Goal: Task Accomplishment & Management: Use online tool/utility

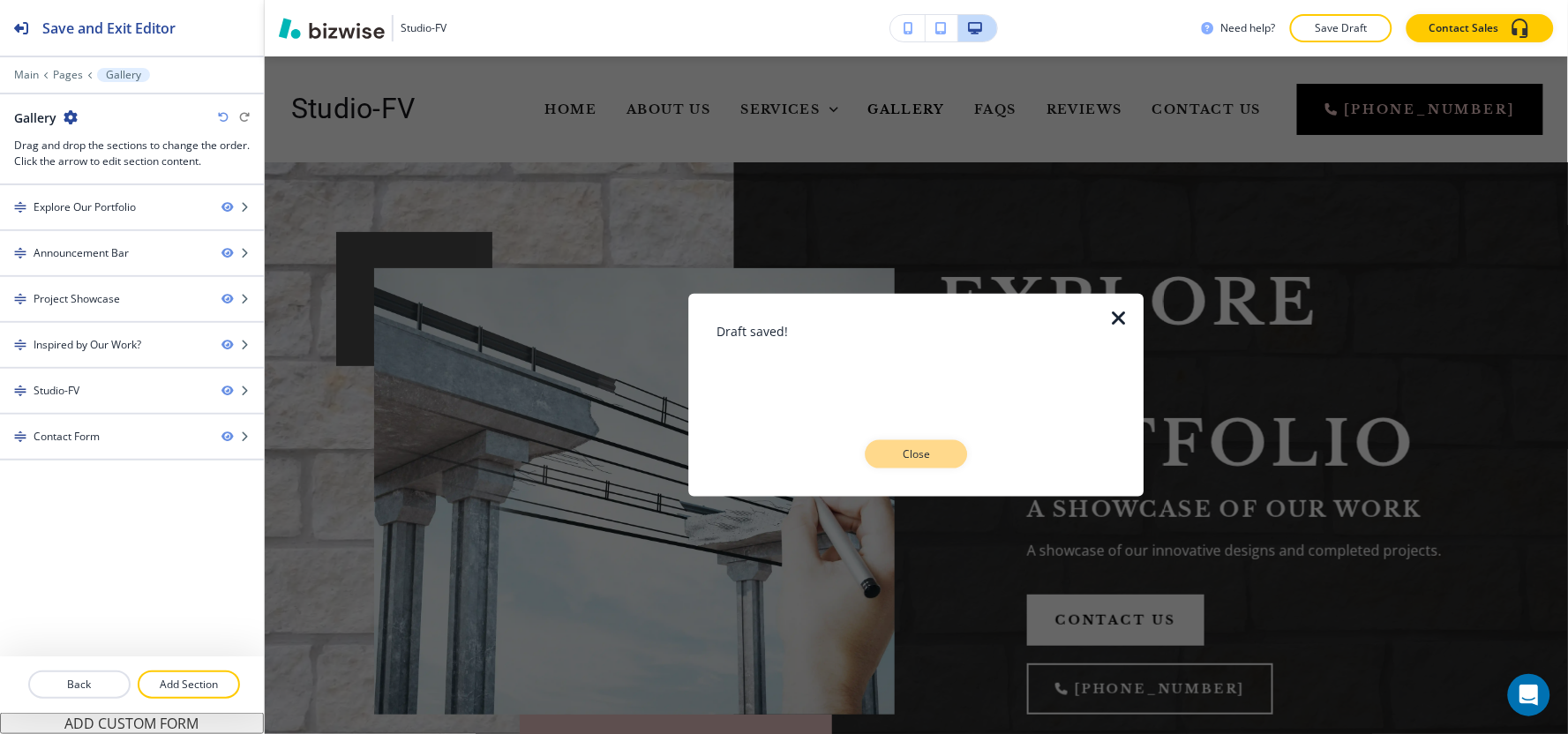
scroll to position [1568, 0]
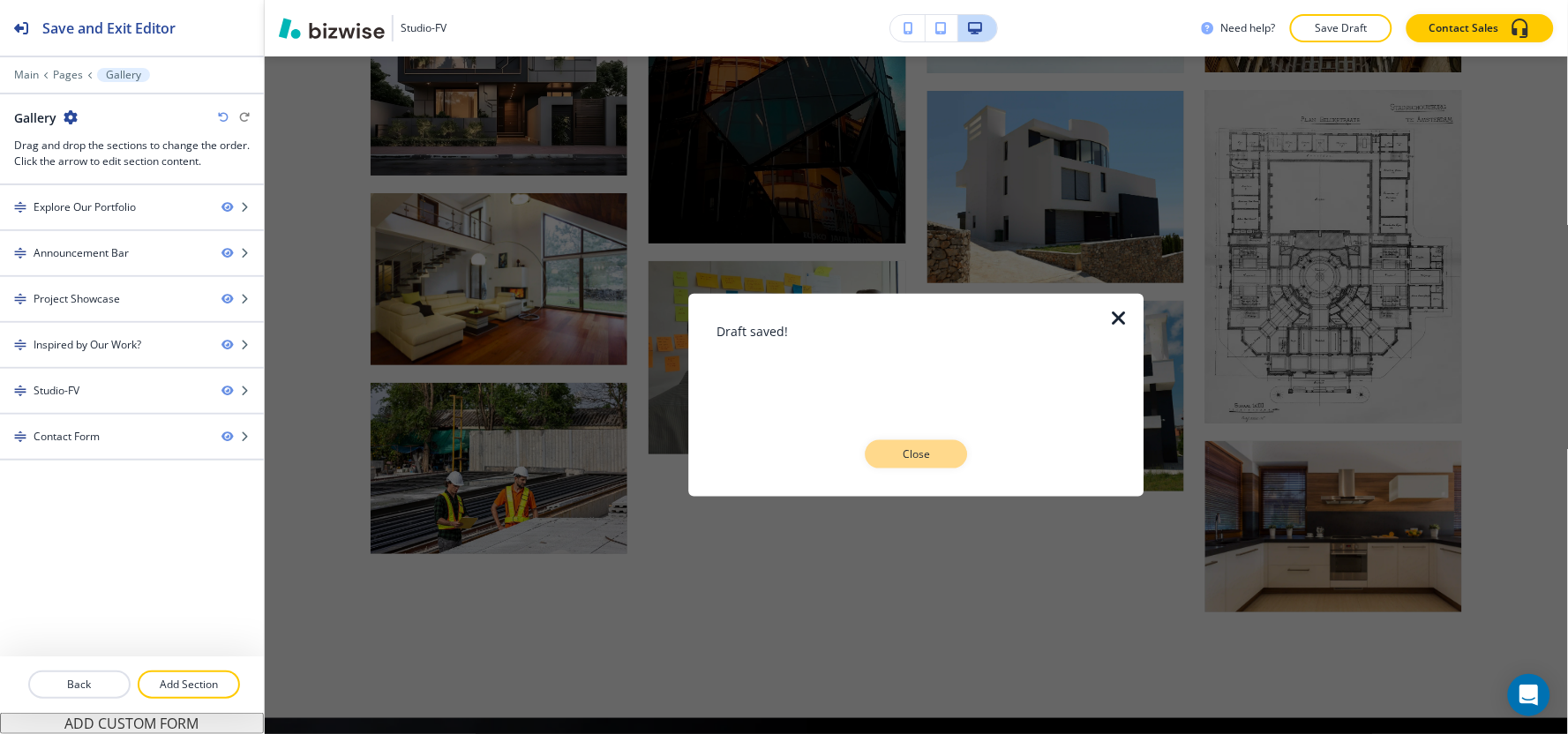
click at [953, 445] on button "Close" at bounding box center [917, 454] width 103 height 28
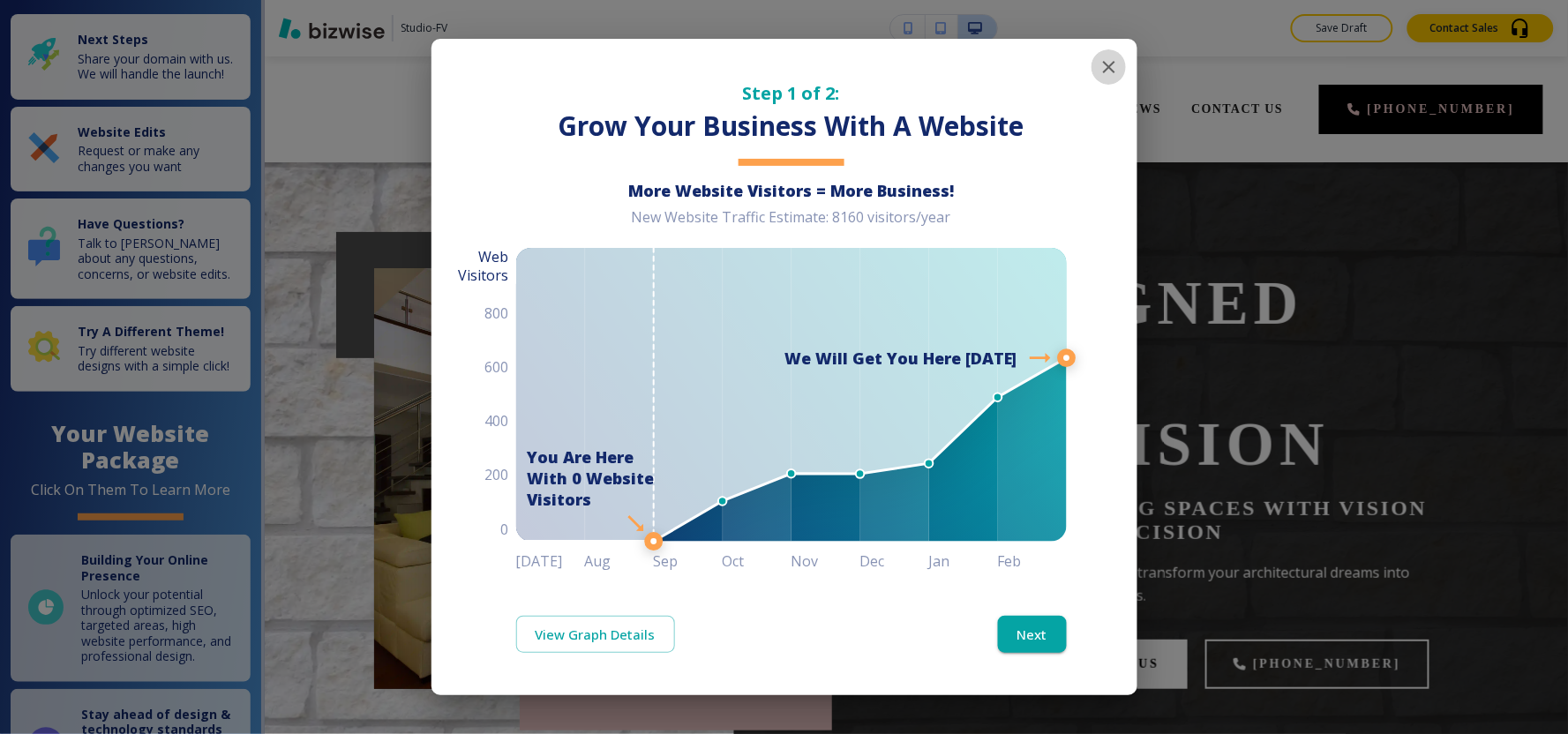
click at [1106, 69] on icon "button" at bounding box center [1108, 67] width 13 height 13
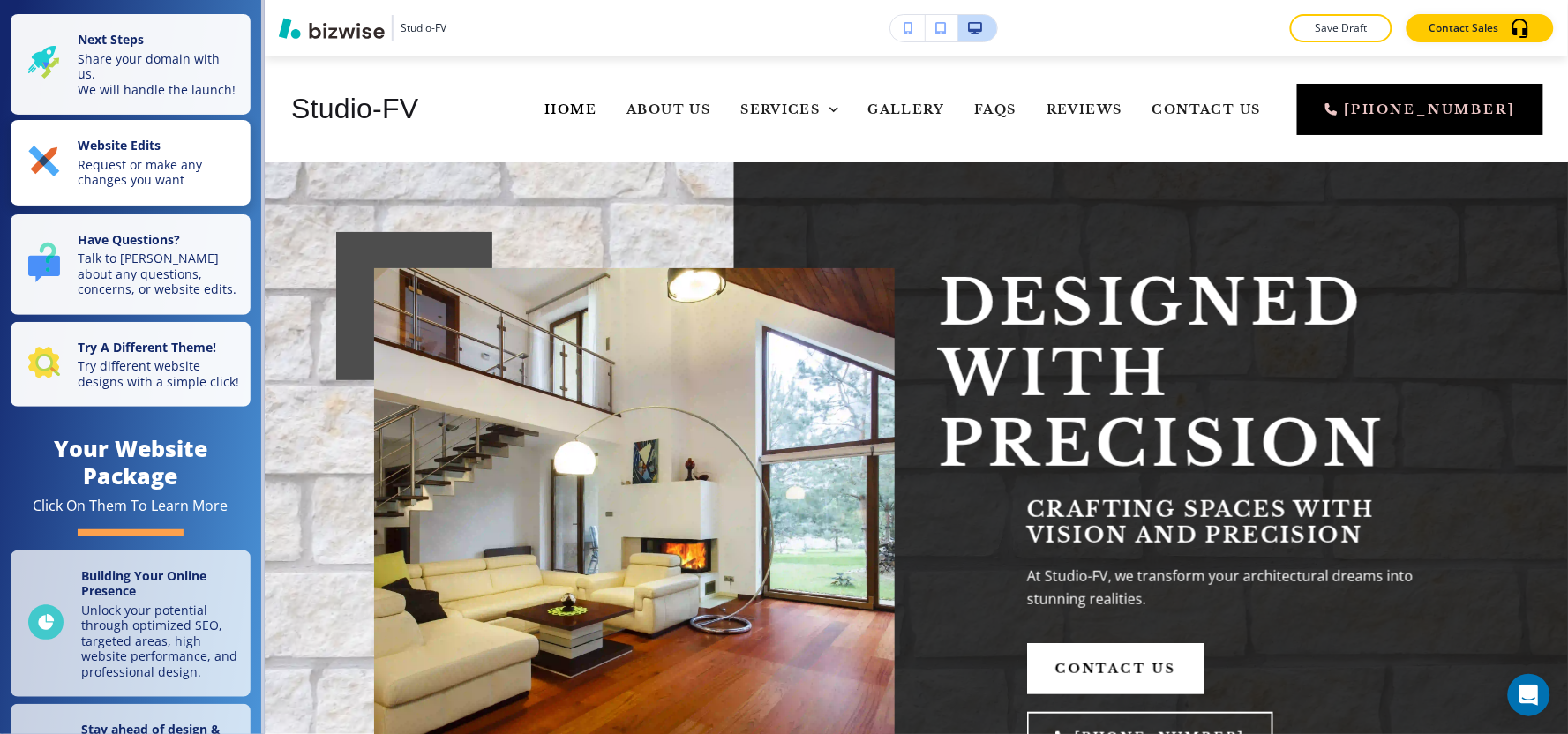
click at [108, 153] on strong "Website Edits" at bounding box center [119, 144] width 83 height 16
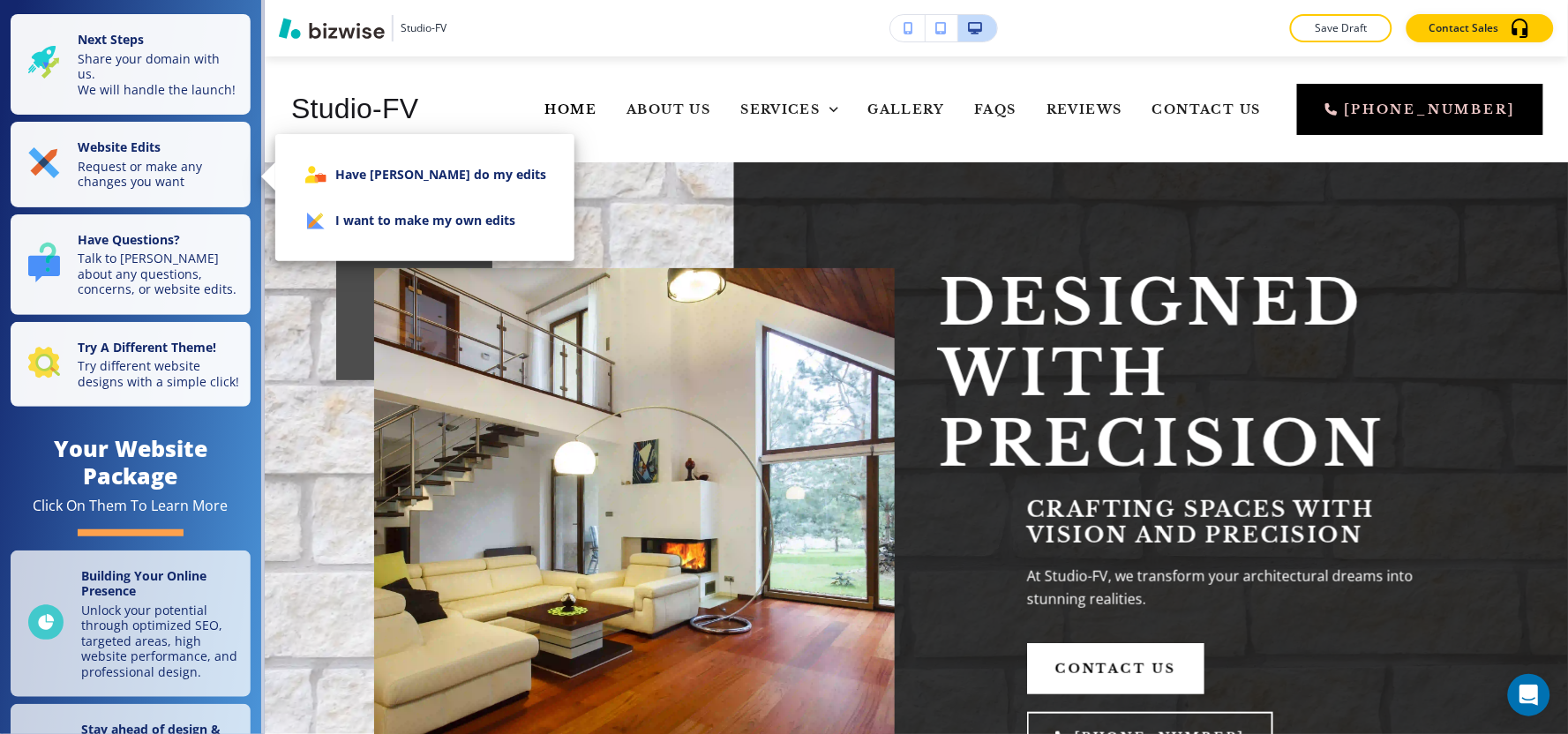
click at [476, 222] on li "I want to make my own edits" at bounding box center [424, 220] width 271 height 46
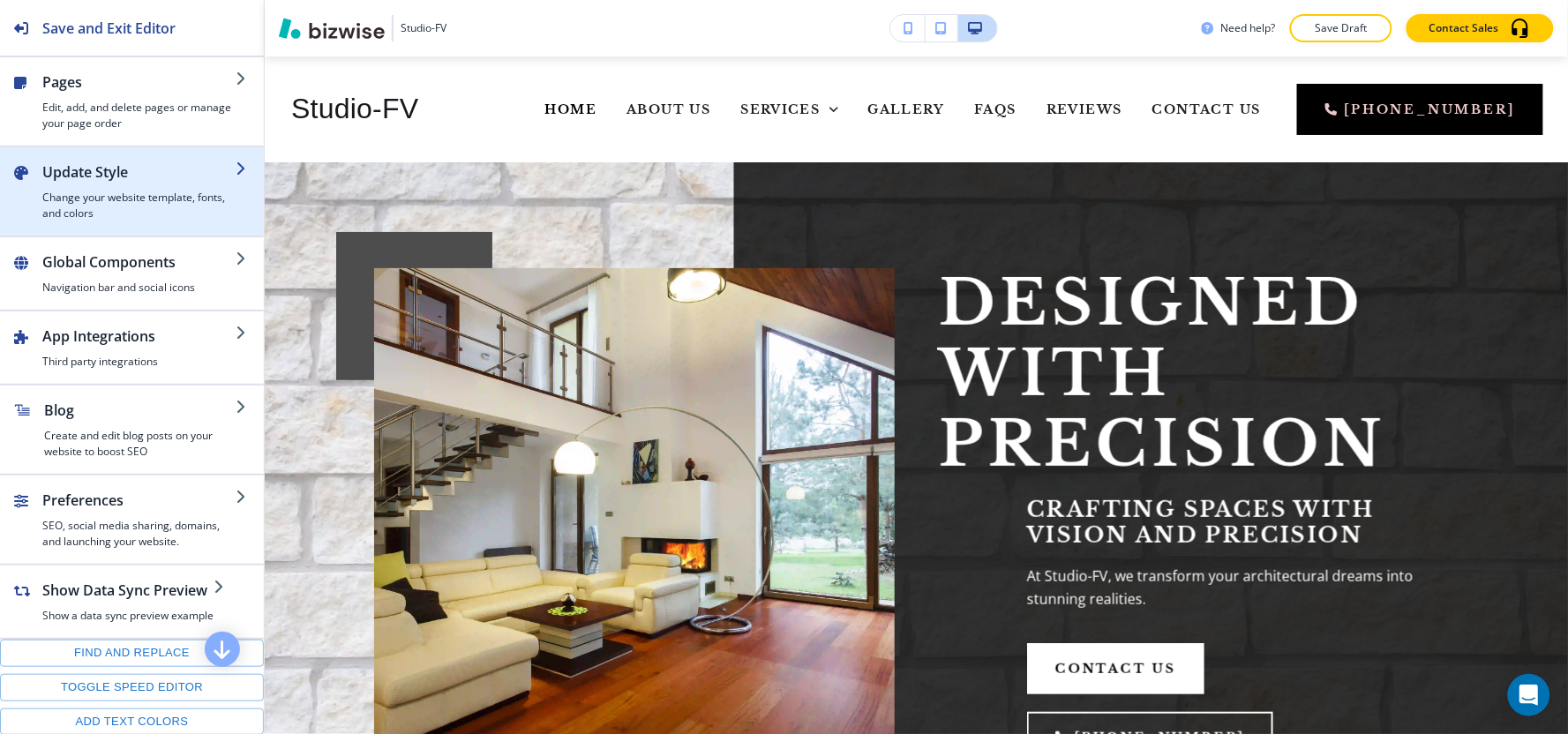
click at [63, 172] on h2 "Update Style" at bounding box center [139, 173] width 193 height 21
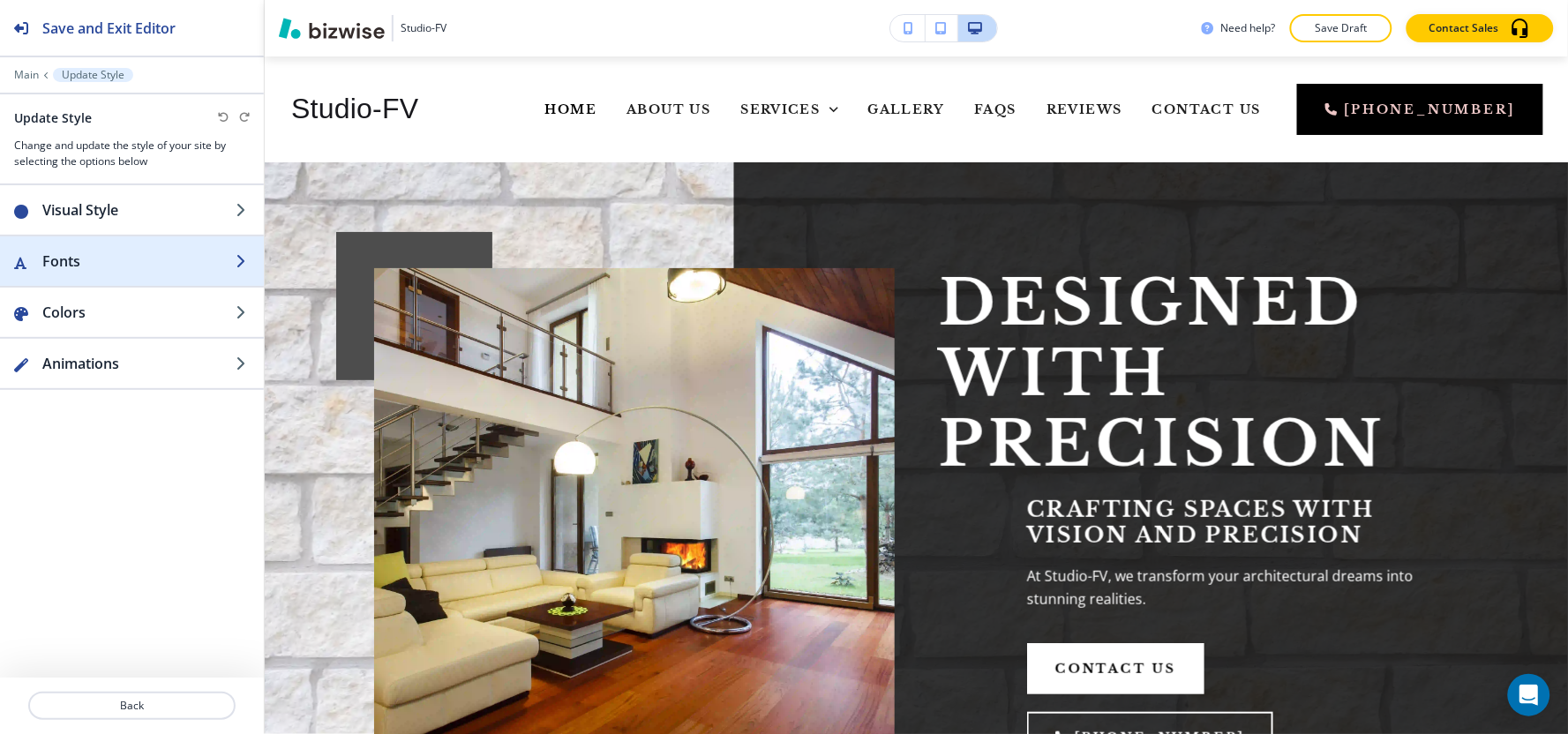
click at [81, 274] on div "button" at bounding box center [132, 278] width 264 height 15
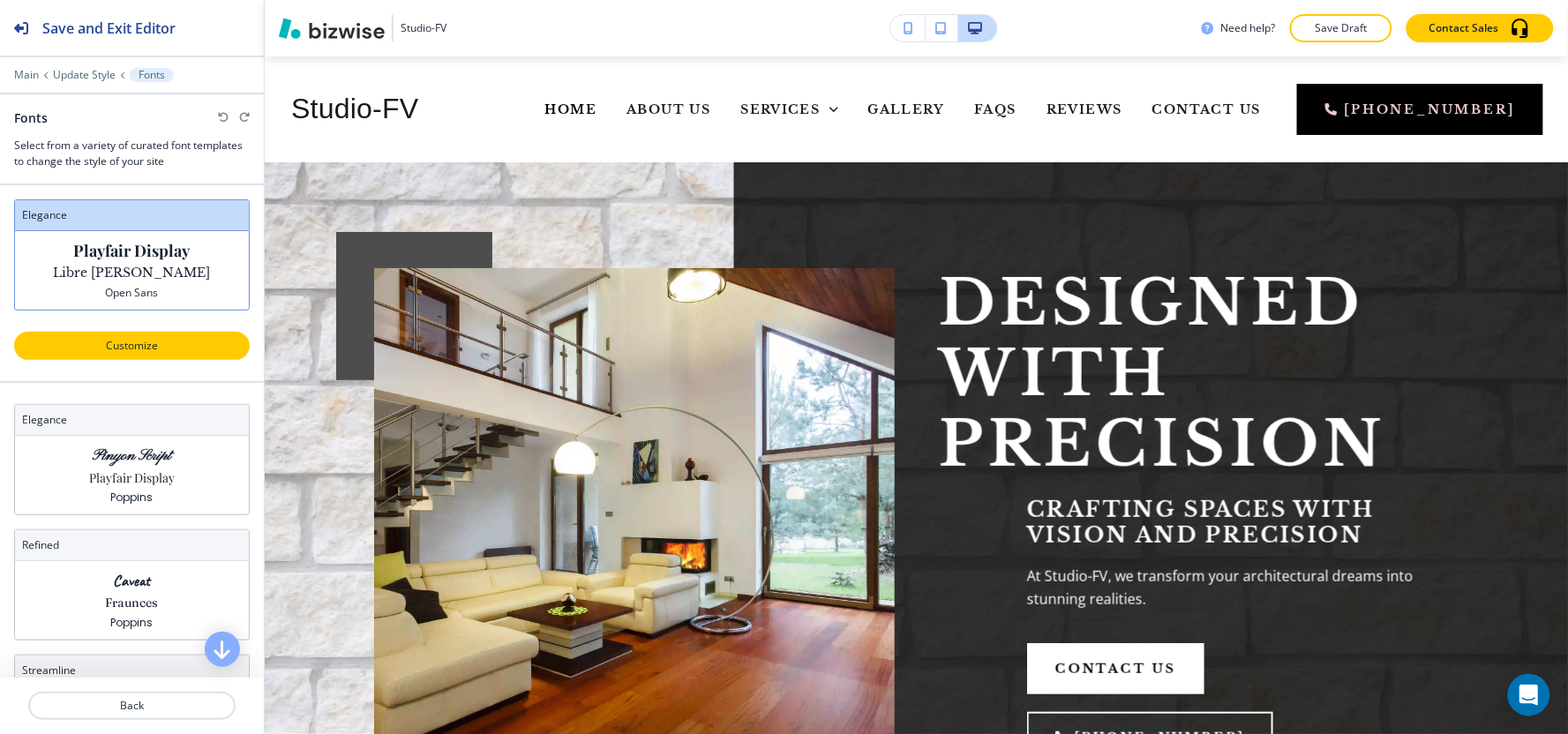
click at [144, 346] on p "Customize" at bounding box center [132, 345] width 190 height 16
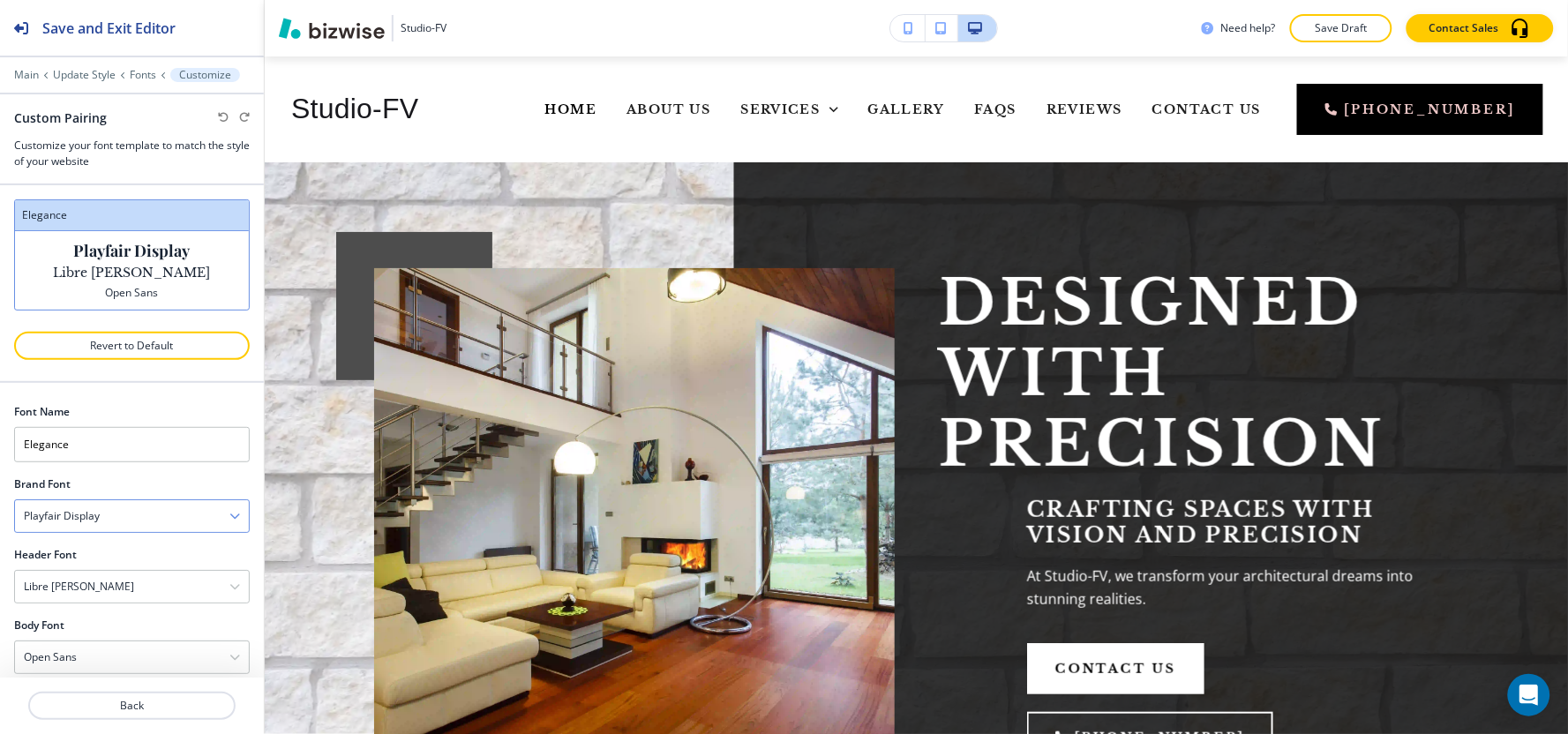
click at [129, 519] on div "Playfair Display" at bounding box center [131, 516] width 234 height 32
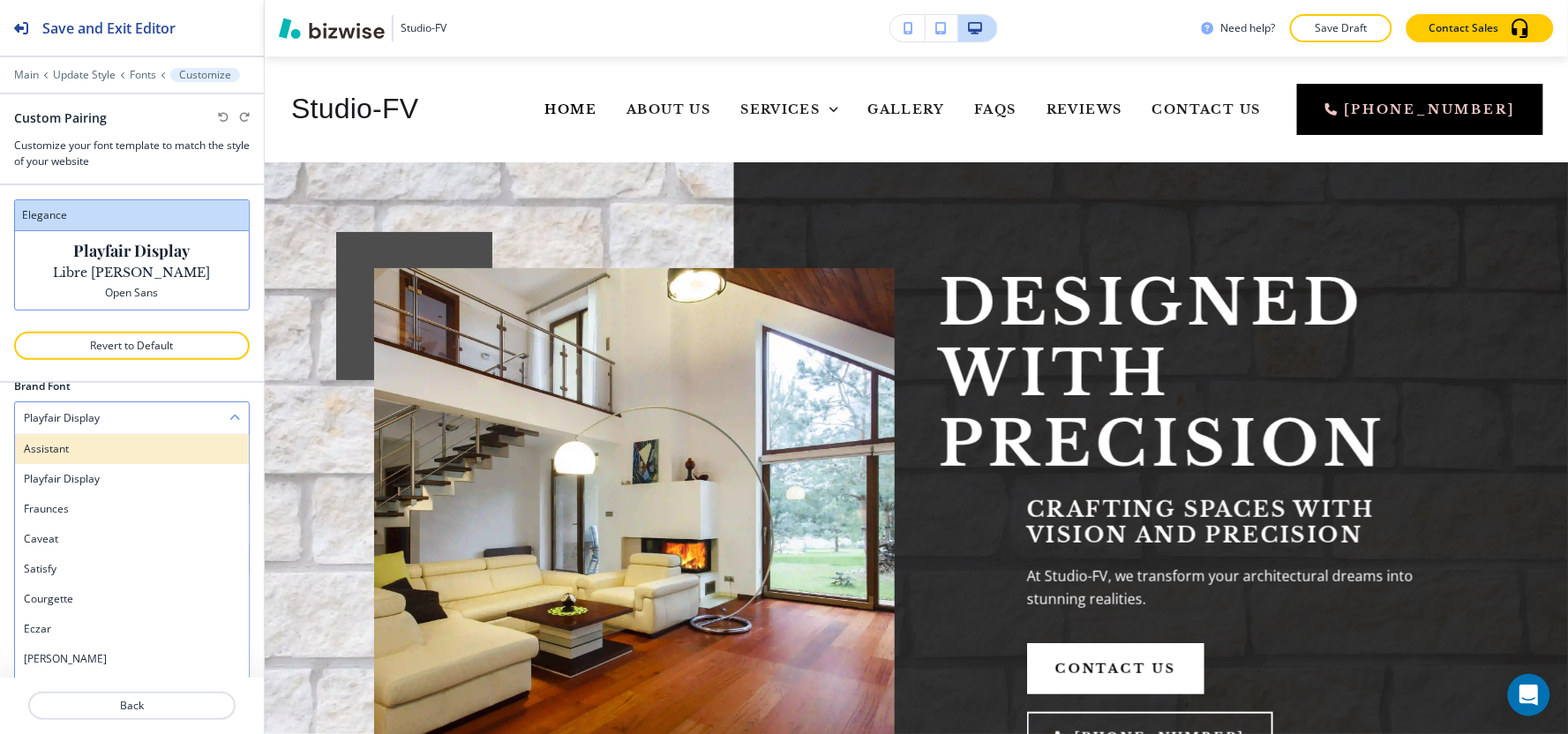
click at [128, 456] on h4 "Assistant" at bounding box center [132, 449] width 216 height 16
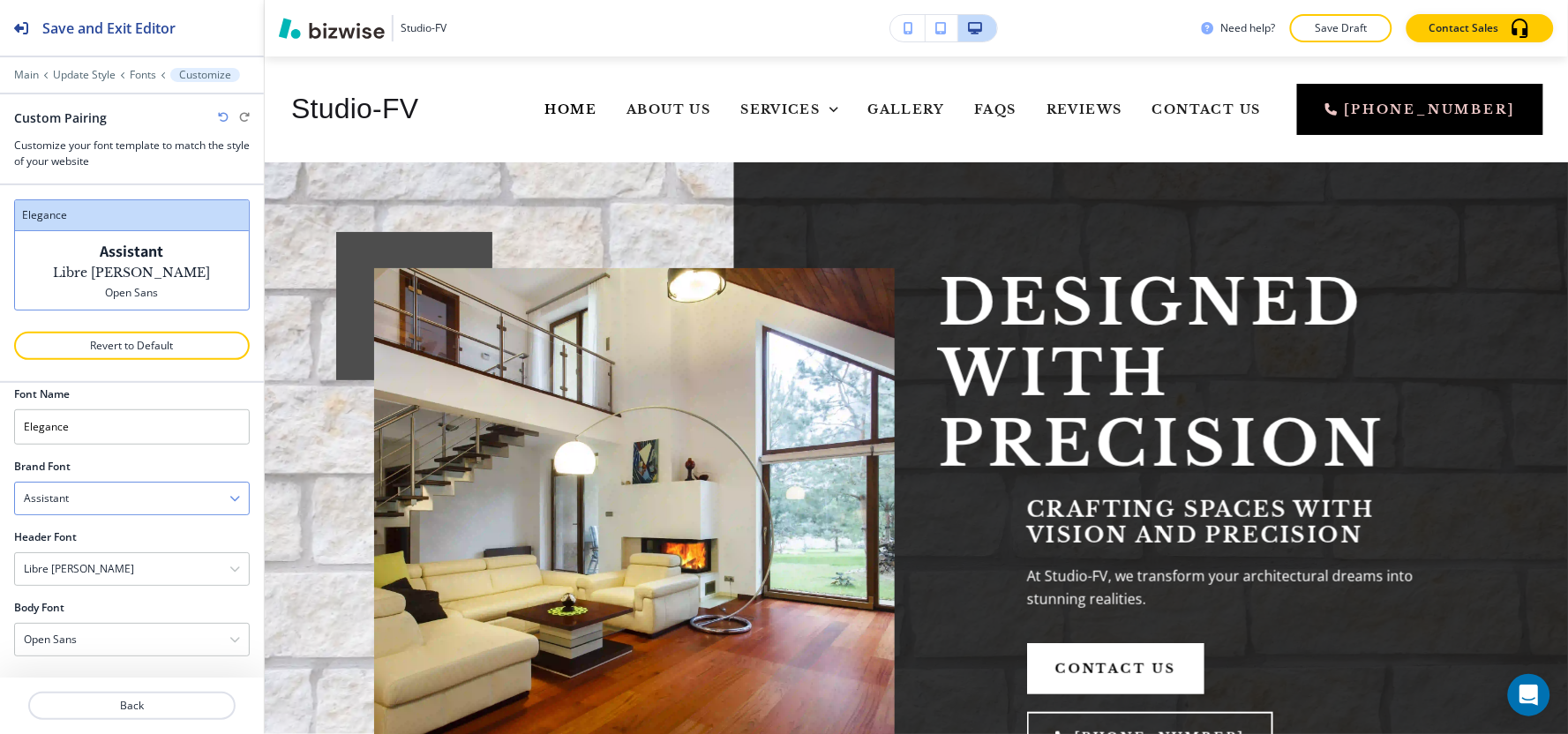
scroll to position [18, 0]
click at [120, 506] on div "Assistant" at bounding box center [131, 498] width 234 height 32
click at [112, 557] on h4 "Playfair Display" at bounding box center [132, 558] width 216 height 16
click at [119, 560] on div "Libre Baskerville" at bounding box center [131, 568] width 234 height 32
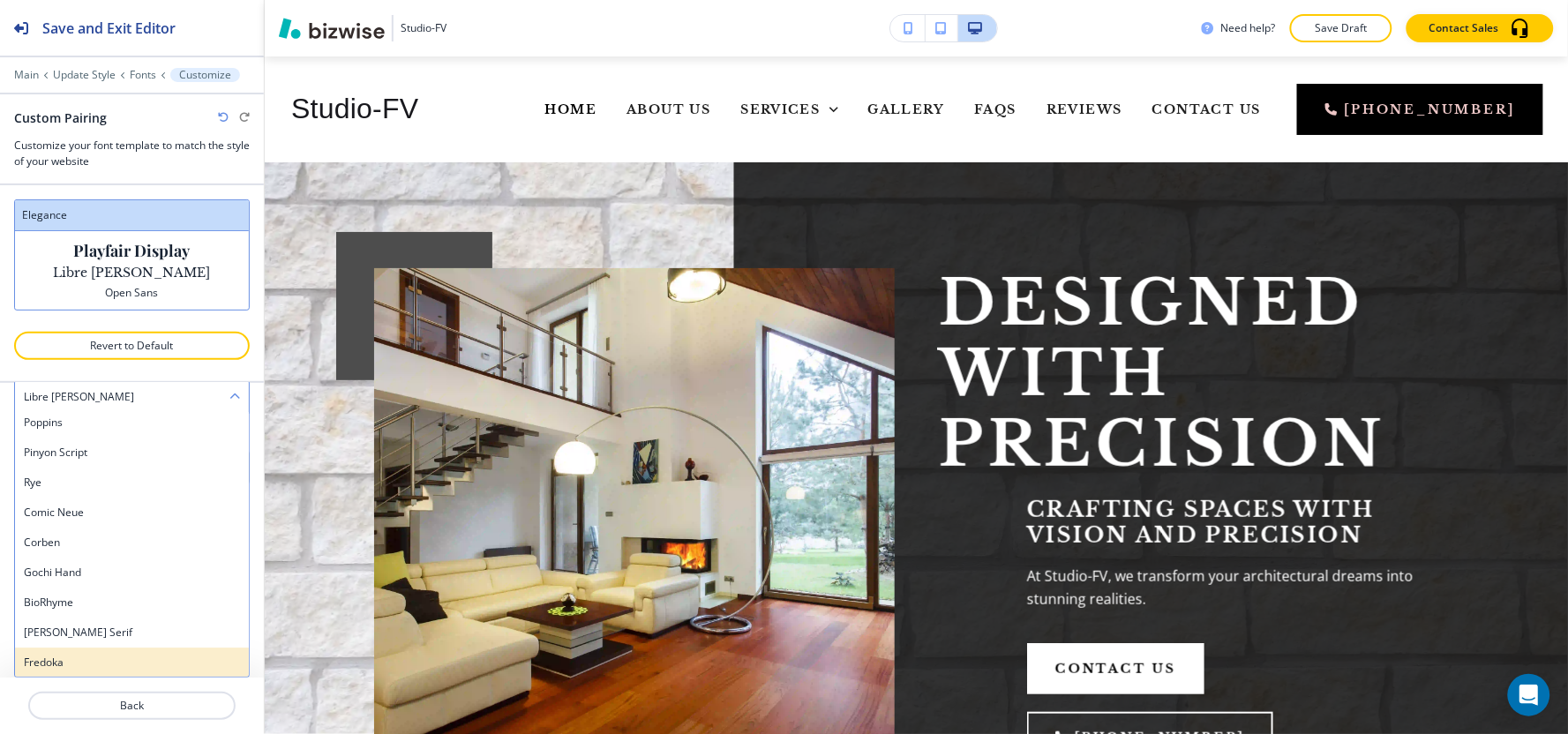
click at [65, 656] on h4 "Fredoka" at bounding box center [132, 662] width 216 height 16
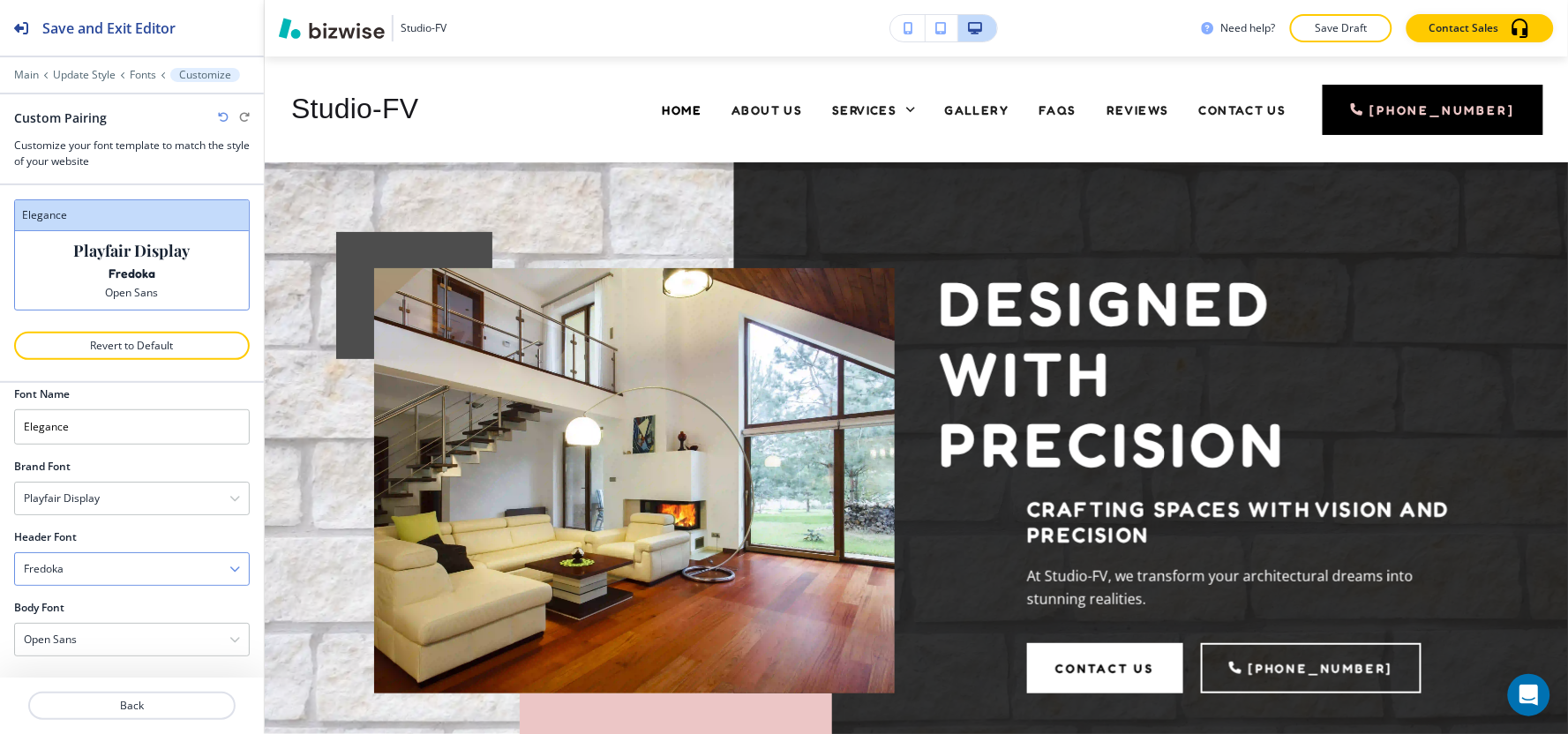
scroll to position [18, 0]
click at [80, 574] on div "Fredoka" at bounding box center [131, 568] width 234 height 32
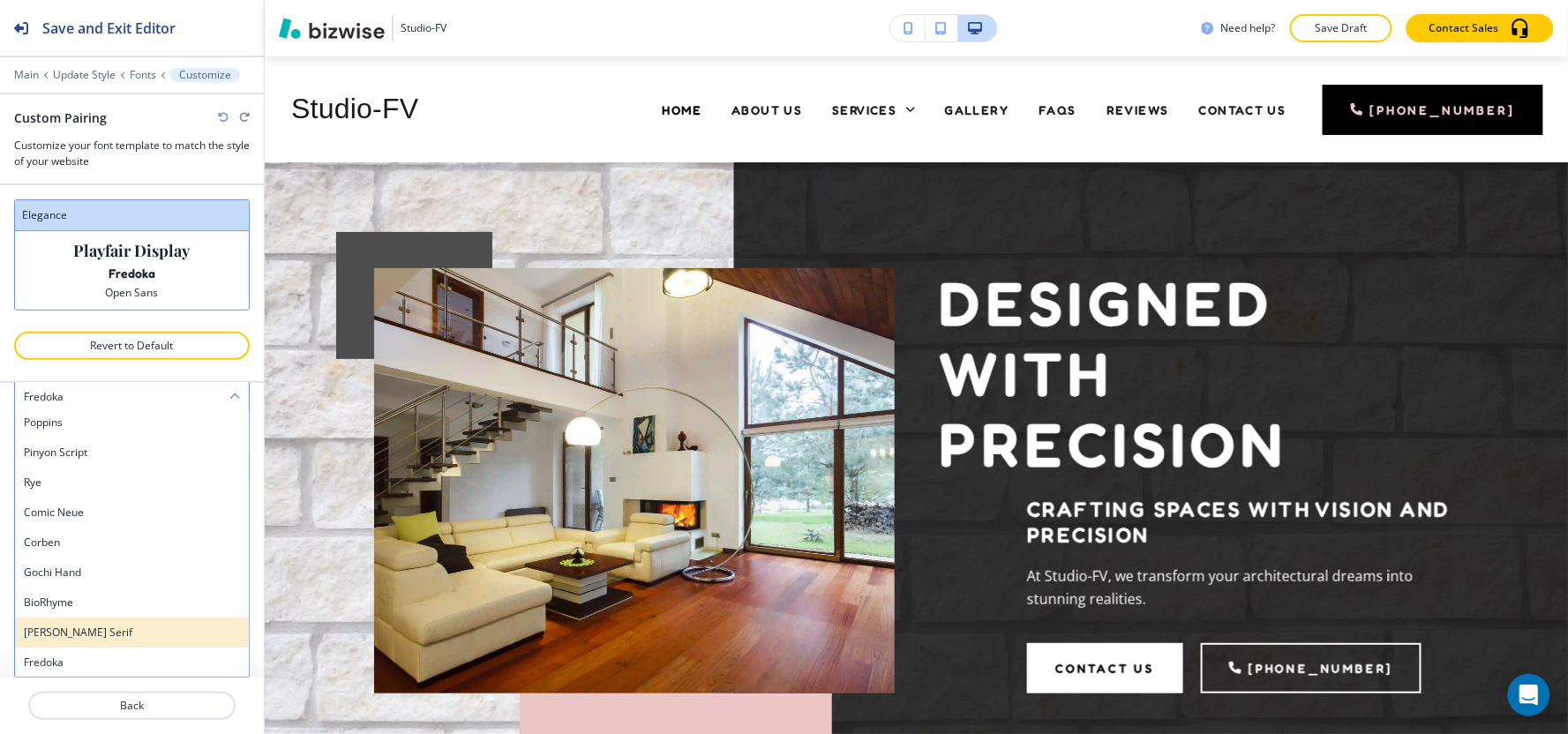
click at [68, 637] on h4 "Noto Serif" at bounding box center [132, 632] width 216 height 16
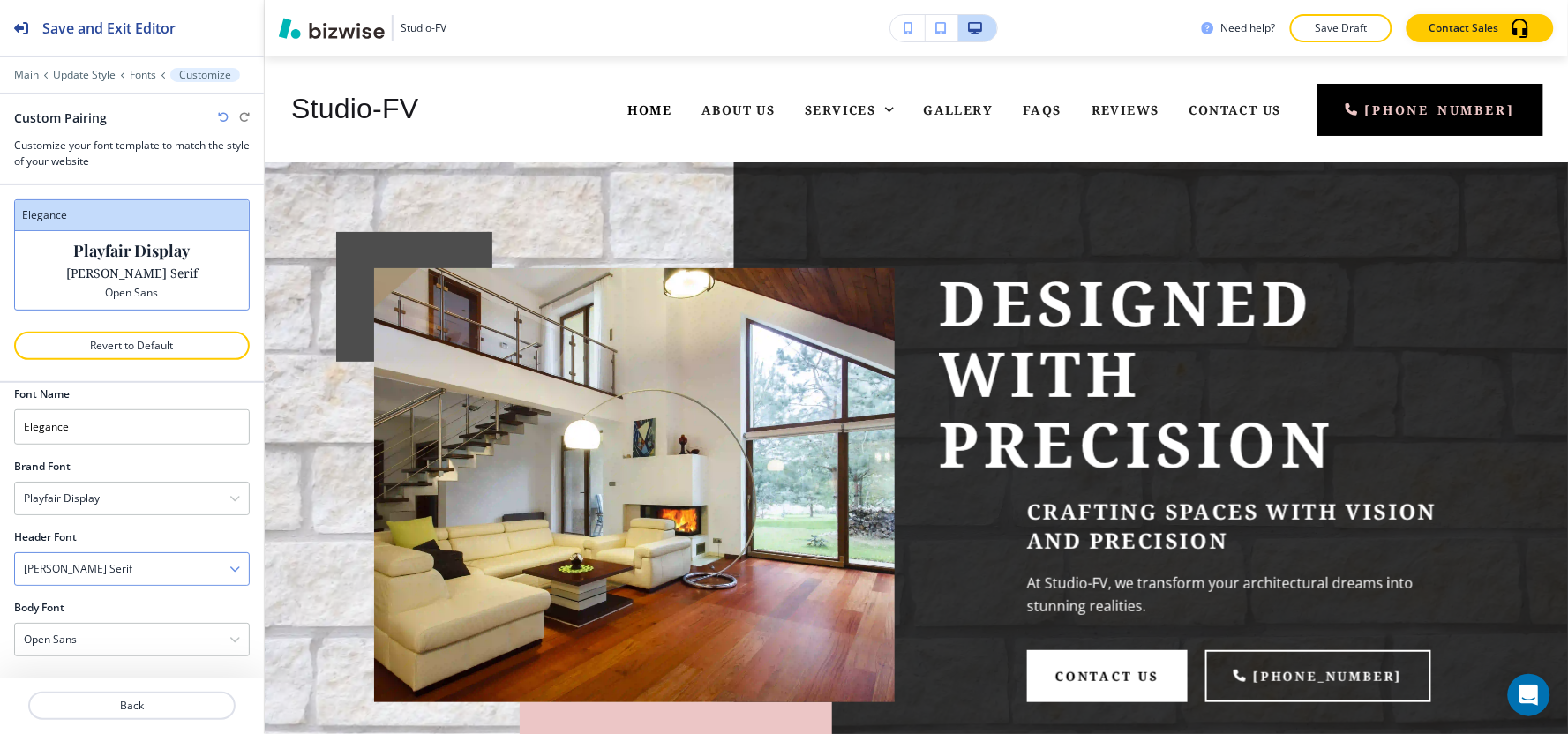
scroll to position [18, 0]
click at [108, 567] on div "Noto Serif" at bounding box center [131, 568] width 234 height 32
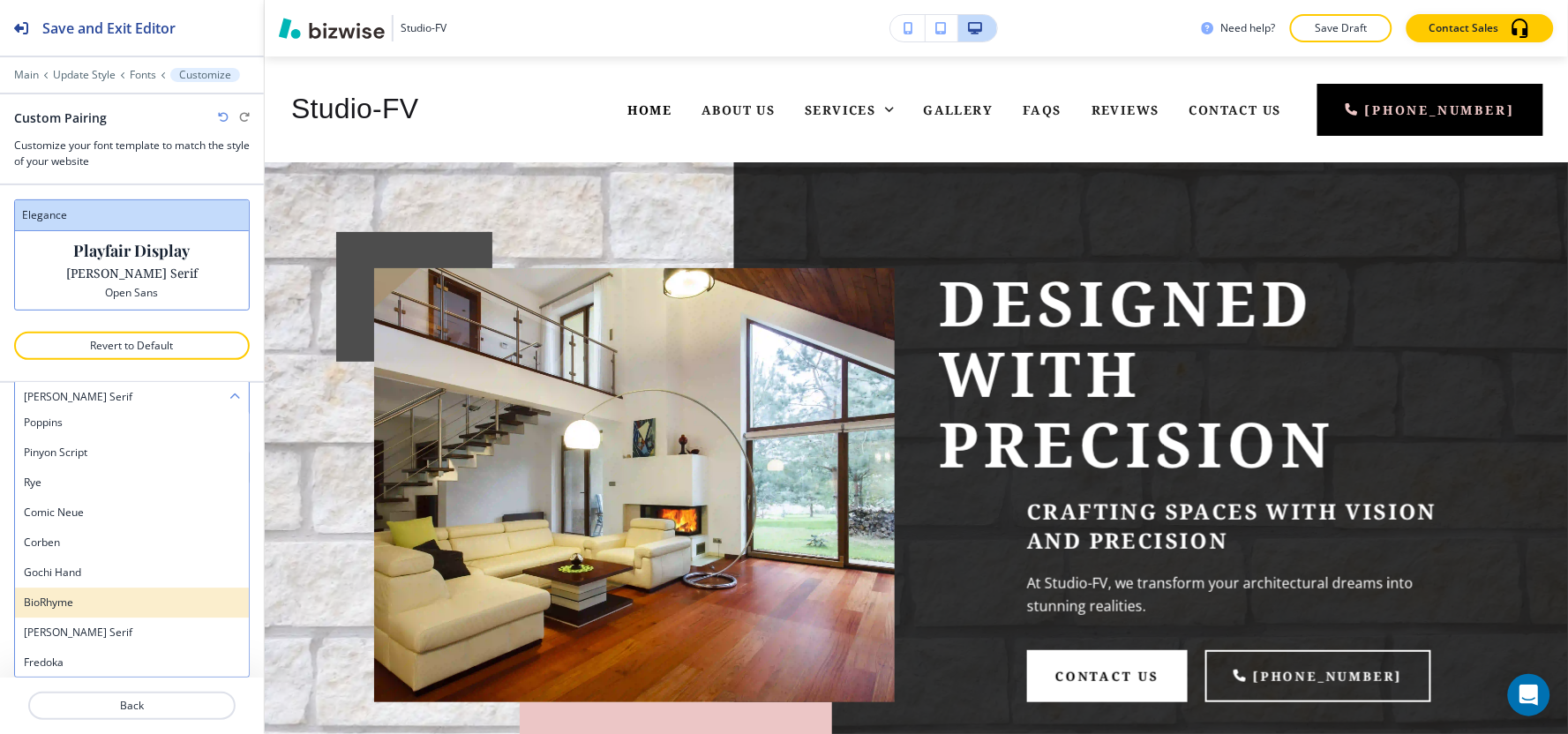
click at [85, 607] on h4 "BioRhyme" at bounding box center [132, 602] width 216 height 16
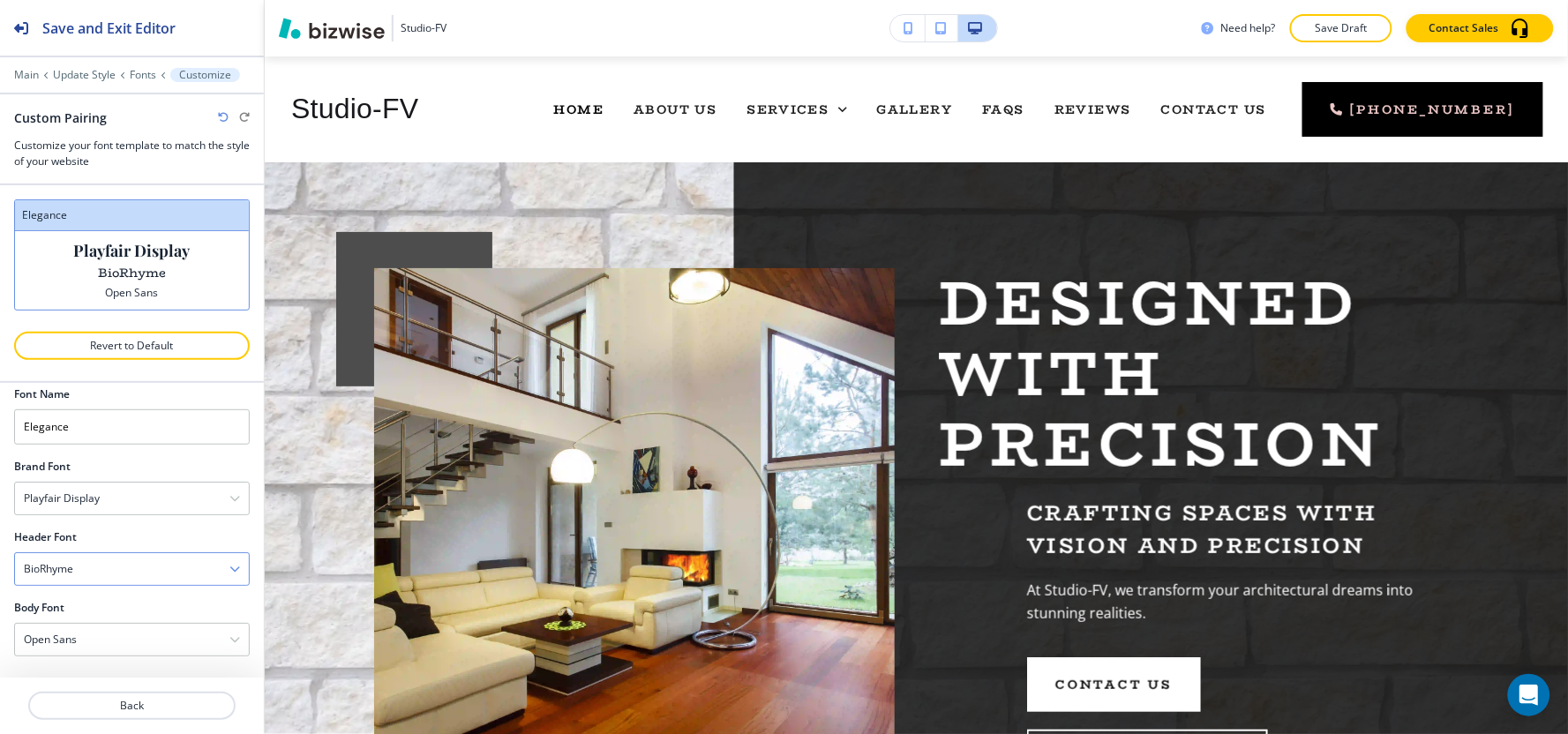
scroll to position [18, 0]
click at [103, 570] on div "BioRhyme" at bounding box center [131, 568] width 234 height 32
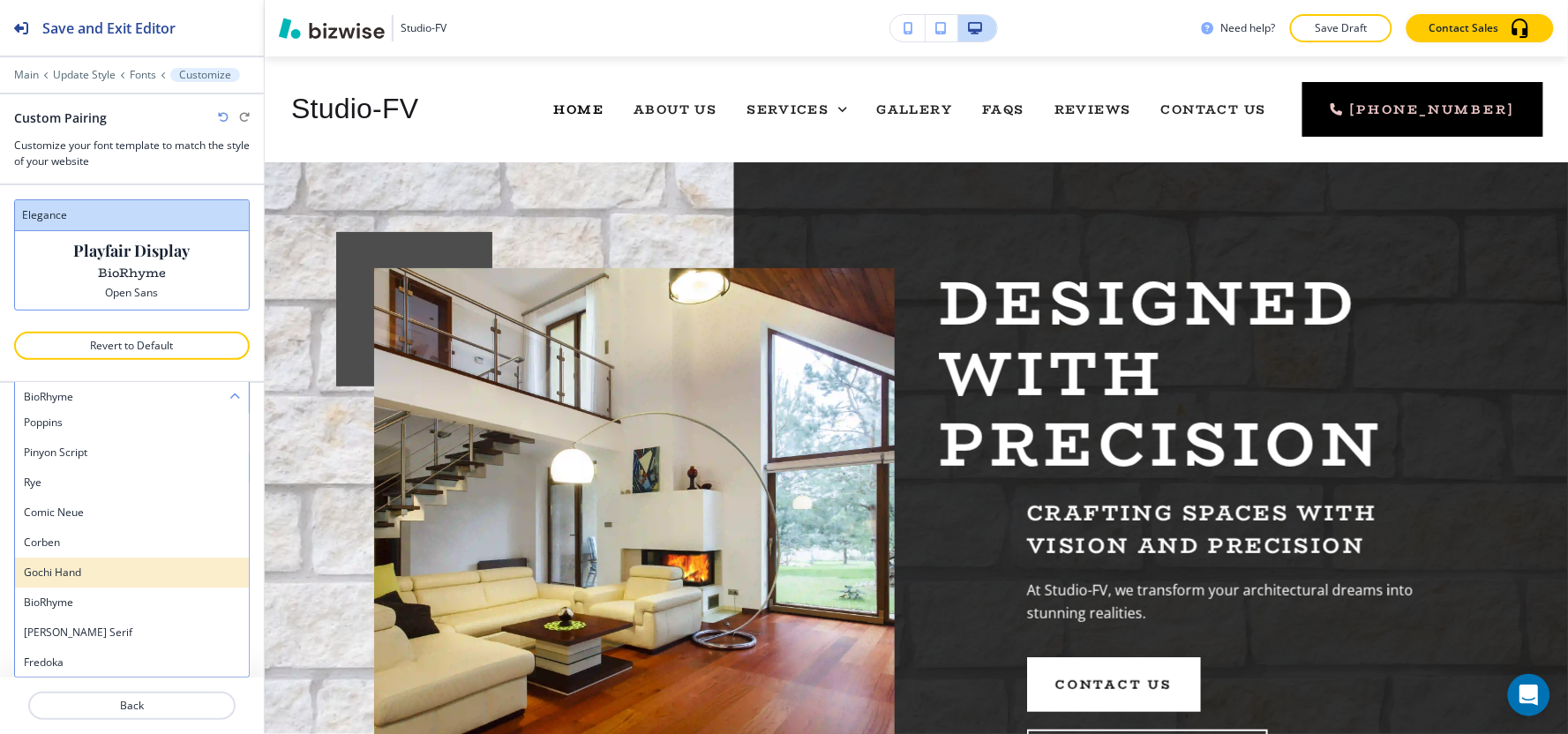
click at [103, 569] on h4 "Gochi Hand" at bounding box center [132, 572] width 216 height 16
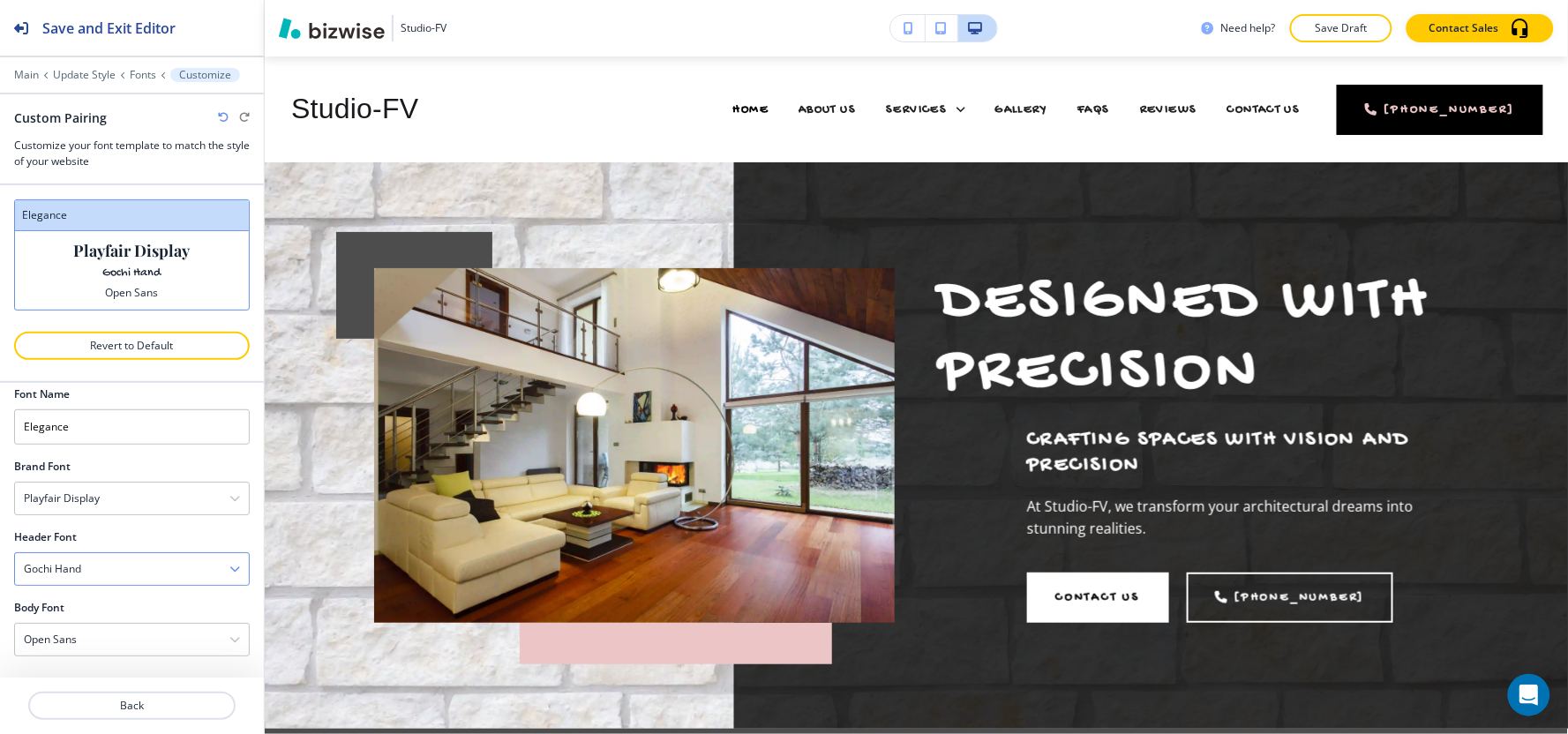
scroll to position [18, 0]
click at [104, 568] on div "Gochi Hand" at bounding box center [131, 568] width 234 height 32
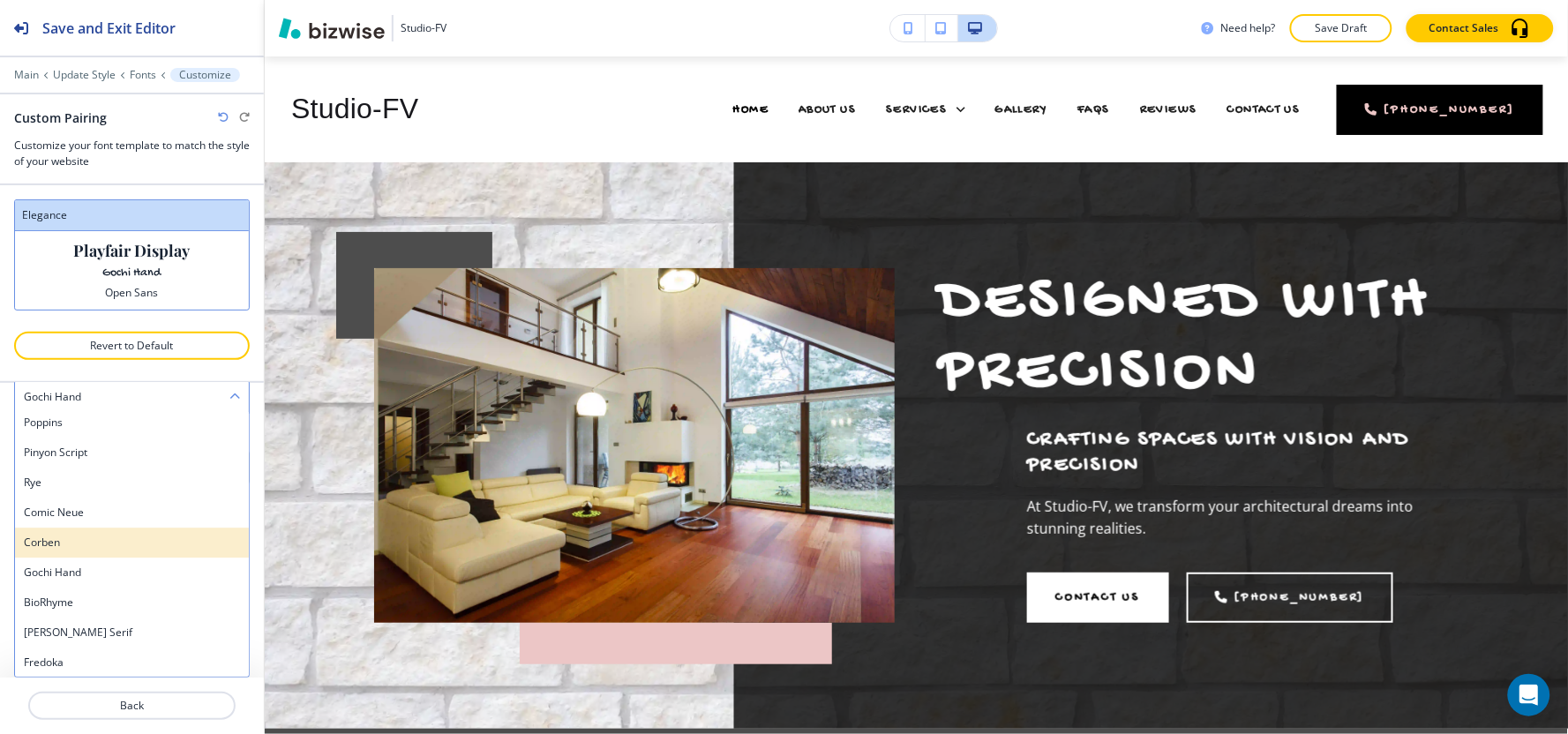
click at [109, 541] on h4 "Corben" at bounding box center [132, 542] width 216 height 16
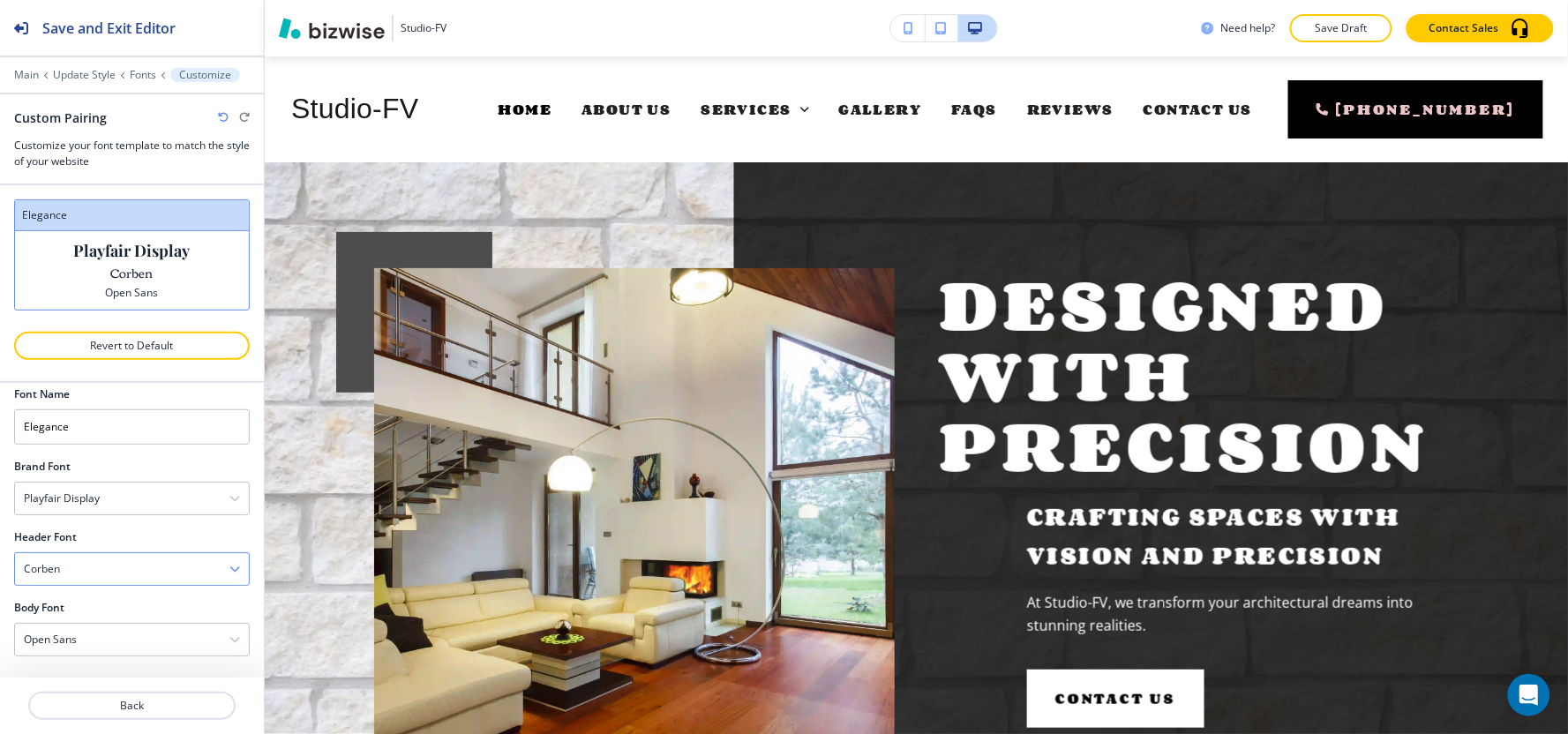
scroll to position [18, 0]
click at [103, 578] on div "Corben" at bounding box center [131, 568] width 234 height 32
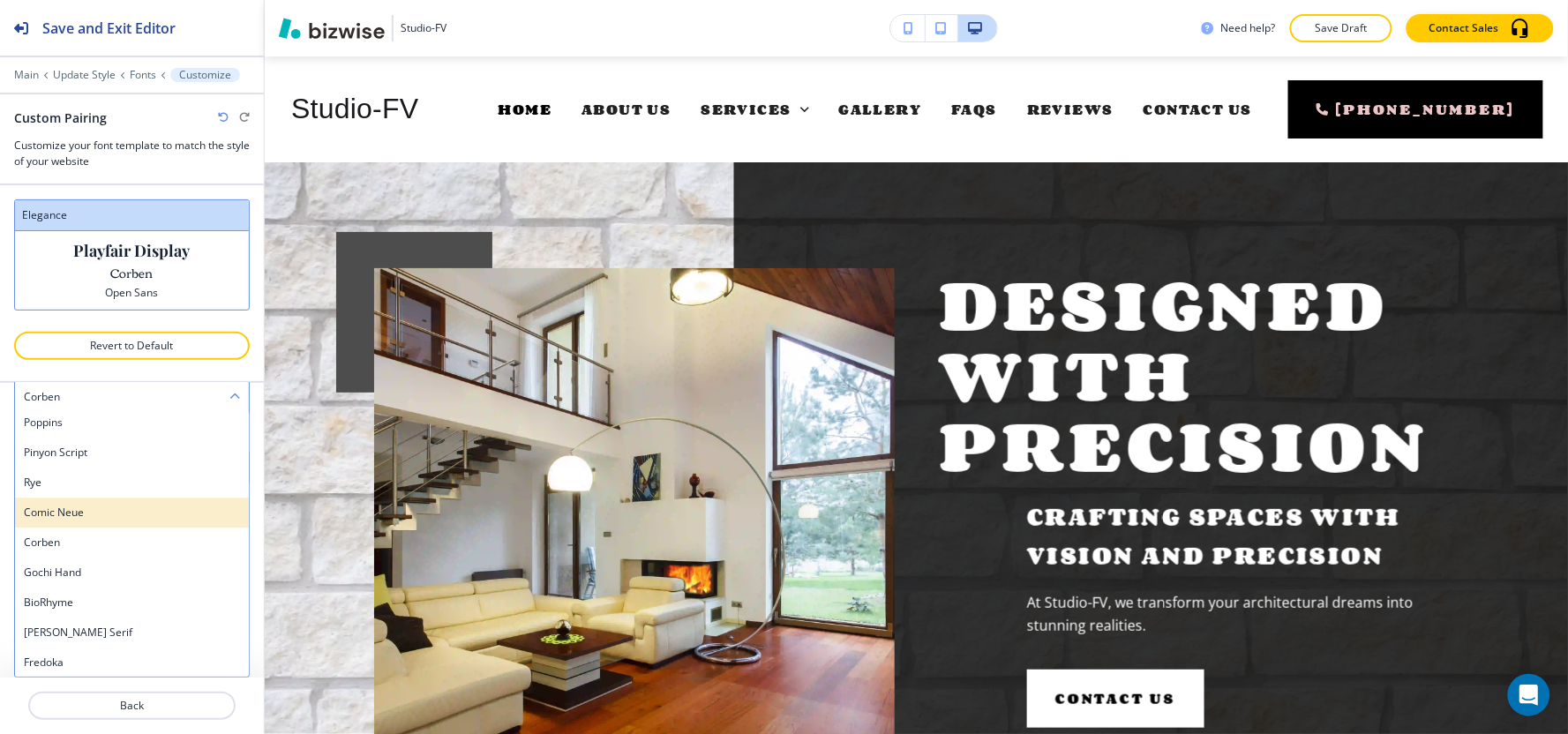
click at [103, 514] on h4 "Comic Neue" at bounding box center [132, 512] width 216 height 16
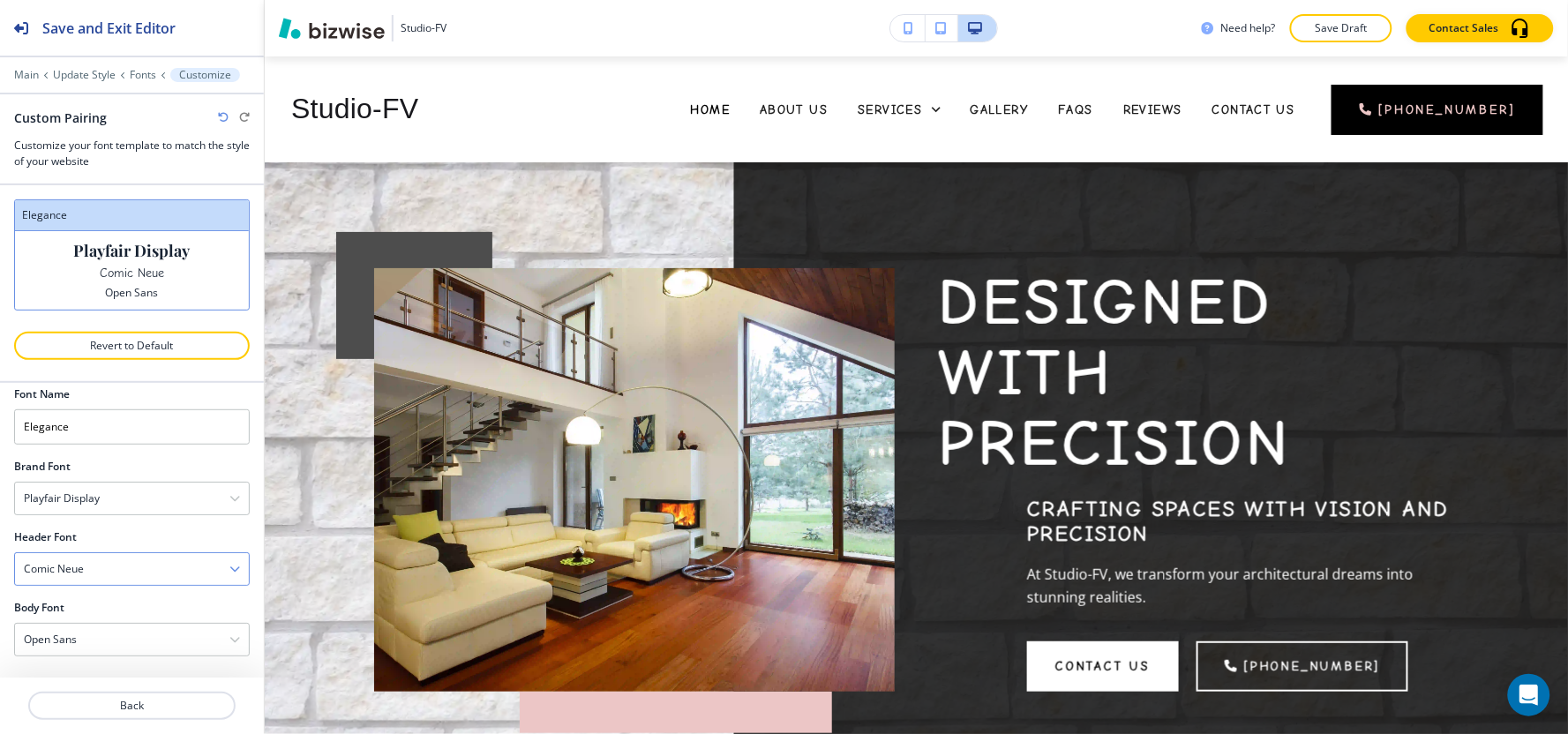
scroll to position [18, 0]
click at [93, 590] on div at bounding box center [132, 592] width 236 height 15
click at [95, 572] on div "Comic Neue" at bounding box center [131, 568] width 234 height 32
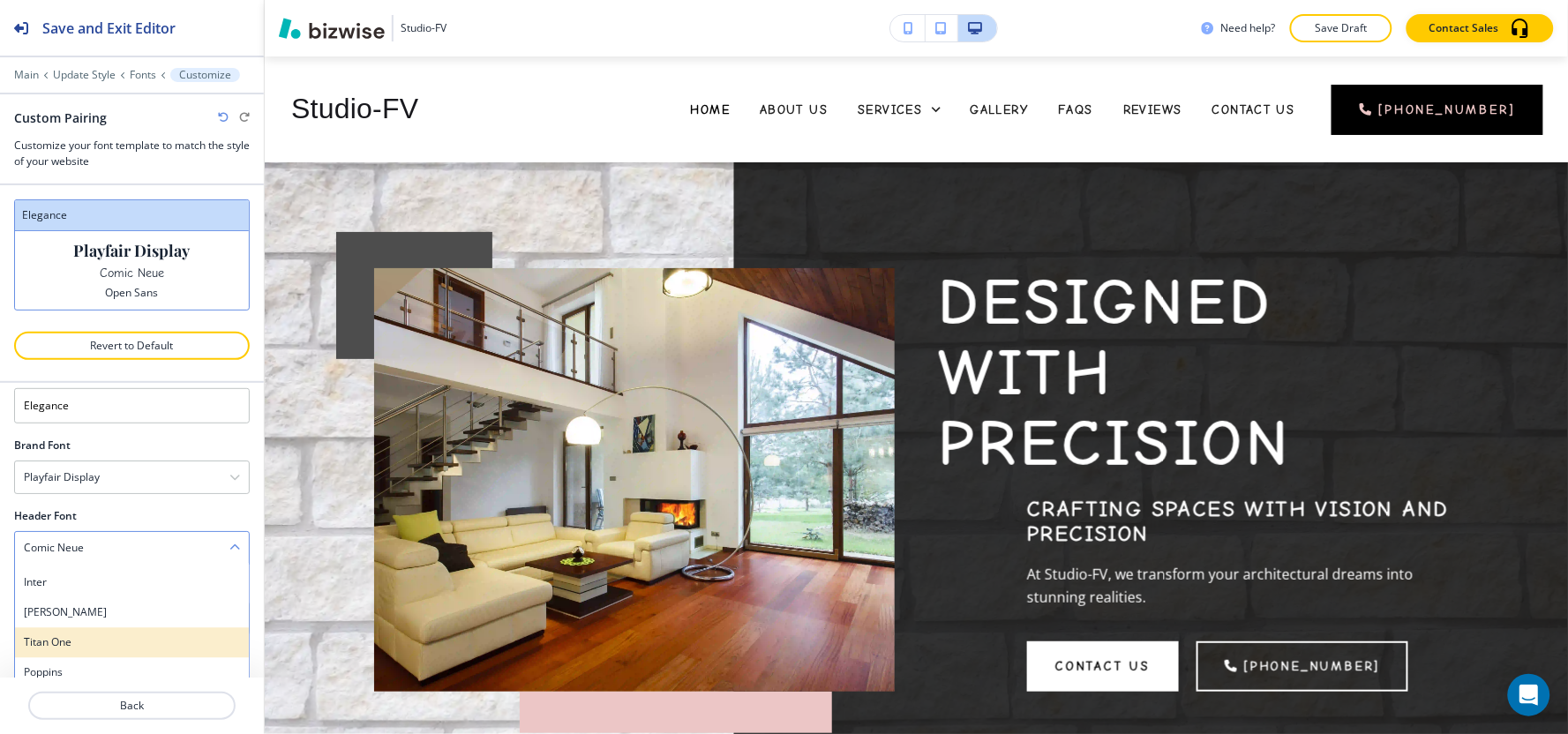
scroll to position [1535, 0]
click at [88, 633] on h4 "Rye" at bounding box center [132, 633] width 216 height 16
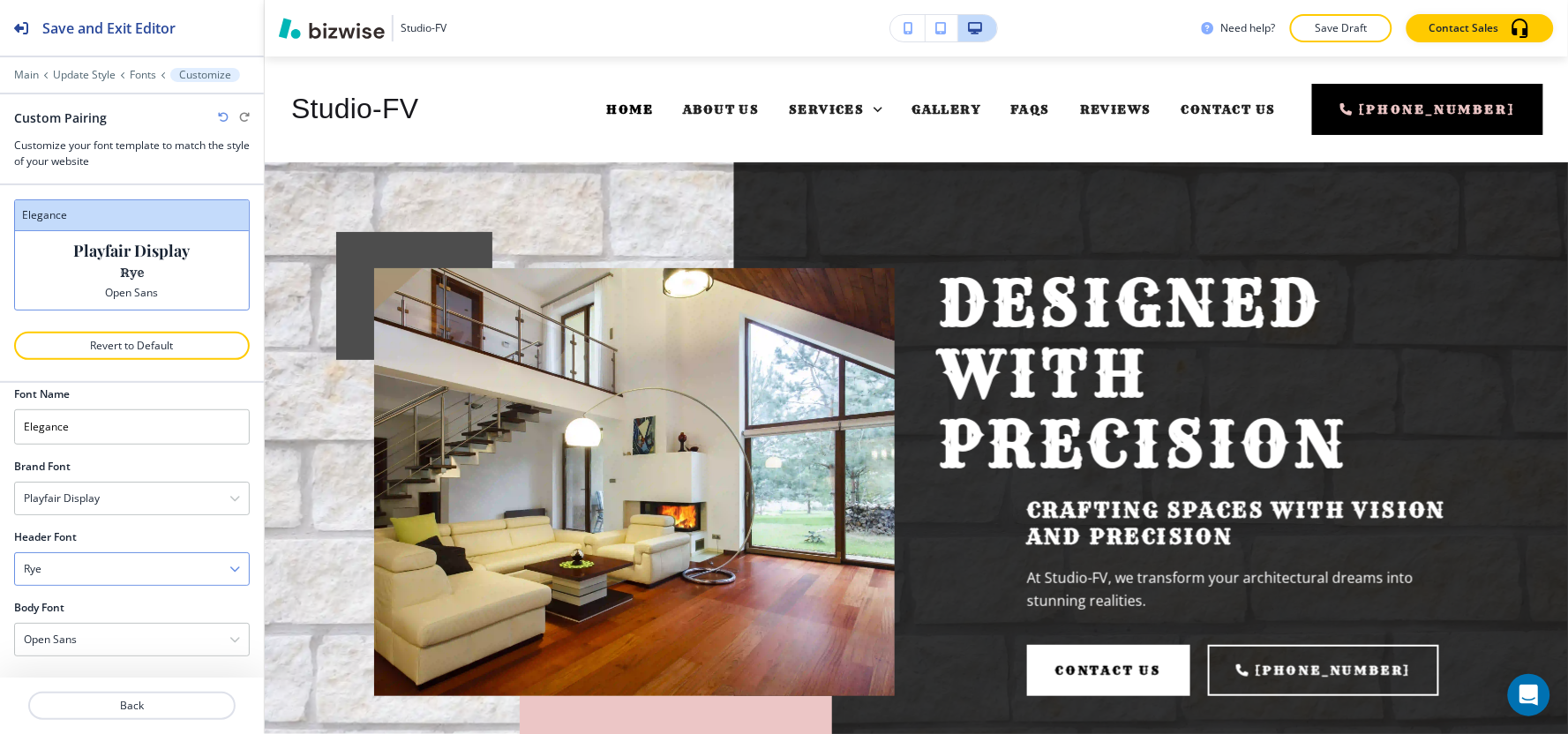
scroll to position [18, 0]
click at [103, 569] on div "Rye" at bounding box center [131, 568] width 234 height 32
click at [78, 622] on h4 "Pinyon Script" at bounding box center [132, 623] width 216 height 16
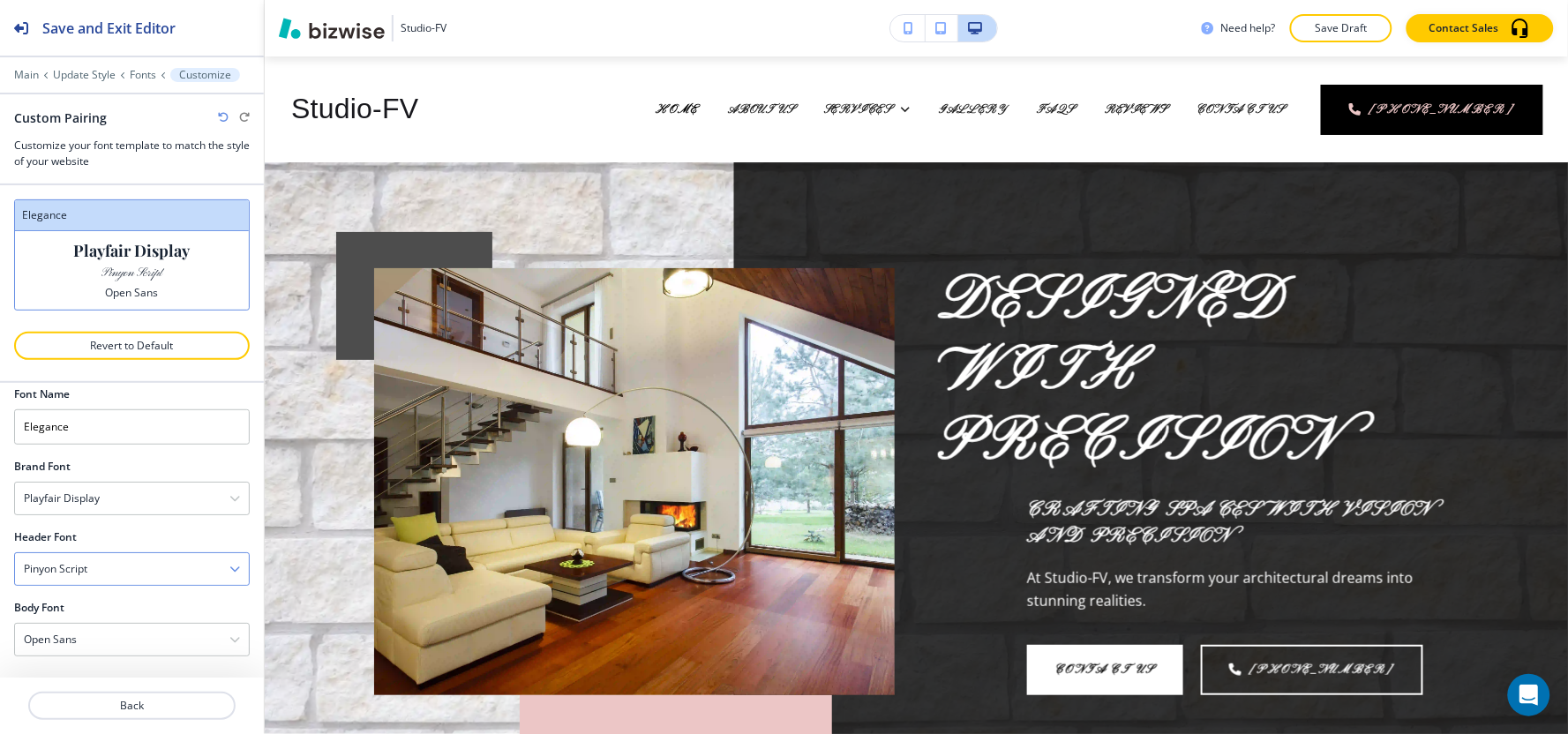
click at [95, 569] on div "Pinyon Script" at bounding box center [131, 568] width 234 height 32
click at [90, 601] on h4 "Poppins" at bounding box center [132, 593] width 216 height 16
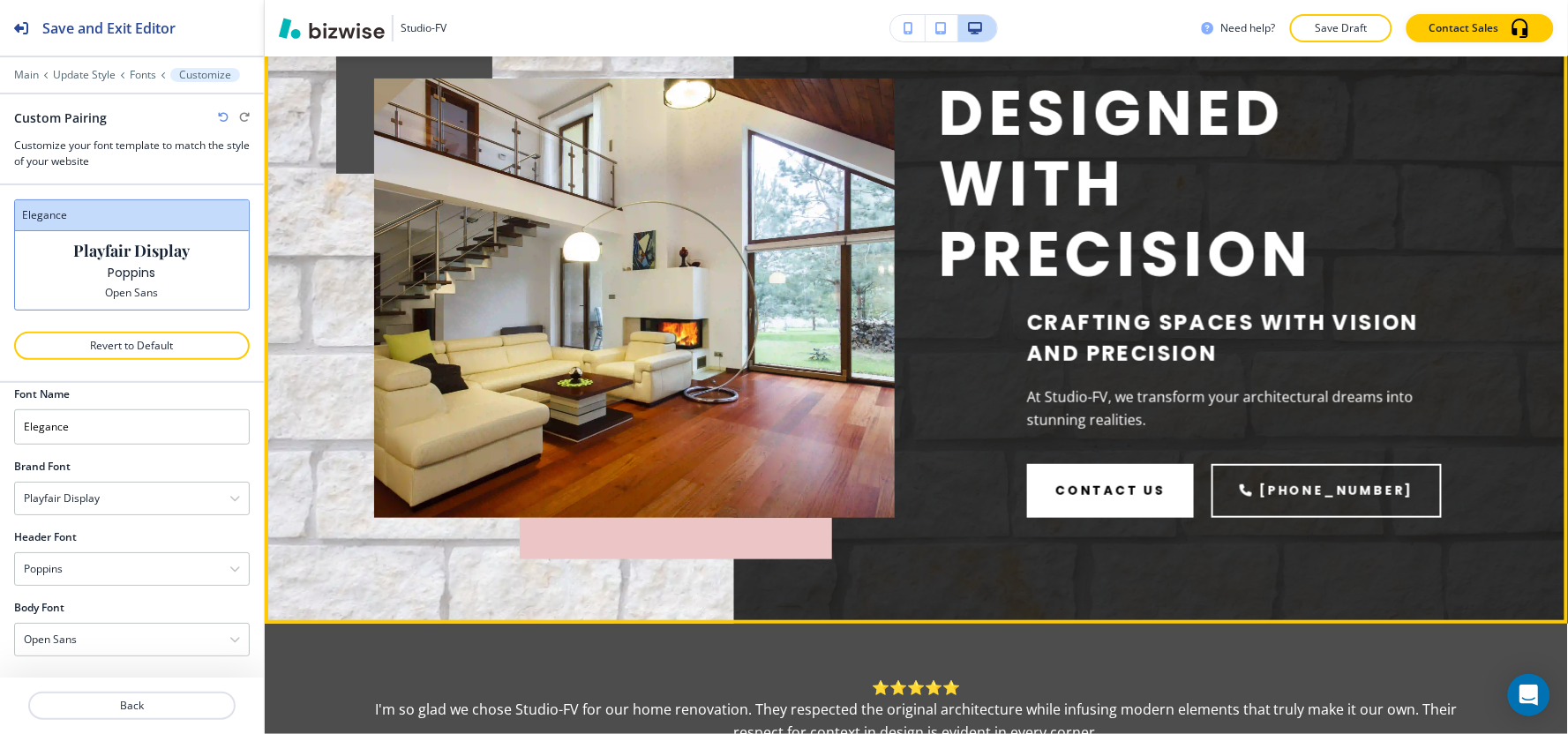
scroll to position [196, 0]
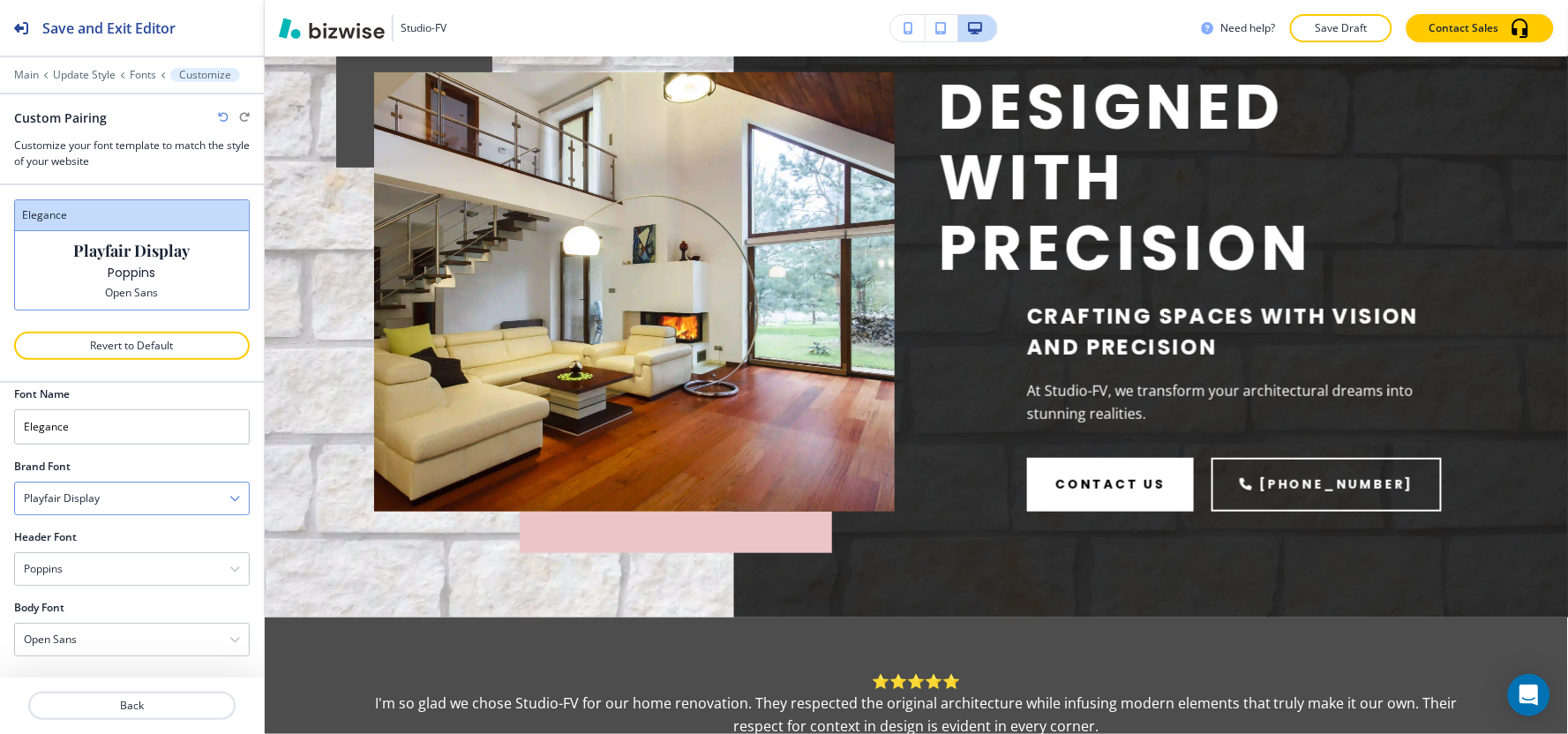
click at [84, 489] on div "Playfair Display" at bounding box center [131, 498] width 234 height 32
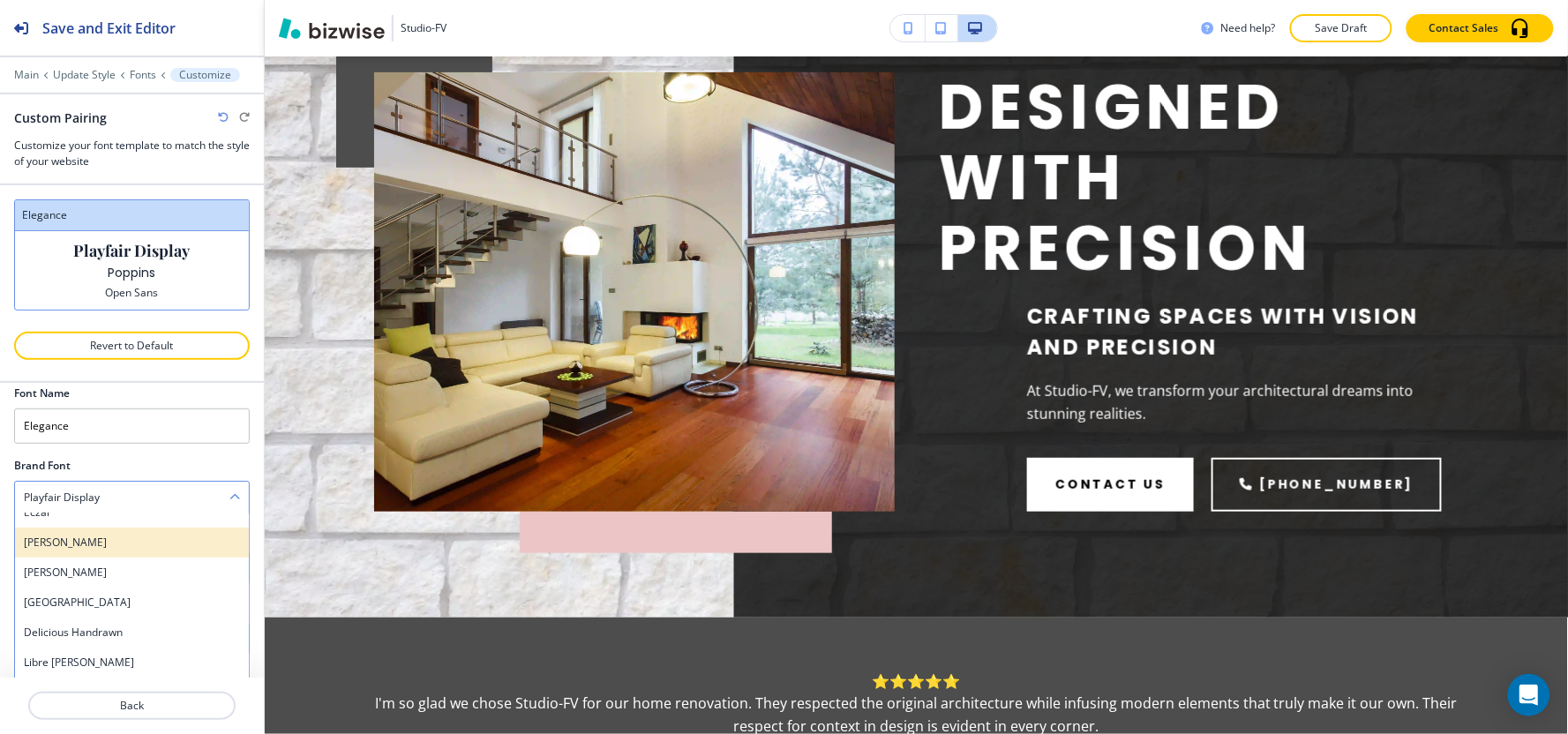
click at [101, 544] on h4 "Merriweather" at bounding box center [132, 542] width 216 height 16
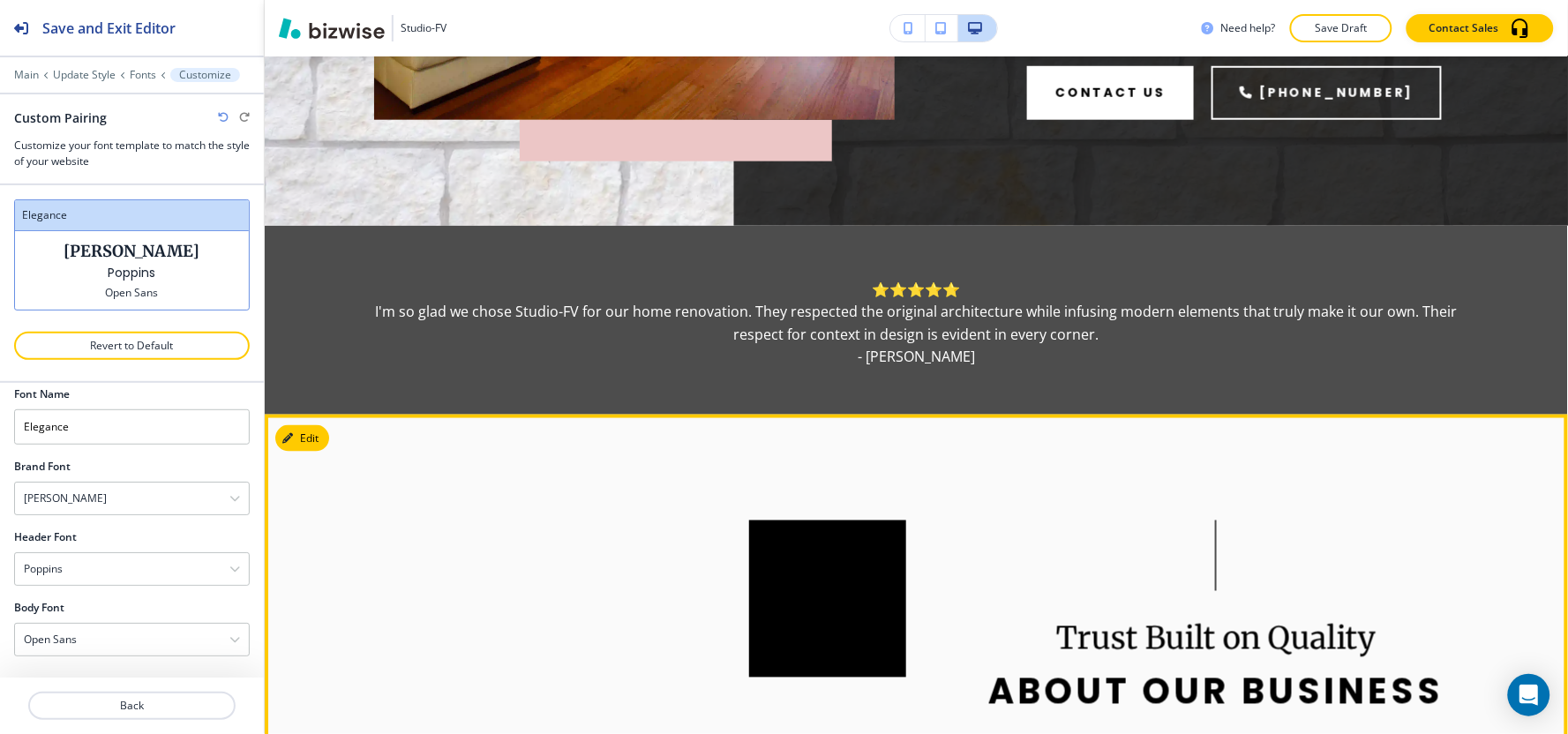
scroll to position [686, 0]
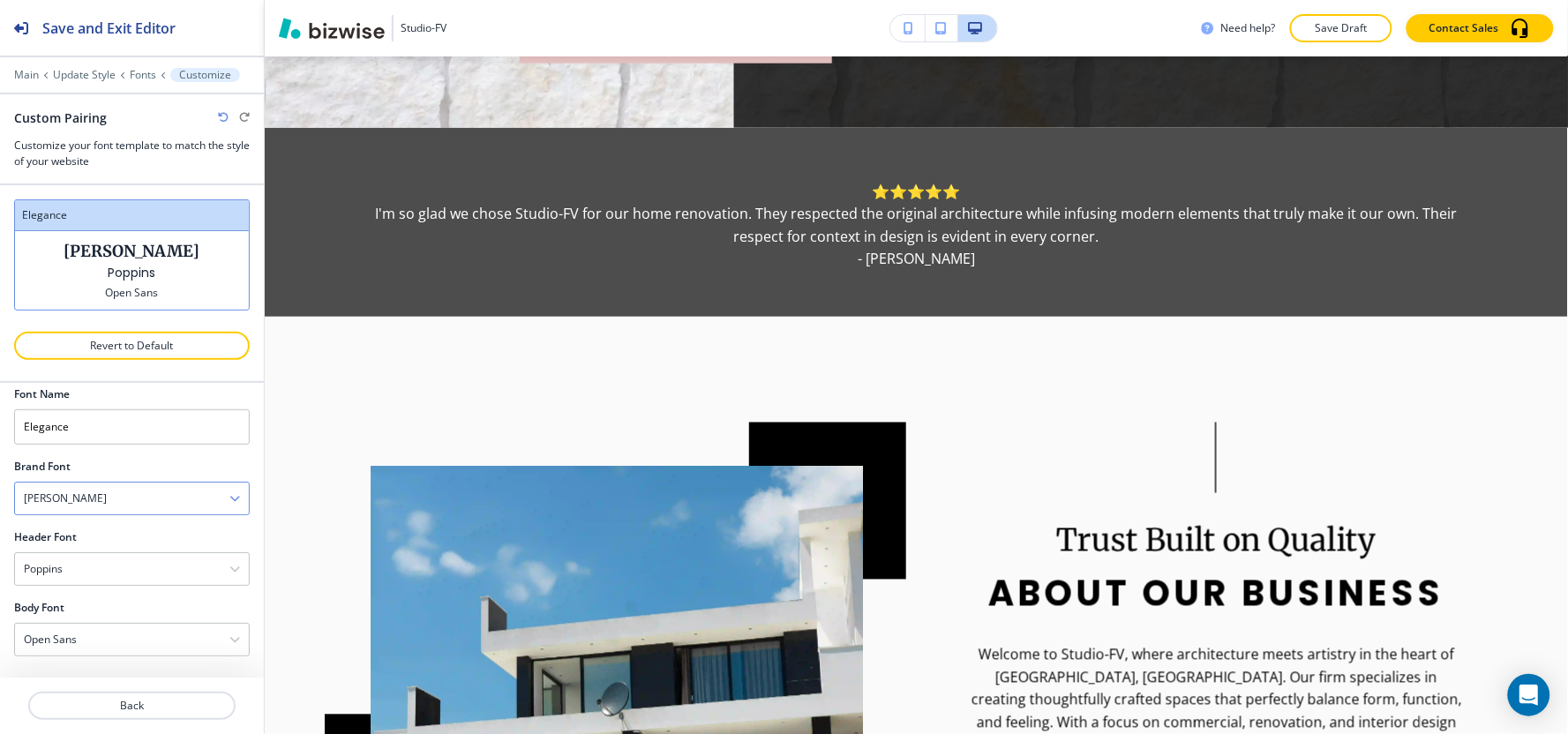
click at [100, 495] on div "Merriweather" at bounding box center [131, 498] width 234 height 32
click at [112, 607] on div "PT Serif" at bounding box center [131, 617] width 234 height 30
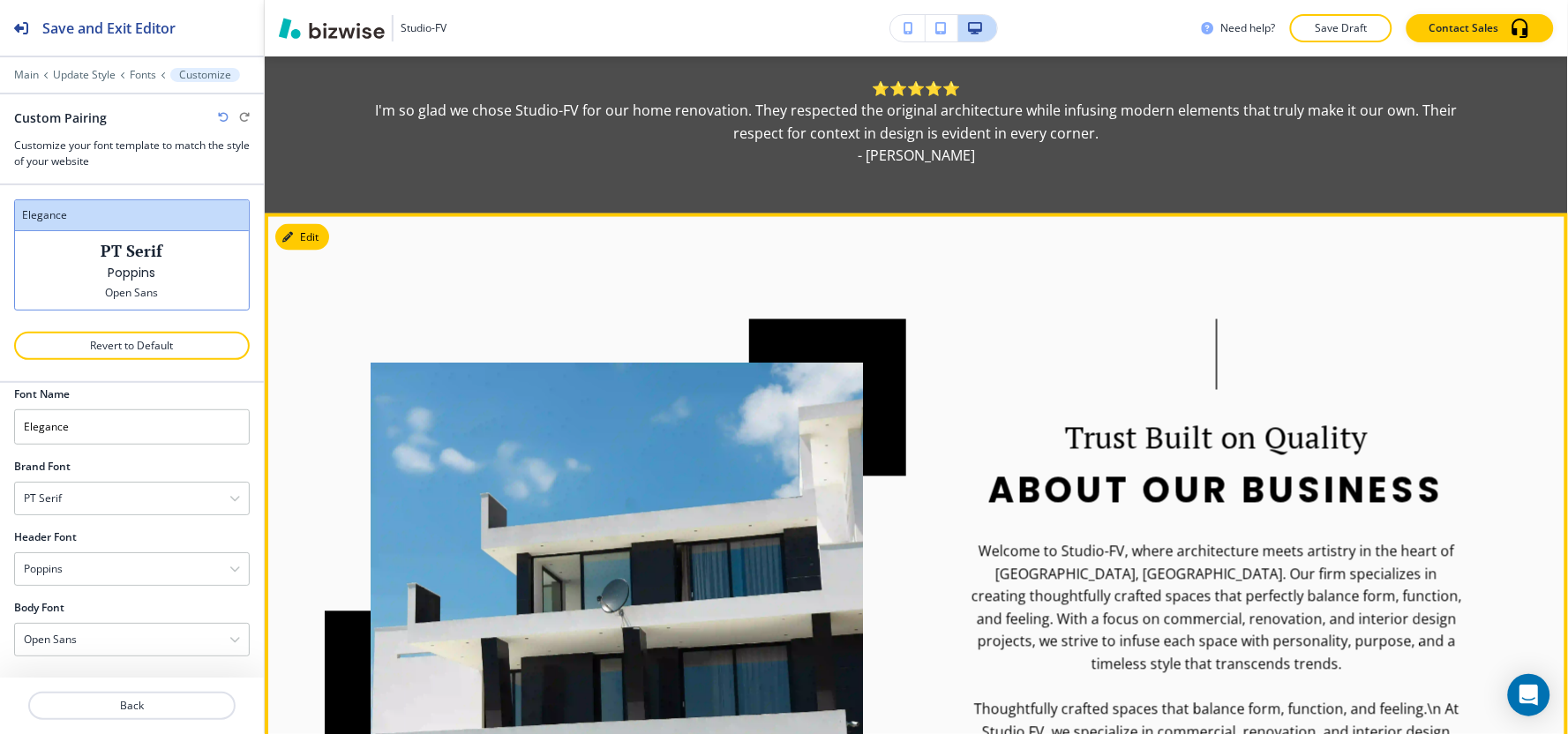
scroll to position [980, 0]
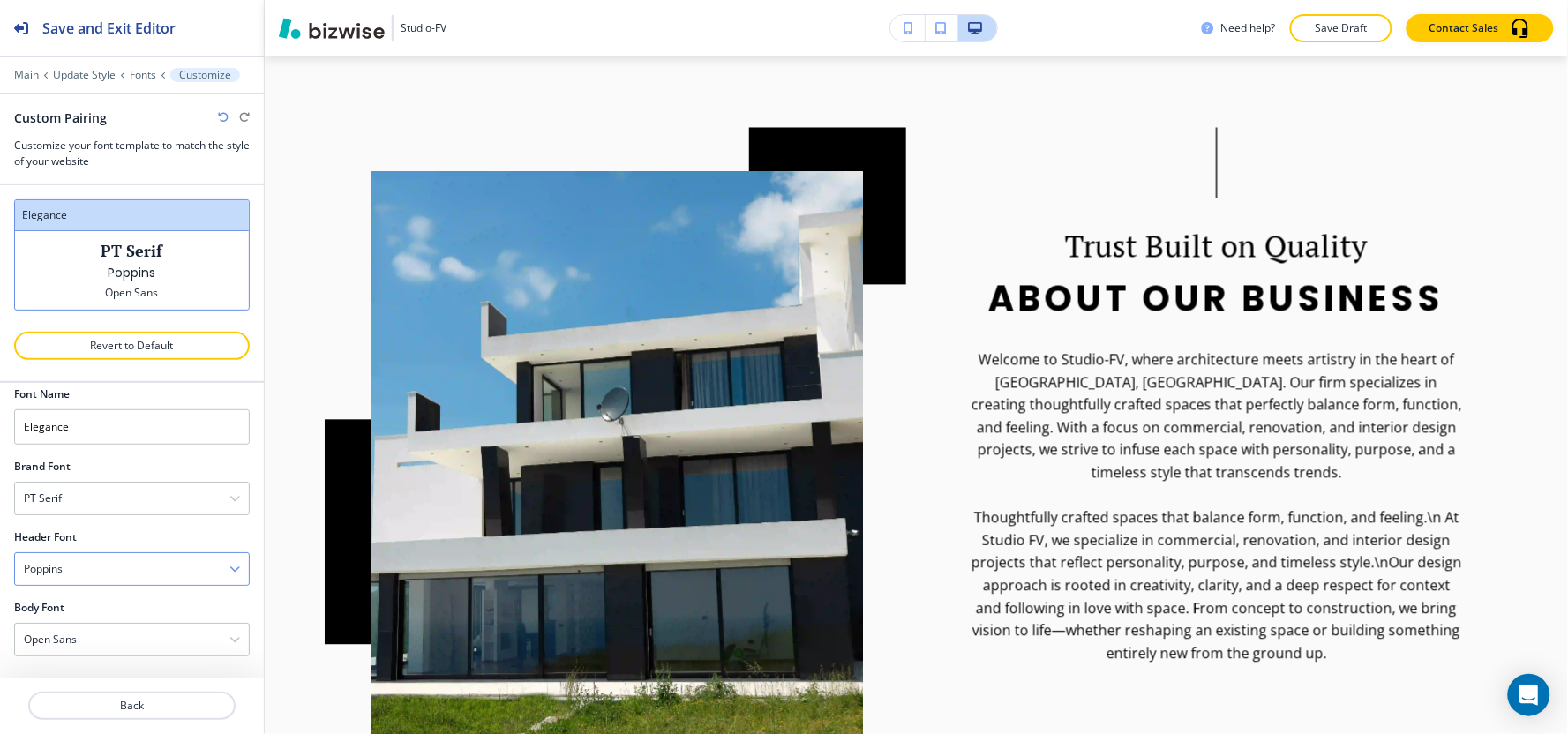
click at [145, 576] on div "Poppins" at bounding box center [131, 568] width 234 height 32
click at [112, 641] on h4 "Barlow" at bounding box center [132, 639] width 216 height 16
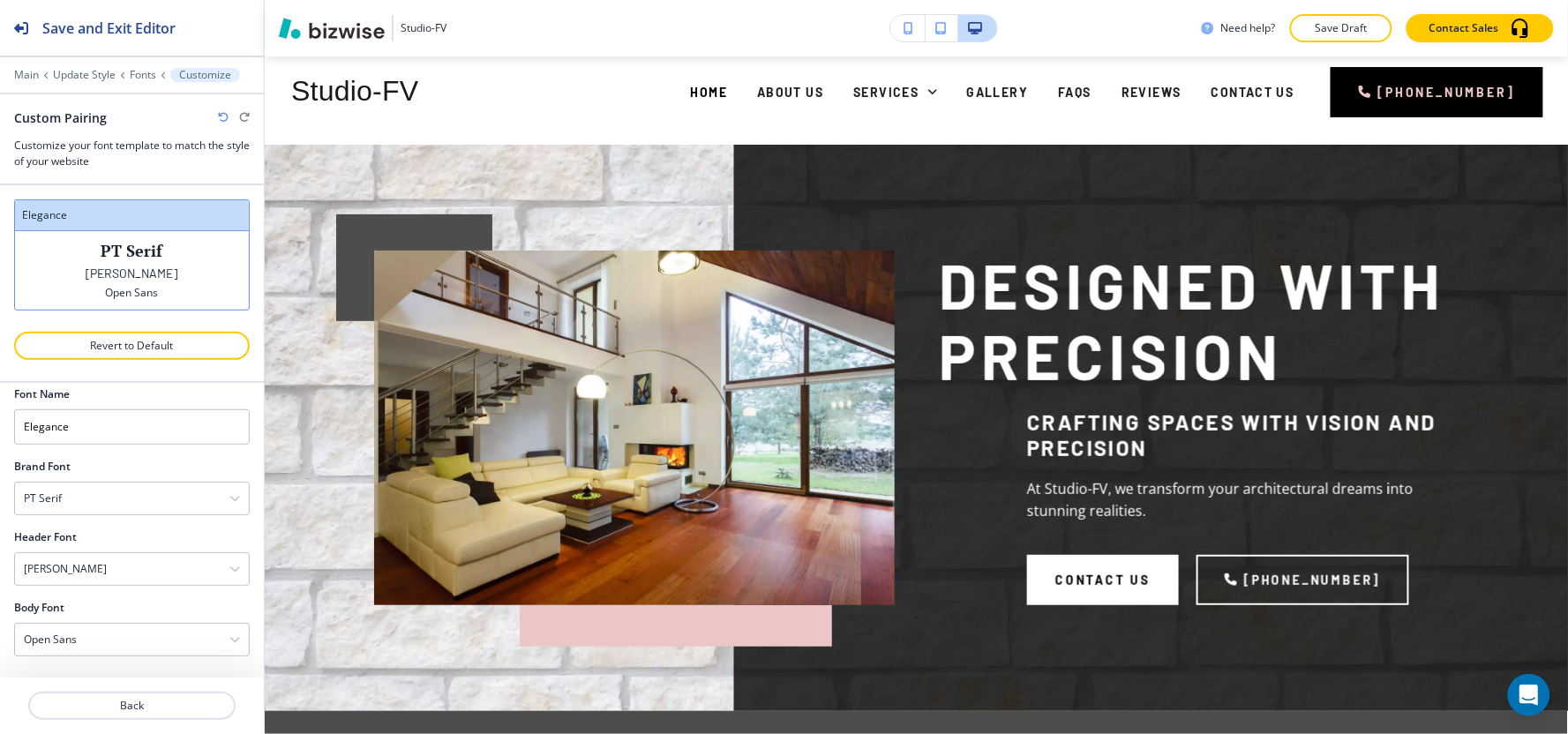
scroll to position [12, 0]
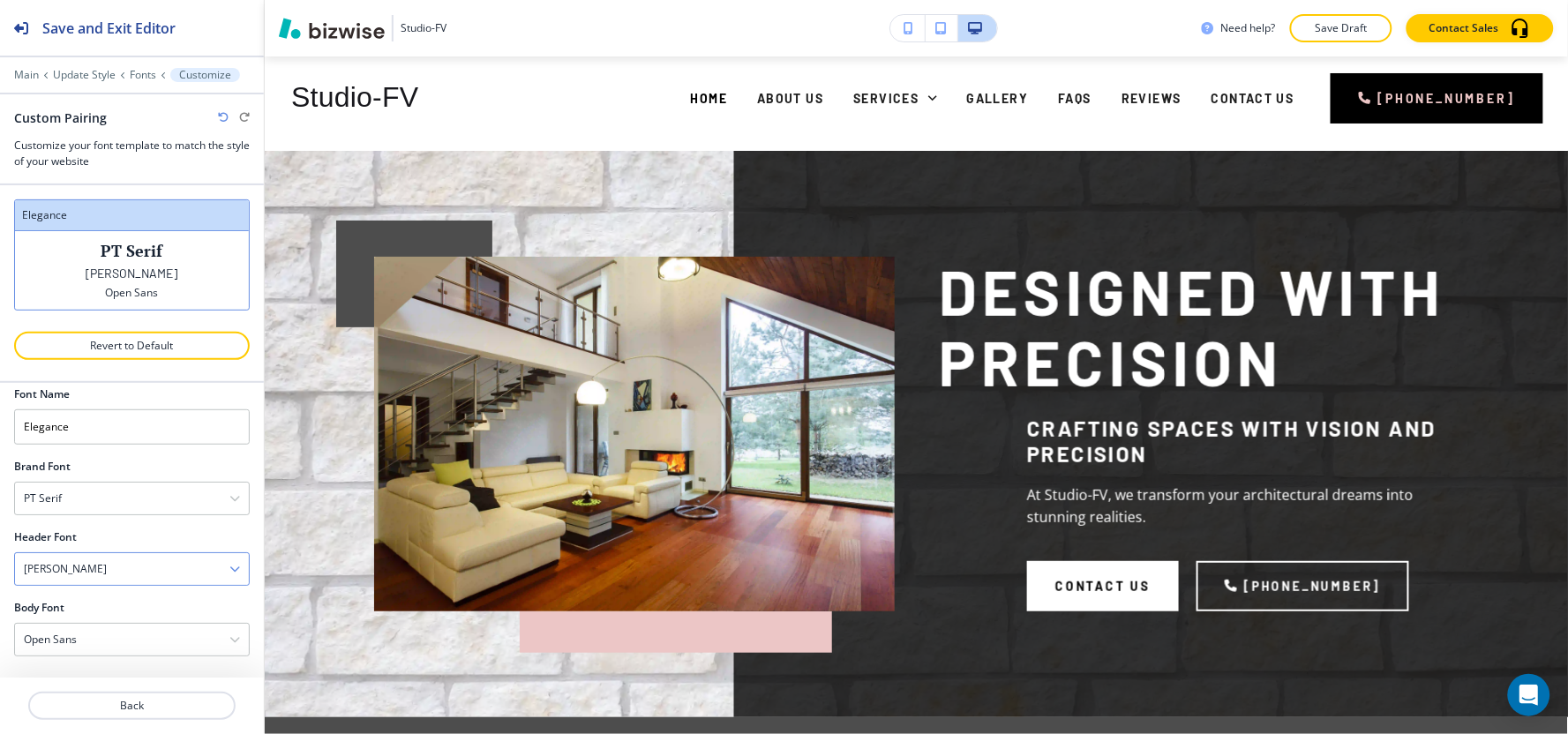
click at [80, 572] on div "Barlow" at bounding box center [131, 568] width 234 height 32
click at [67, 614] on h4 "Inter" at bounding box center [132, 609] width 216 height 16
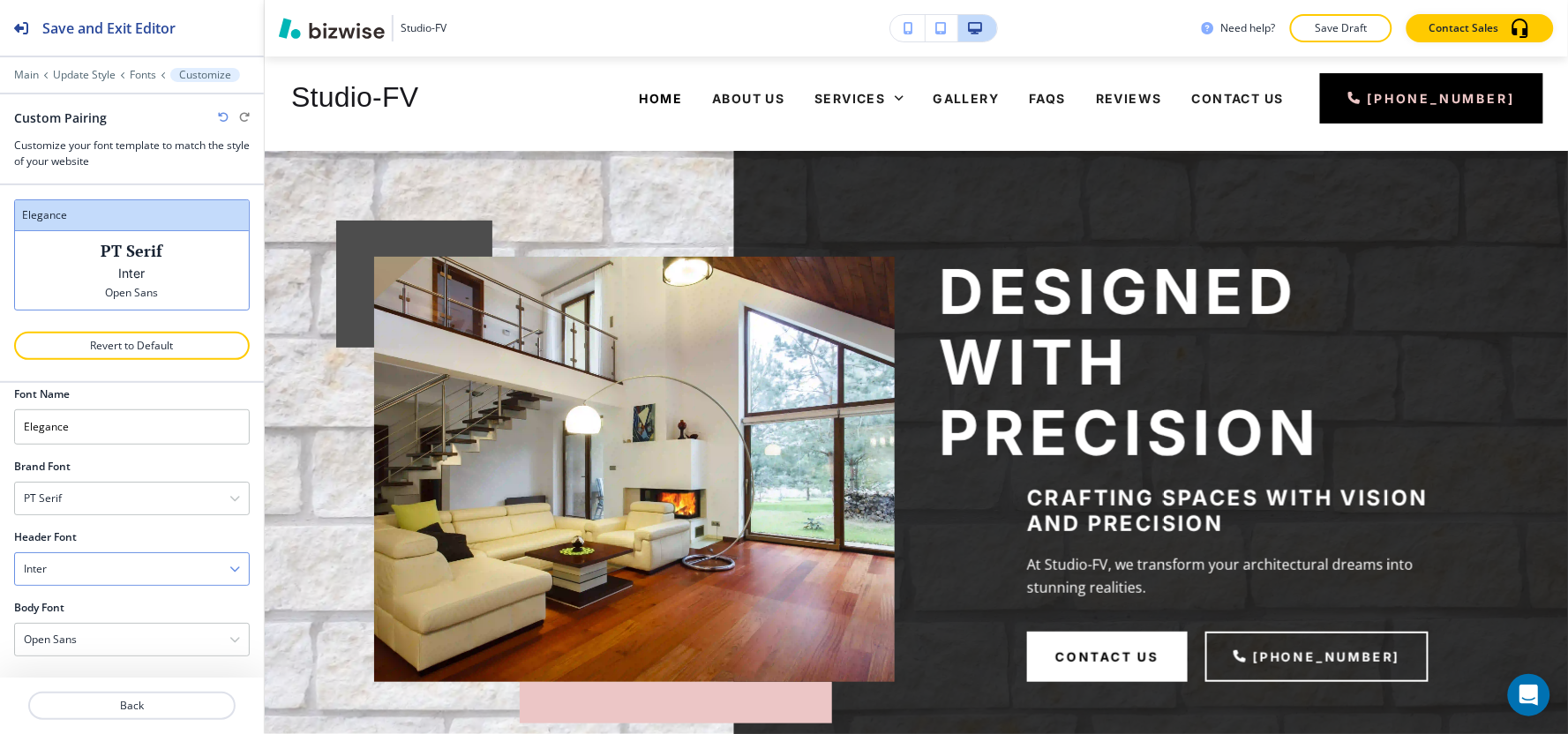
click at [74, 575] on div "Inter" at bounding box center [131, 568] width 234 height 32
click at [50, 670] on h4 "Anton" at bounding box center [132, 677] width 216 height 16
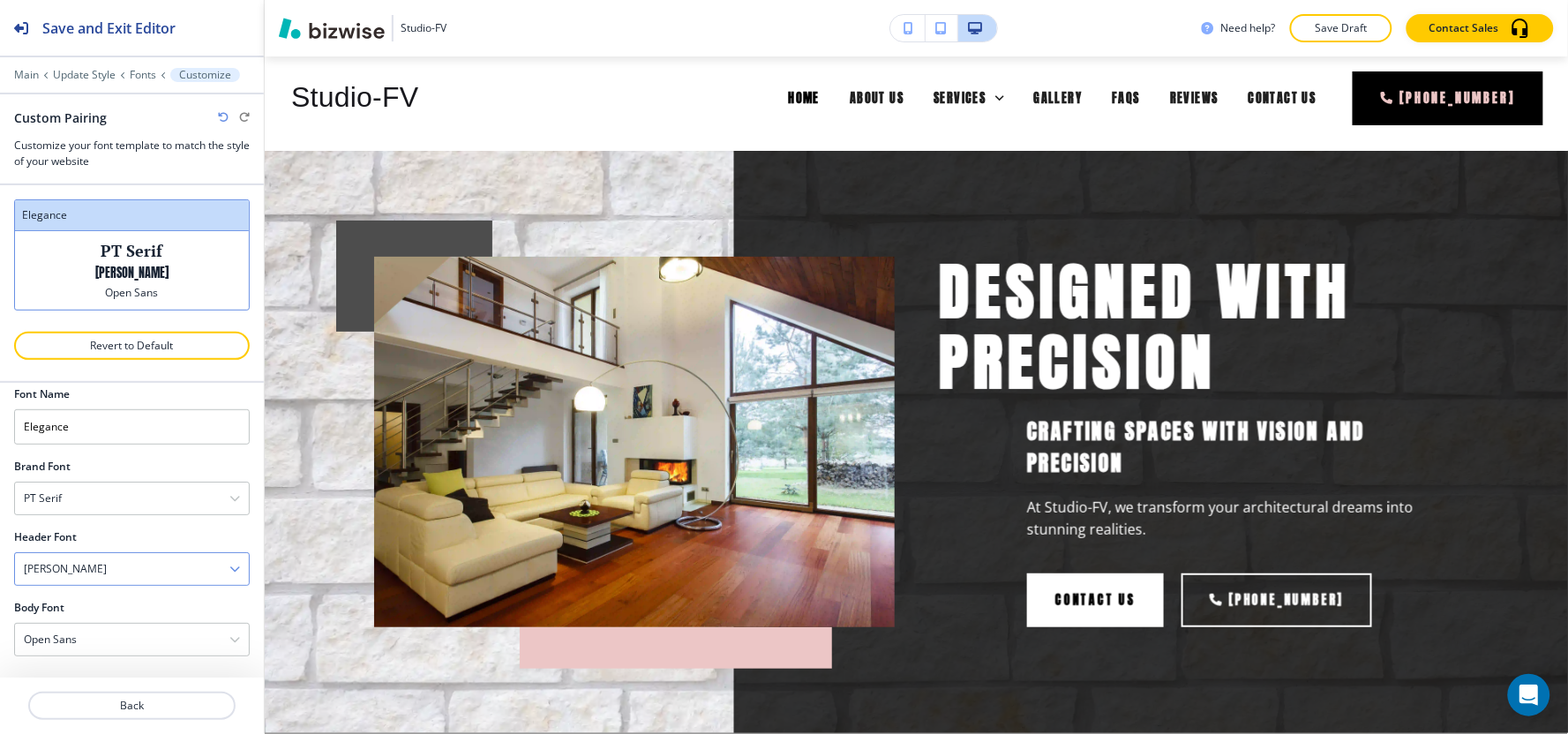
click at [80, 570] on div "Anton" at bounding box center [131, 568] width 234 height 32
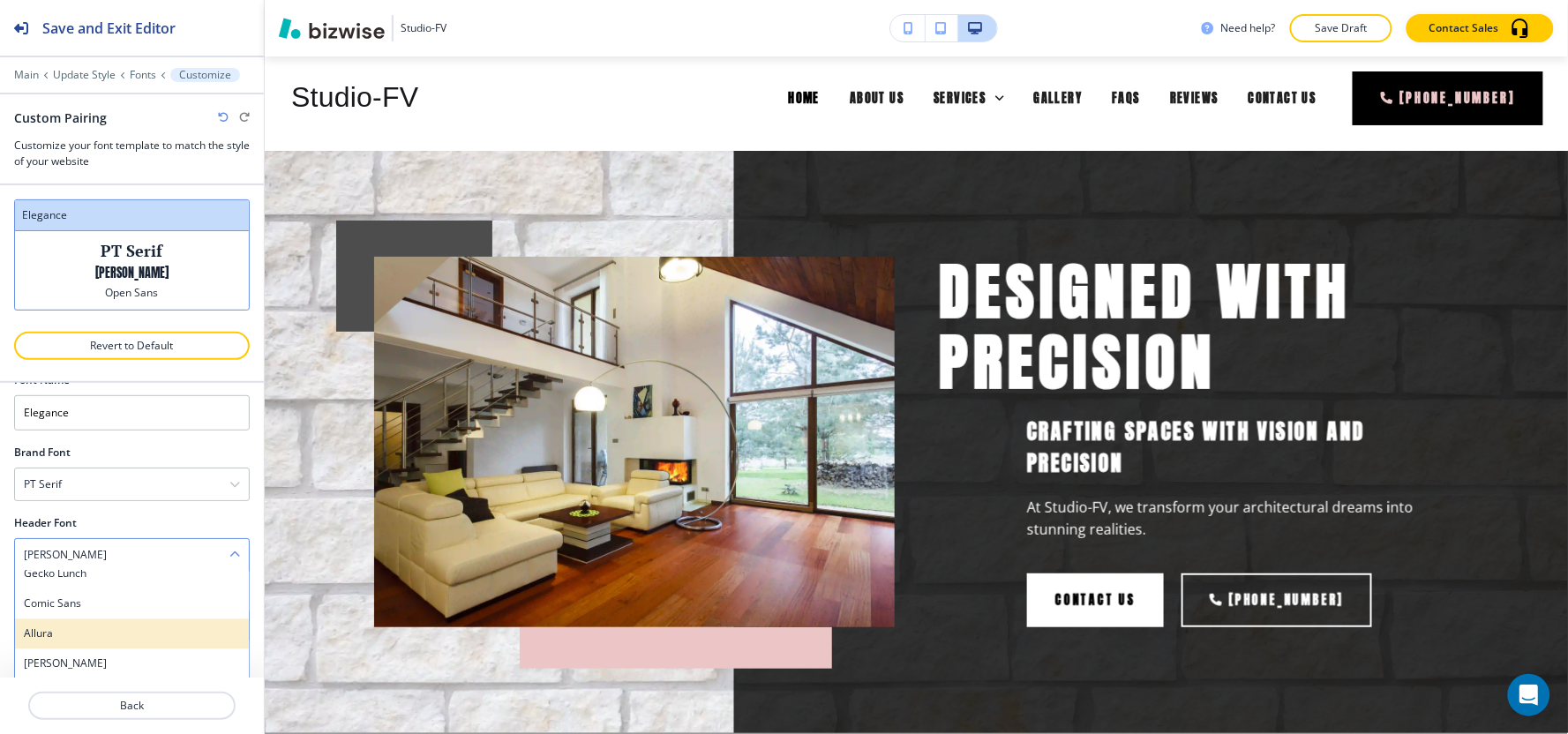
click at [76, 632] on h4 "Allura" at bounding box center [132, 633] width 216 height 16
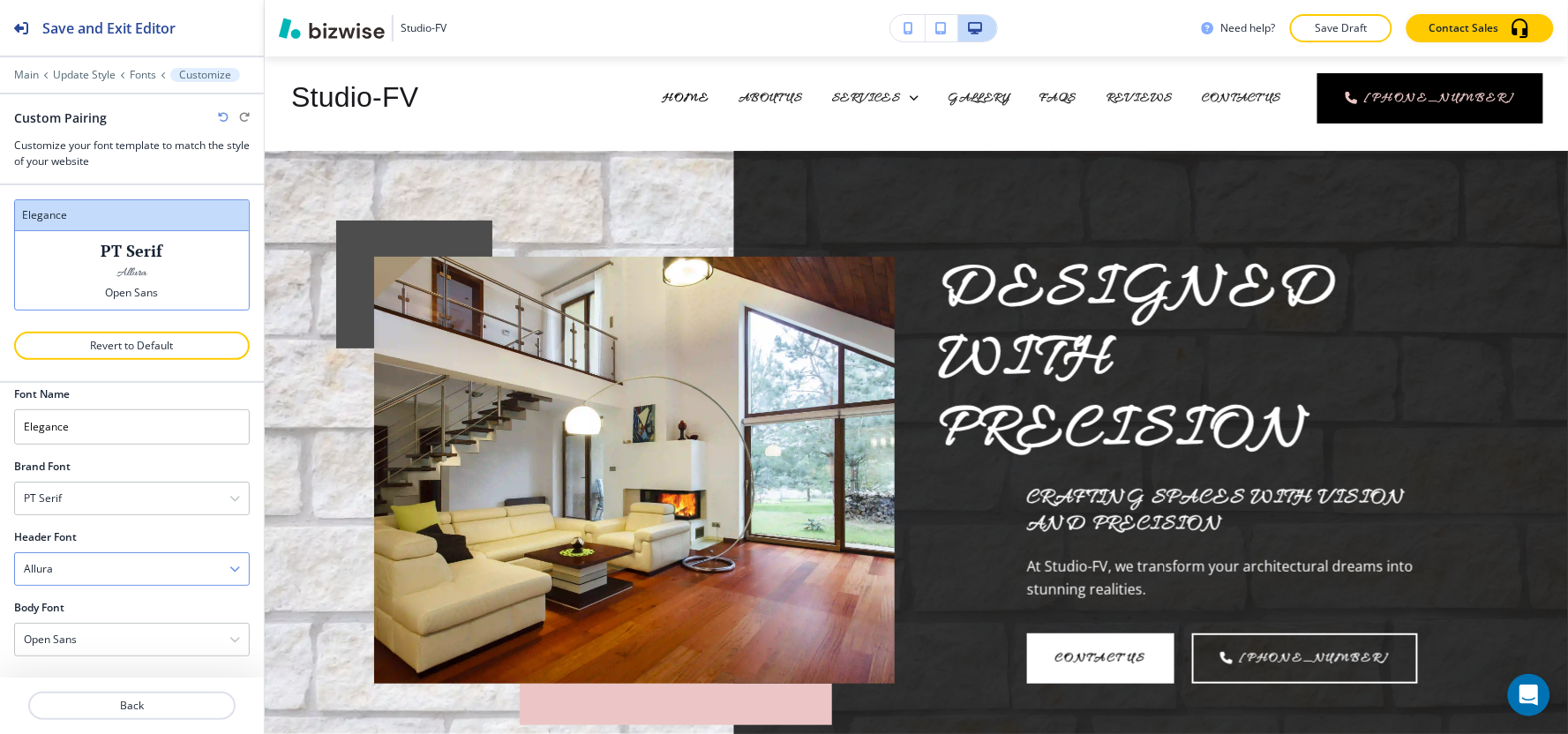
scroll to position [18, 0]
click at [84, 570] on div "Allura" at bounding box center [131, 568] width 234 height 32
click at [80, 621] on h4 "Comic Sans" at bounding box center [132, 617] width 216 height 16
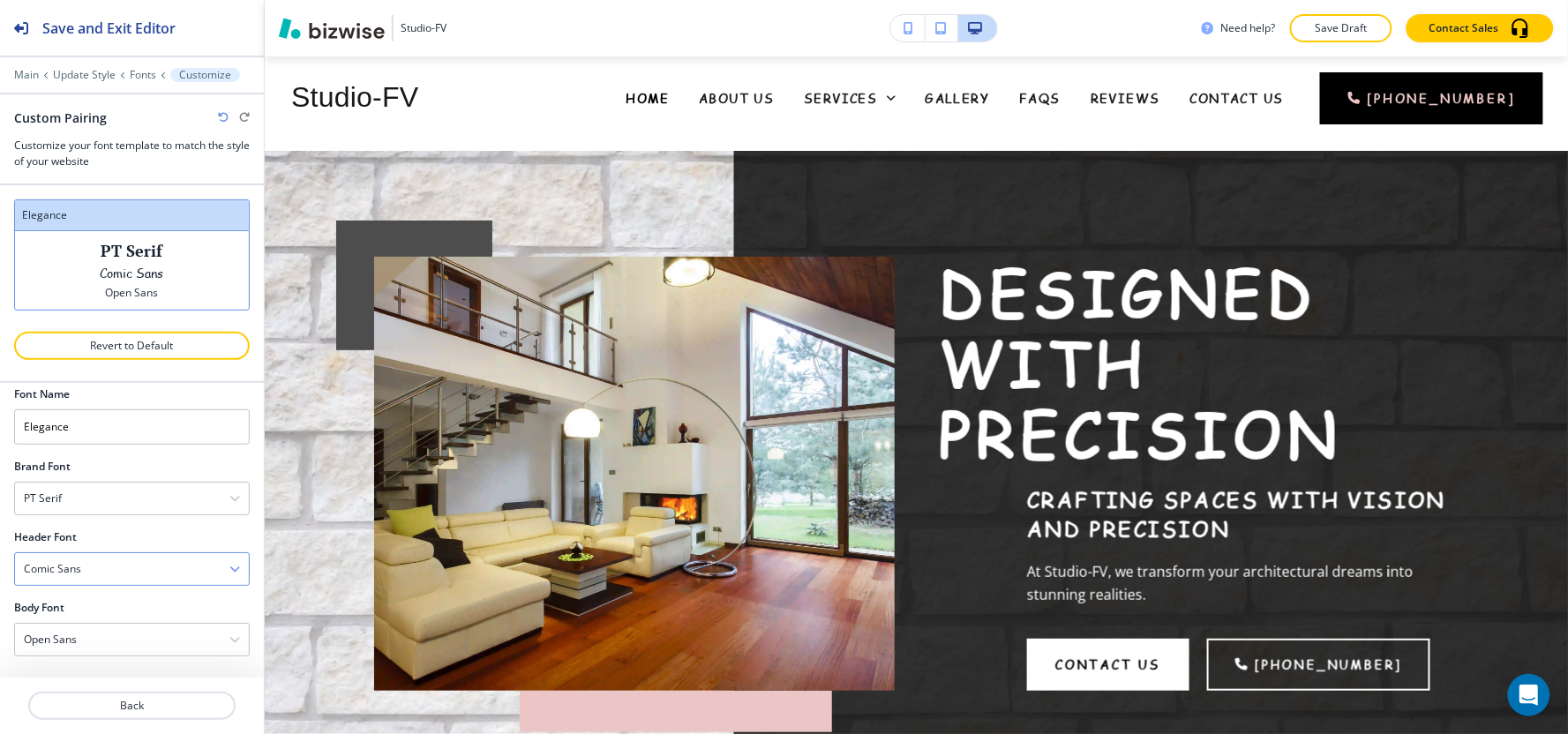
click at [89, 568] on div "Comic Sans" at bounding box center [131, 568] width 234 height 32
click at [83, 594] on div "Gecko Lunch" at bounding box center [131, 587] width 234 height 30
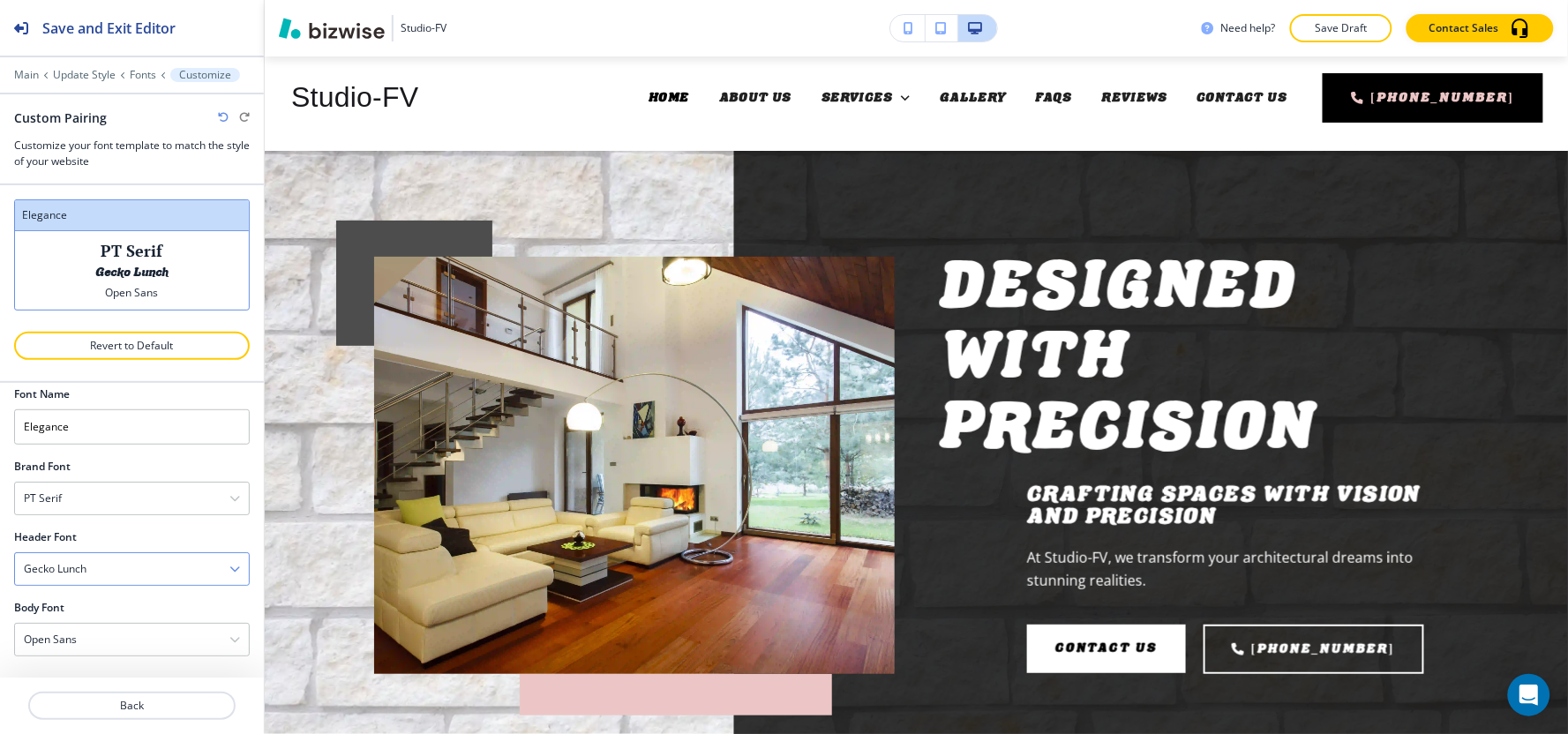
click at [95, 577] on div "Gecko Lunch" at bounding box center [131, 568] width 234 height 32
click at [83, 664] on h4 "Kavarian Serif" at bounding box center [132, 668] width 216 height 16
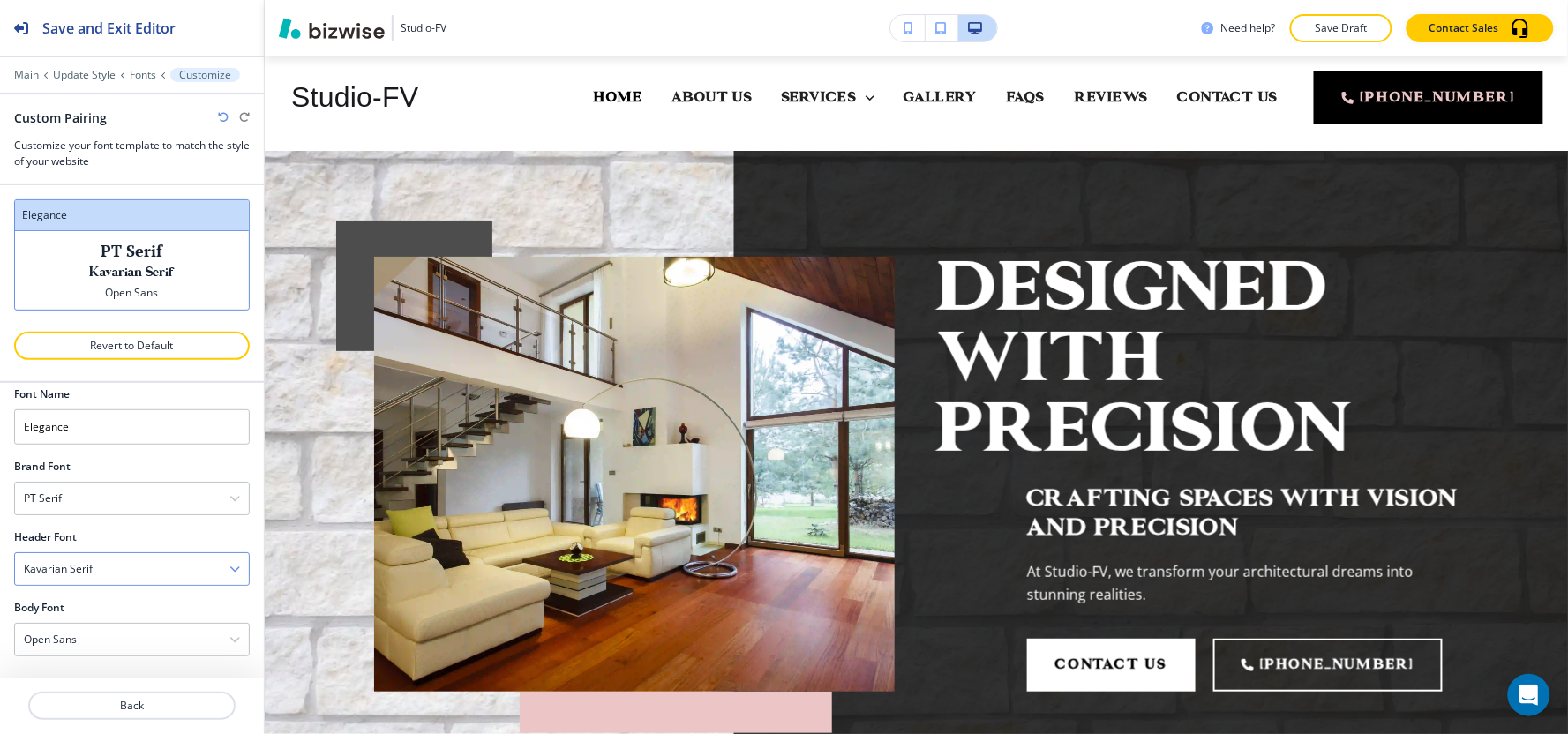
click at [98, 564] on div "Kavarian Serif" at bounding box center [131, 568] width 234 height 32
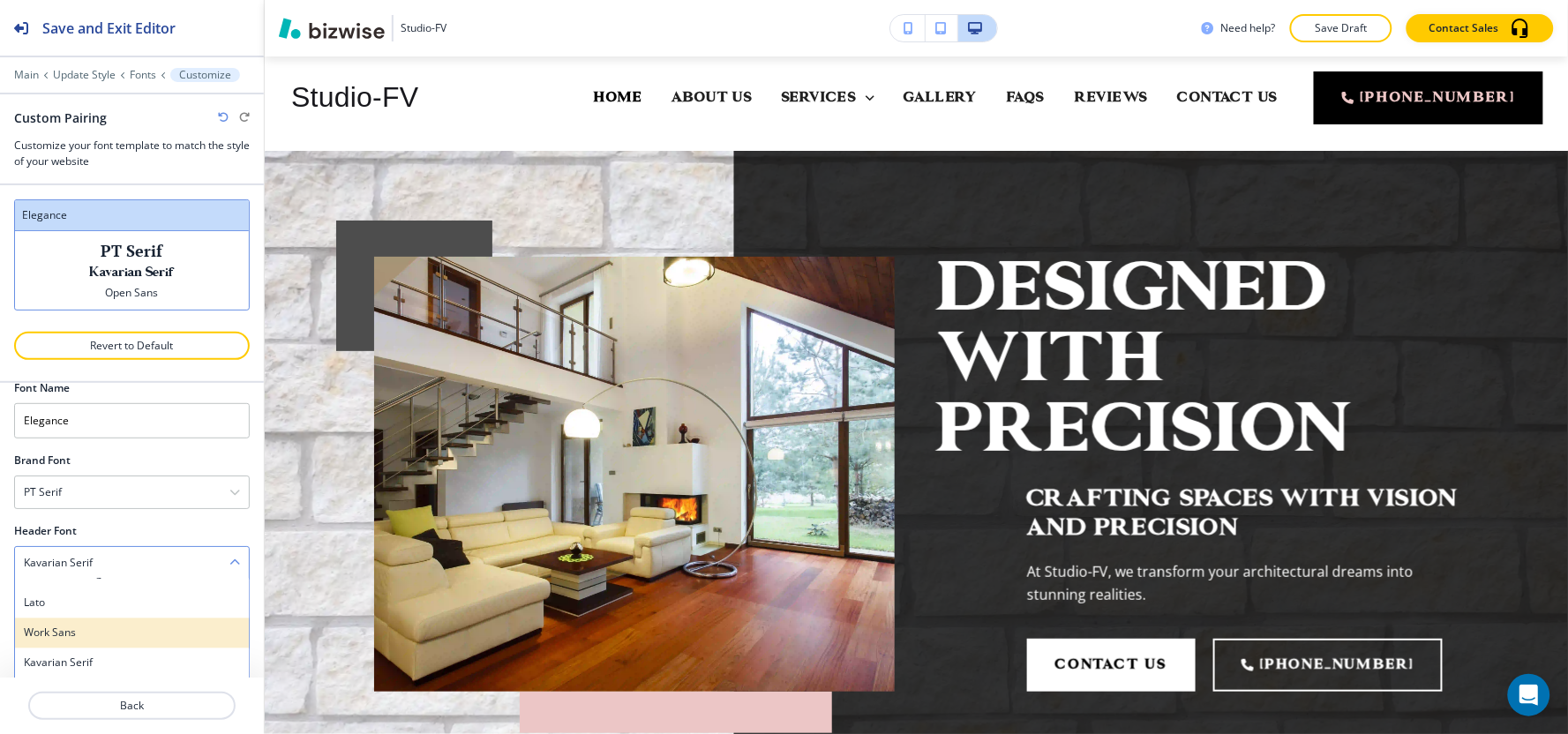
click at [93, 631] on h4 "Work Sans" at bounding box center [132, 633] width 216 height 16
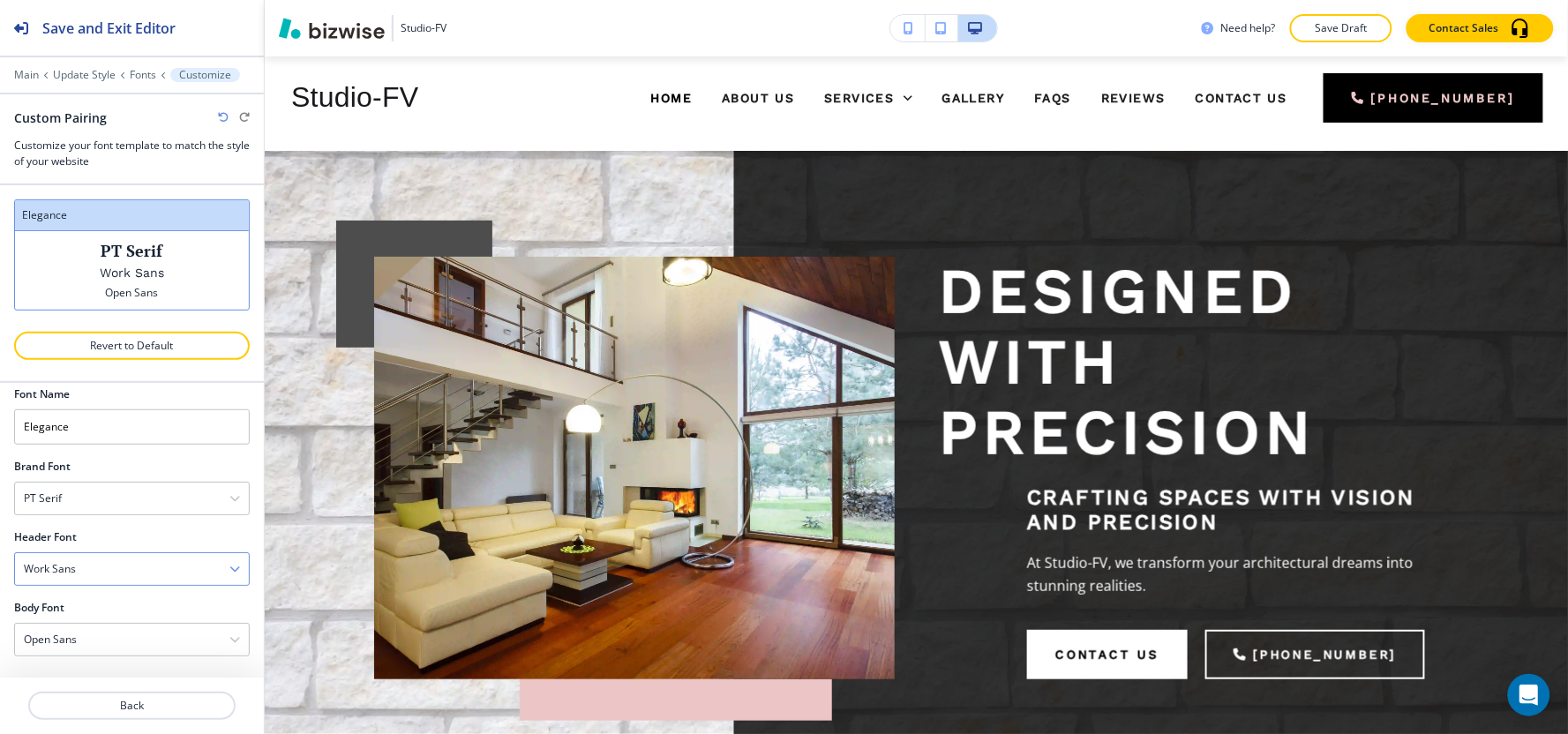
scroll to position [18, 0]
click at [103, 574] on div "Work Sans" at bounding box center [131, 568] width 234 height 32
click at [104, 612] on h4 "Lato" at bounding box center [132, 609] width 216 height 16
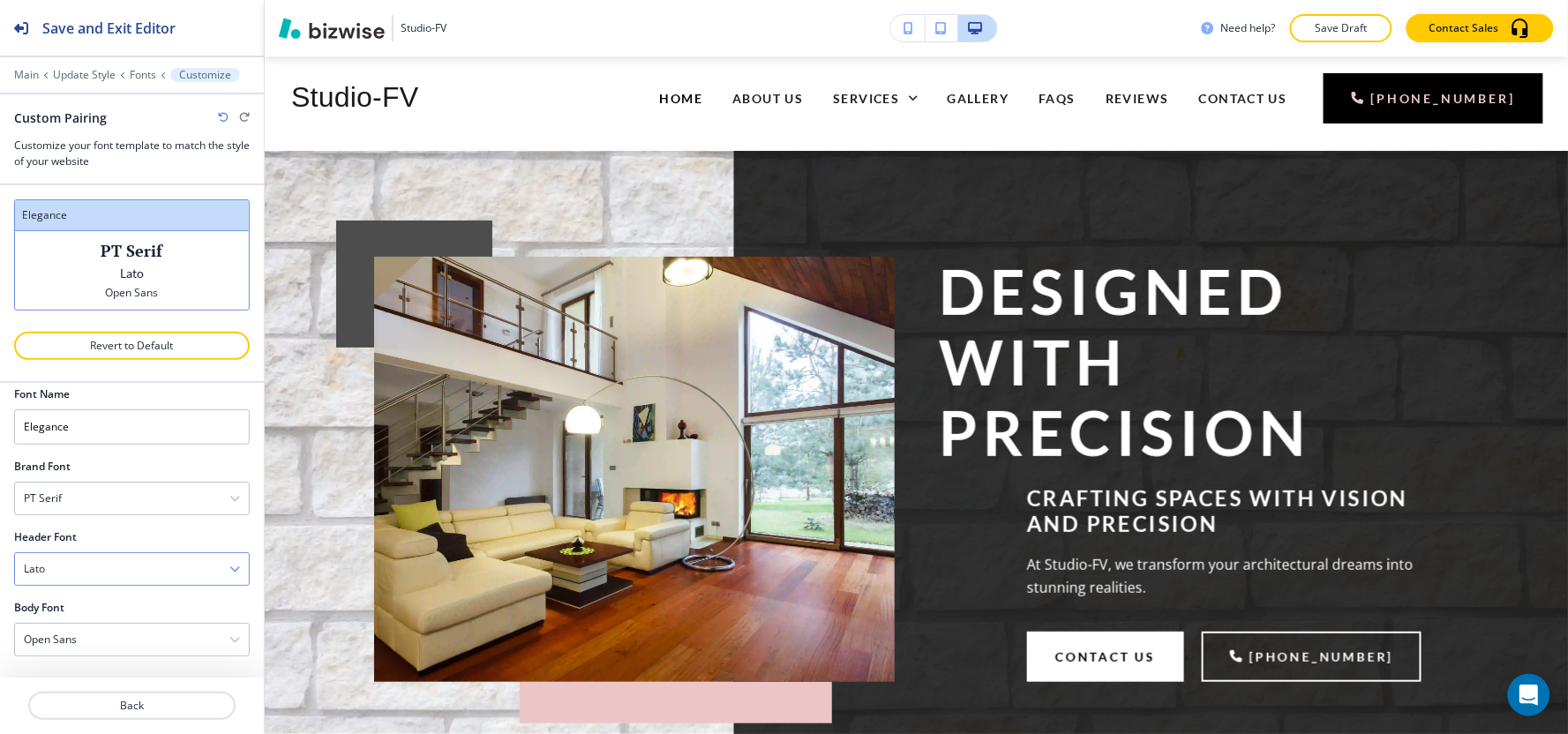
click at [115, 580] on div "Lato" at bounding box center [131, 568] width 234 height 32
click at [100, 665] on div "Architects Daughter" at bounding box center [131, 676] width 234 height 30
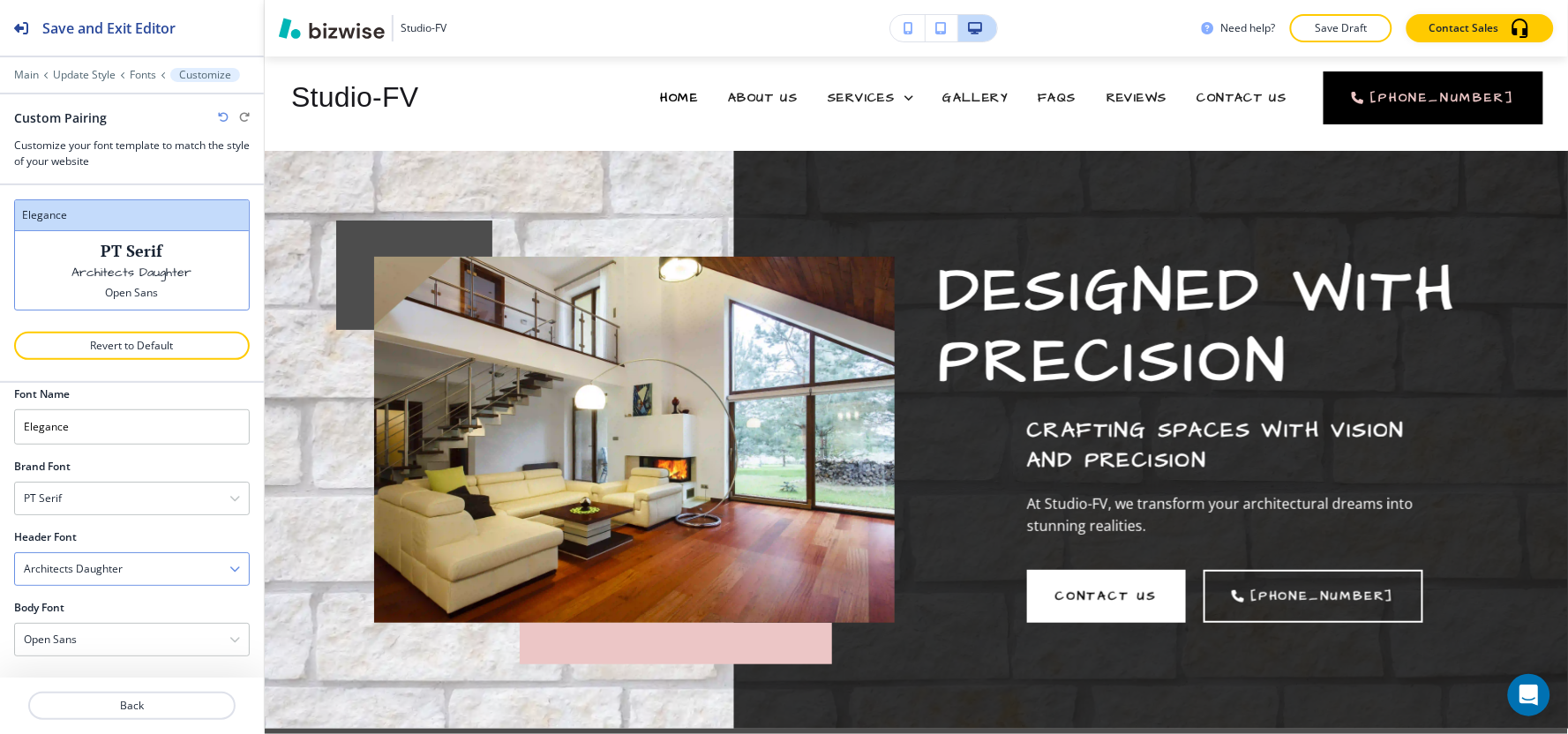
click at [111, 575] on h4 "Architects Daughter" at bounding box center [74, 569] width 99 height 16
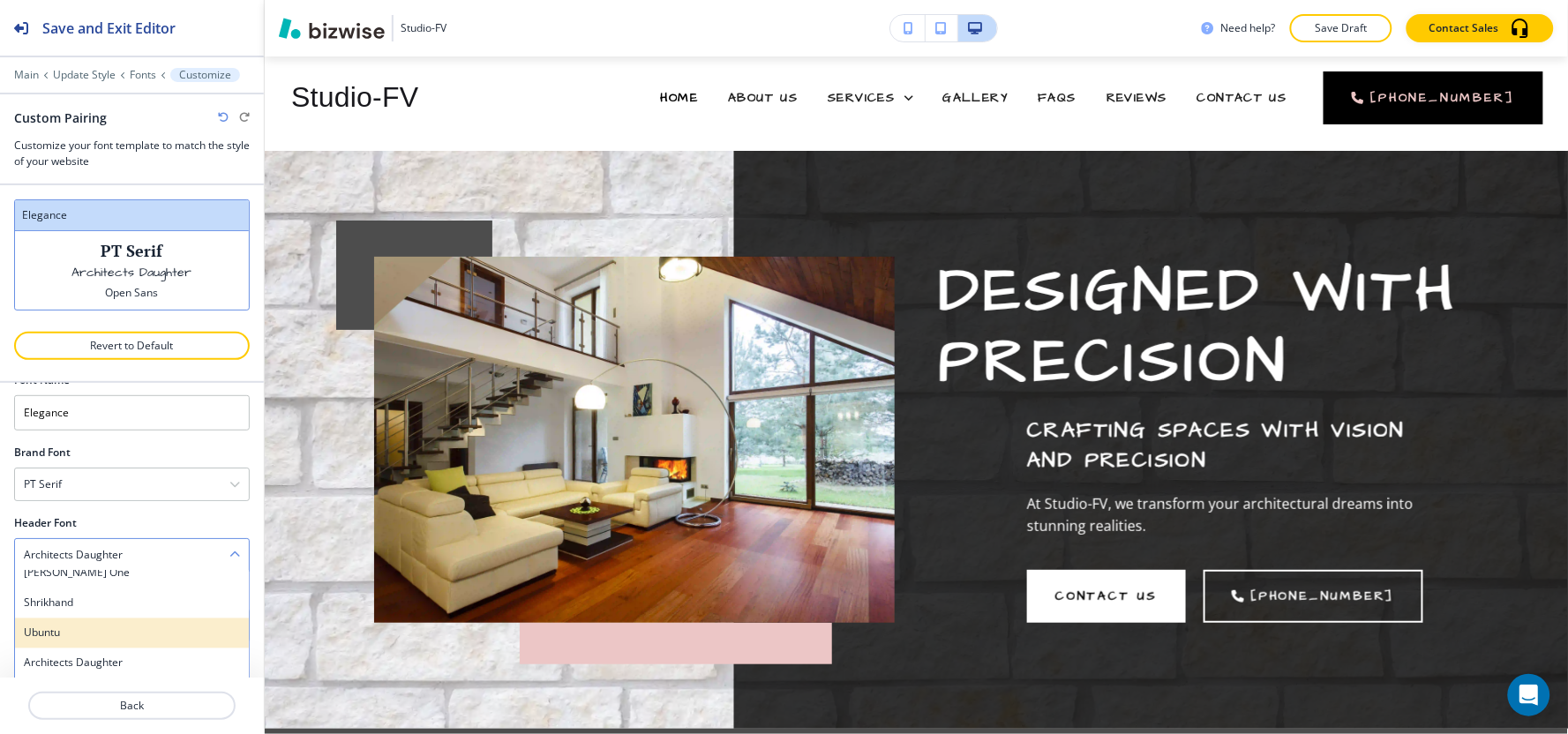
click at [100, 633] on h4 "Ubuntu" at bounding box center [132, 633] width 216 height 16
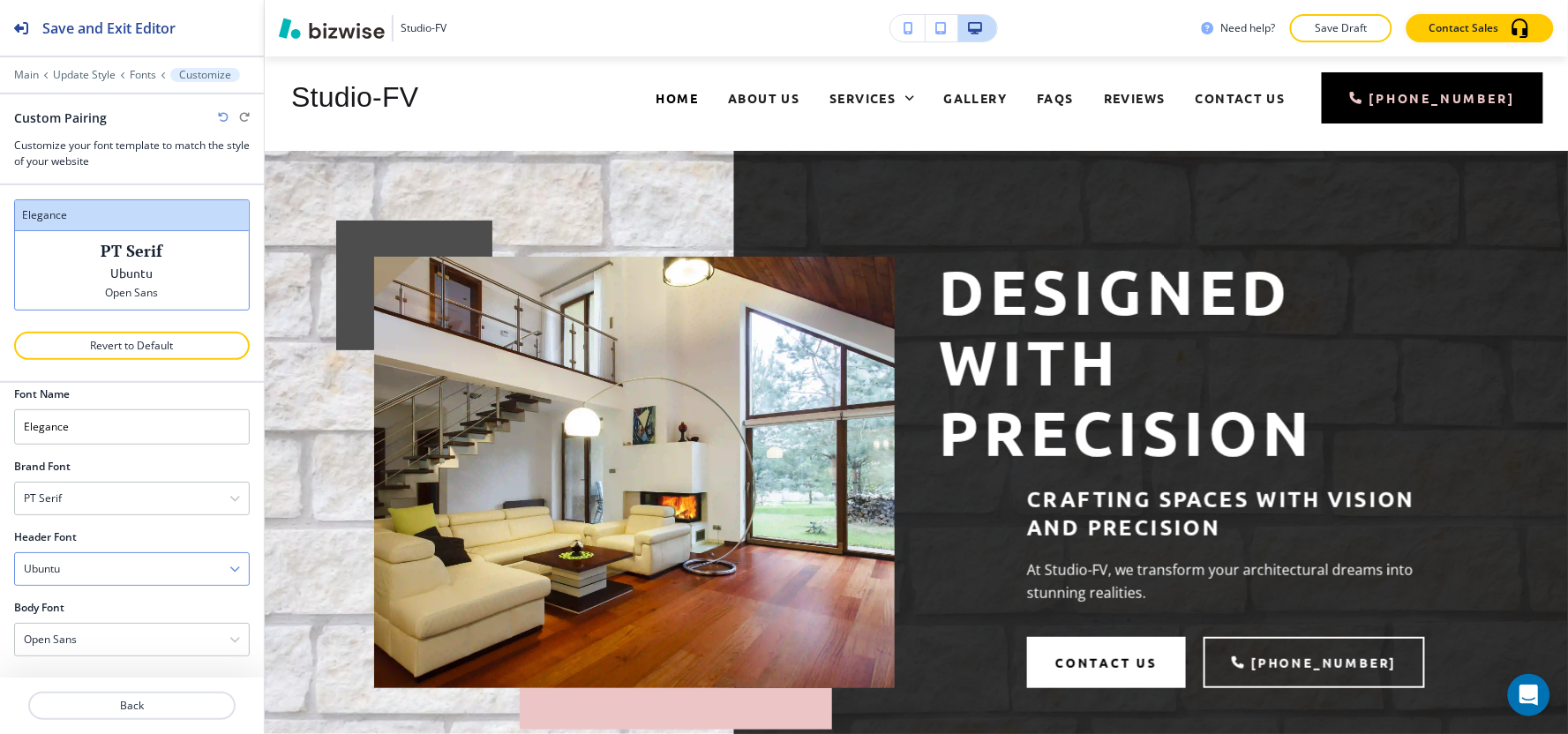
scroll to position [18, 0]
click at [137, 566] on div "Ubuntu" at bounding box center [131, 568] width 234 height 32
click at [116, 618] on h4 "Shrikhand" at bounding box center [132, 617] width 216 height 16
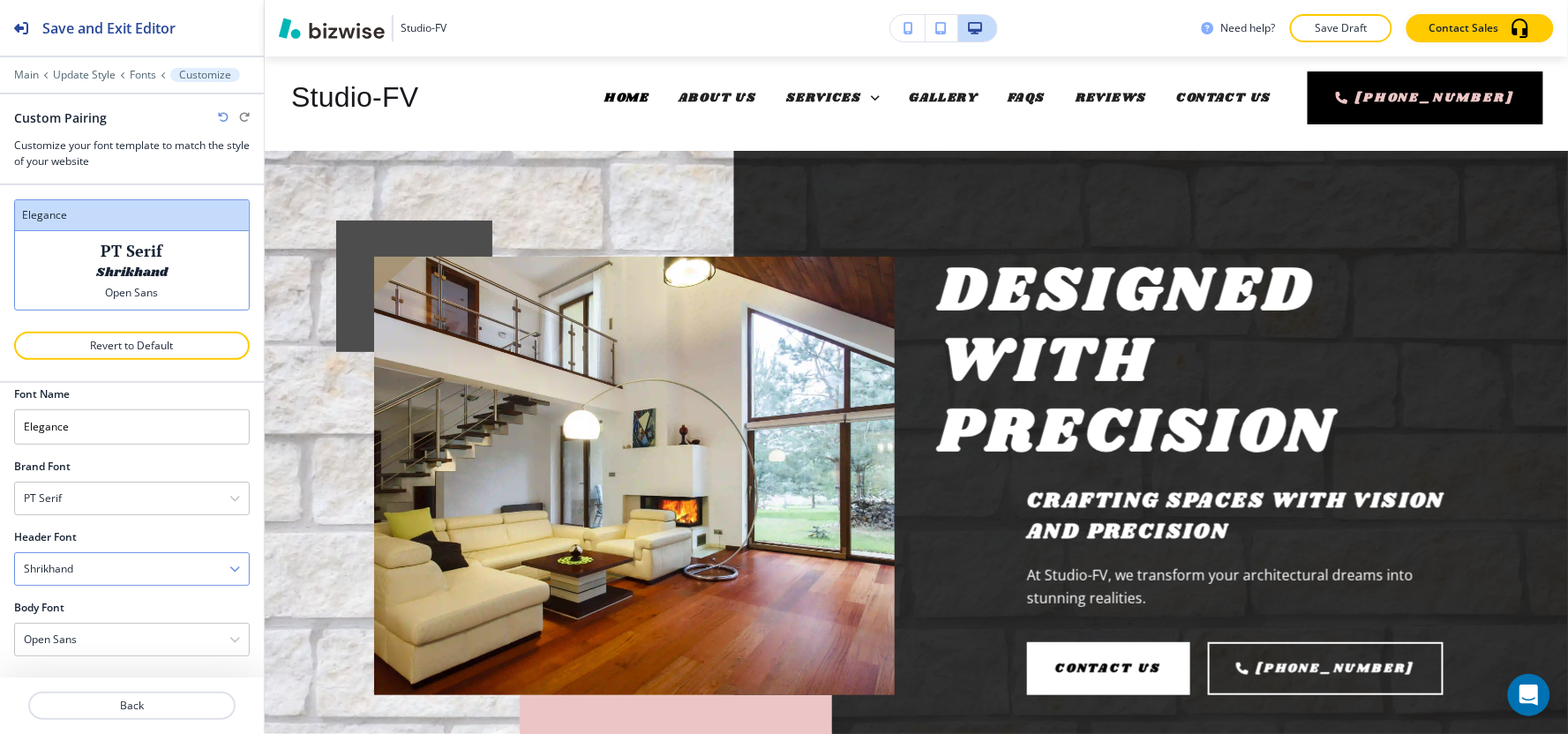
click at [115, 571] on div "Shrikhand" at bounding box center [131, 568] width 234 height 32
click at [106, 588] on h4 "Erica One" at bounding box center [132, 587] width 216 height 16
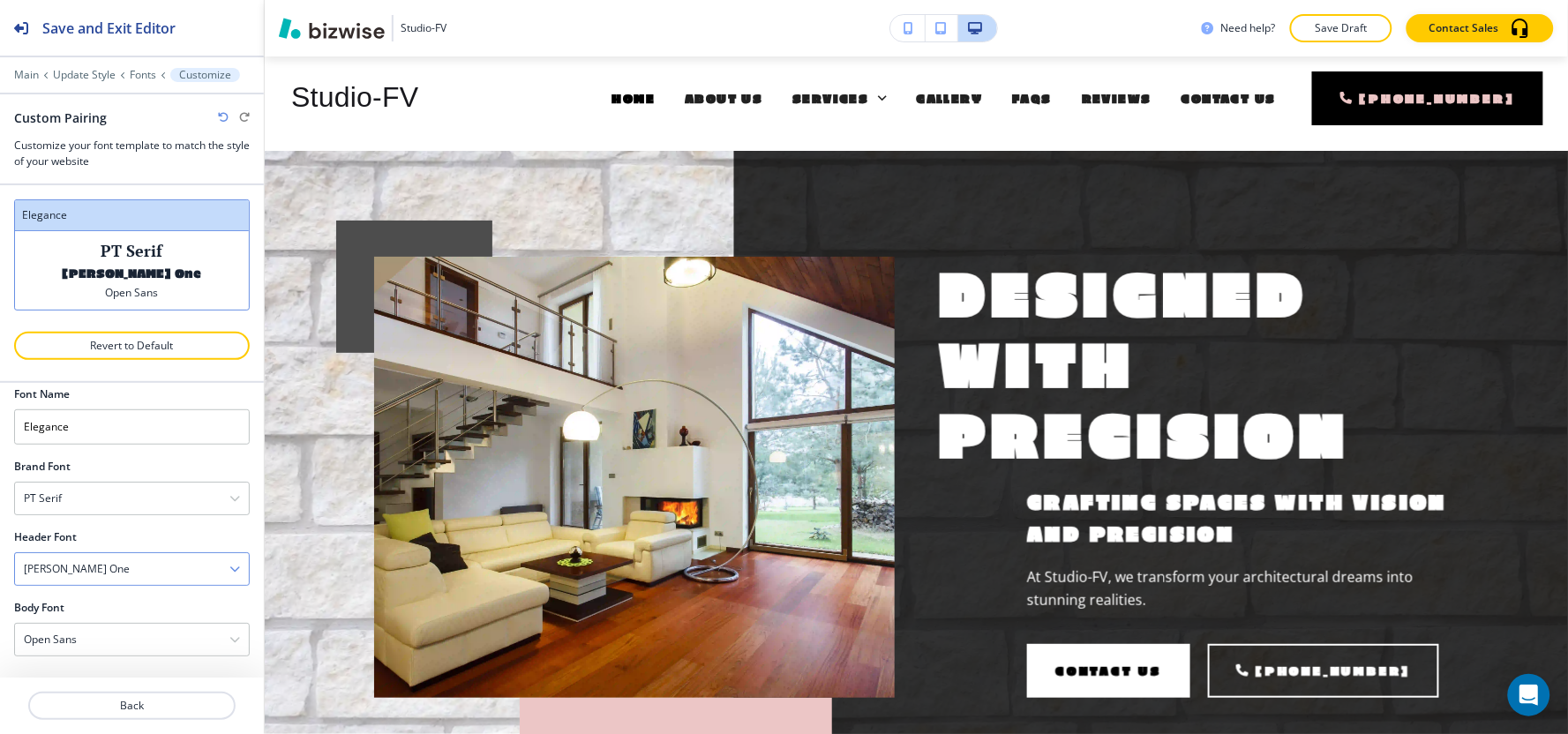
click at [133, 574] on div "Erica One" at bounding box center [131, 568] width 234 height 32
click at [106, 660] on h4 "Merriweather Sans" at bounding box center [132, 668] width 216 height 16
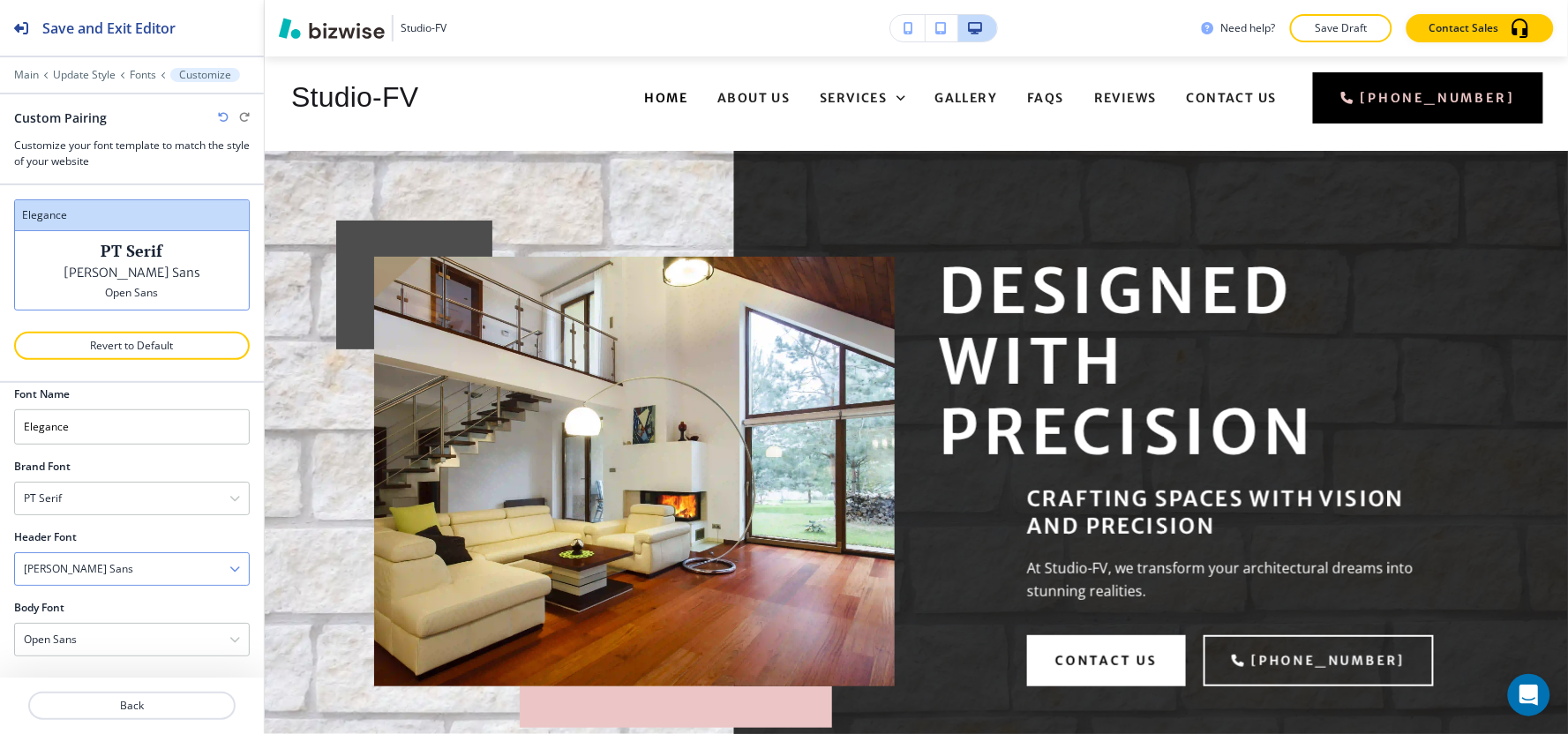
click at [124, 574] on div "Merriweather Sans" at bounding box center [131, 568] width 234 height 32
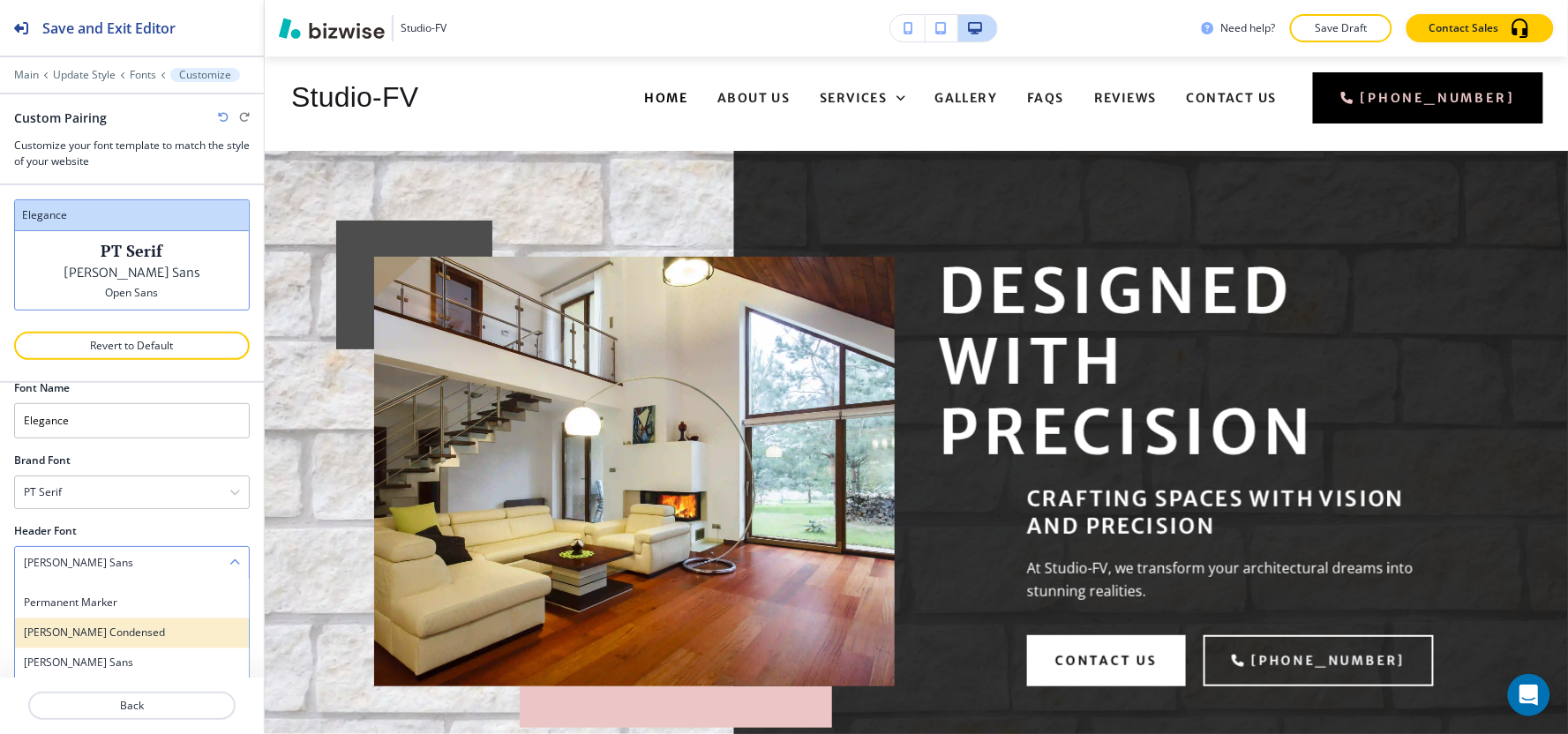
click at [122, 630] on h4 "Barlow Condensed" at bounding box center [132, 633] width 216 height 16
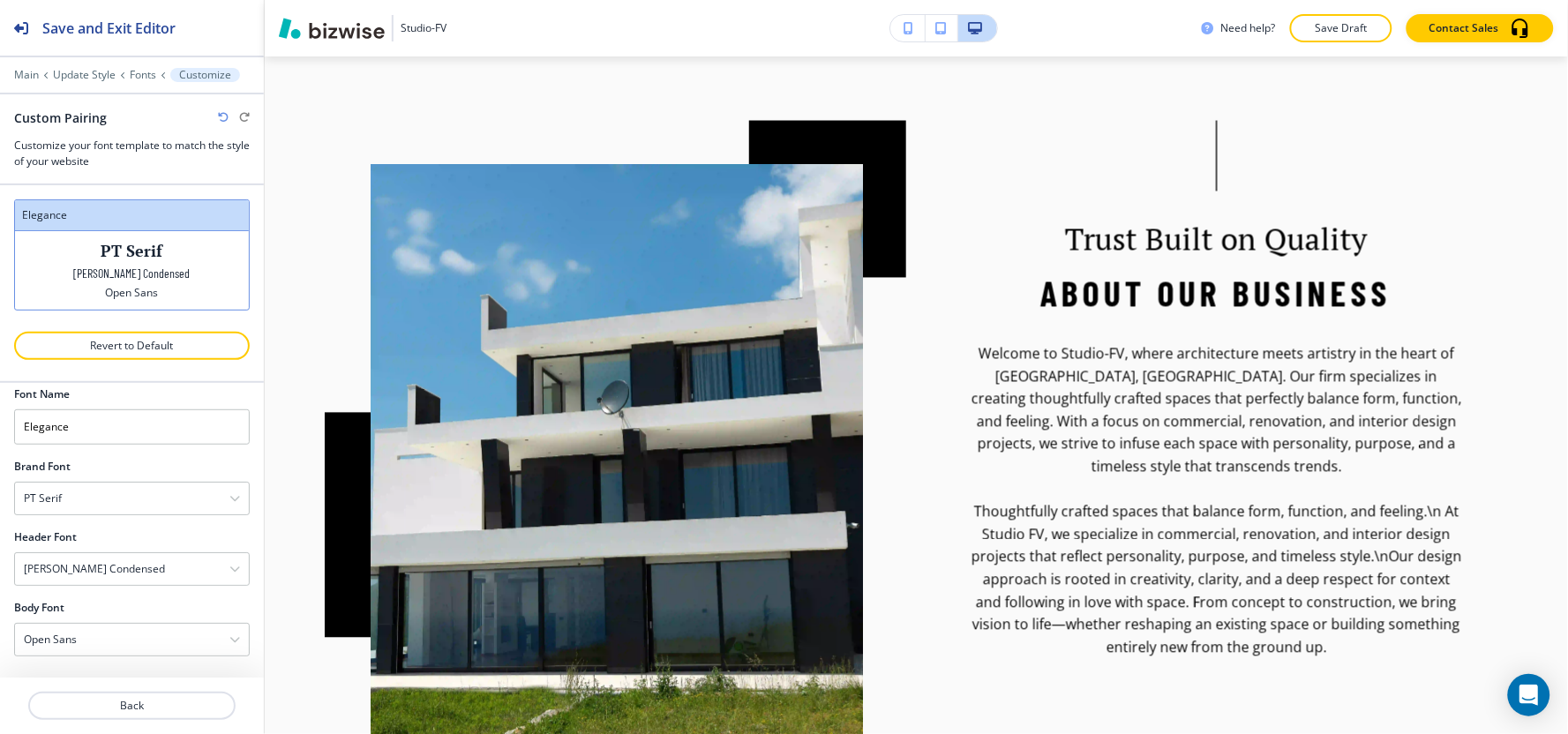
scroll to position [992, 0]
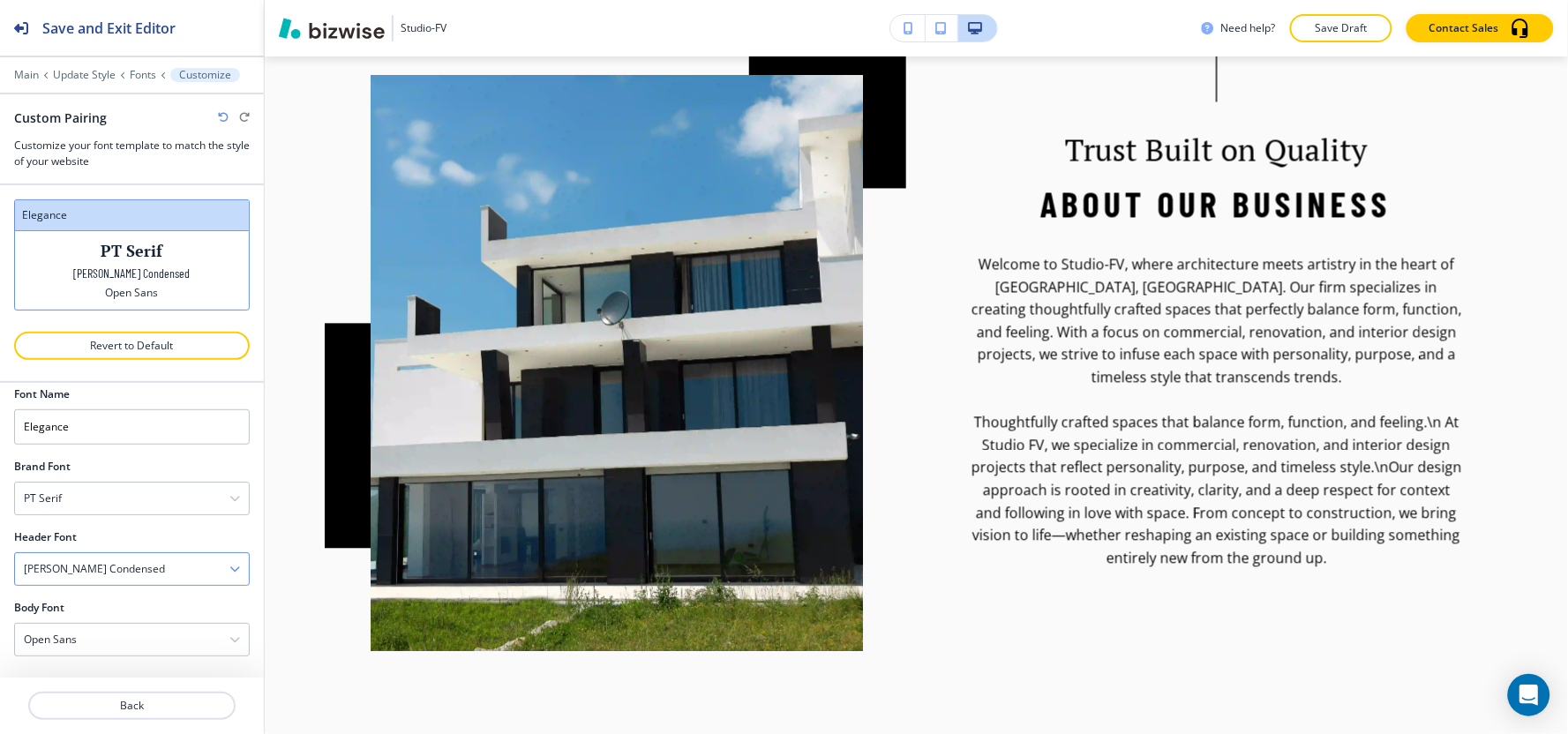
click at [107, 565] on h4 "Barlow Condensed" at bounding box center [95, 569] width 142 height 16
click at [110, 615] on h4 "Permanent Marker" at bounding box center [132, 609] width 216 height 16
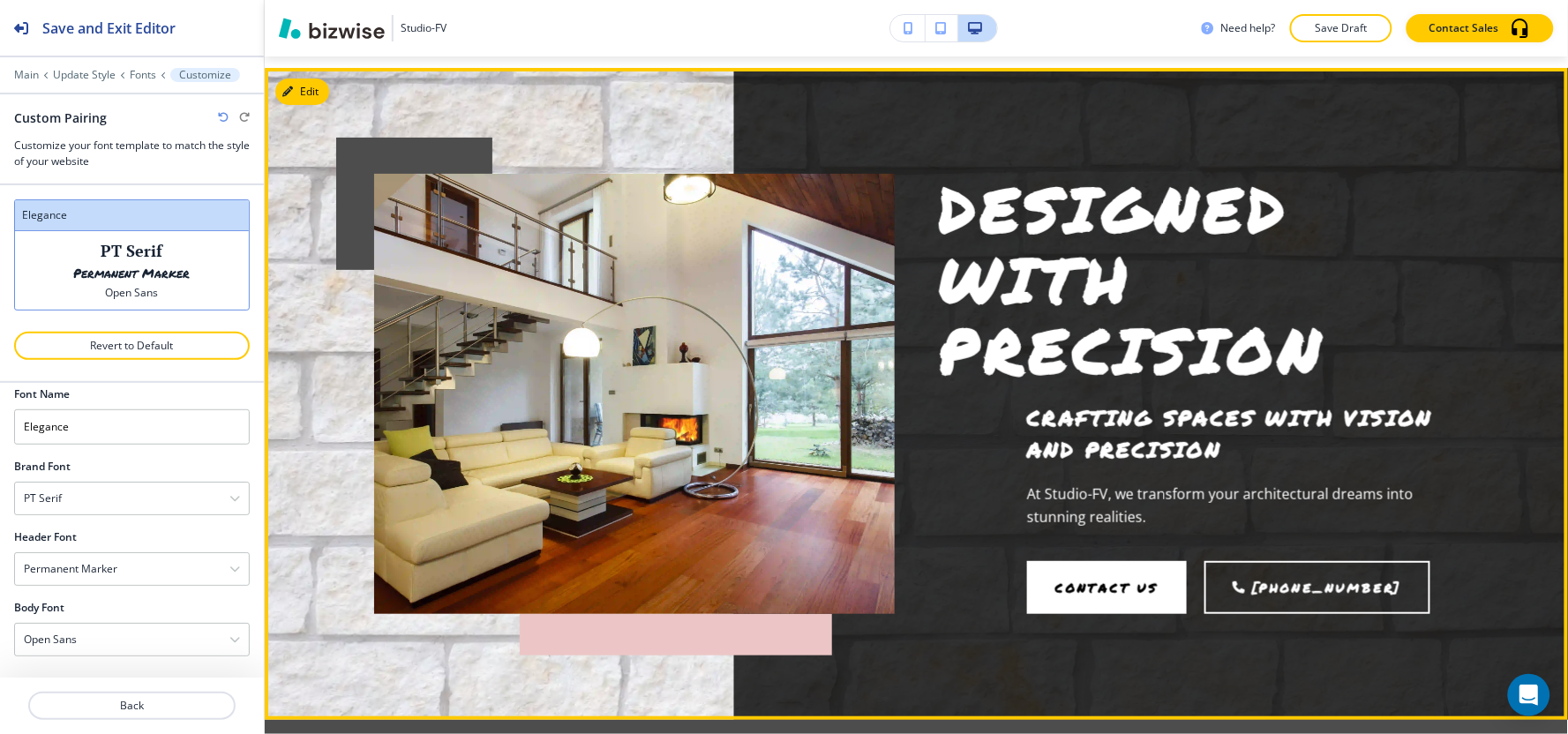
scroll to position [0, 0]
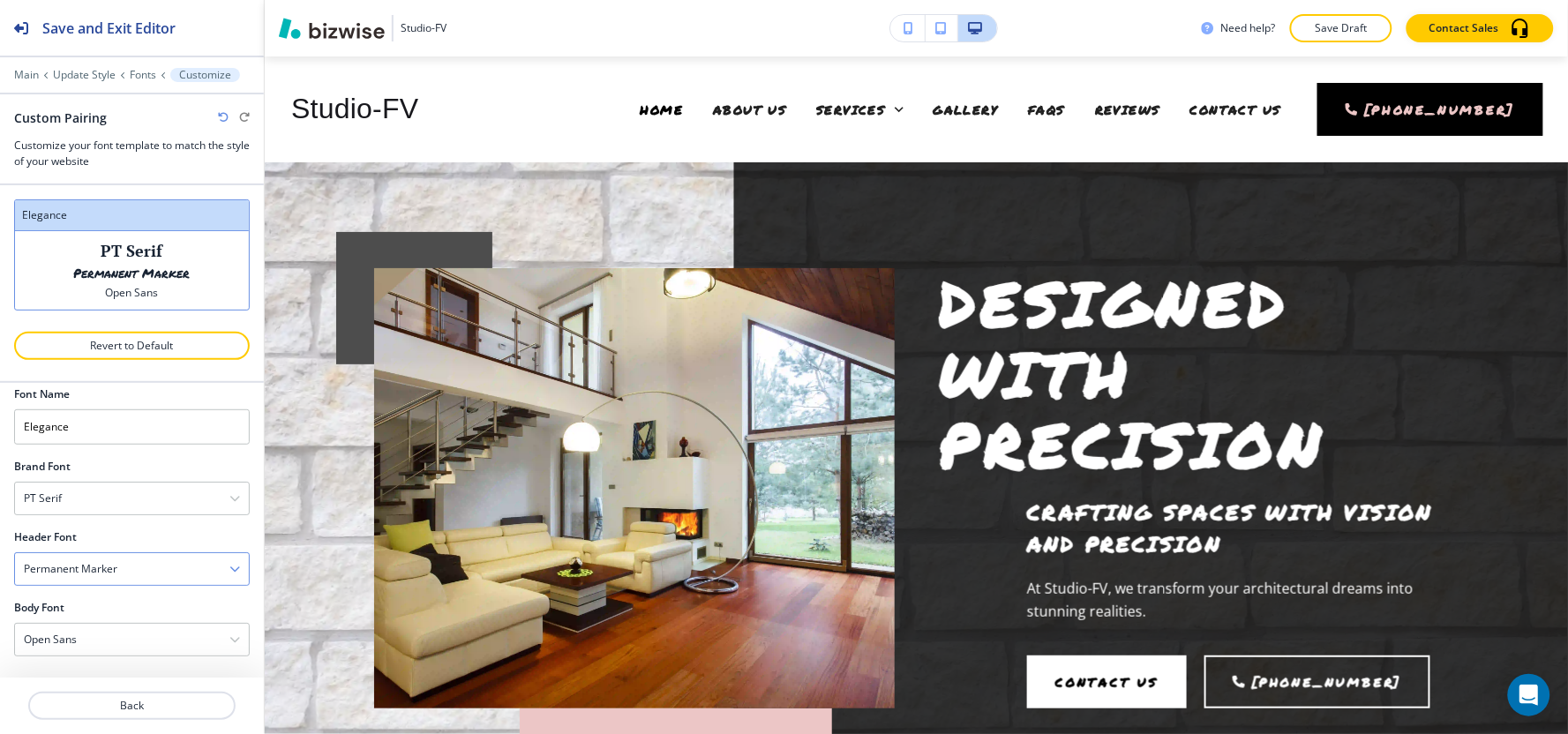
click at [55, 578] on div "Permanent Marker" at bounding box center [131, 568] width 234 height 32
click at [86, 635] on div "PT Sans Narrow" at bounding box center [131, 646] width 234 height 30
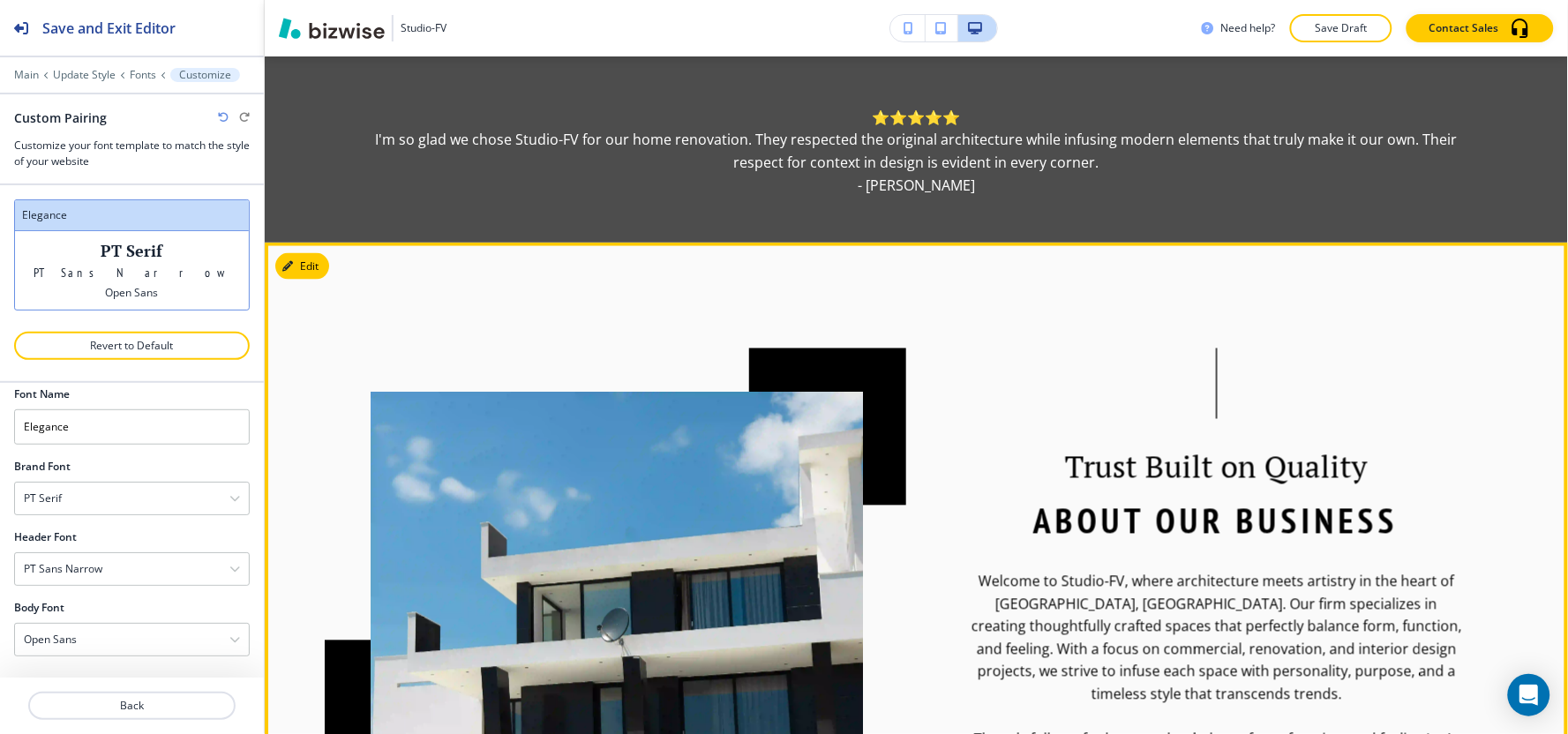
scroll to position [783, 0]
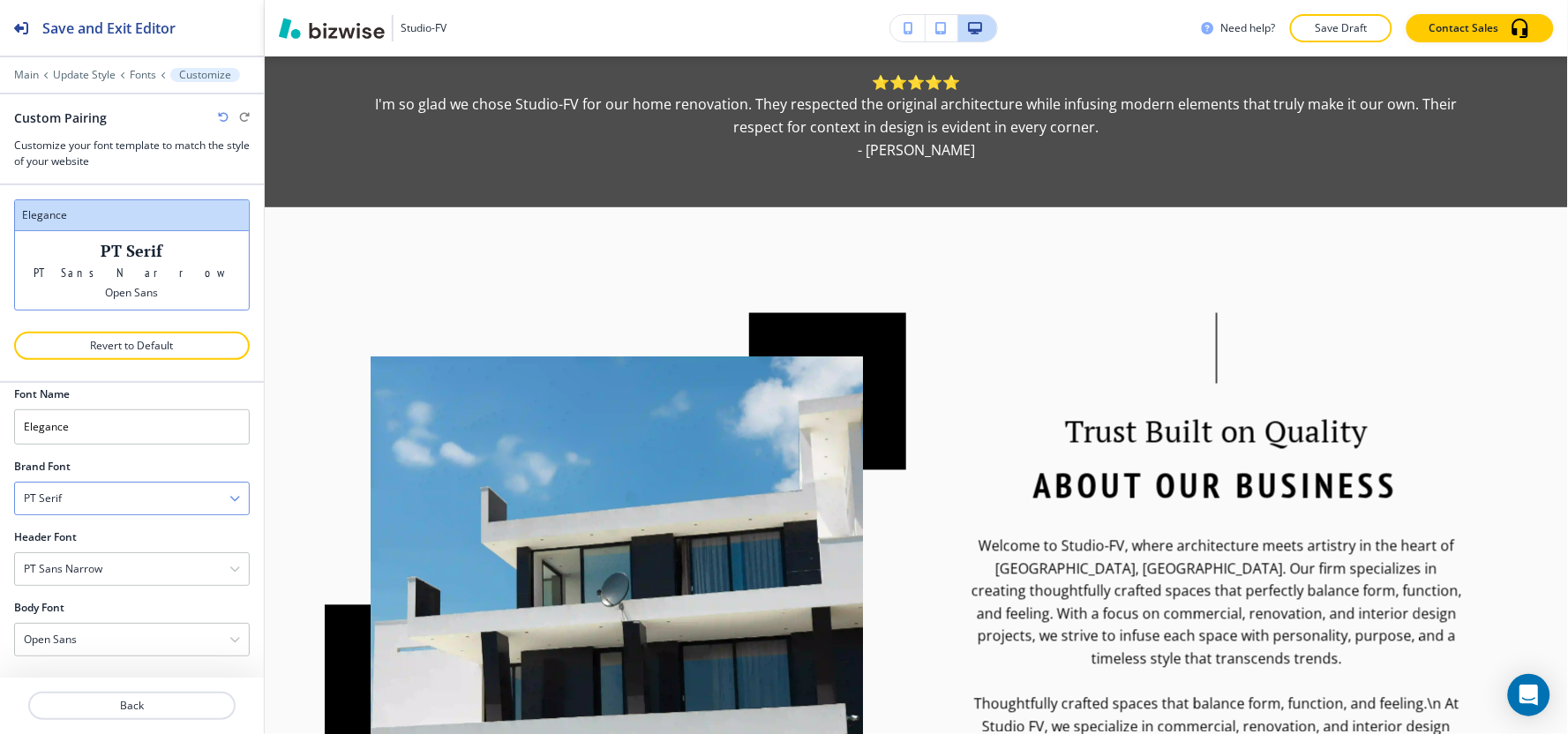
click at [132, 500] on div "PT Serif" at bounding box center [131, 498] width 234 height 32
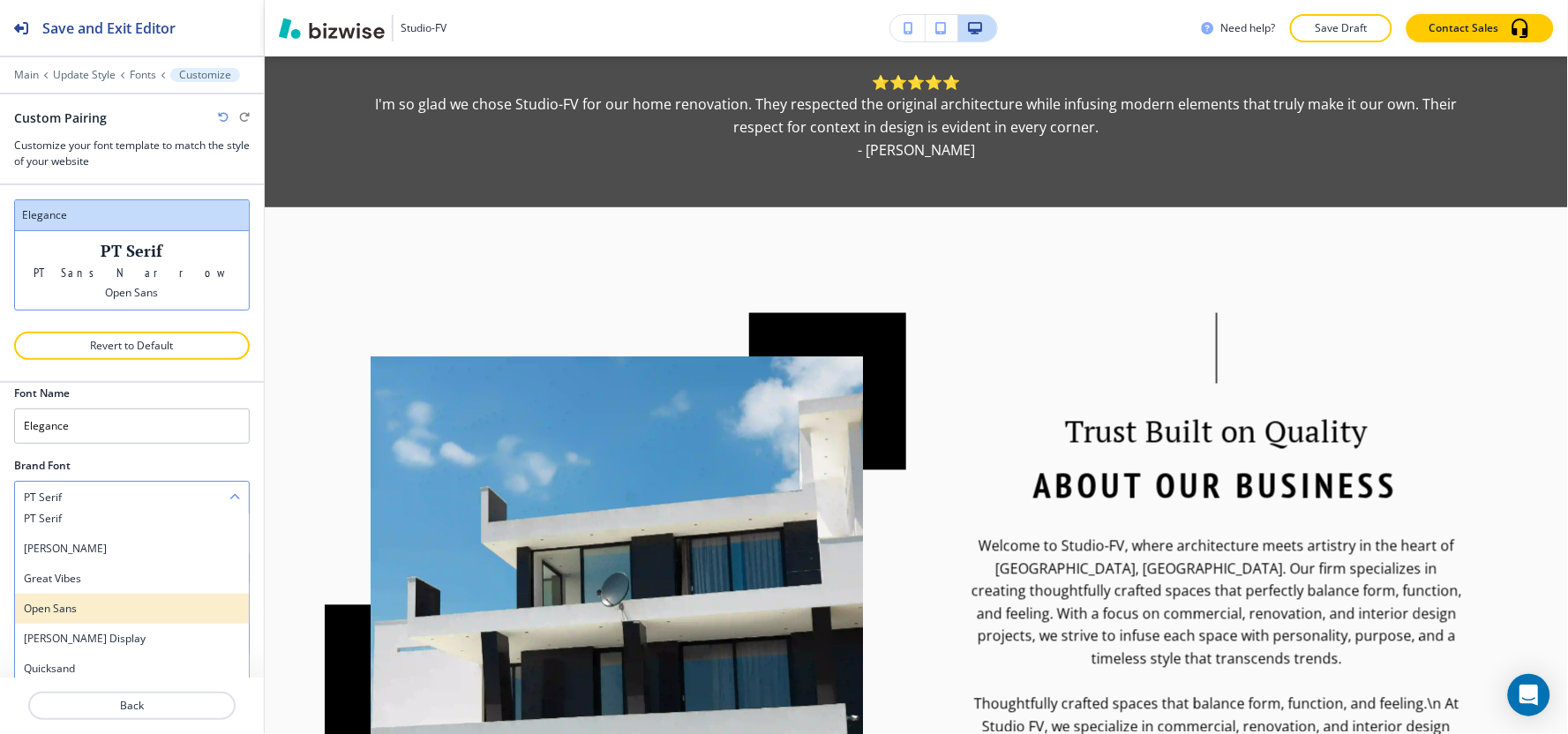
click at [65, 607] on h4 "Open Sans" at bounding box center [132, 609] width 216 height 16
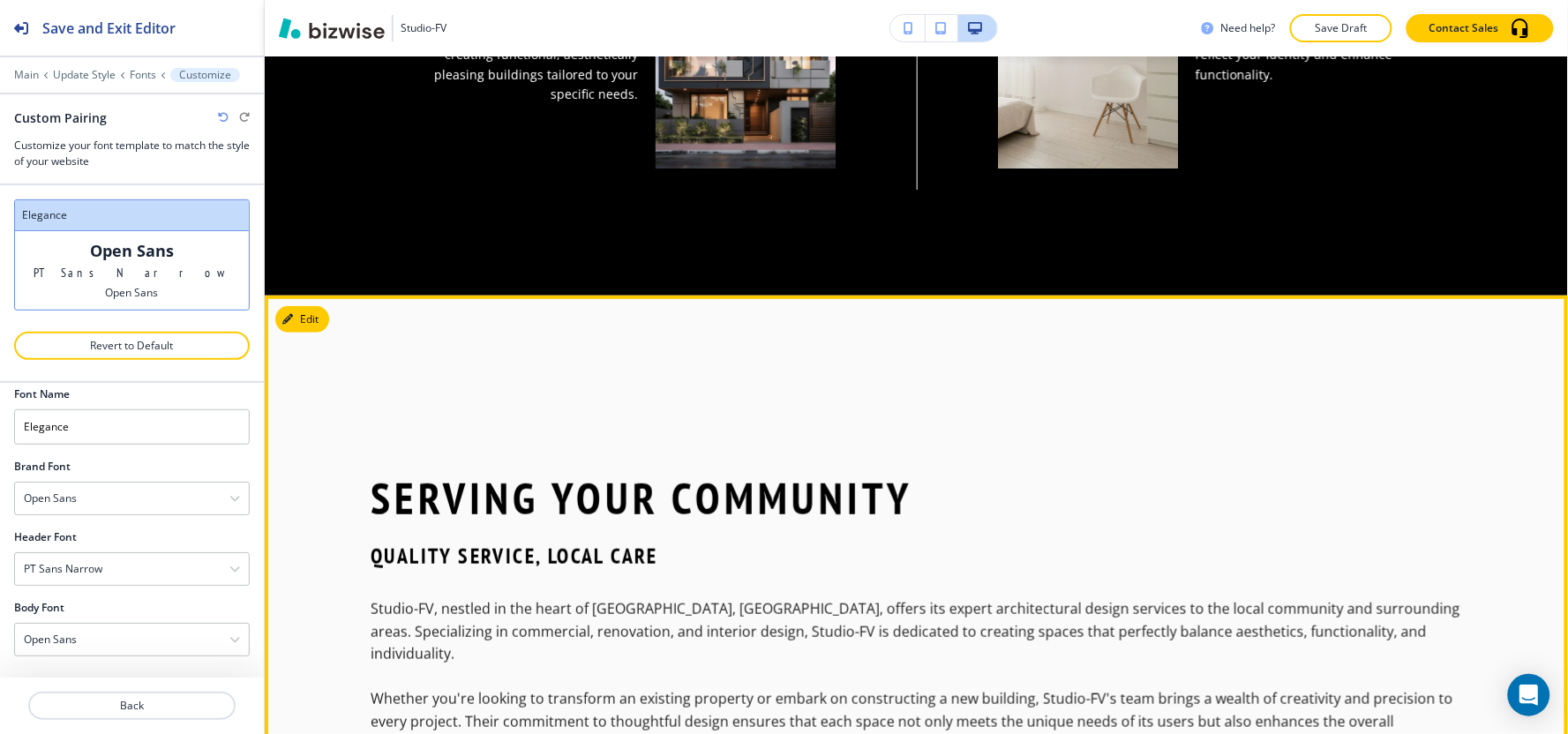
scroll to position [2450, 0]
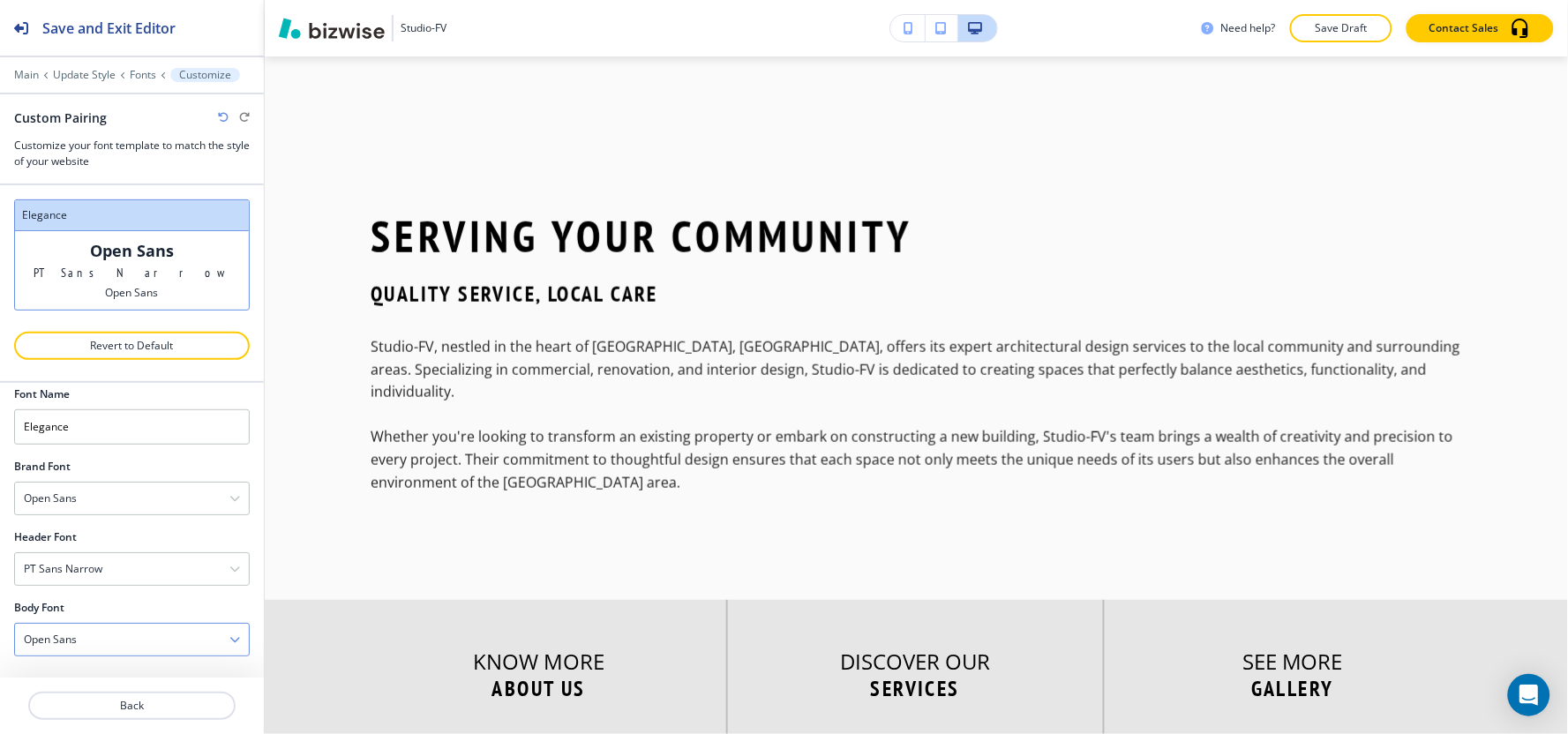
click at [69, 639] on h4 "Open Sans" at bounding box center [50, 639] width 53 height 16
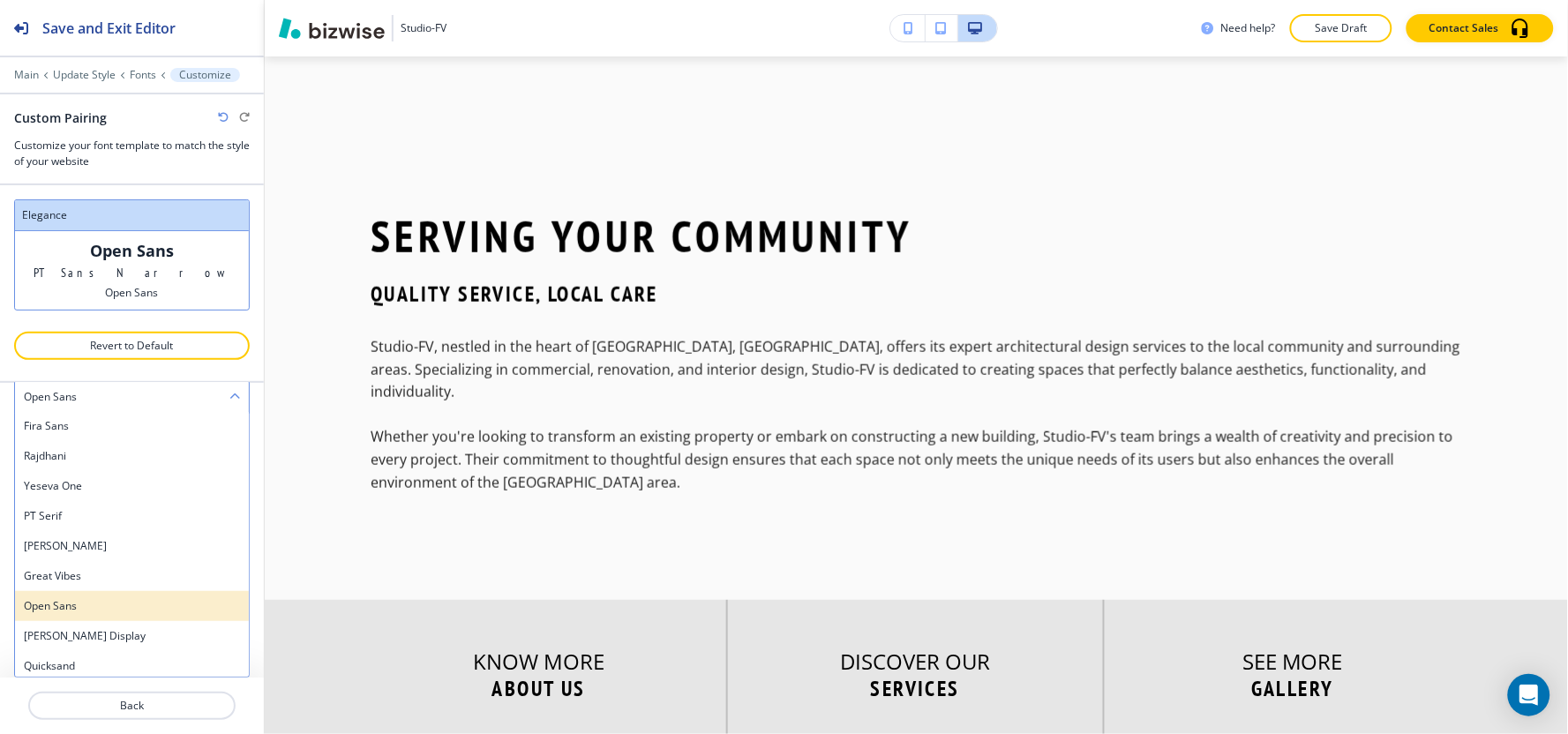
click at [77, 614] on div "Open Sans" at bounding box center [131, 606] width 234 height 30
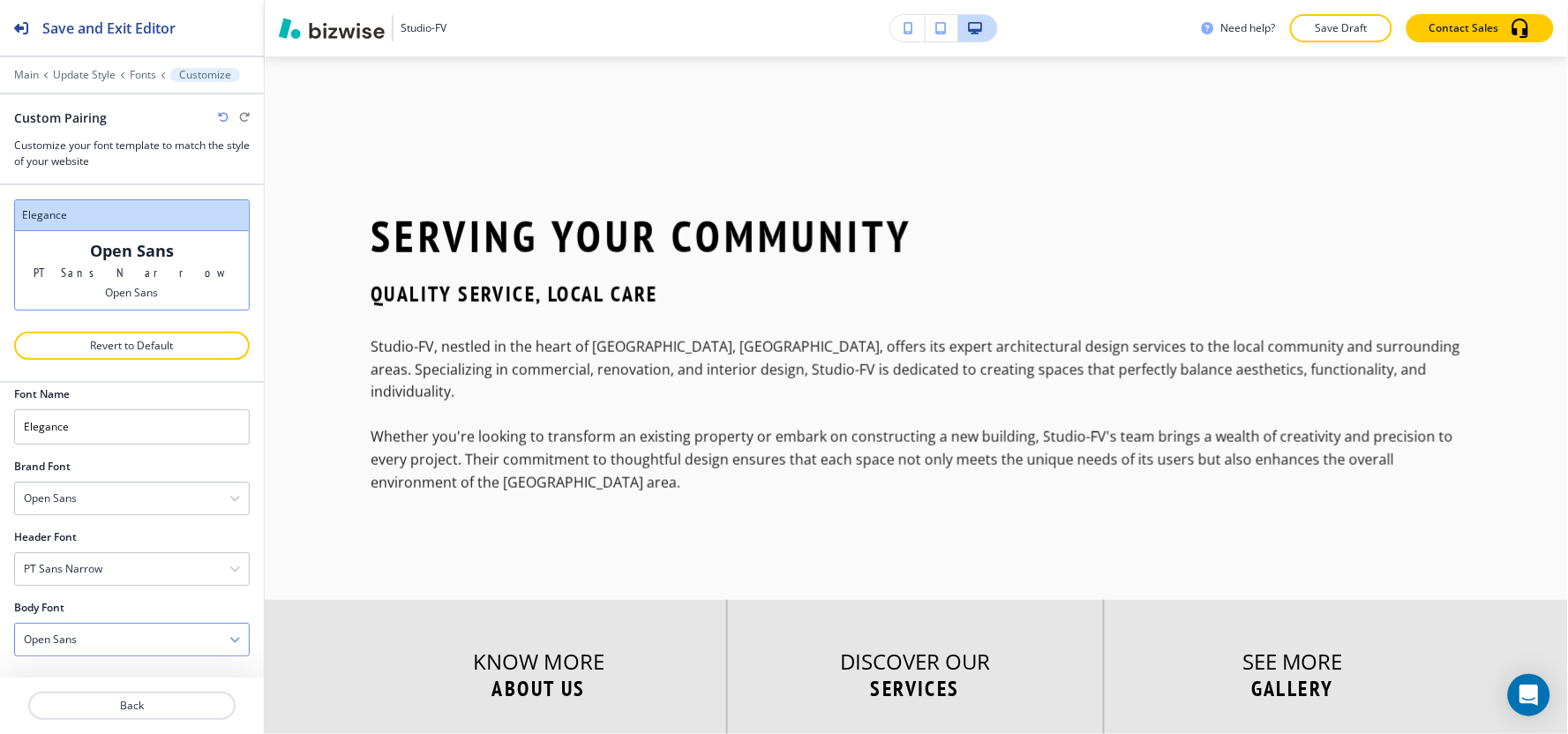
click at [117, 650] on div "Open Sans" at bounding box center [131, 639] width 234 height 32
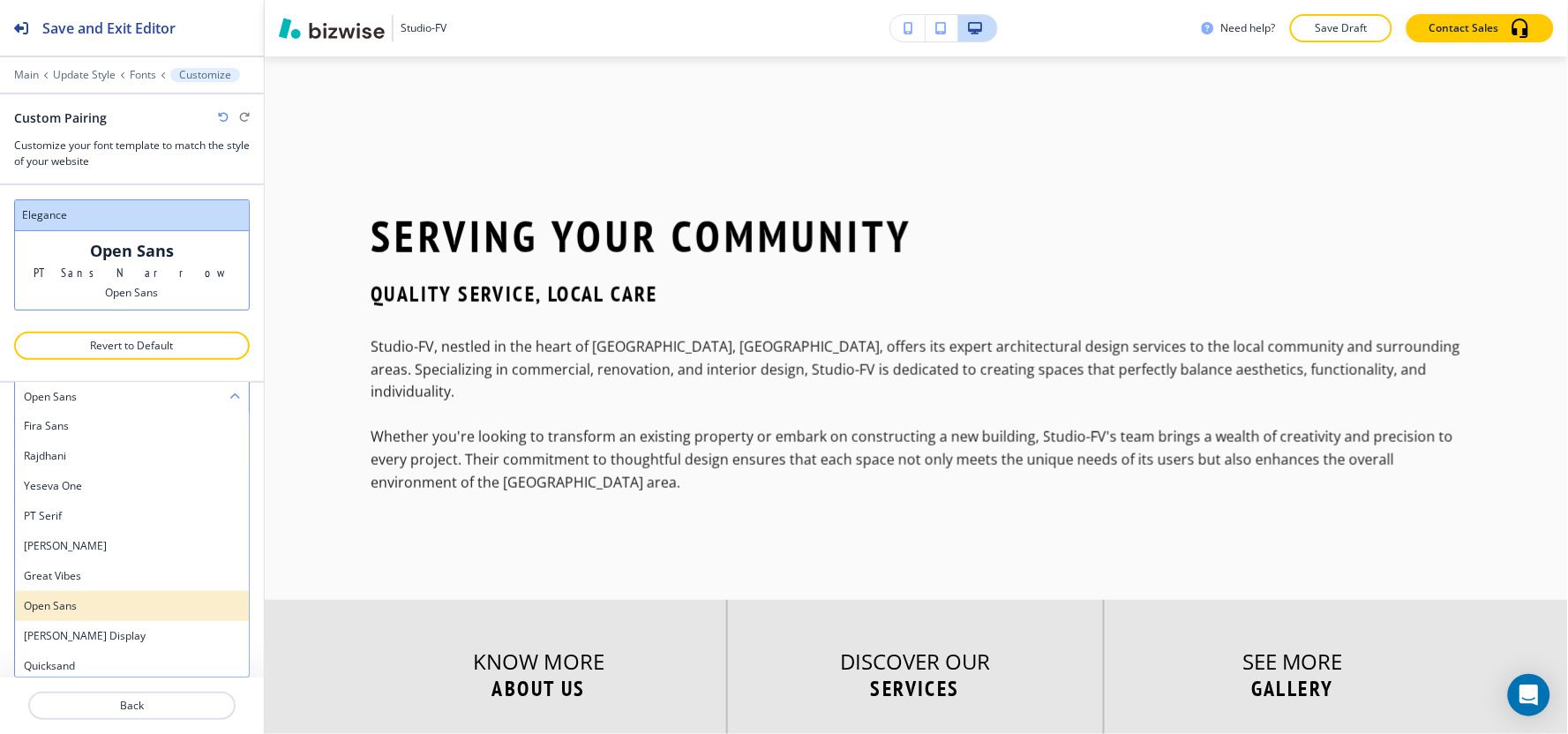
click at [86, 604] on h4 "Open Sans" at bounding box center [132, 606] width 216 height 16
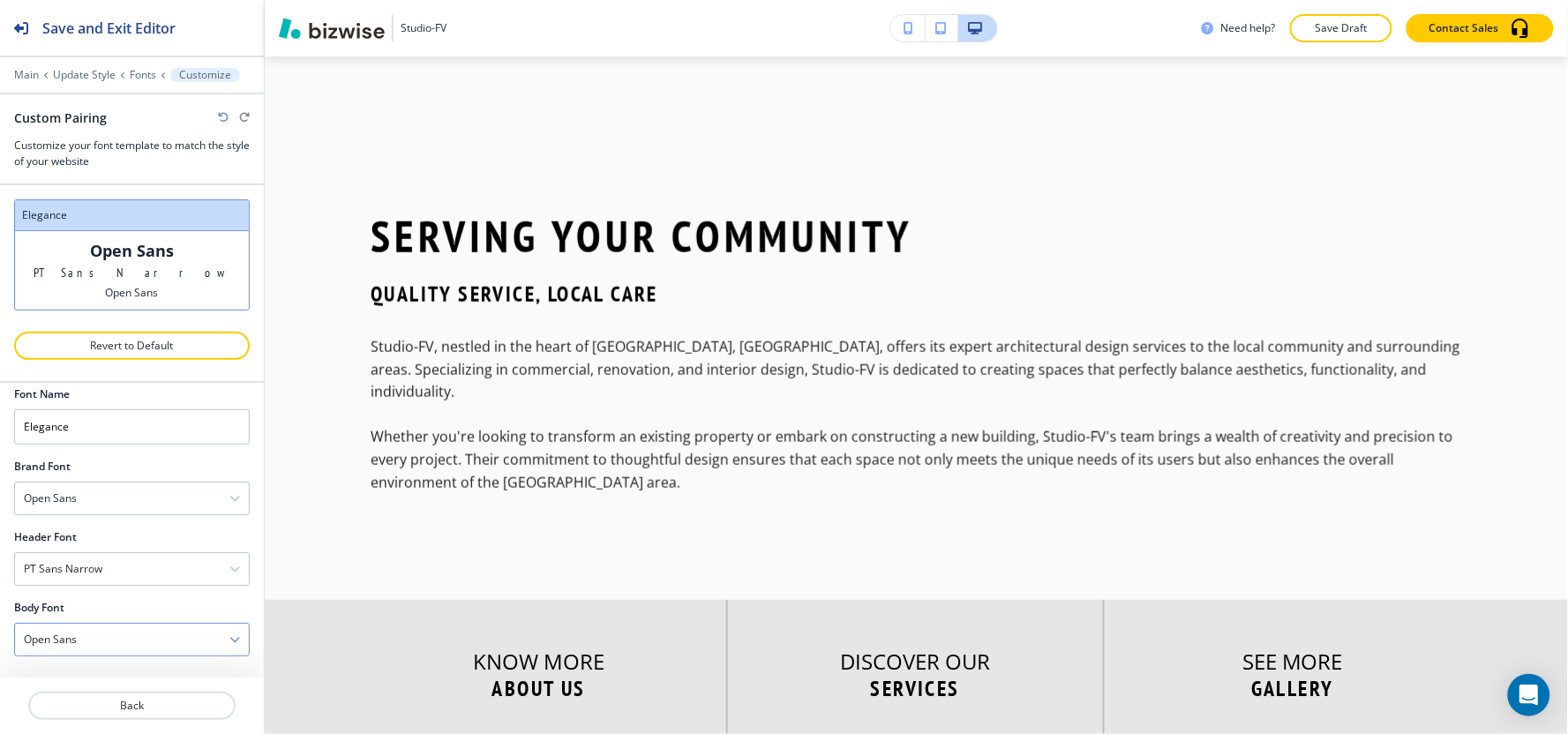
scroll to position [18, 0]
click at [124, 630] on div "Open Sans" at bounding box center [131, 639] width 234 height 32
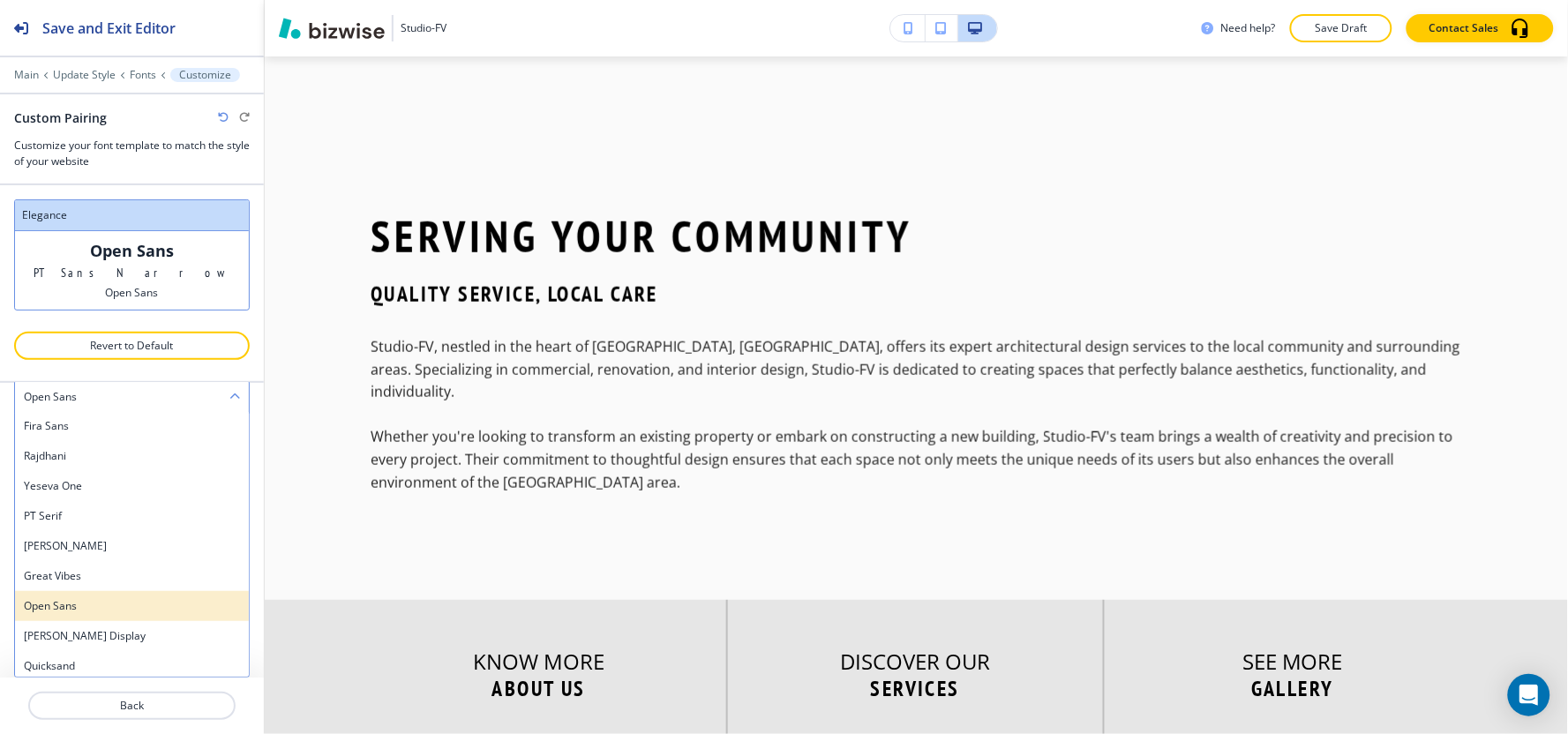
click at [93, 613] on div "Open Sans" at bounding box center [131, 606] width 234 height 30
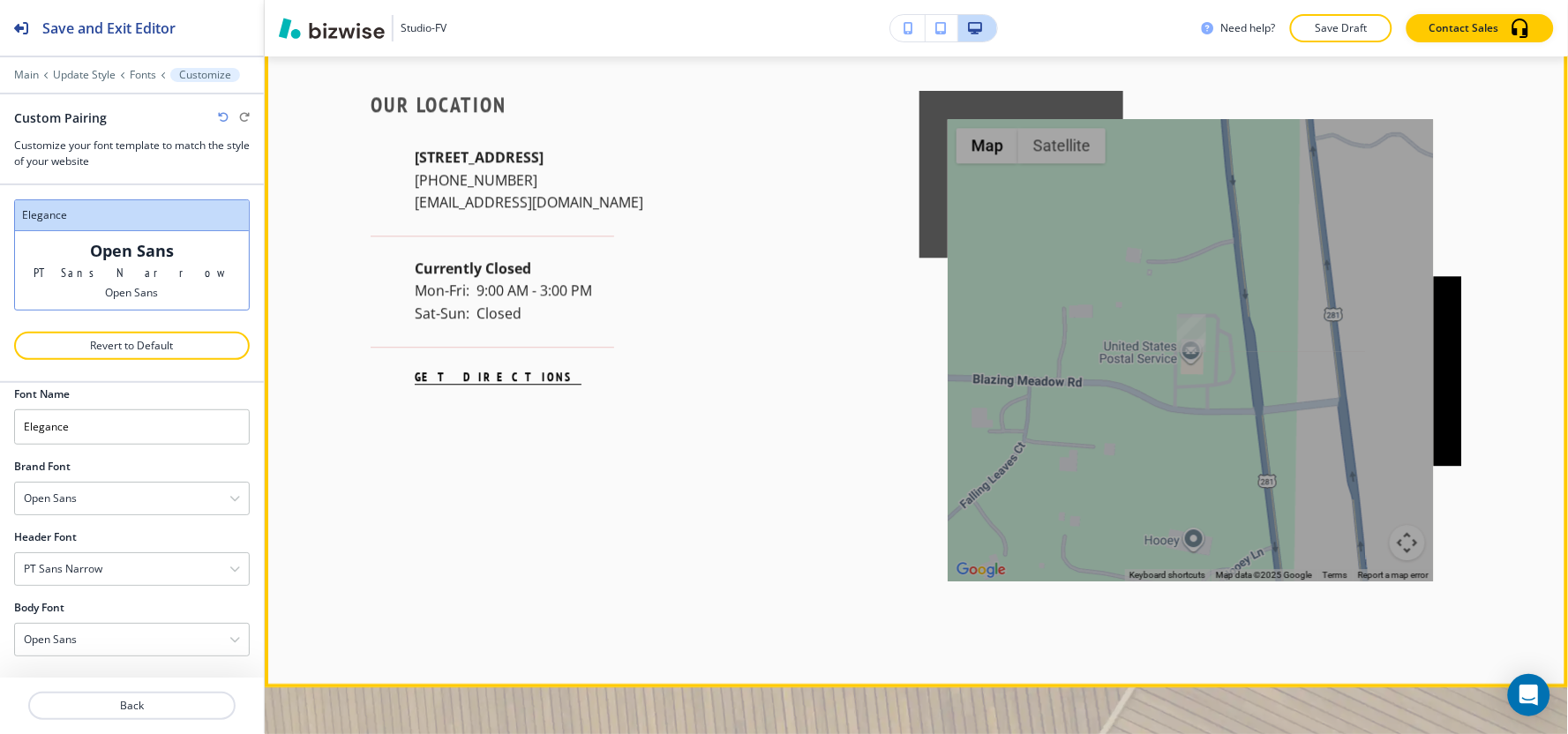
scroll to position [5587, 0]
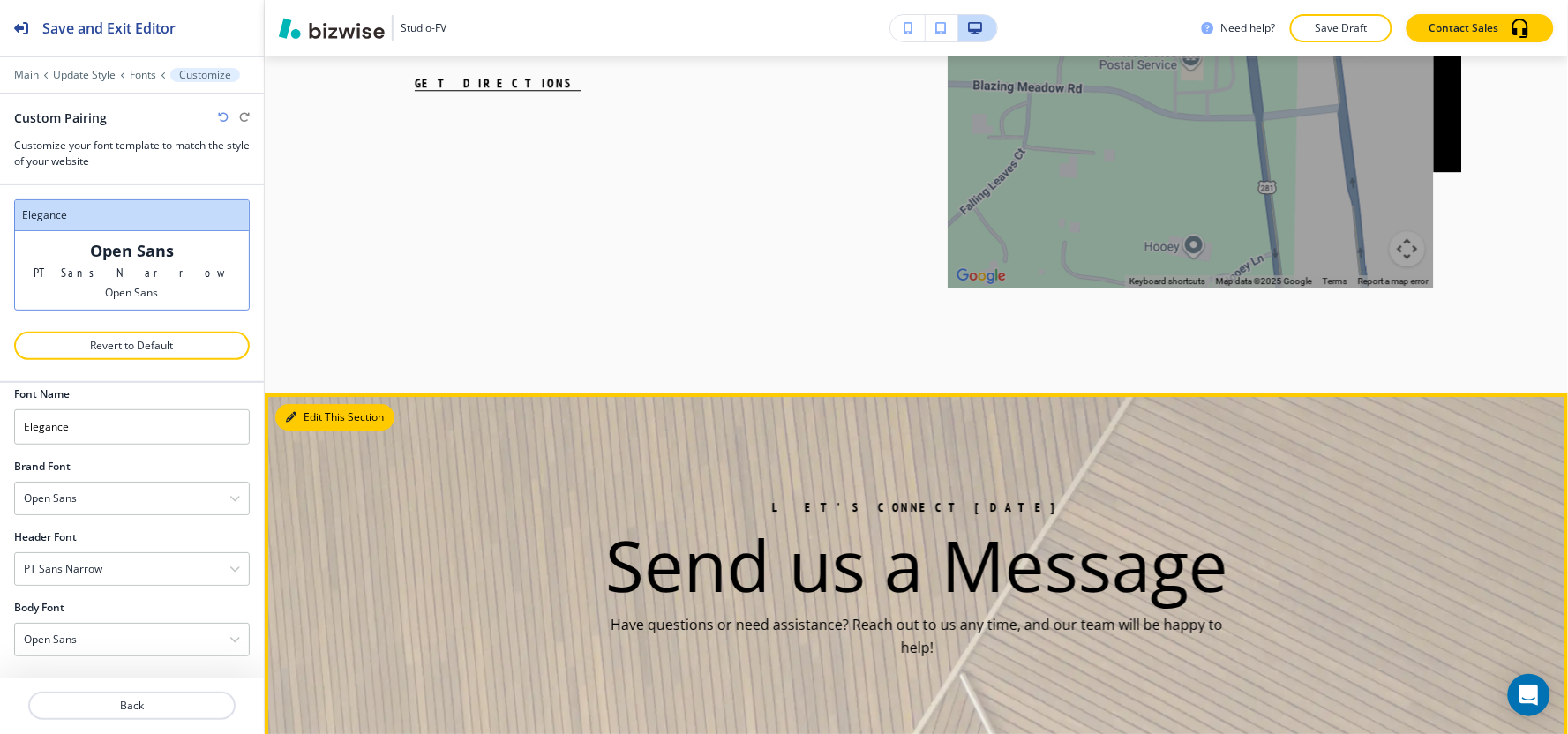
click at [293, 412] on icon "button" at bounding box center [291, 417] width 11 height 11
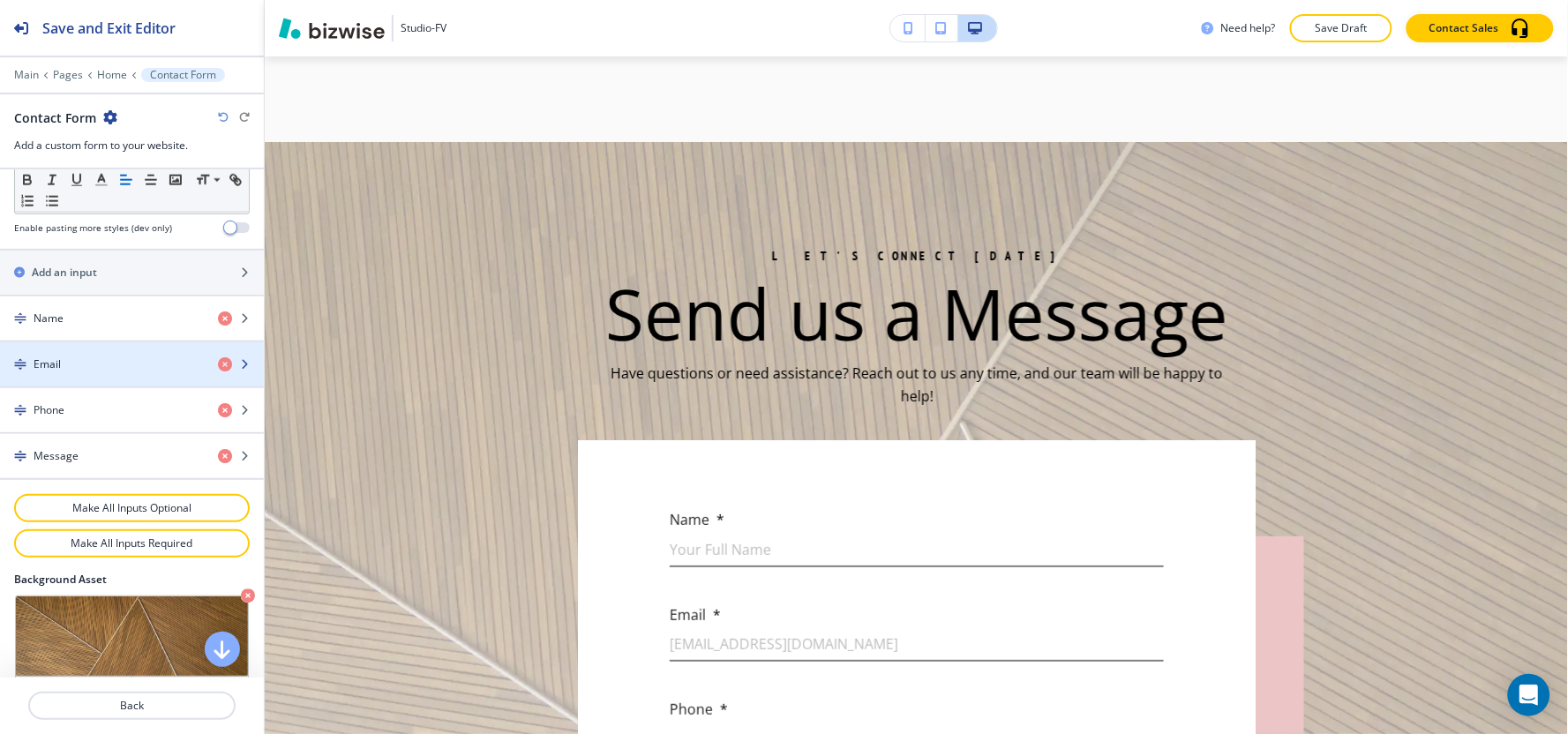
scroll to position [900, 0]
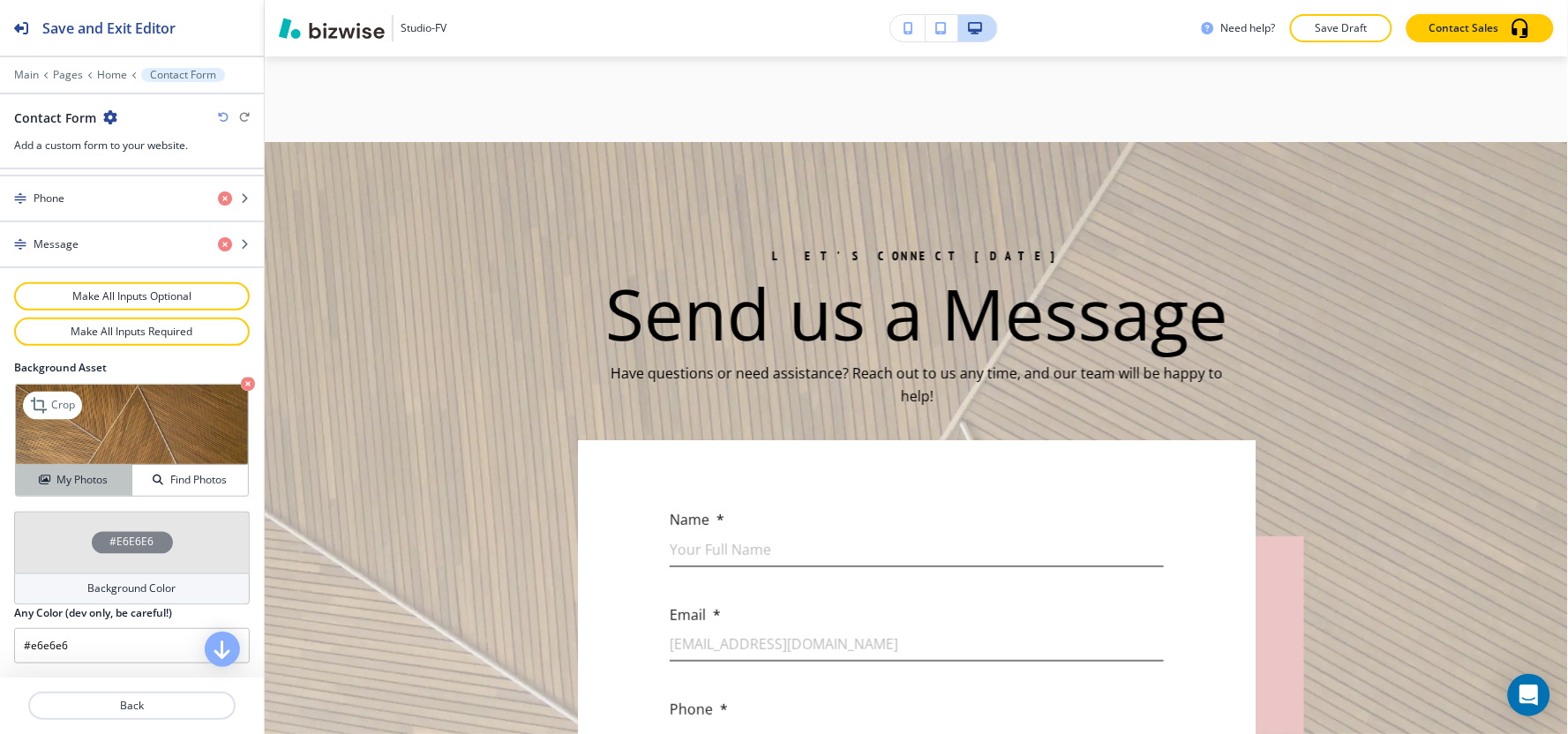
click at [50, 484] on div "My Photos" at bounding box center [73, 480] width 115 height 16
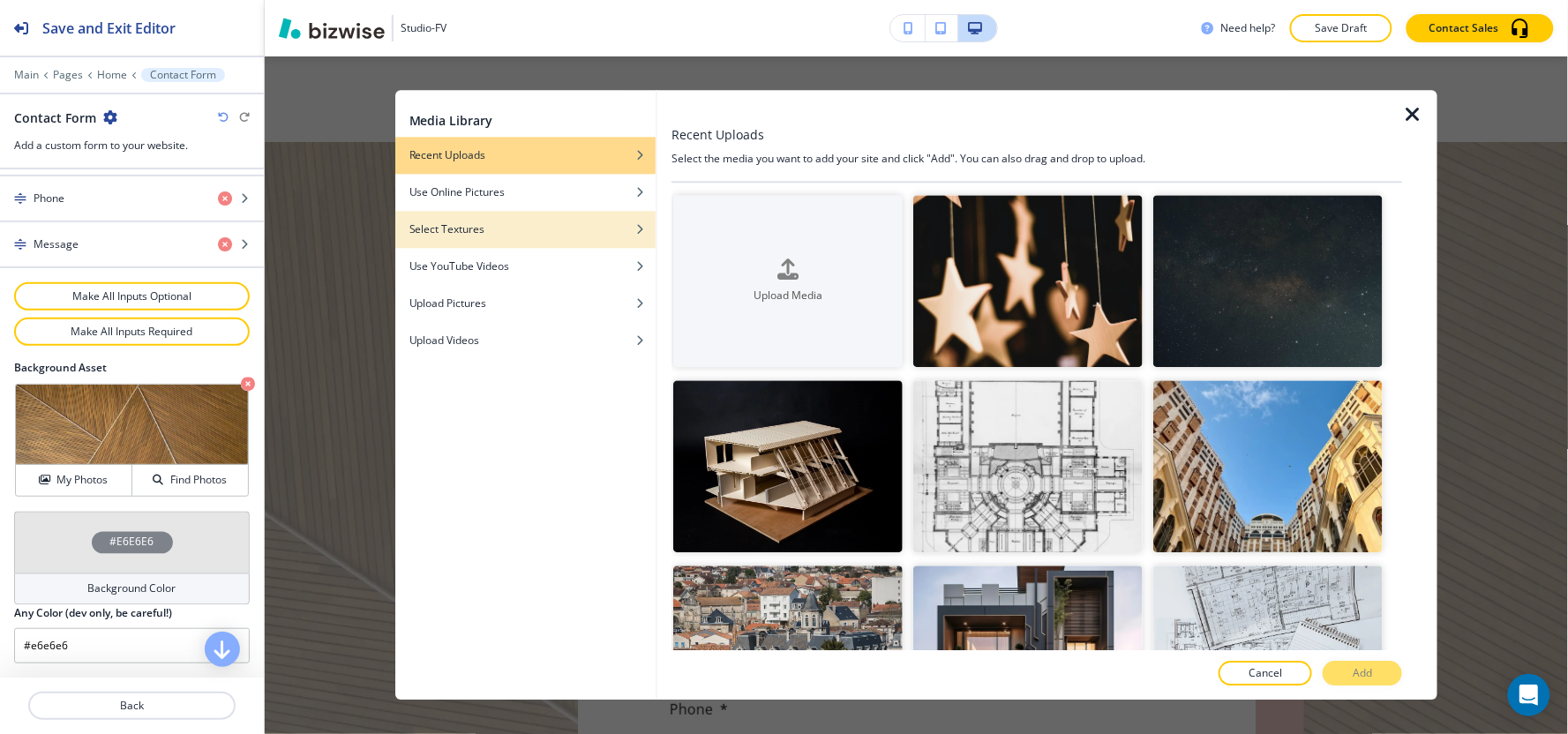
click at [566, 220] on div "button" at bounding box center [526, 215] width 260 height 11
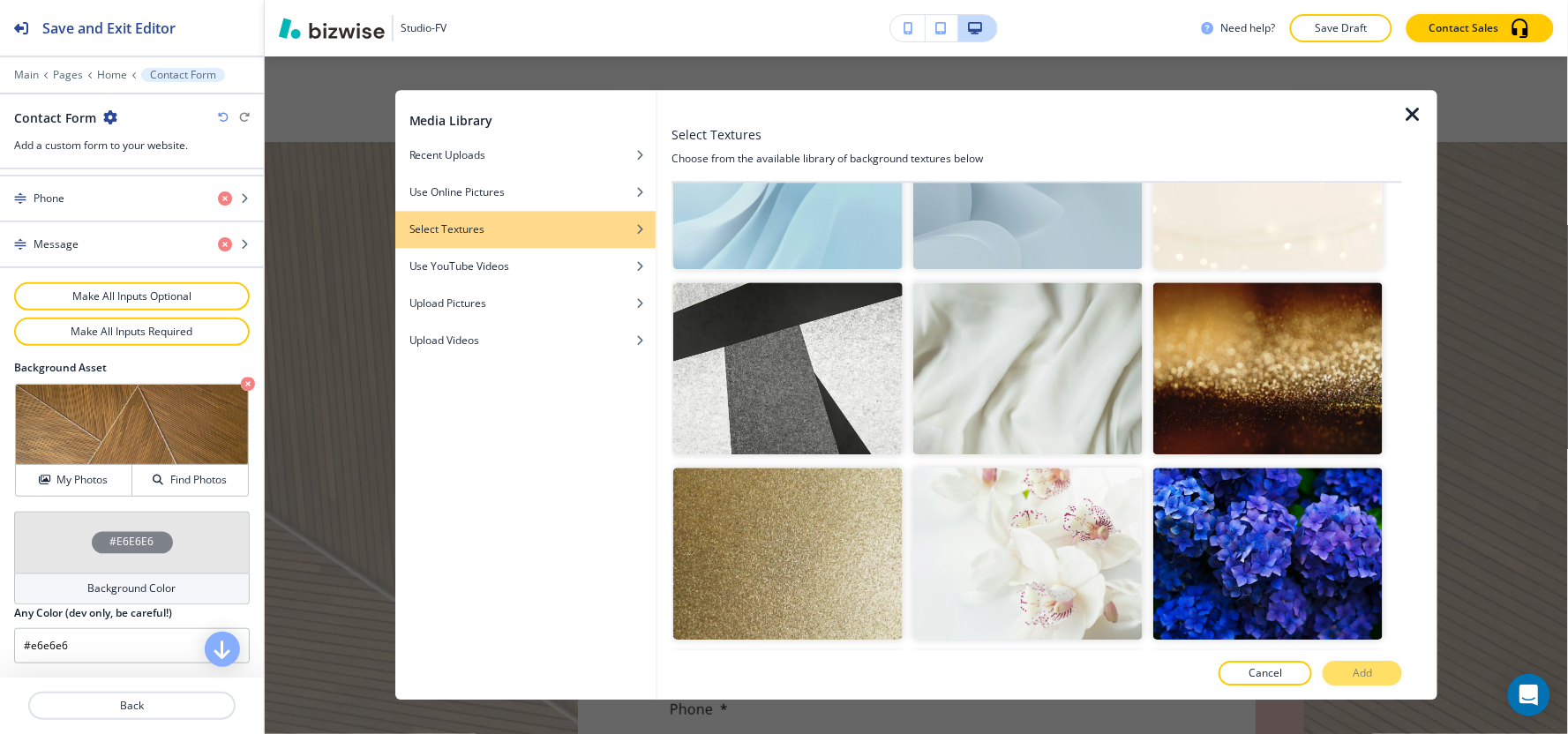
scroll to position [0, 0]
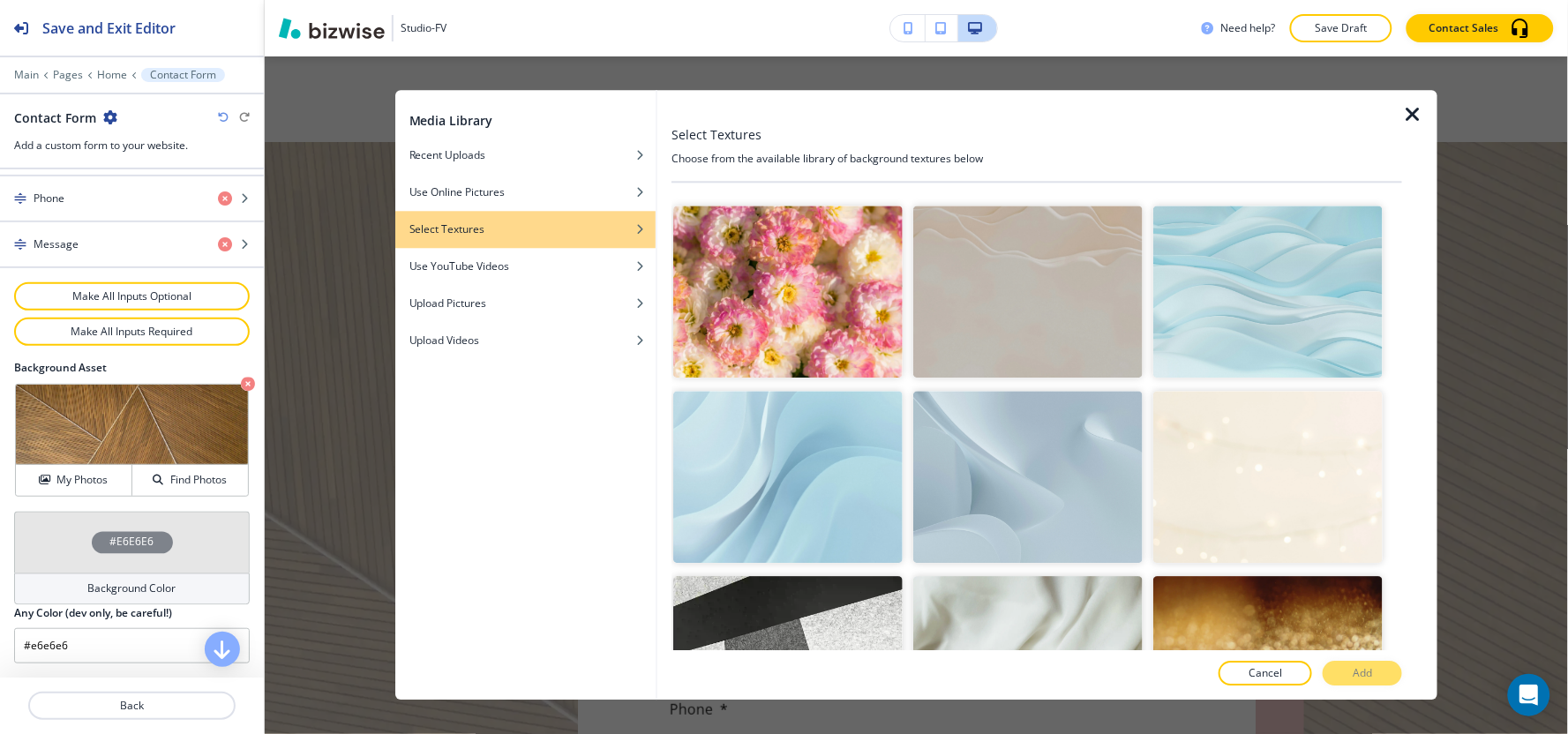
click at [835, 484] on img "button" at bounding box center [787, 476] width 230 height 172
click at [1385, 671] on button "Add" at bounding box center [1362, 673] width 80 height 24
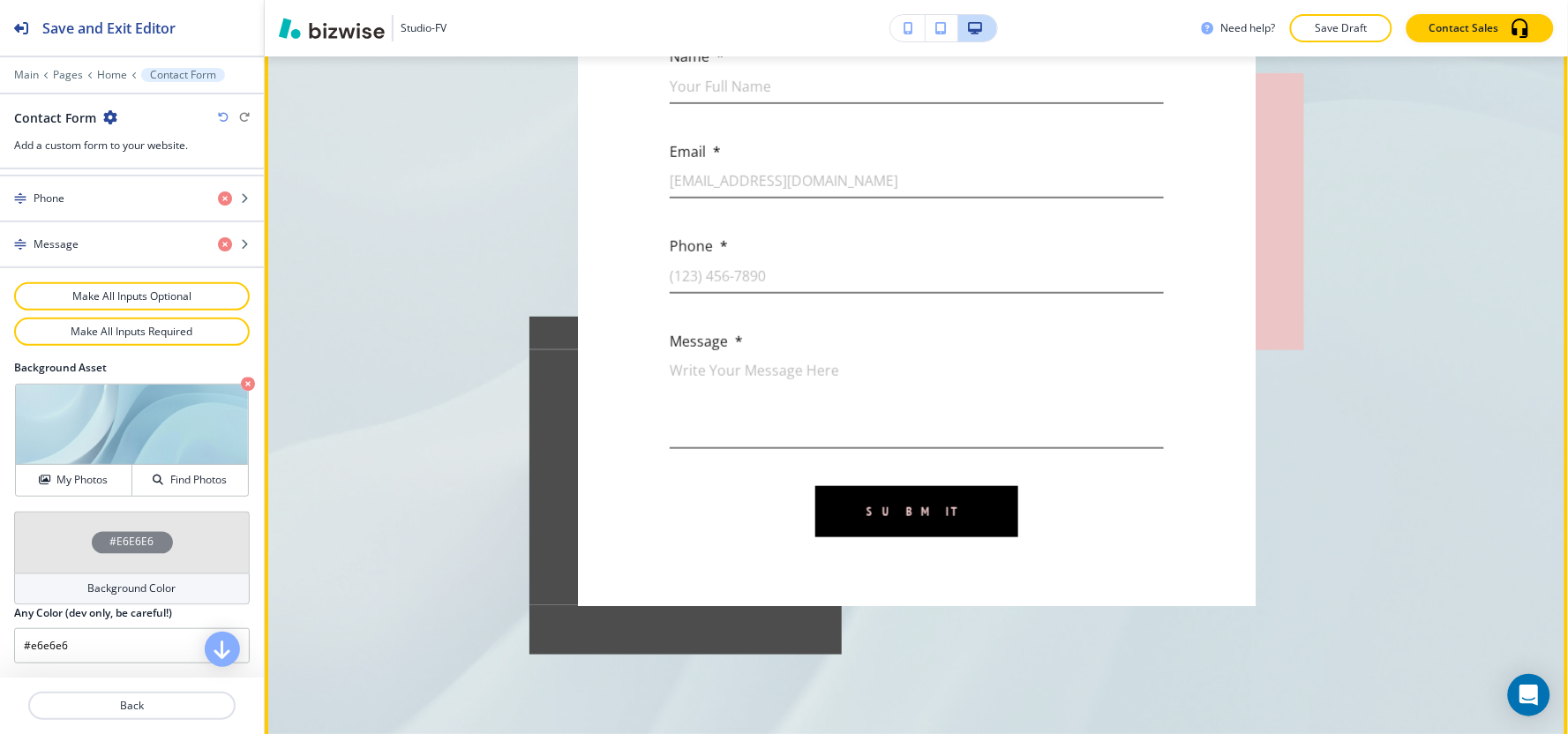
scroll to position [6525, 0]
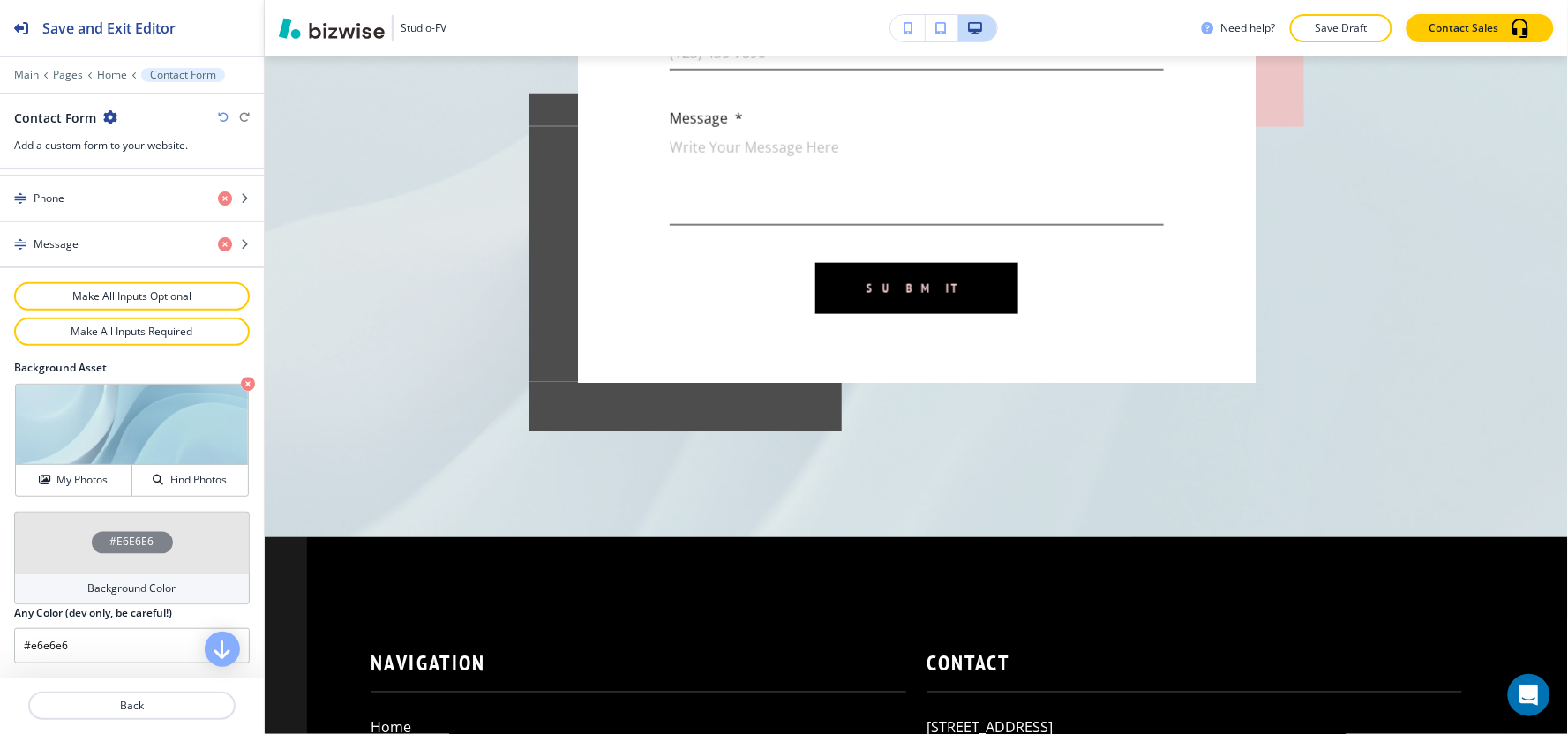
click at [94, 588] on h4 "Background Color" at bounding box center [132, 590] width 88 height 16
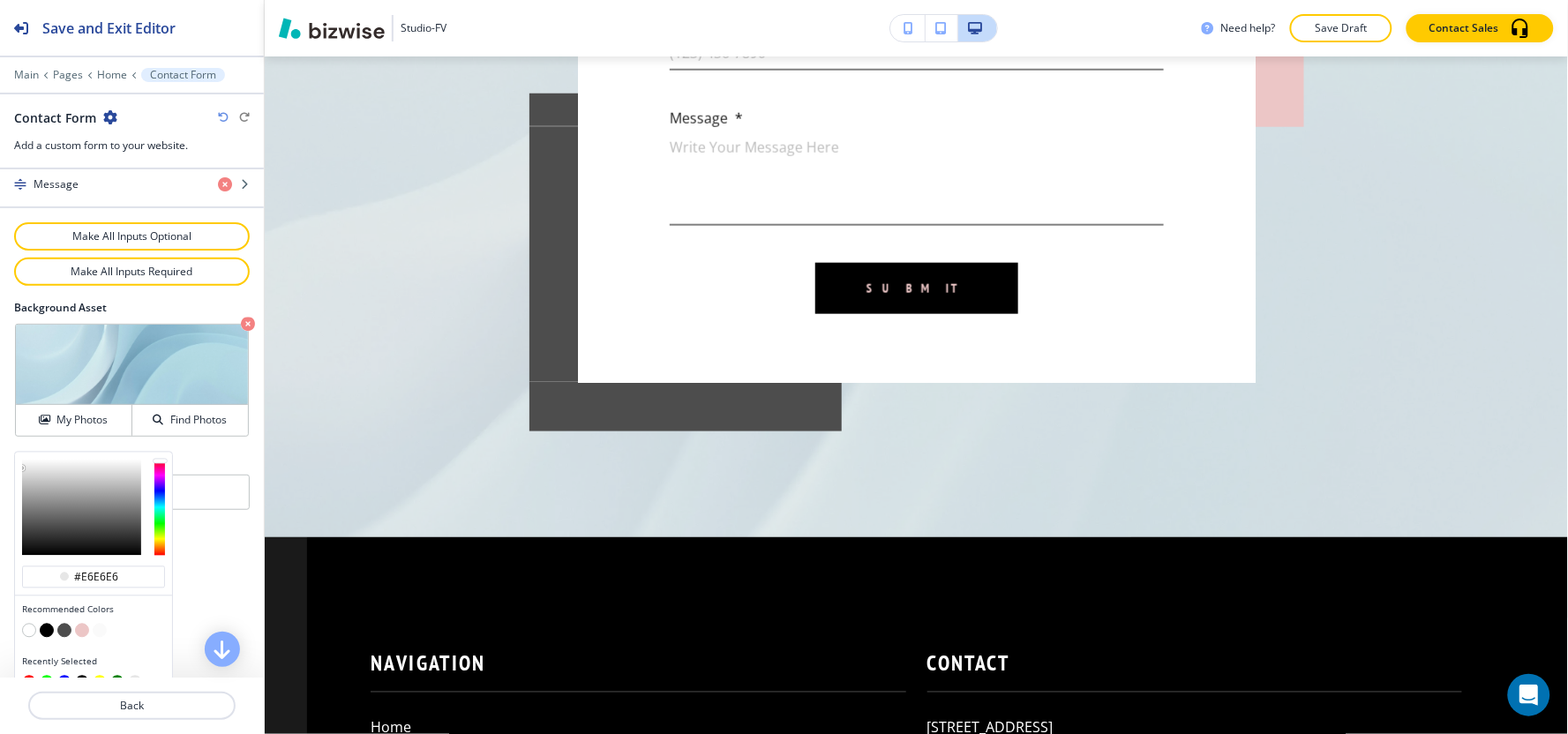
scroll to position [984, 0]
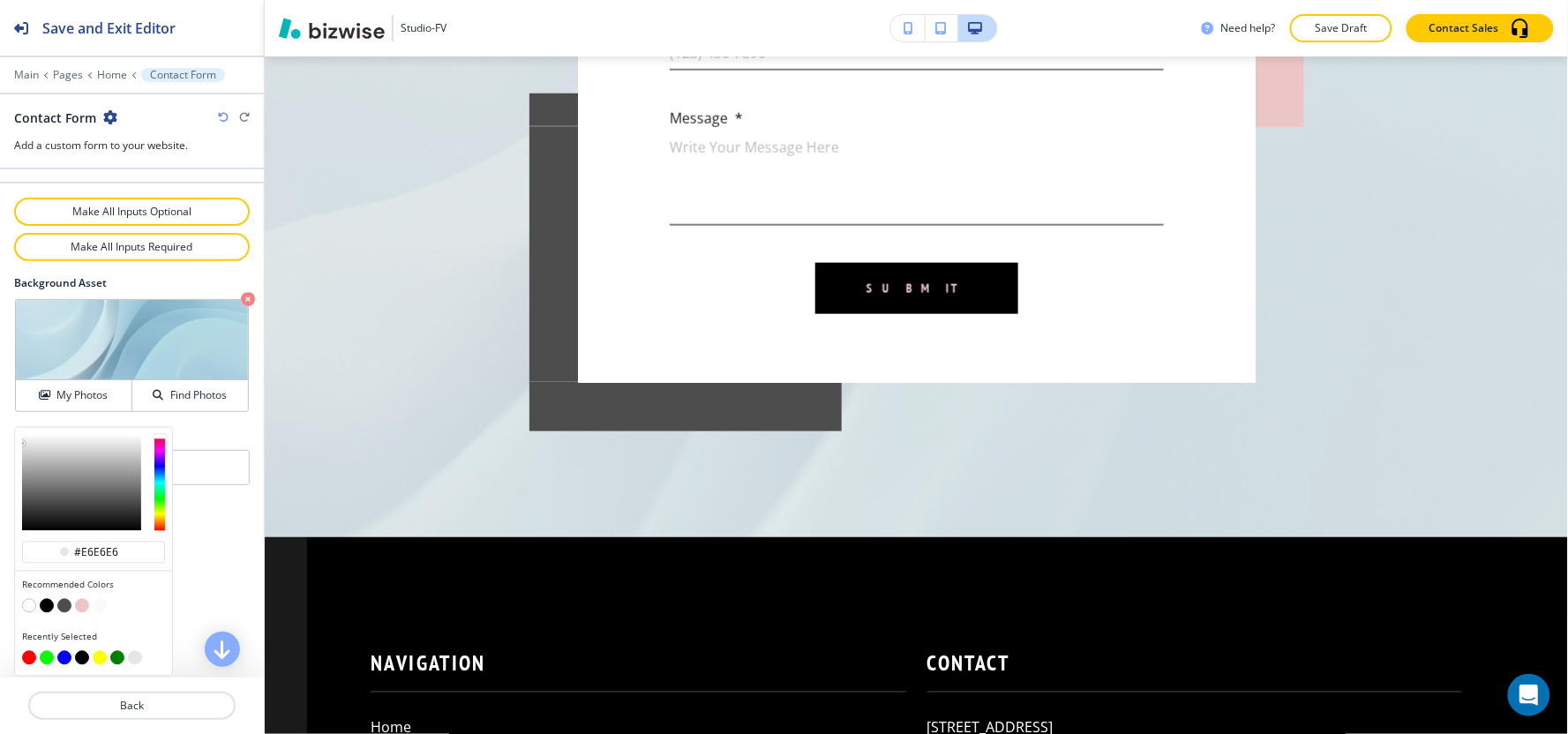
click at [44, 609] on button "button" at bounding box center [47, 606] width 15 height 15
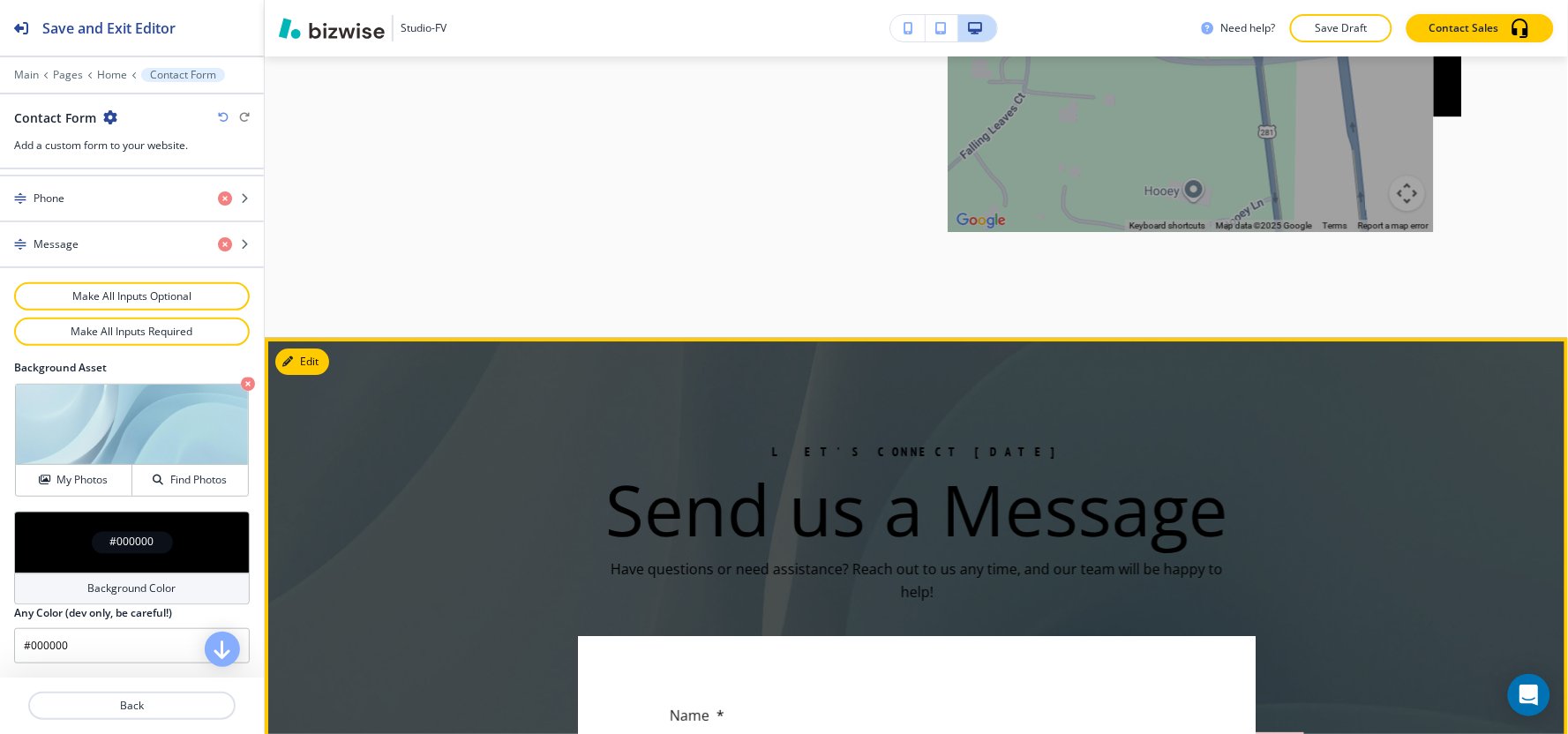
scroll to position [5838, 0]
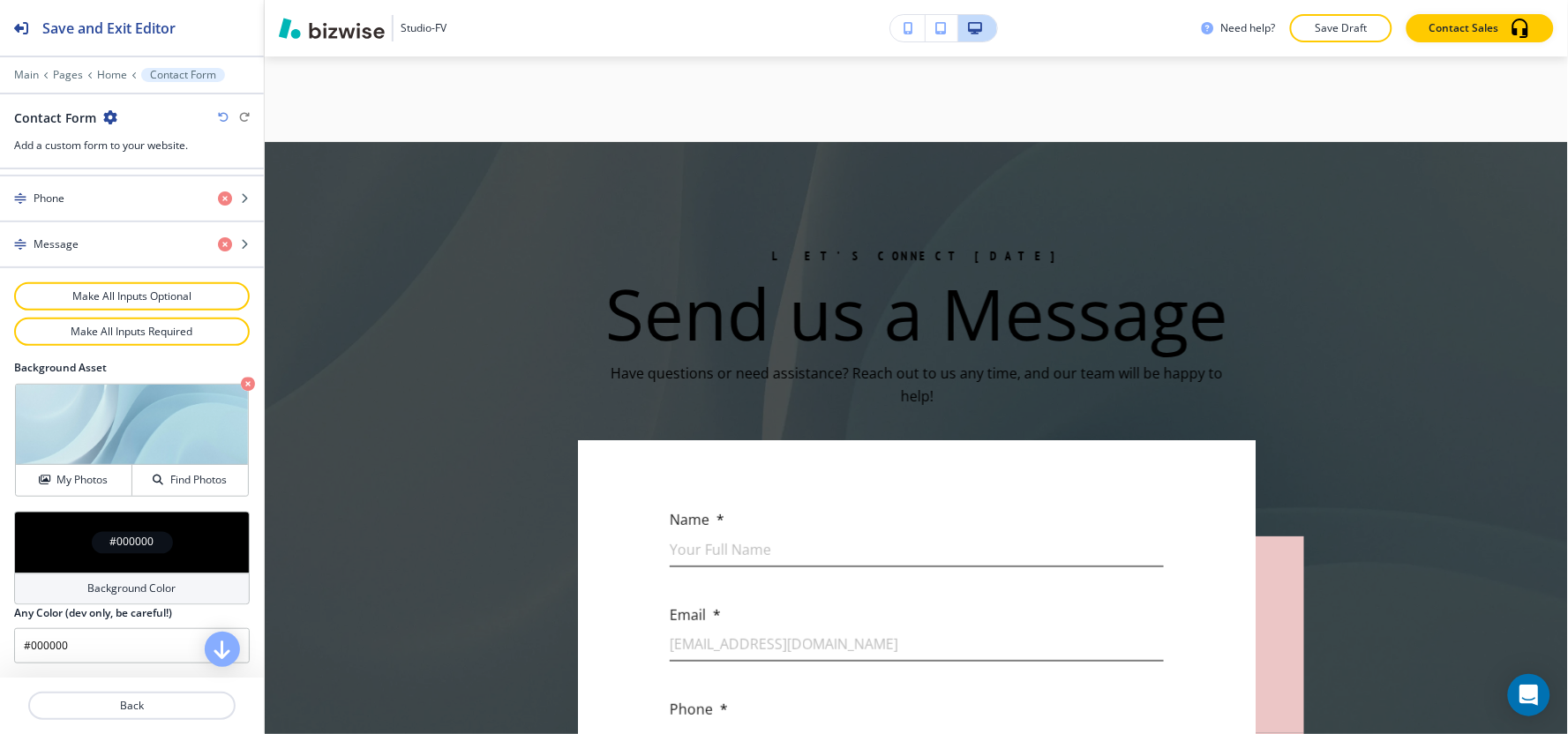
click at [115, 585] on h4 "Background Color" at bounding box center [132, 590] width 88 height 16
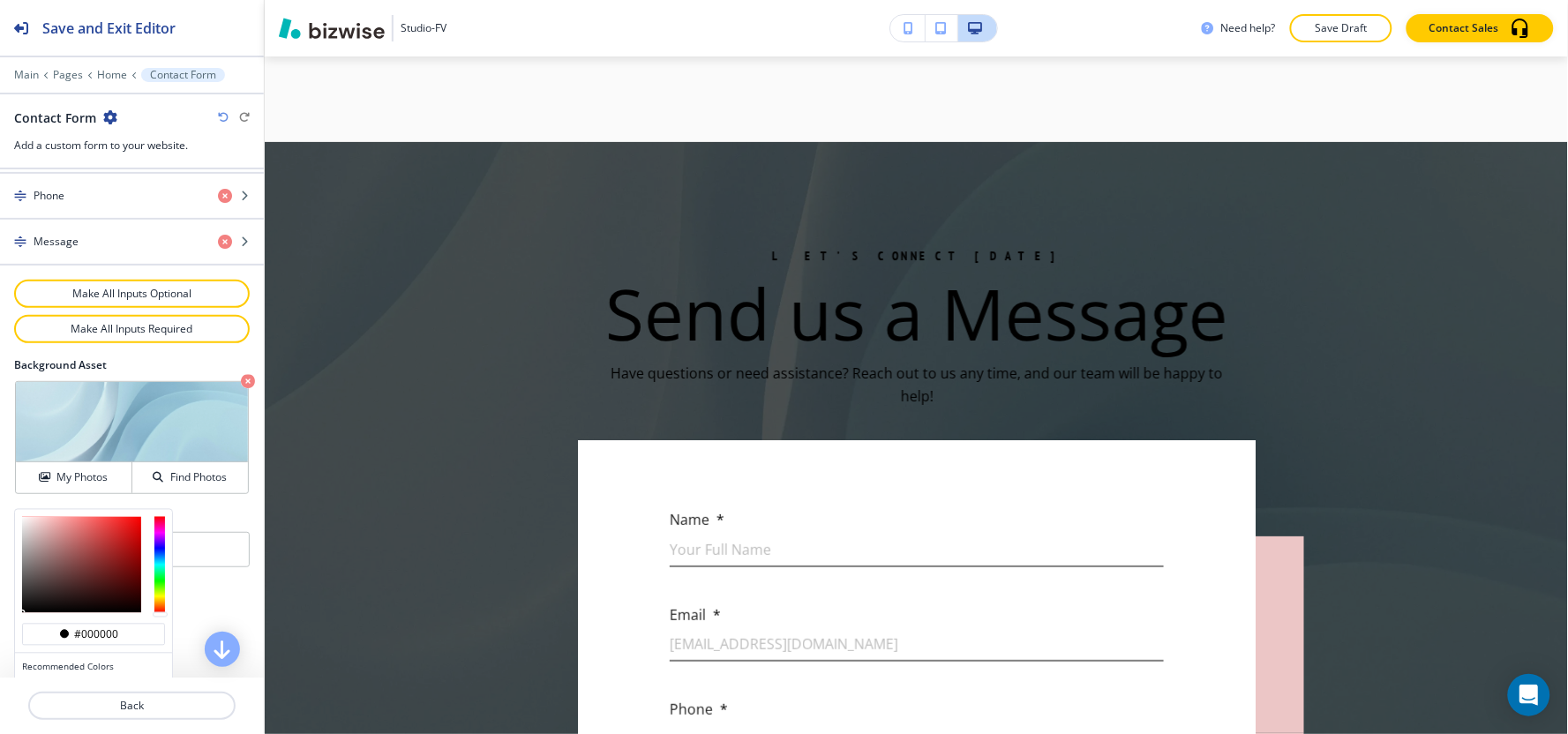
scroll to position [984, 0]
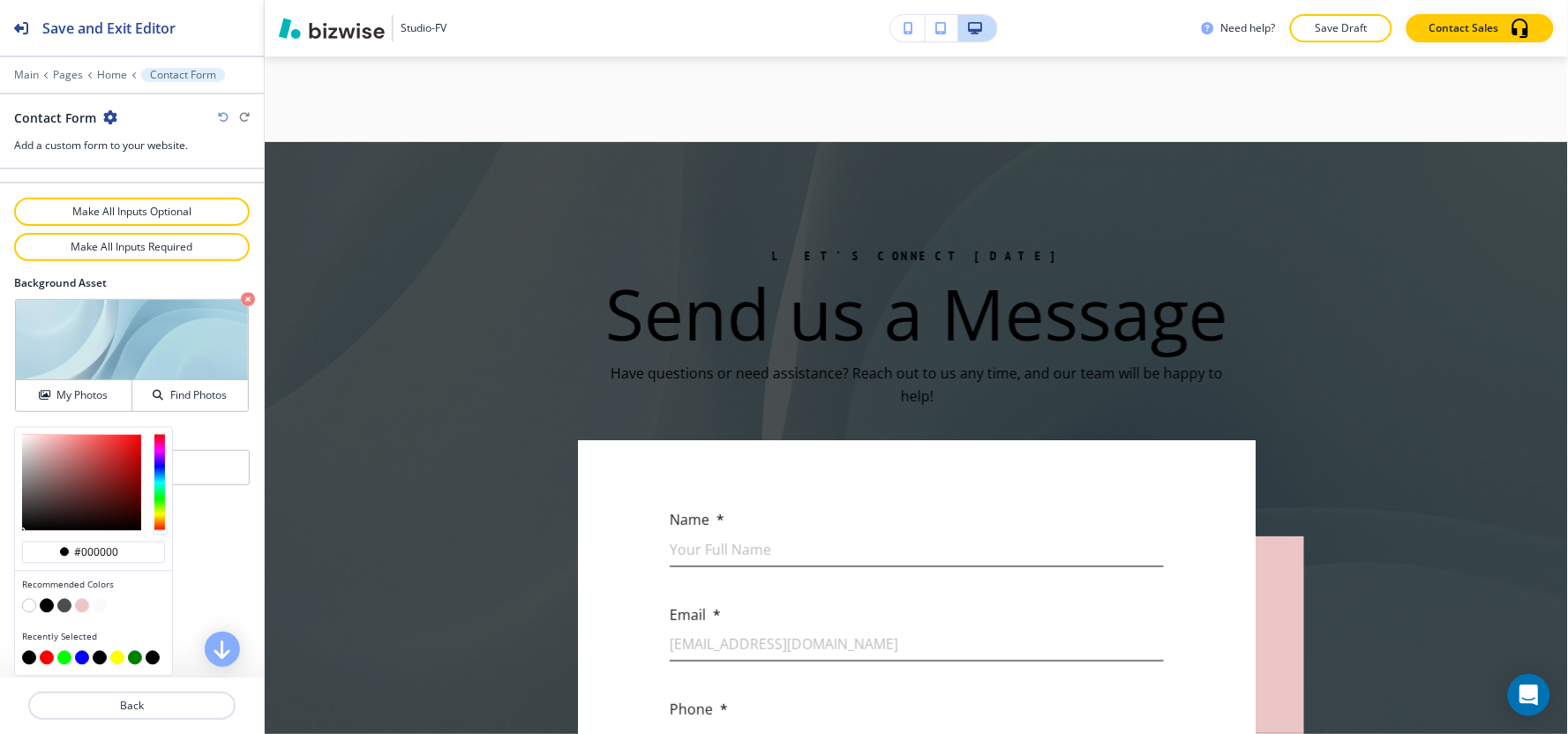
click at [60, 603] on button "button" at bounding box center [64, 606] width 15 height 15
type input "#4d4d4d"
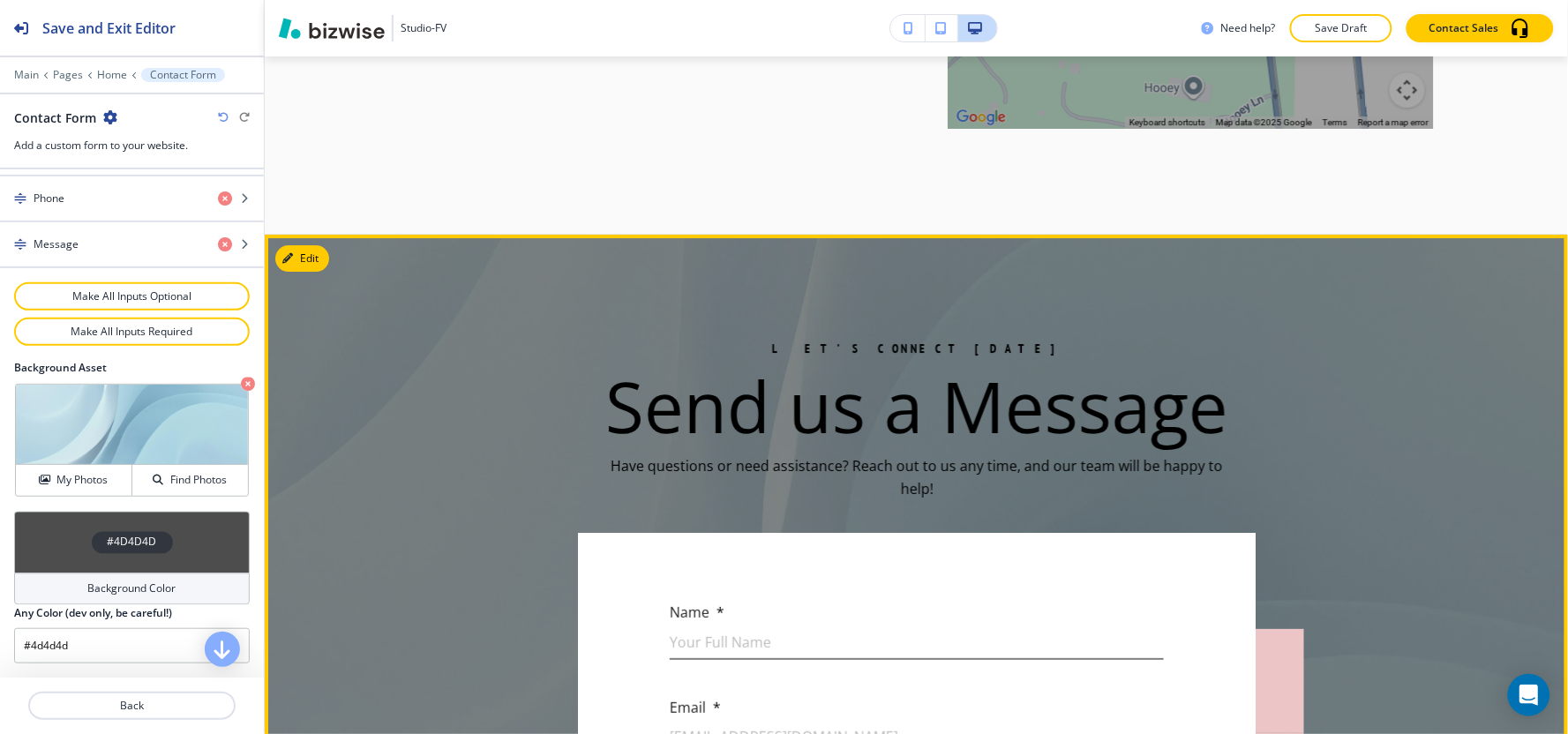
scroll to position [5740, 0]
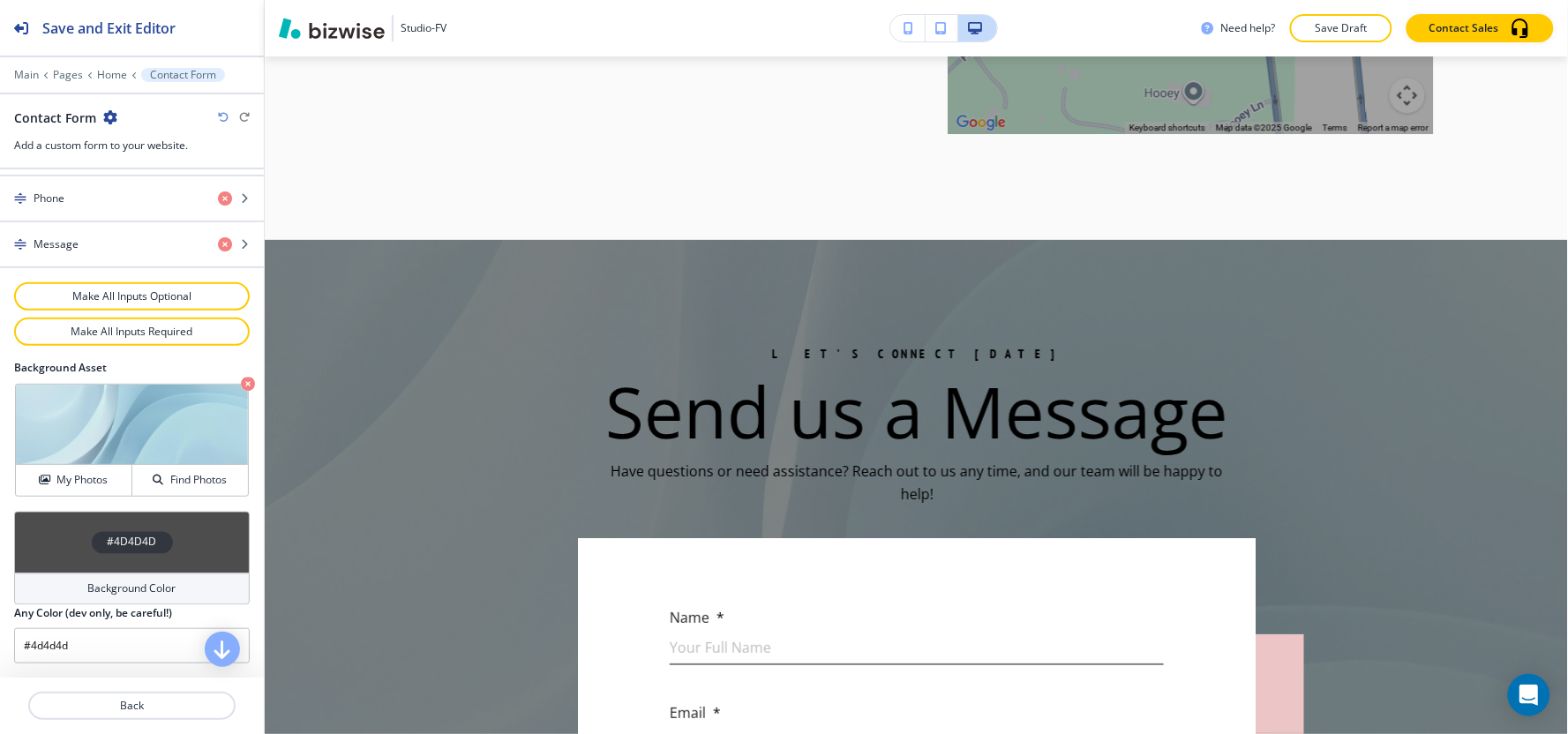
click at [138, 594] on h4 "Background Color" at bounding box center [132, 590] width 88 height 16
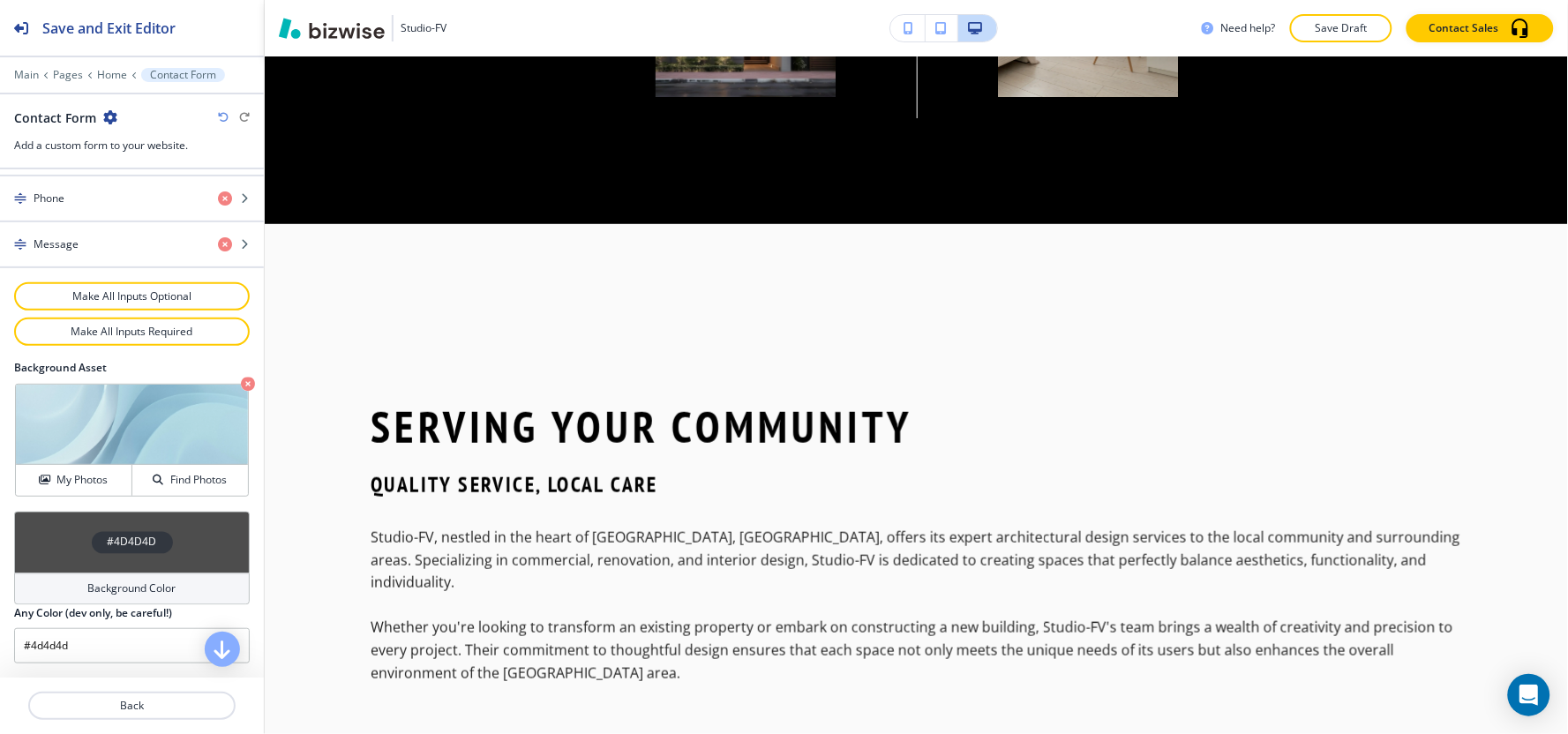
scroll to position [0, 0]
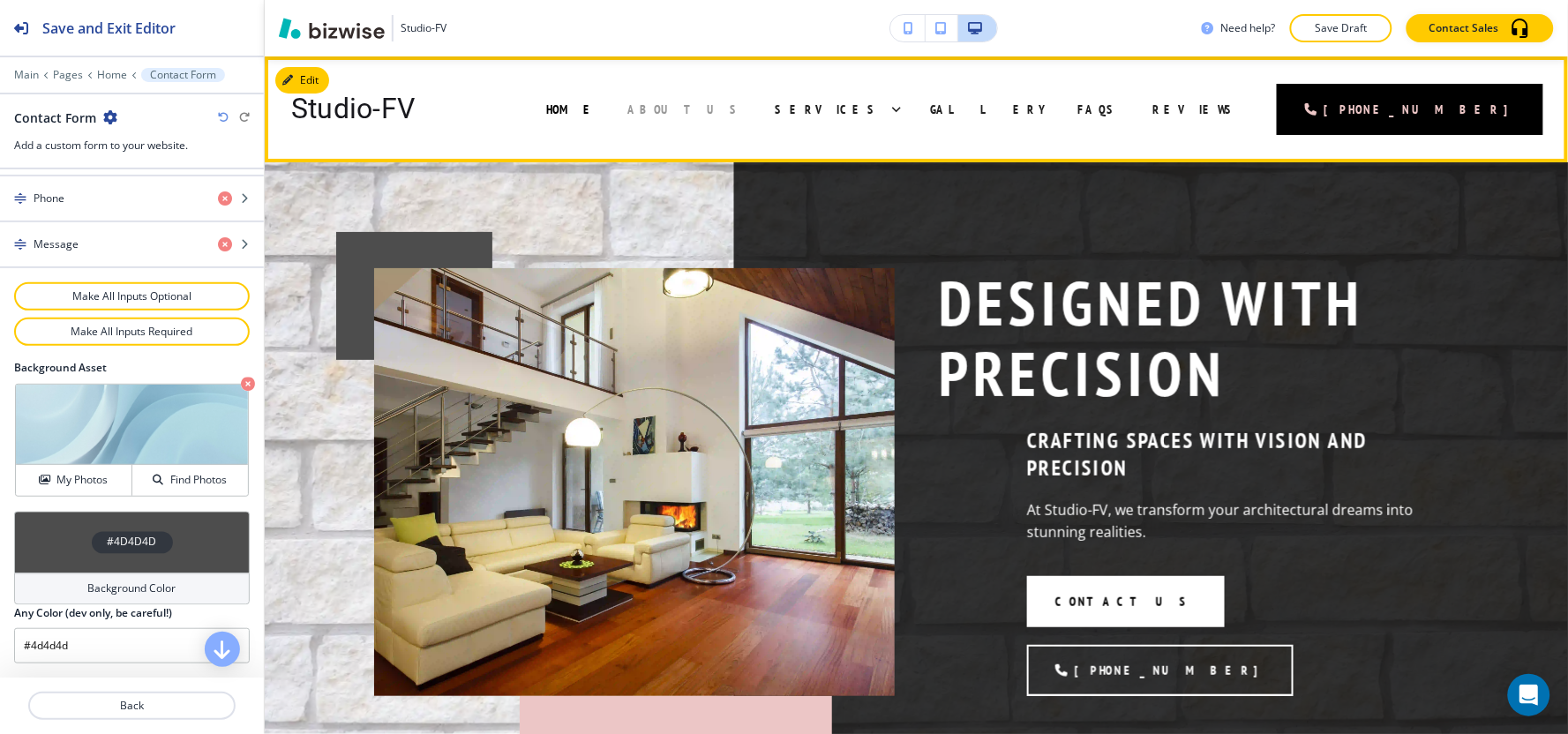
click at [745, 112] on span "About Us" at bounding box center [686, 110] width 117 height 16
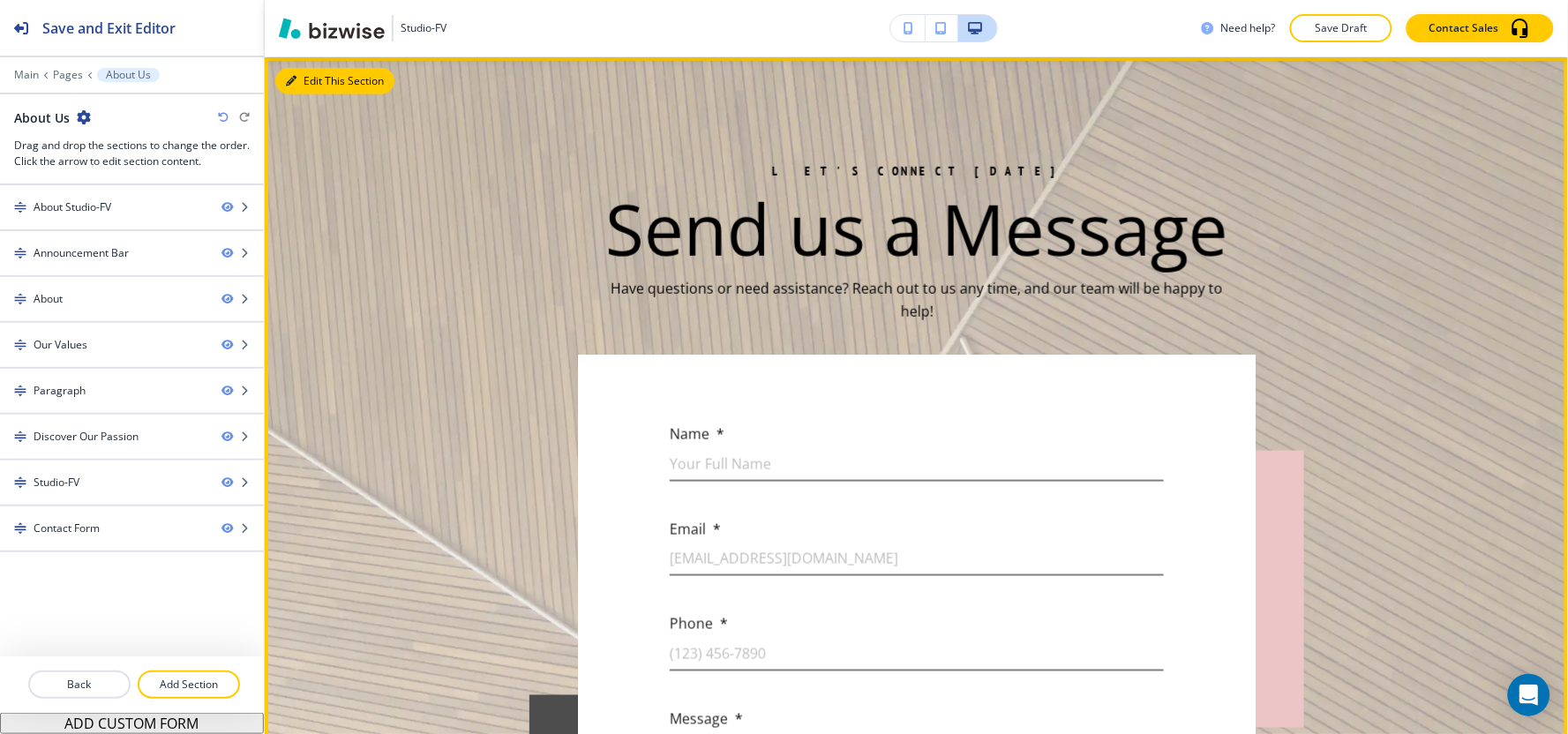
click at [298, 94] on button "Edit This Section" at bounding box center [335, 80] width 119 height 26
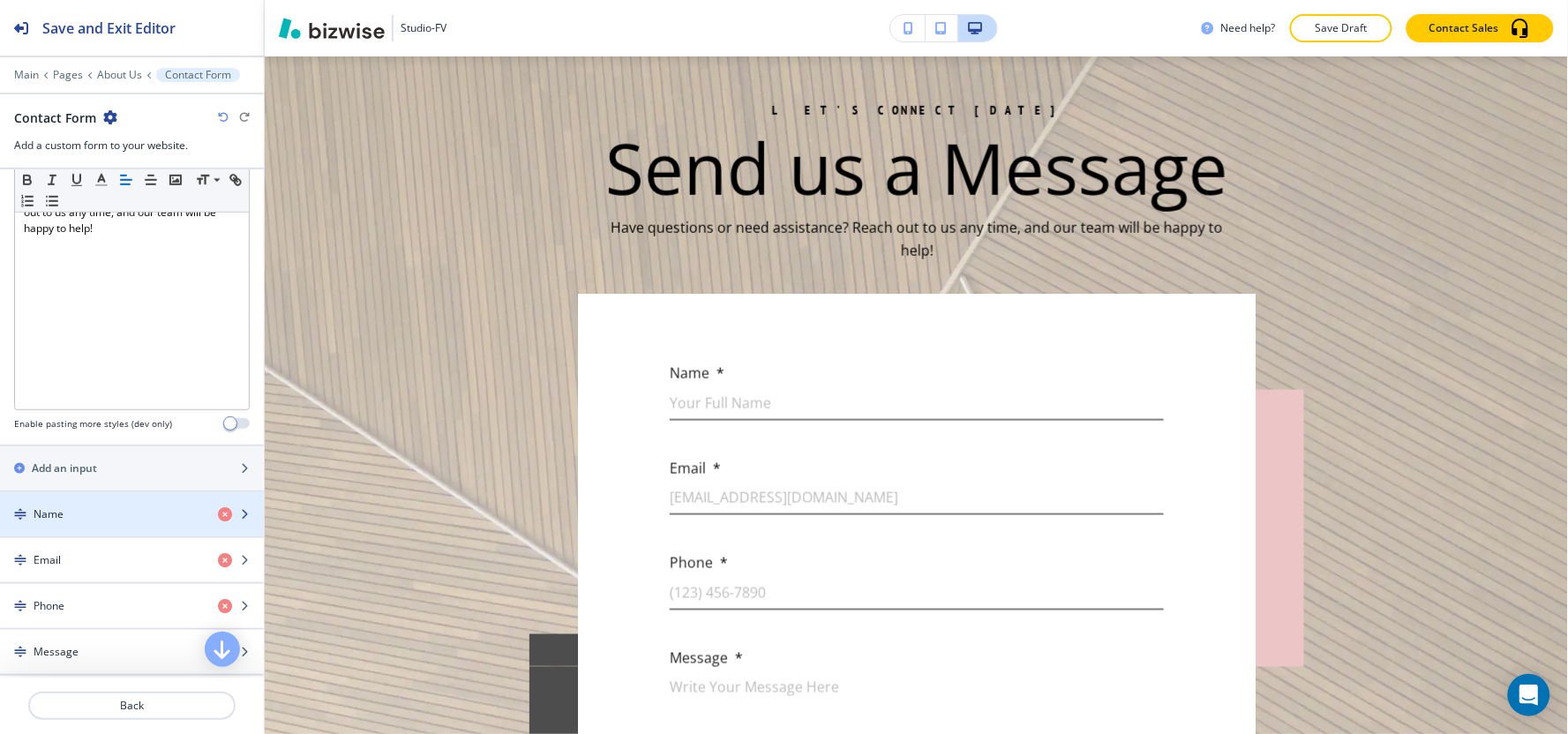
scroll to position [900, 0]
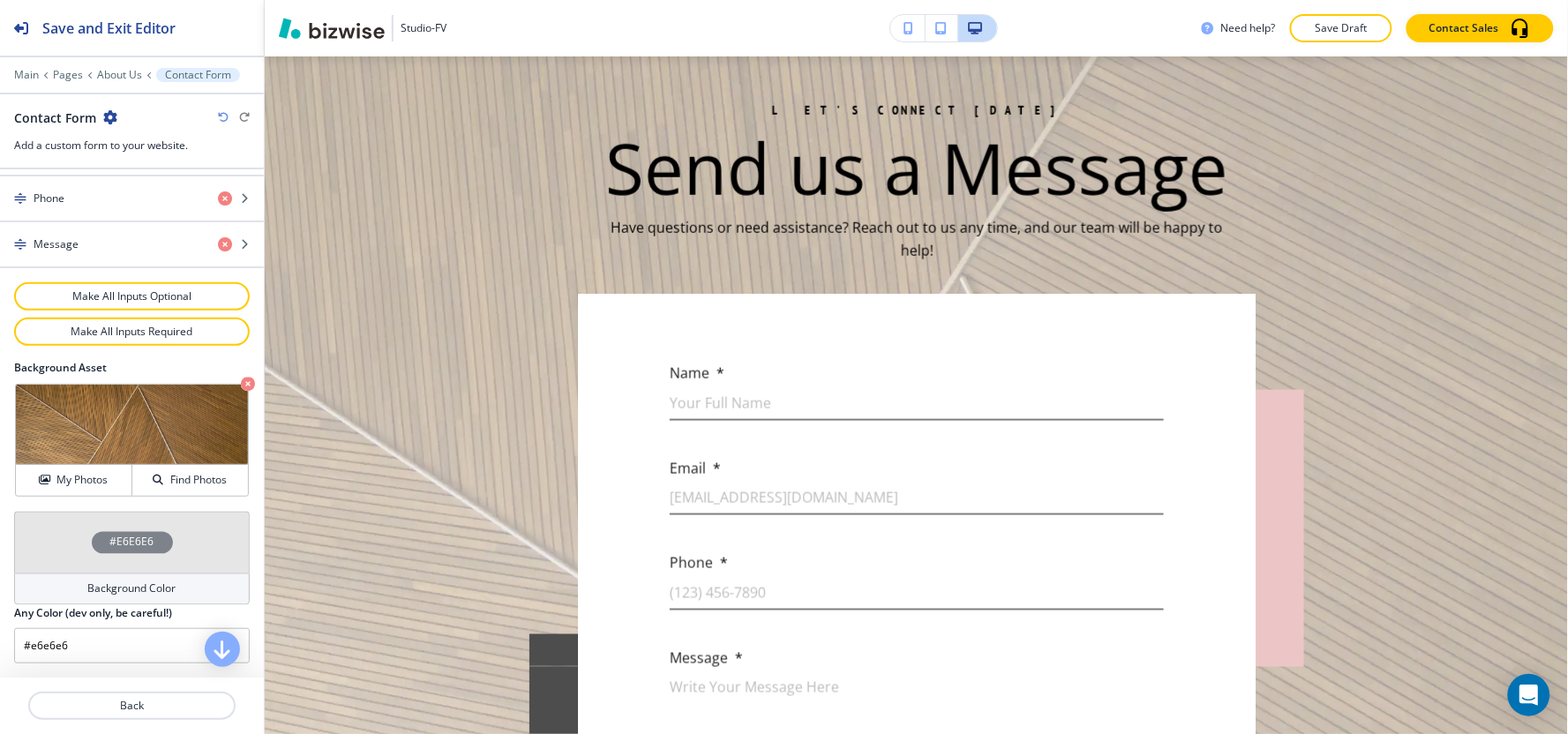
click at [125, 598] on div "Background Color" at bounding box center [132, 589] width 236 height 32
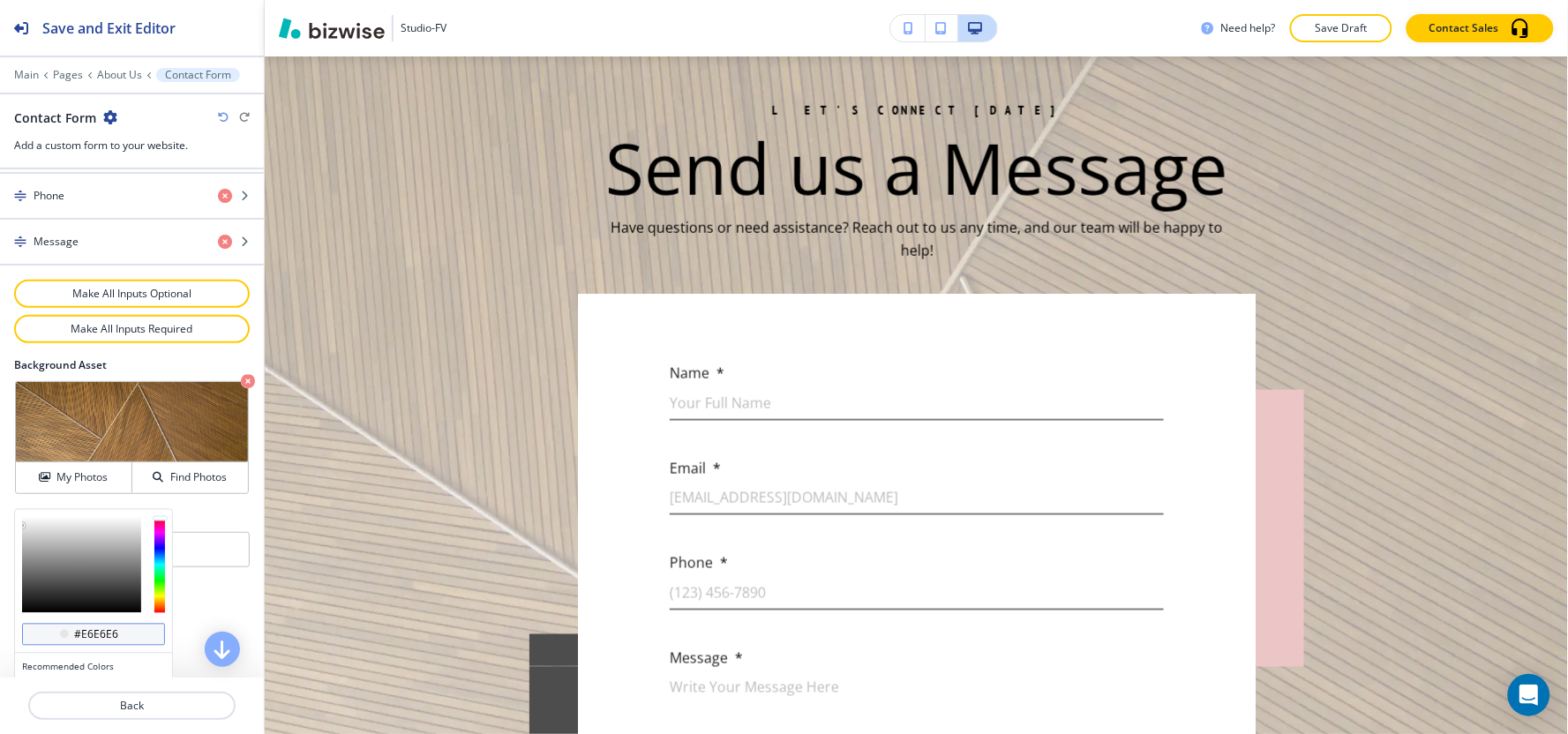
drag, startPoint x: 124, startPoint y: 637, endPoint x: 80, endPoint y: 648, distance: 45.4
click at [80, 647] on div "#e6e6e6" at bounding box center [93, 635] width 143 height 23
click at [77, 75] on p "Pages" at bounding box center [68, 75] width 30 height 13
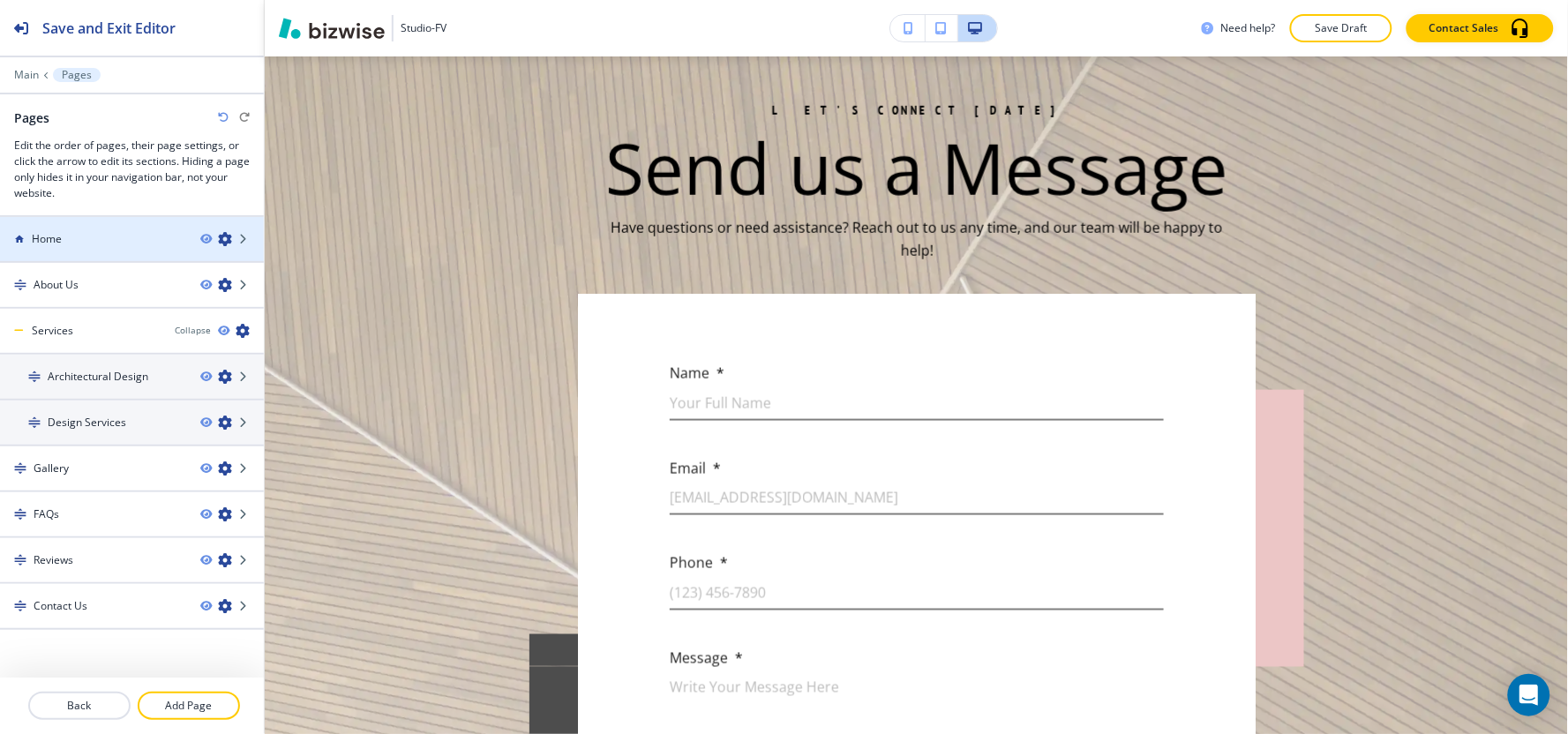
click at [119, 232] on div "Home" at bounding box center [93, 239] width 186 height 16
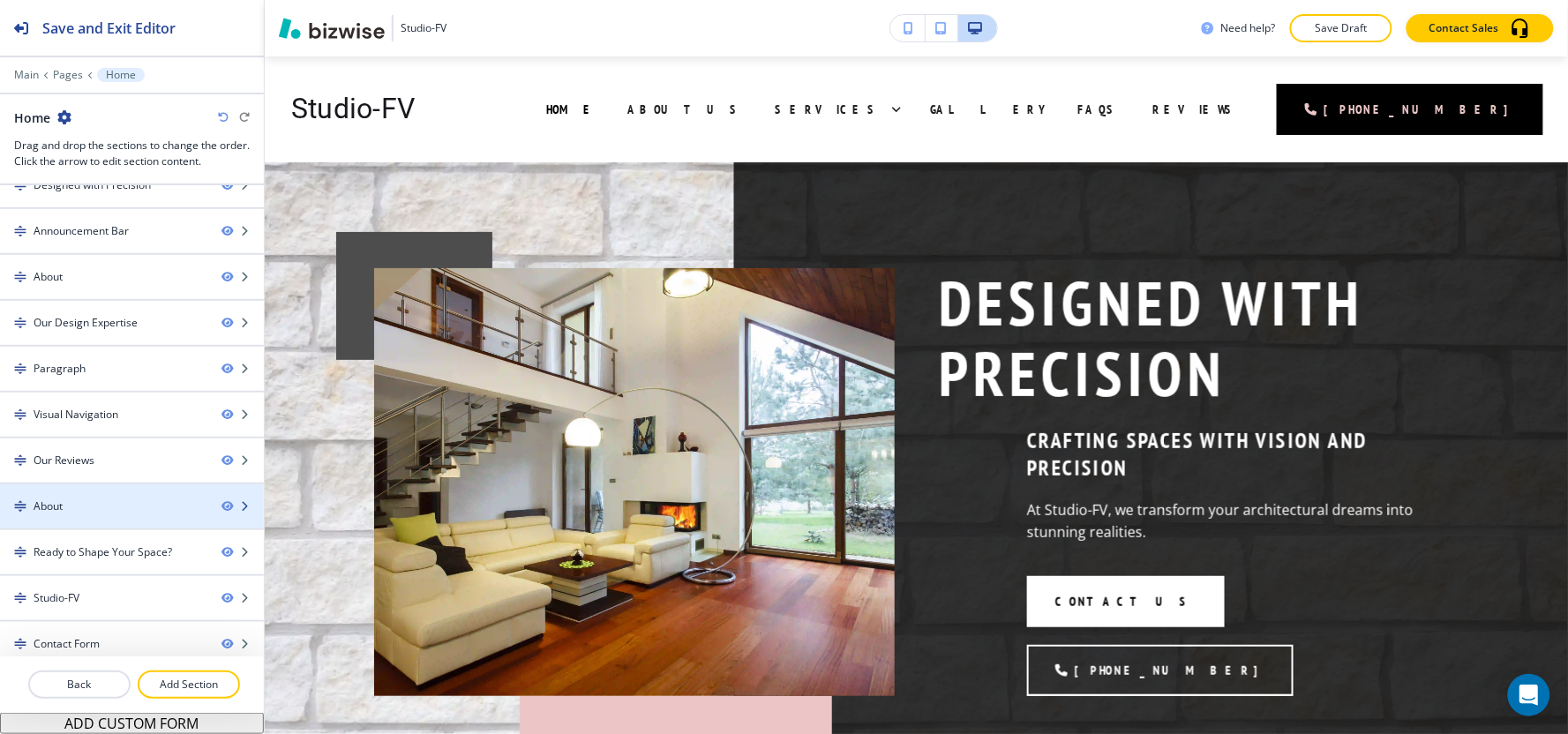
scroll to position [34, 0]
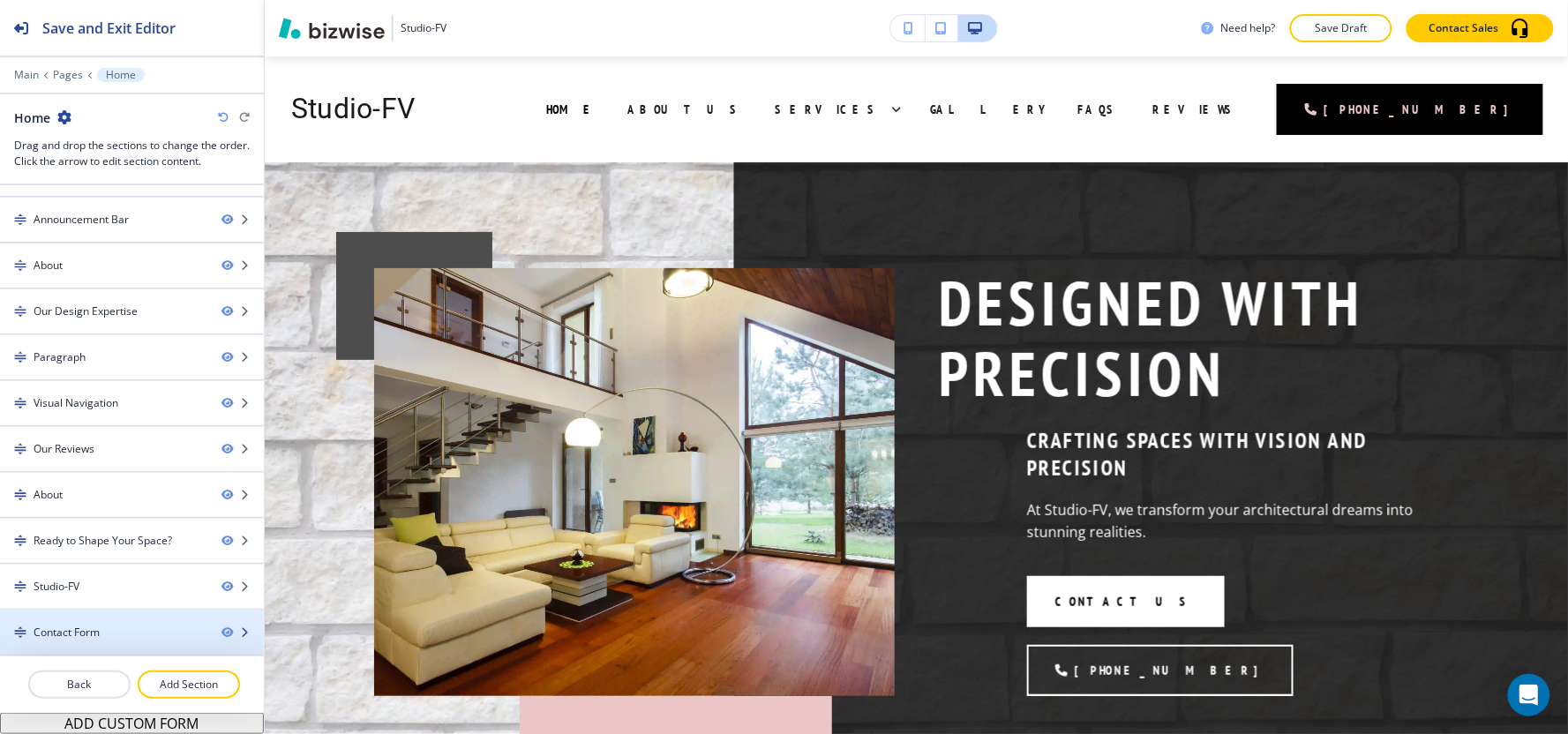
click at [76, 648] on div at bounding box center [132, 648] width 264 height 15
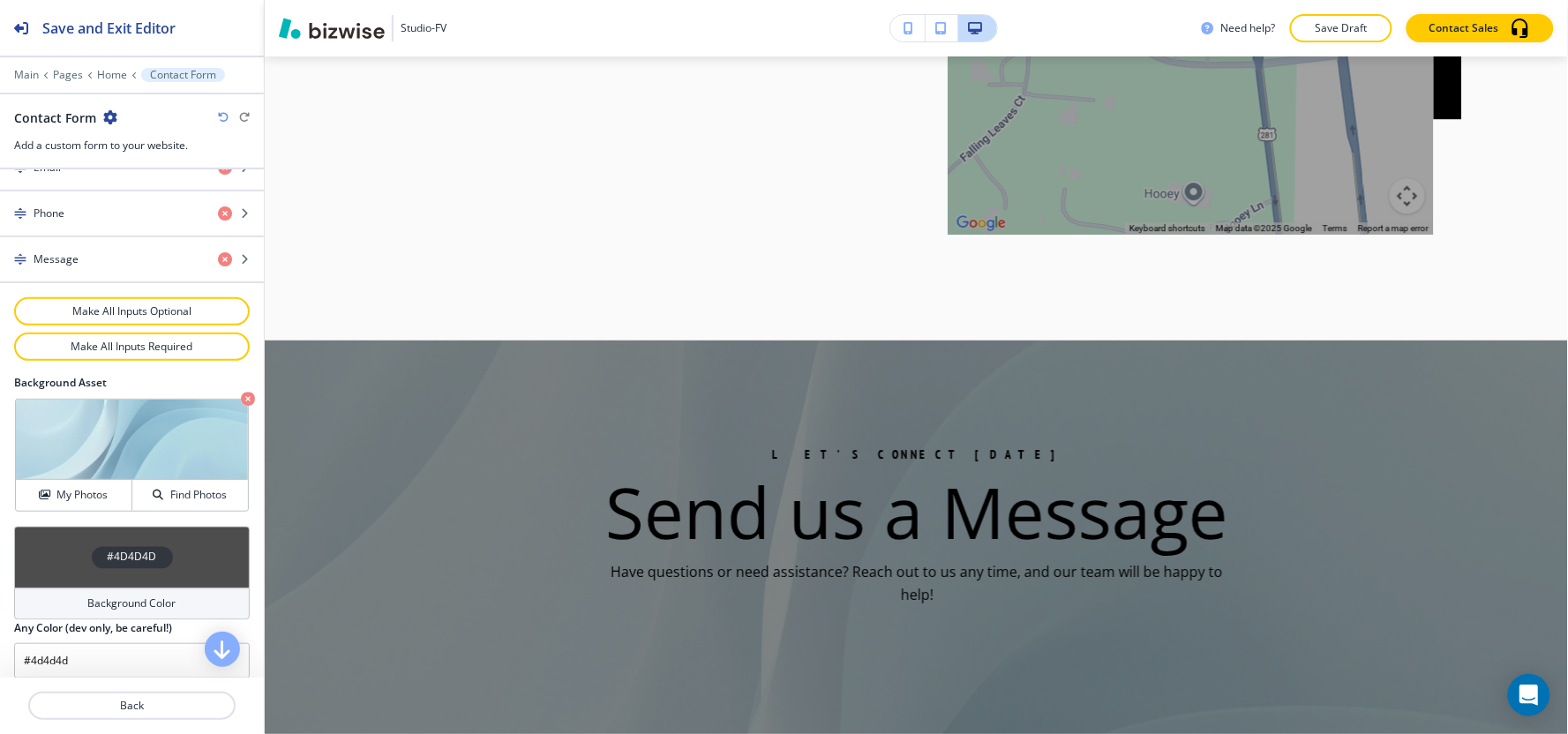
scroll to position [5648, 0]
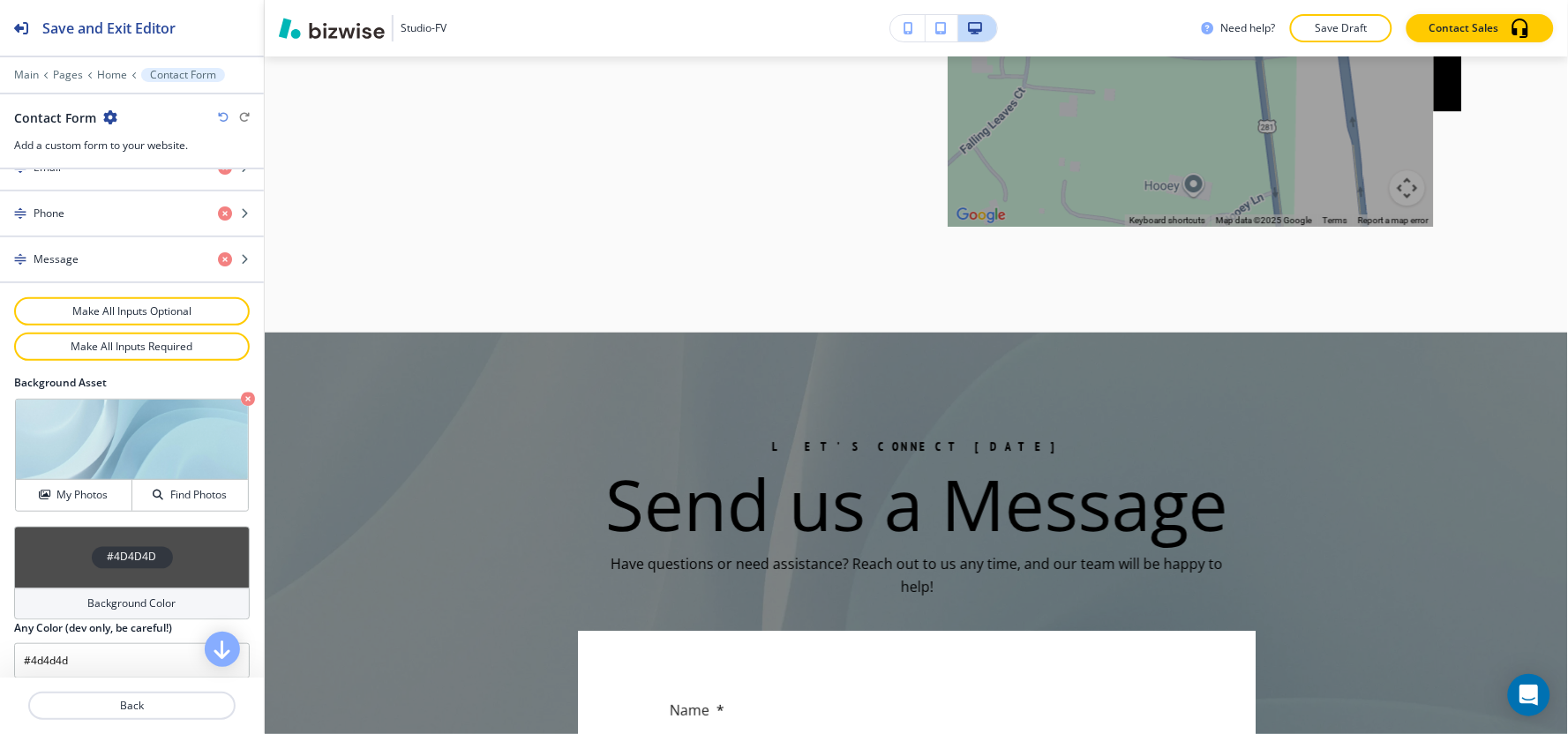
click at [72, 614] on div "Background Color" at bounding box center [132, 604] width 236 height 32
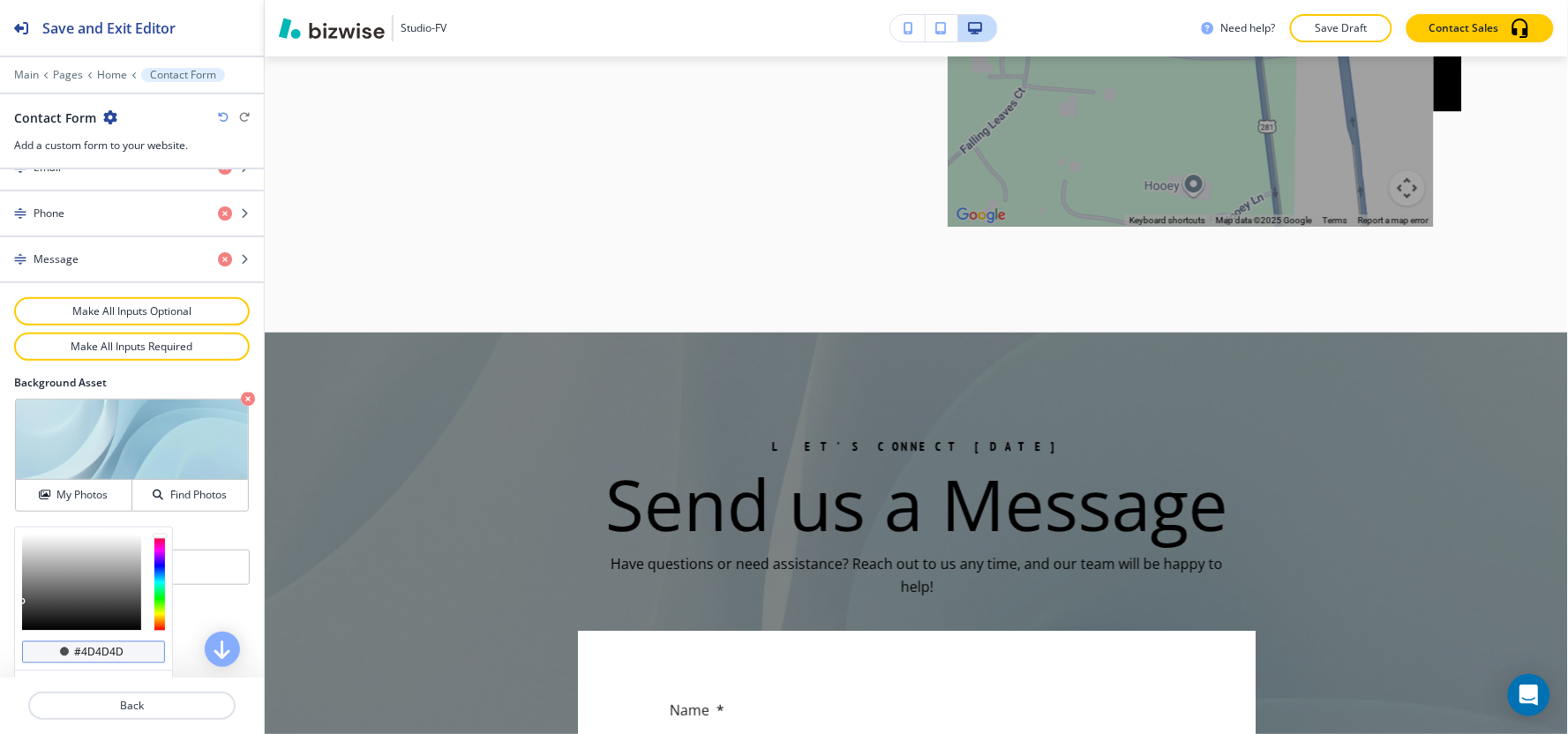
drag, startPoint x: 148, startPoint y: 654, endPoint x: 118, endPoint y: 654, distance: 30.0
click at [118, 654] on div "#4d4d4d" at bounding box center [93, 653] width 143 height 23
drag, startPoint x: 121, startPoint y: 653, endPoint x: 83, endPoint y: 657, distance: 38.2
click at [83, 657] on input "#4d4d4d" at bounding box center [104, 653] width 62 height 15
paste input "e6e6e6"
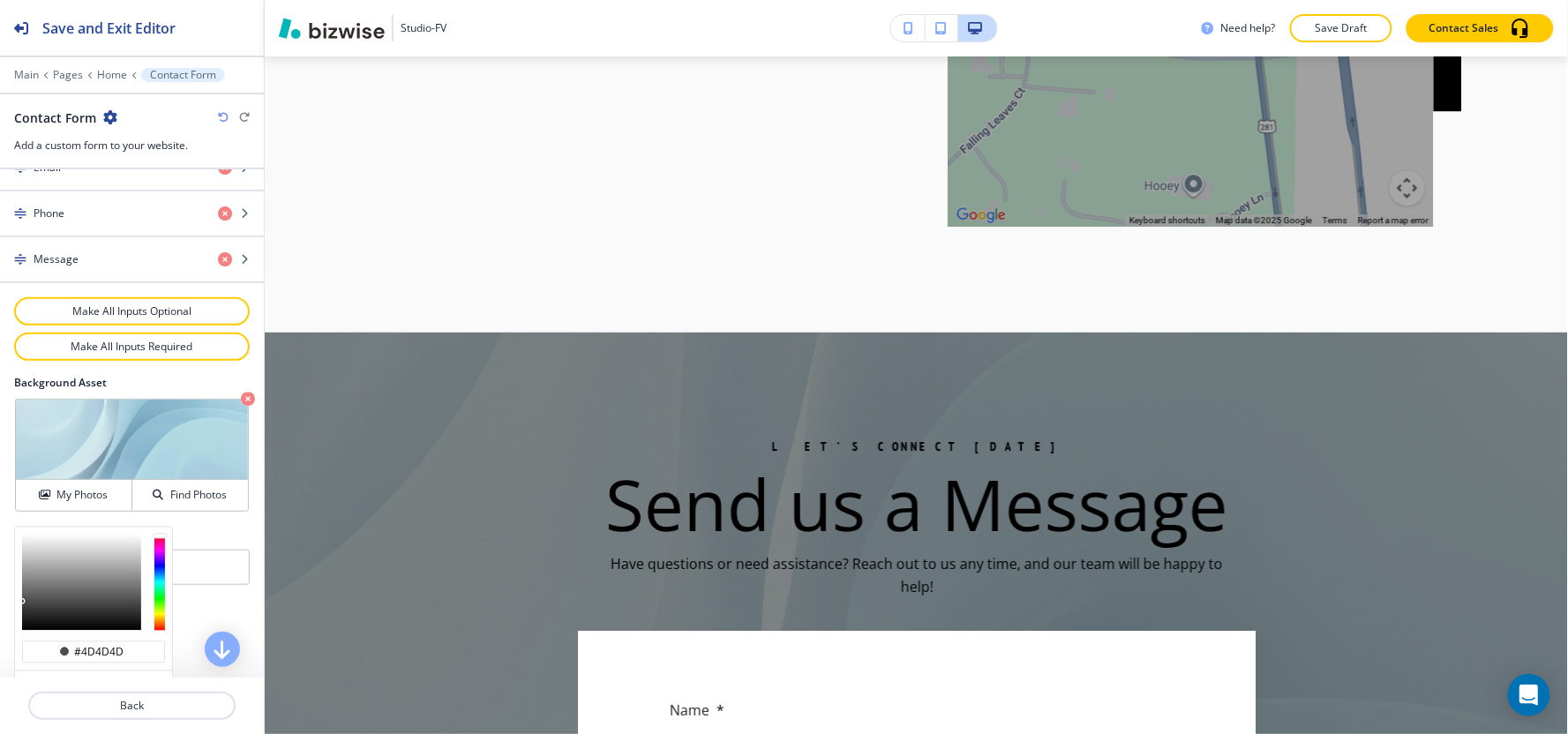
type input "#e6e6e6"
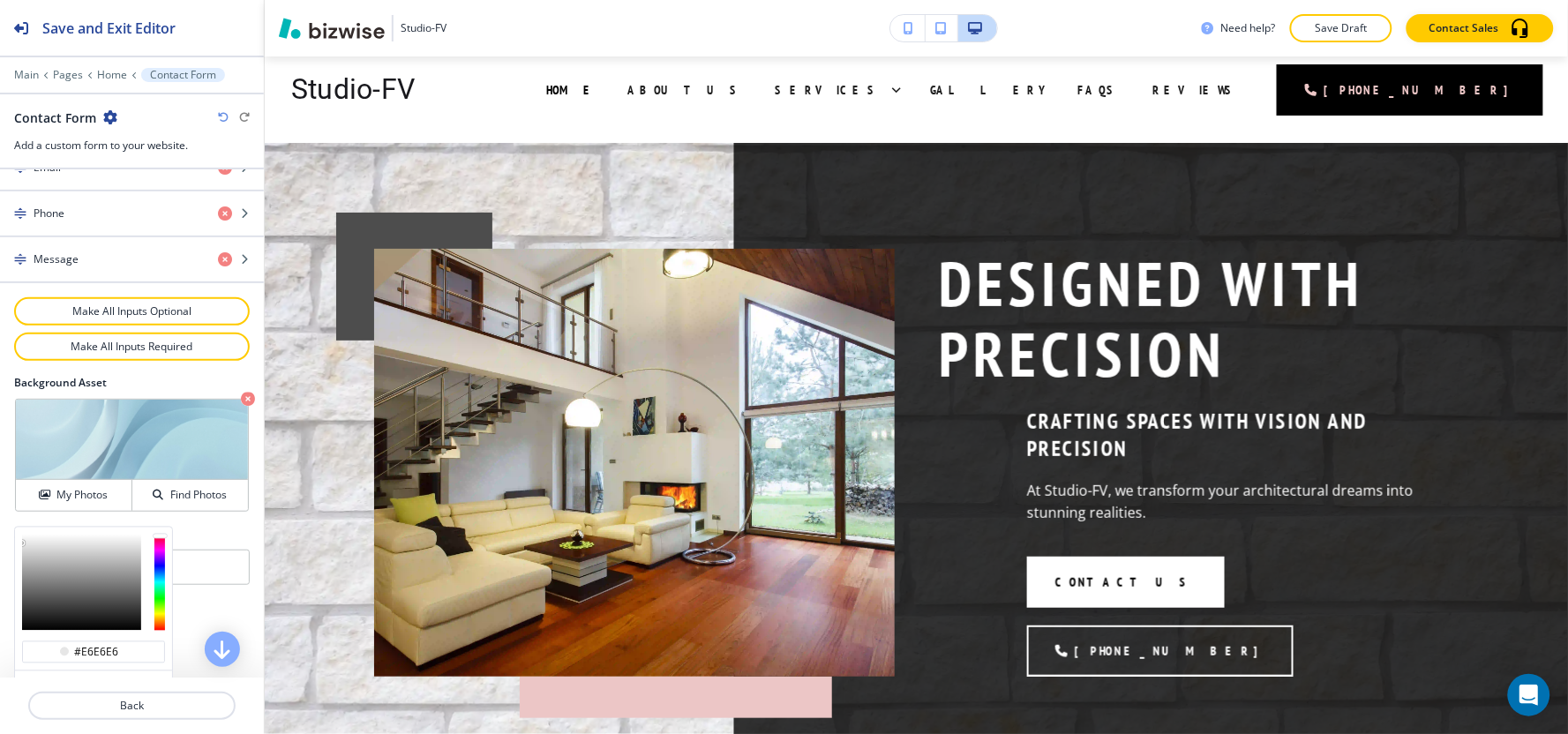
scroll to position [0, 0]
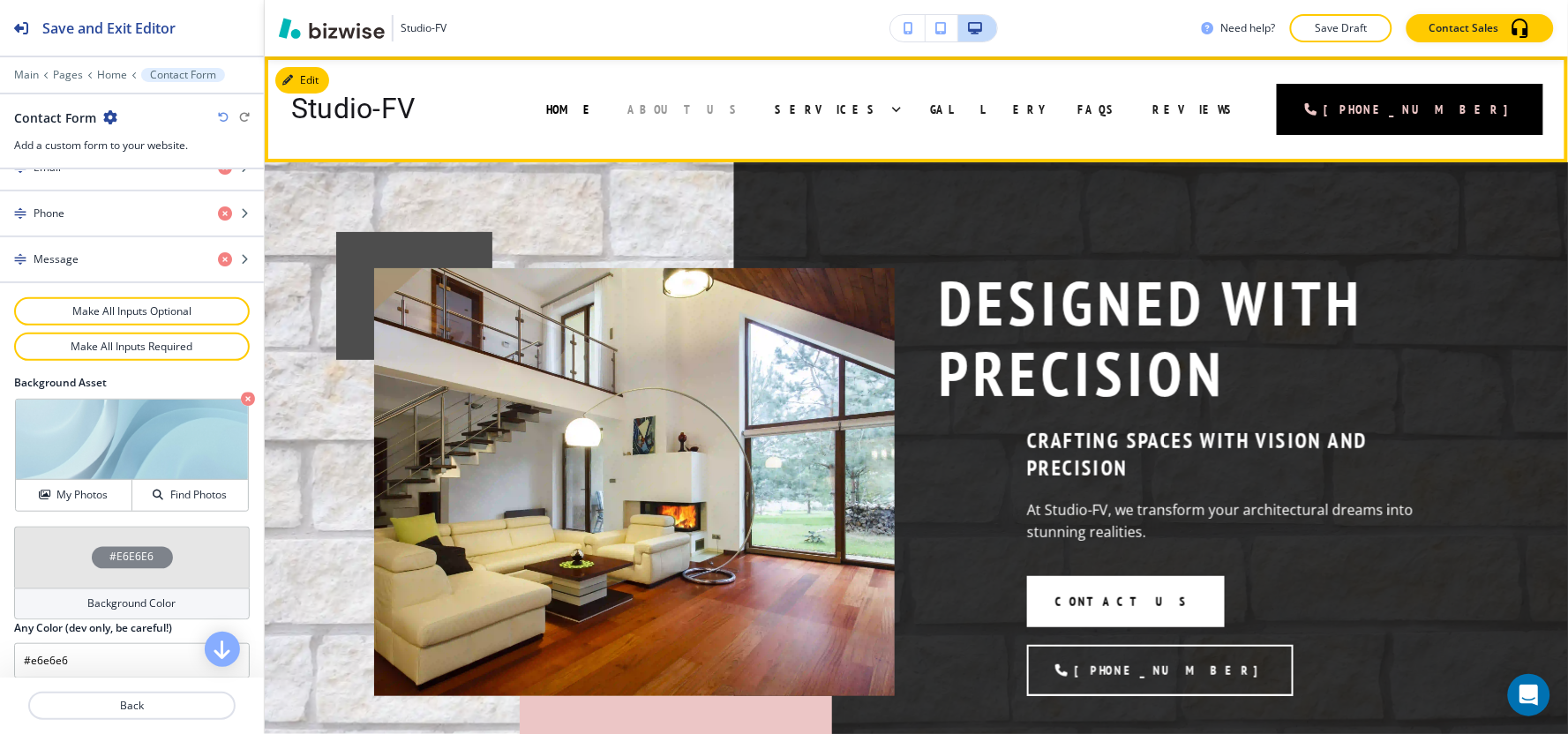
click at [745, 109] on span "About Us" at bounding box center [686, 110] width 117 height 16
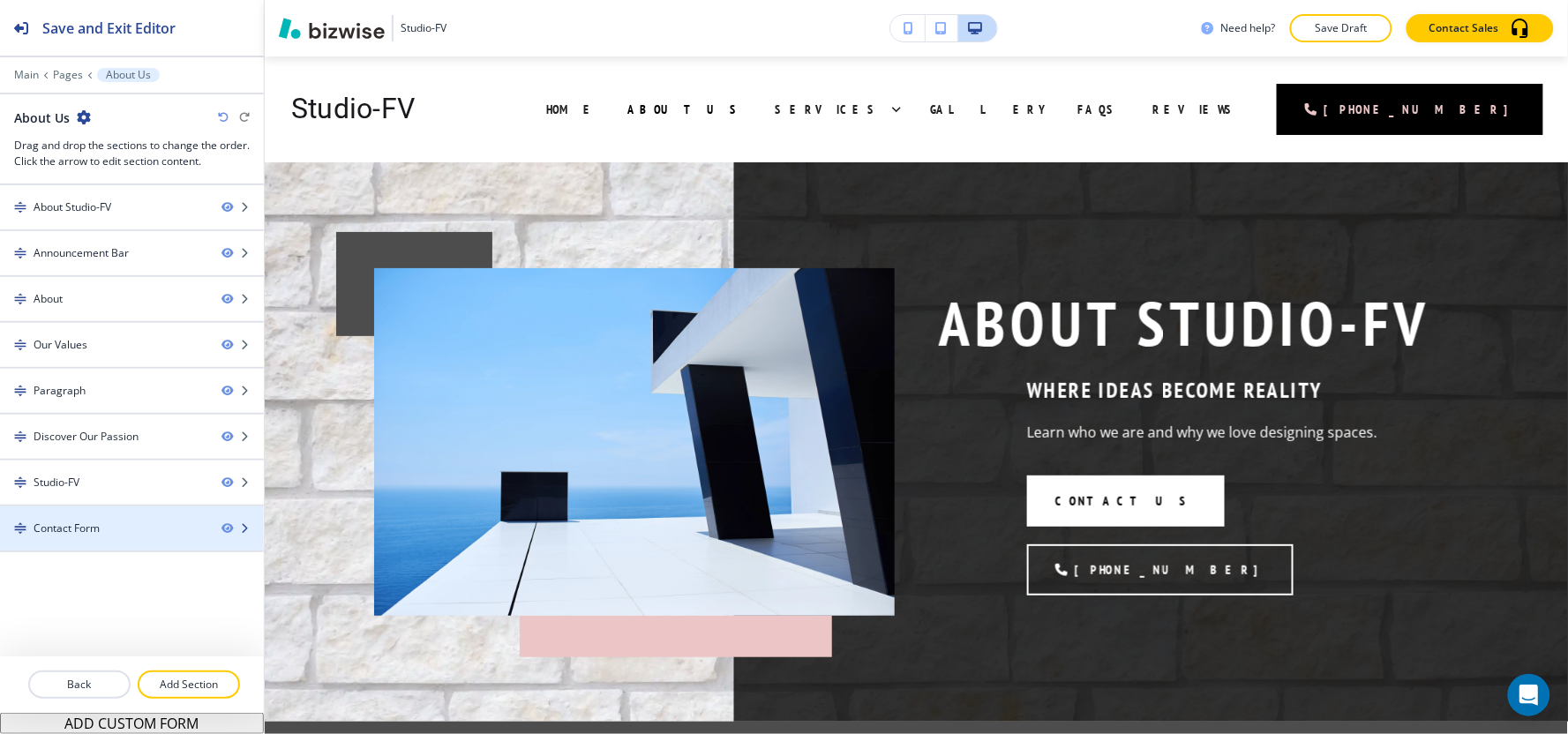
click at [93, 530] on div "Contact Form" at bounding box center [67, 528] width 66 height 16
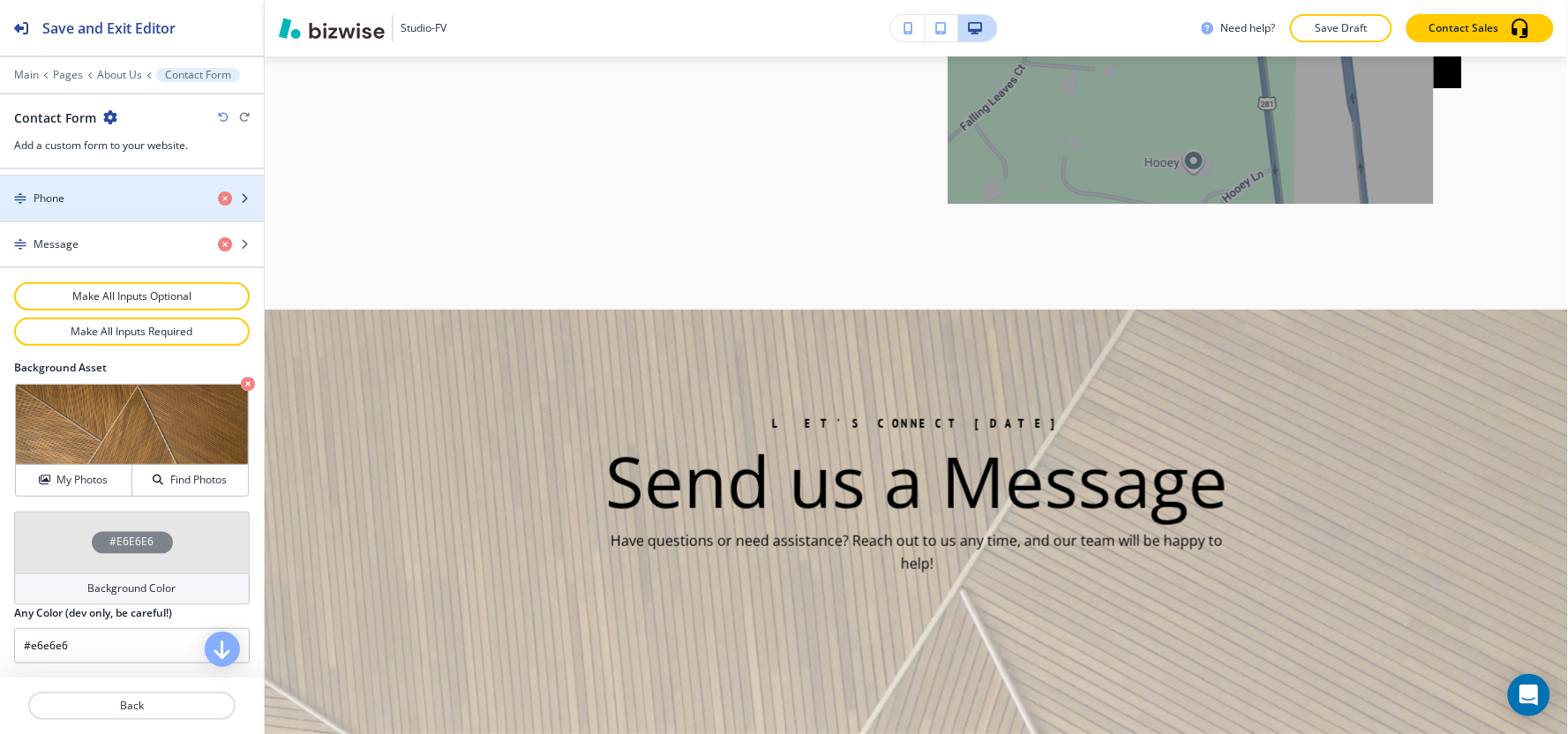
scroll to position [4275, 0]
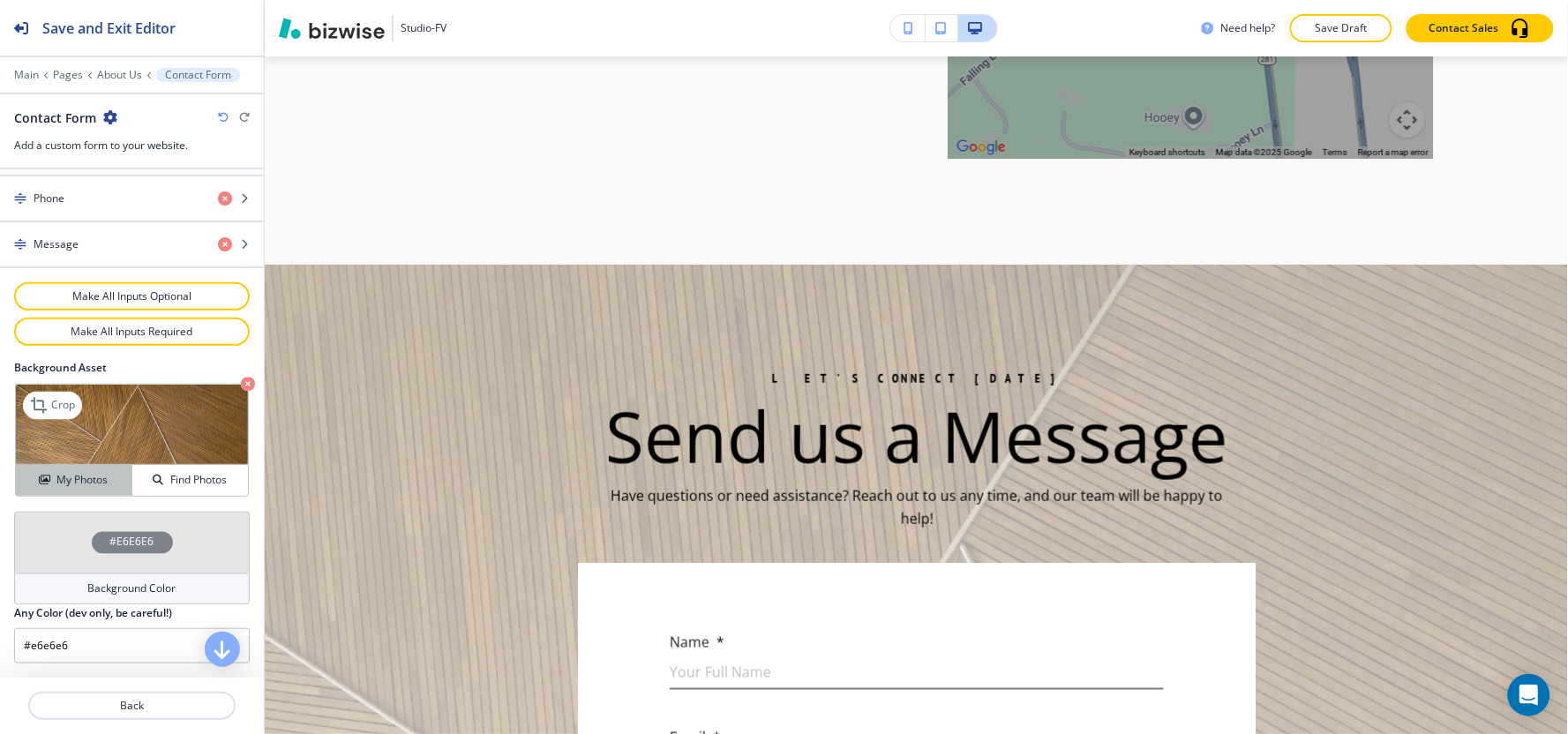
click at [47, 470] on button "My Photos" at bounding box center [74, 480] width 116 height 31
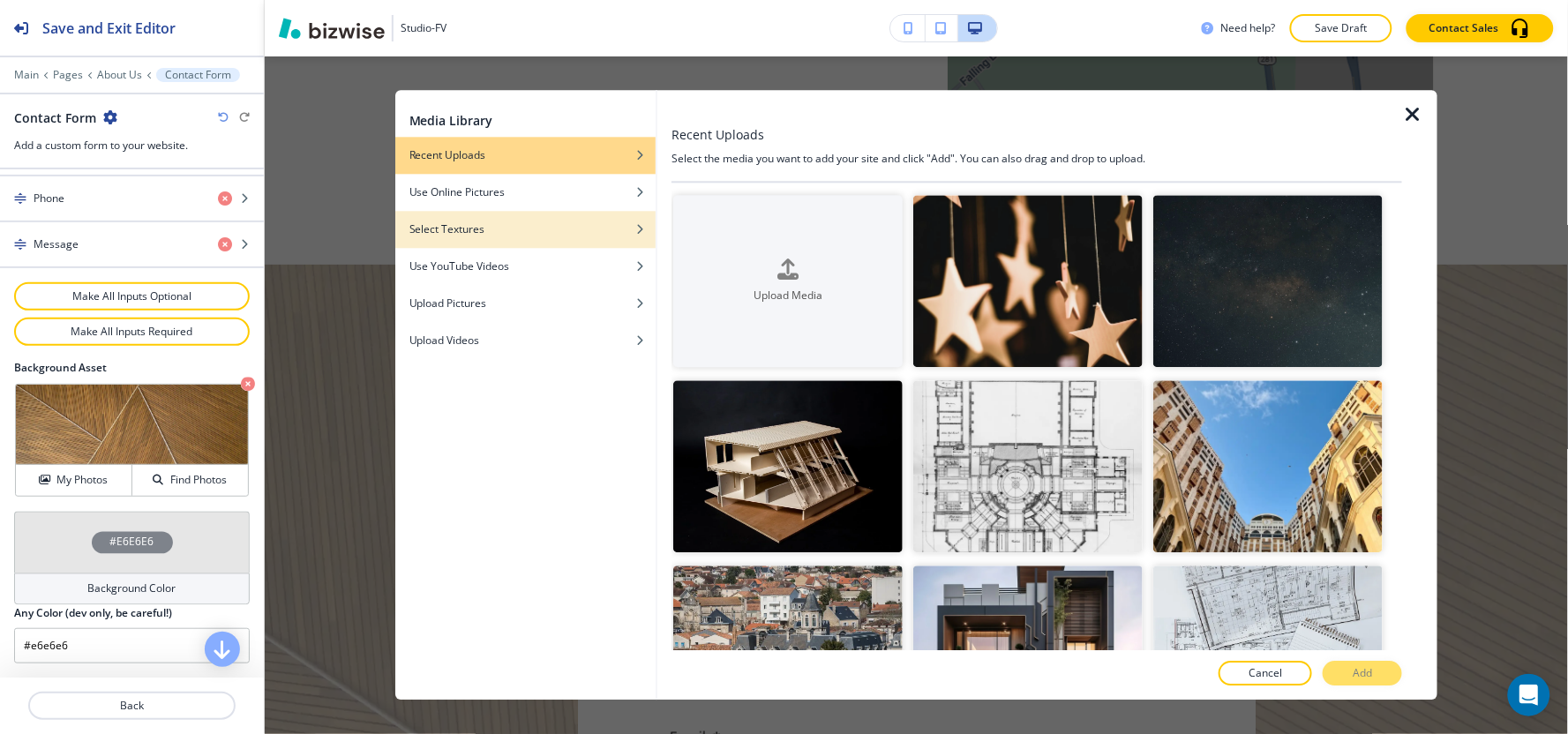
click at [572, 232] on div "Select Textures" at bounding box center [526, 229] width 260 height 16
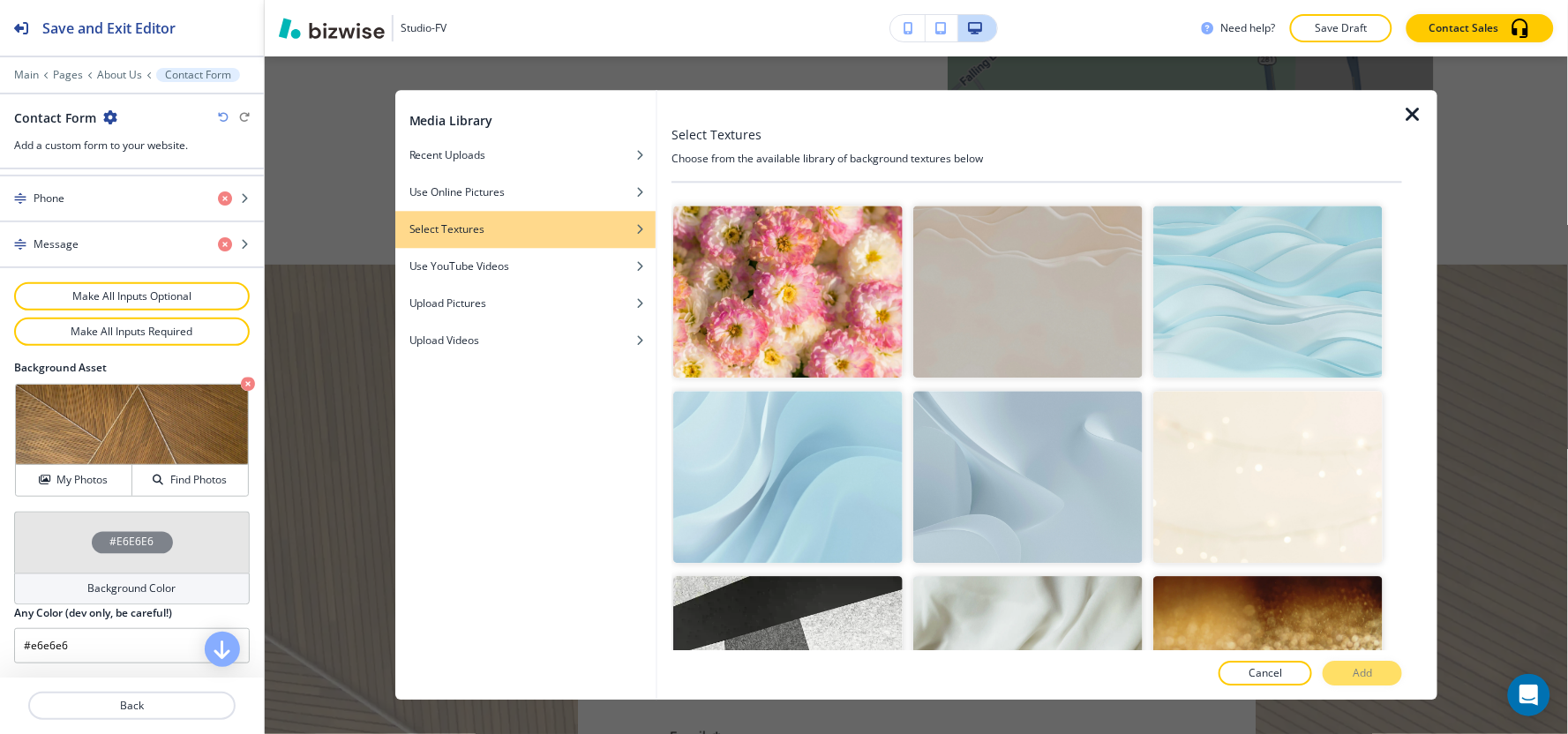
click at [797, 475] on img "button" at bounding box center [787, 476] width 230 height 172
click at [1086, 507] on img "button" at bounding box center [1028, 476] width 230 height 172
click at [1353, 669] on button "Add" at bounding box center [1362, 673] width 80 height 24
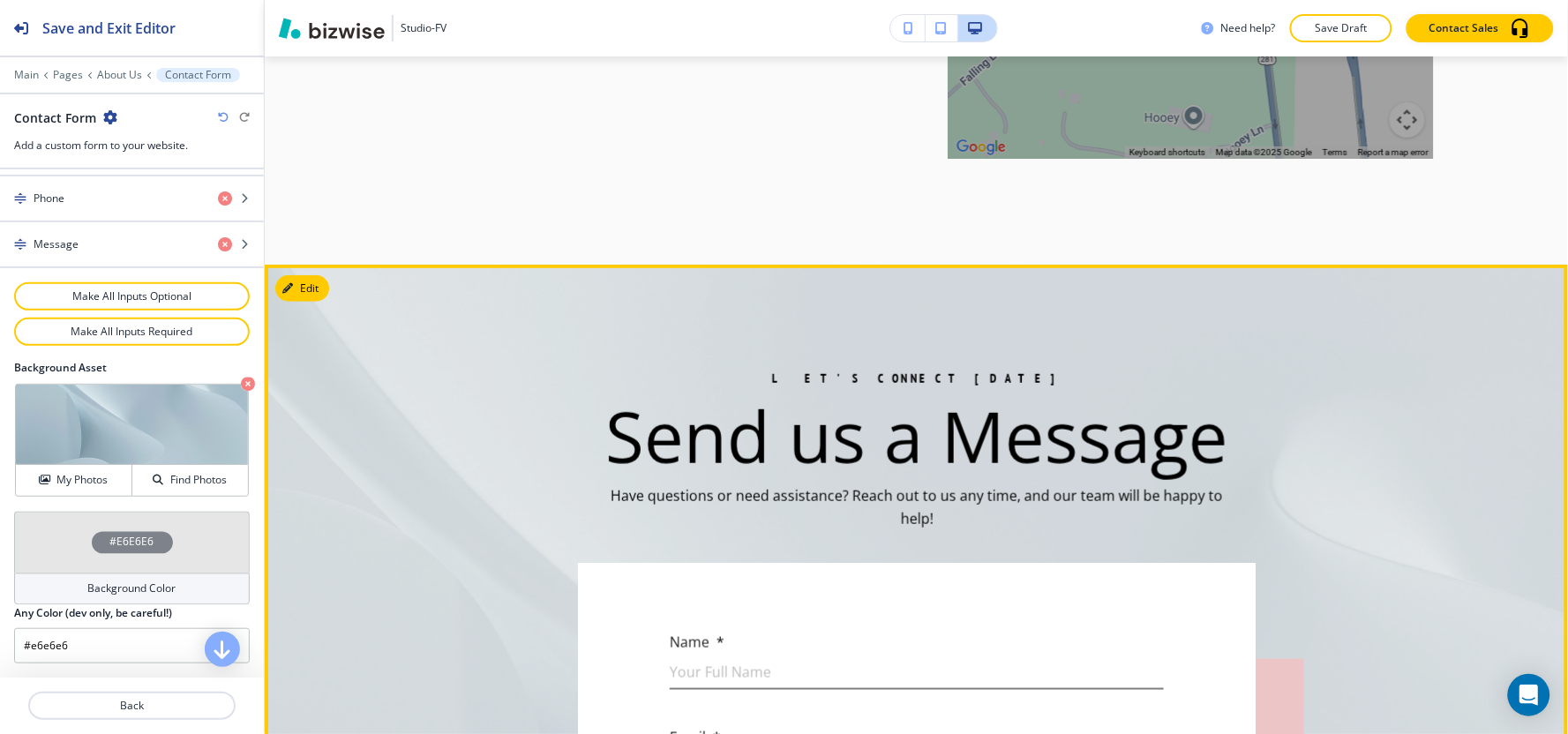
scroll to position [4570, 0]
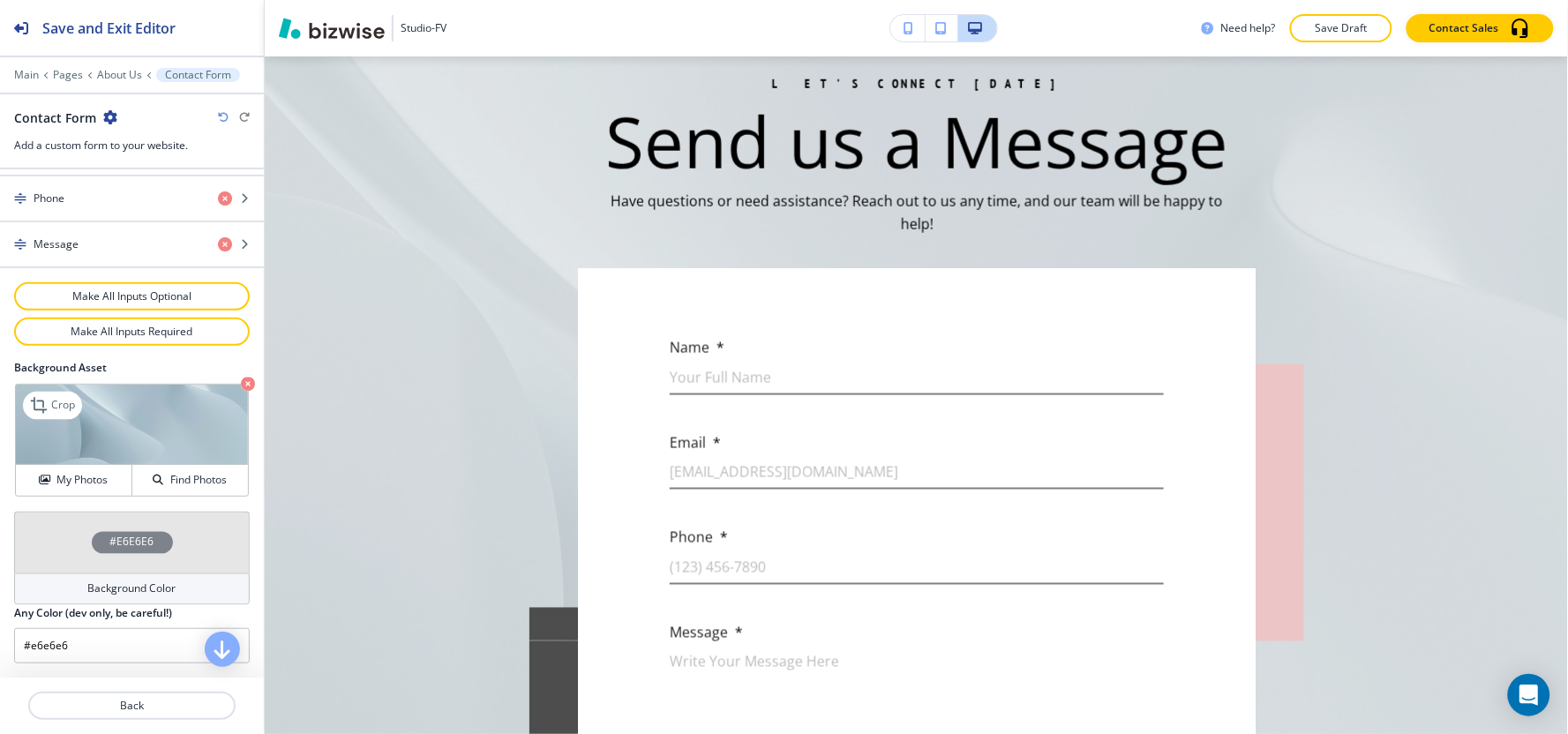
click at [18, 462] on img at bounding box center [131, 425] width 232 height 80
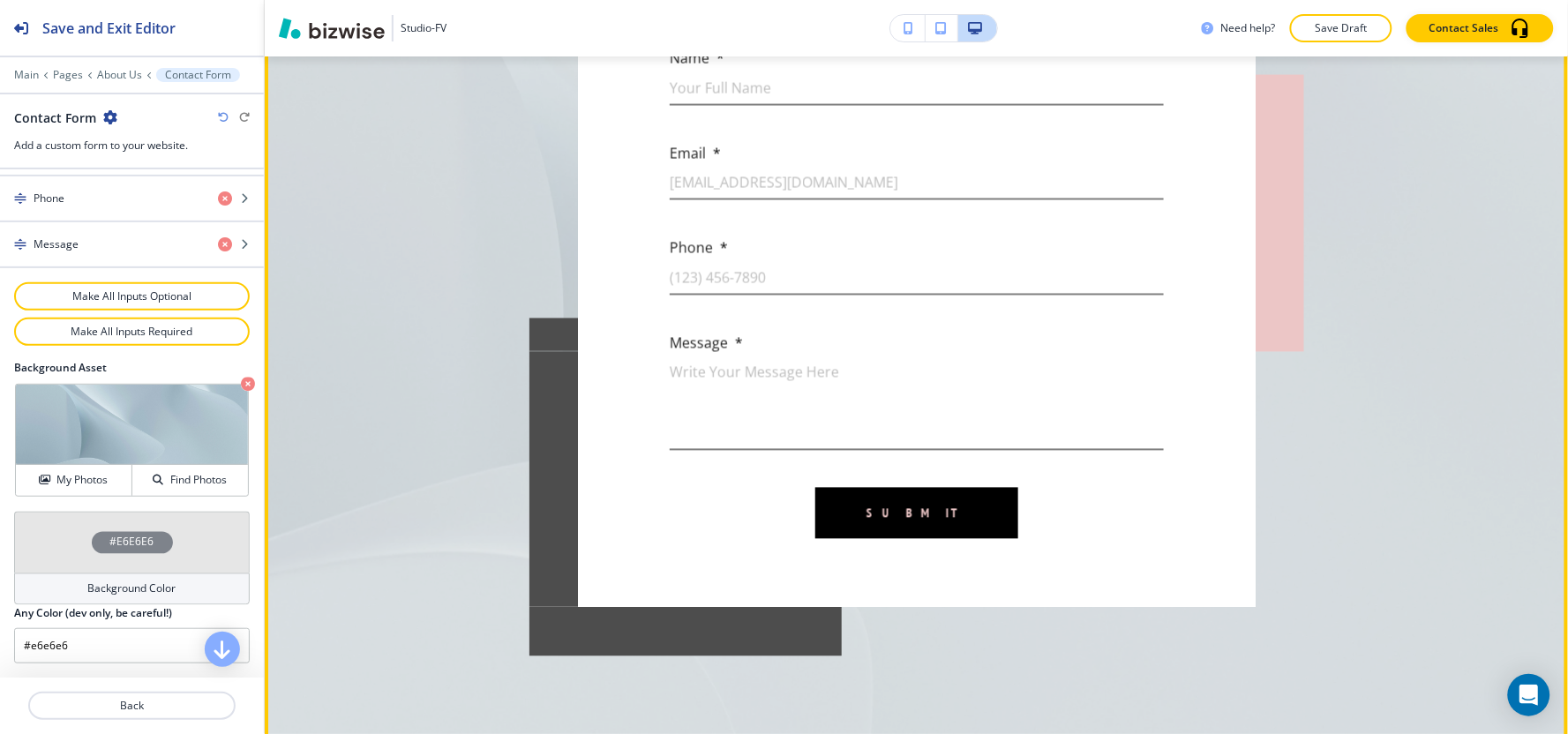
scroll to position [4766, 0]
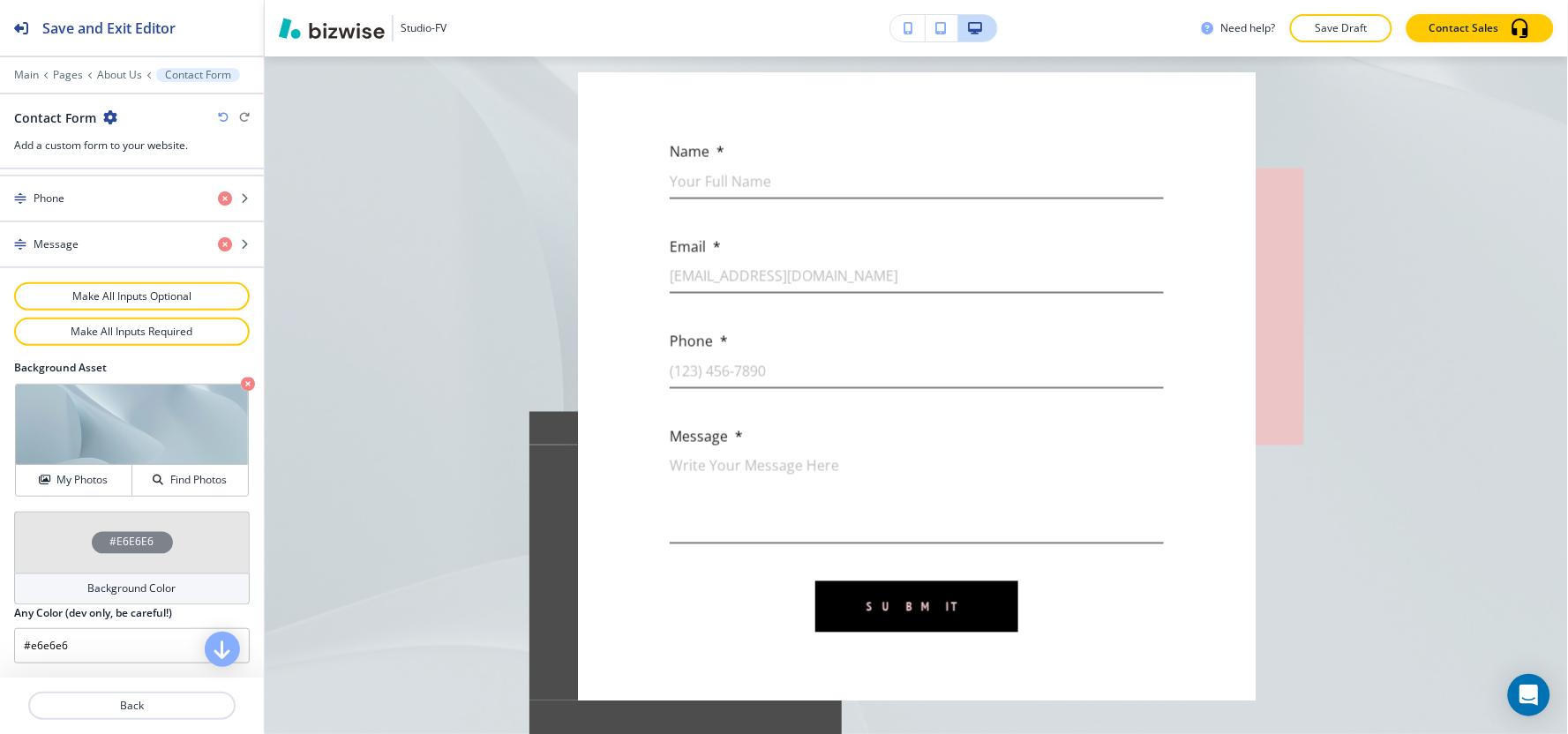
click at [116, 583] on h4 "Background Color" at bounding box center [132, 590] width 88 height 16
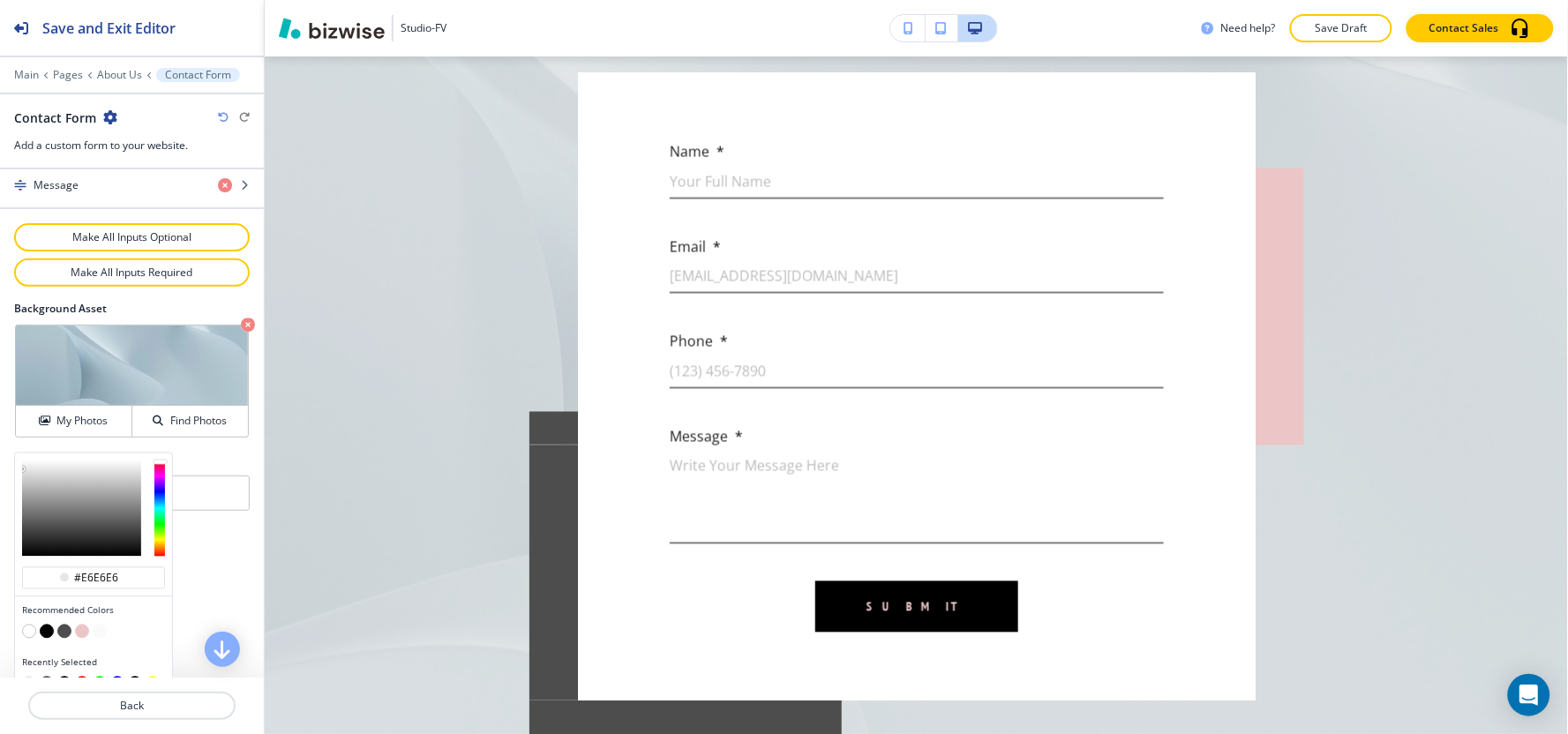
scroll to position [984, 0]
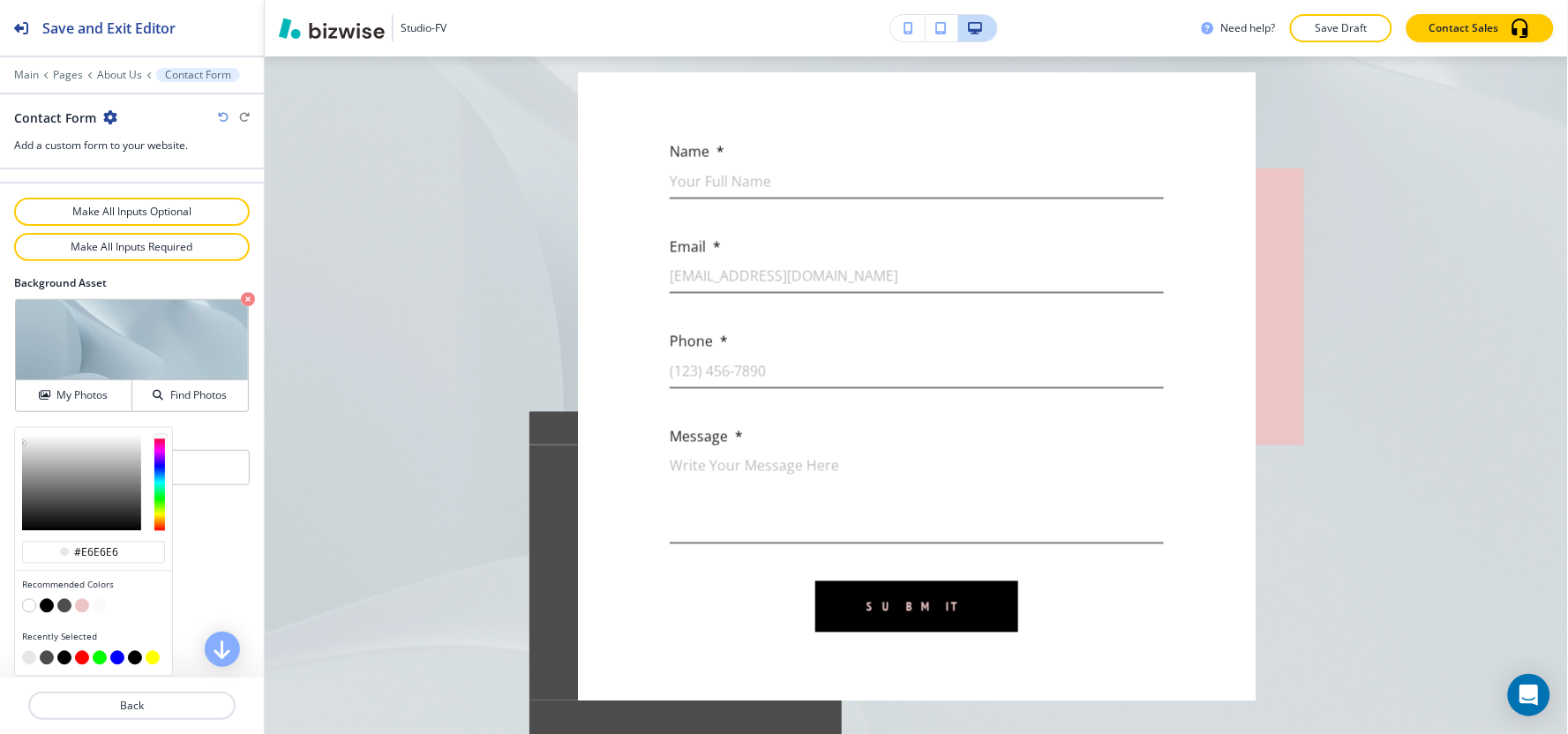
click at [47, 610] on button "button" at bounding box center [47, 606] width 15 height 15
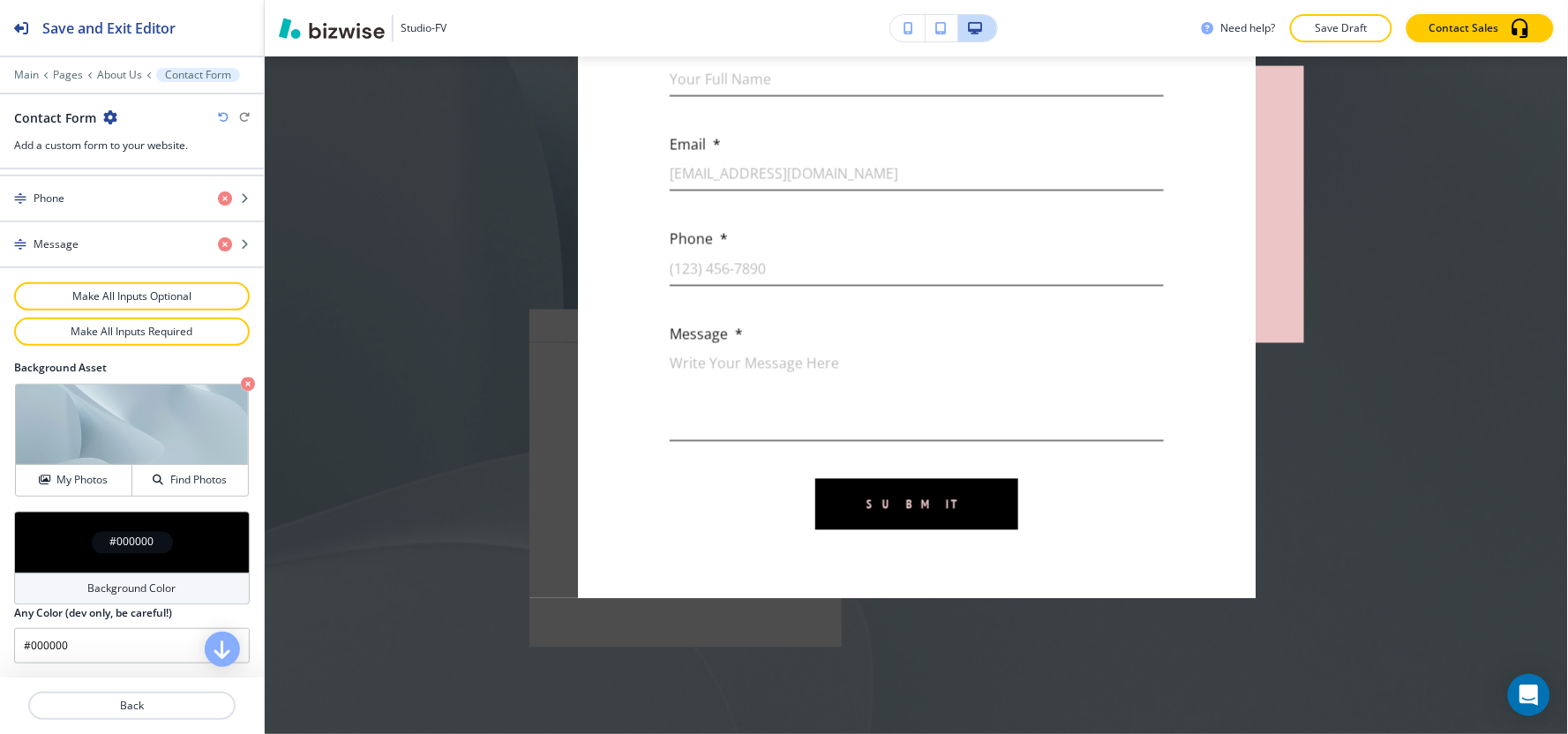
scroll to position [4864, 0]
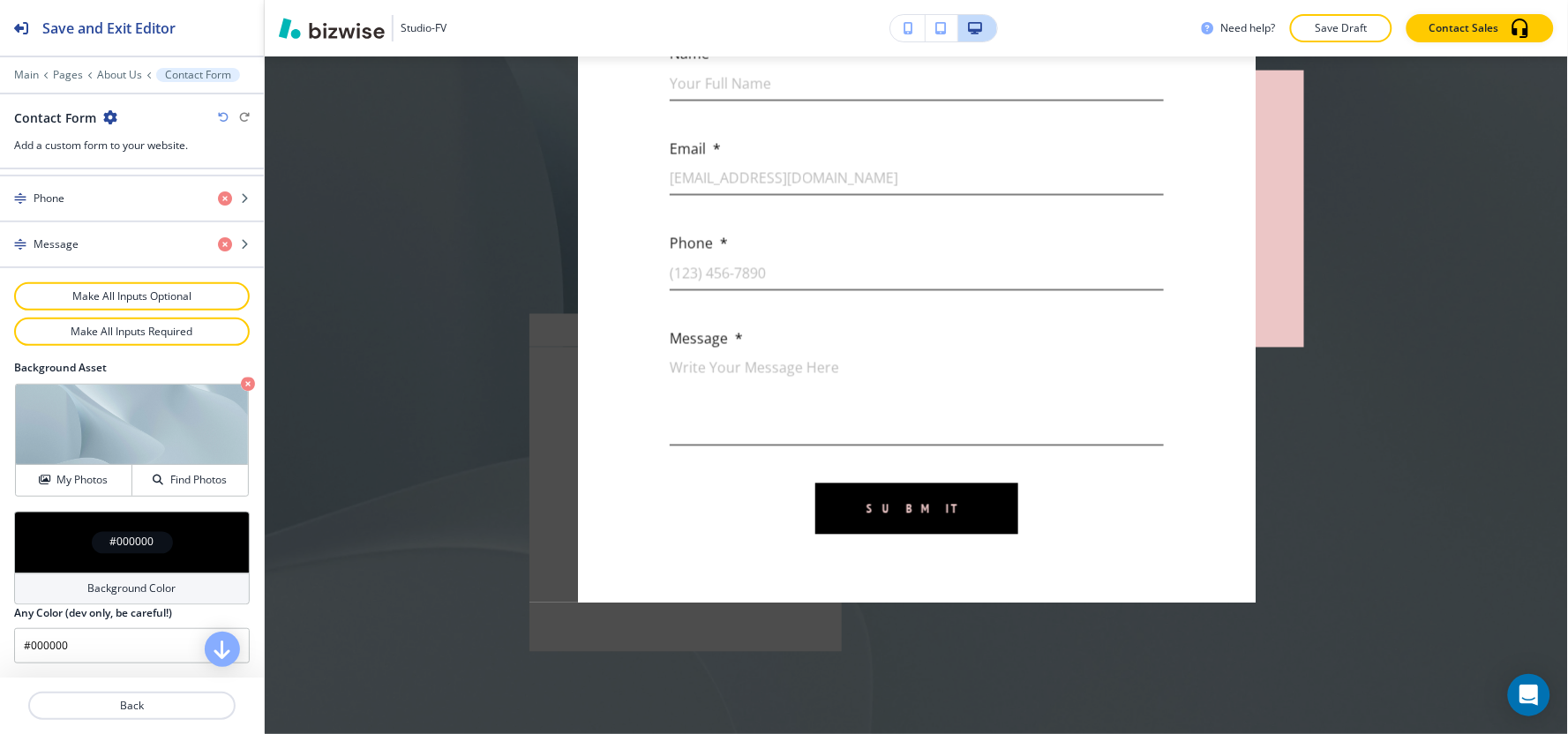
click at [62, 589] on div "Background Color" at bounding box center [132, 589] width 236 height 32
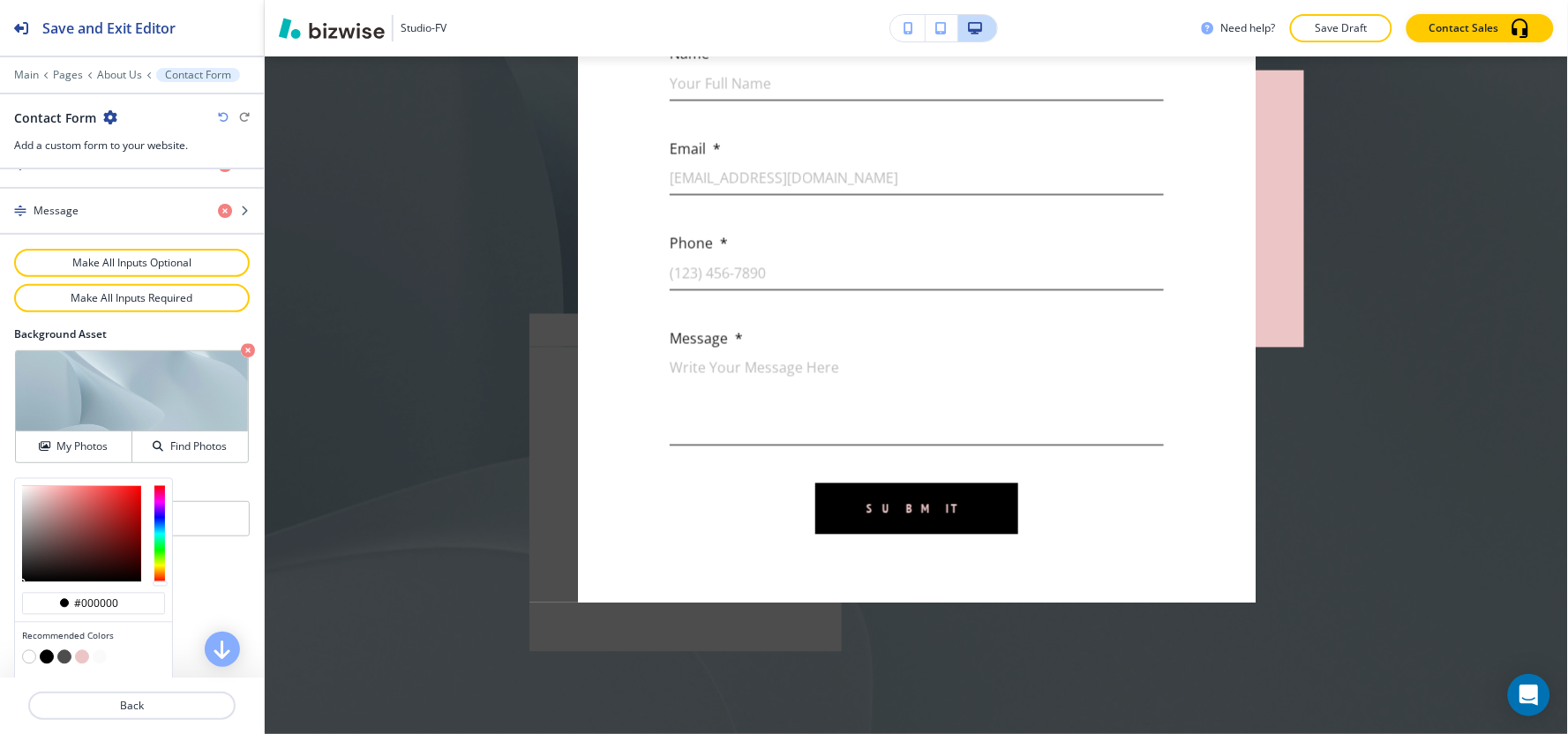
scroll to position [984, 0]
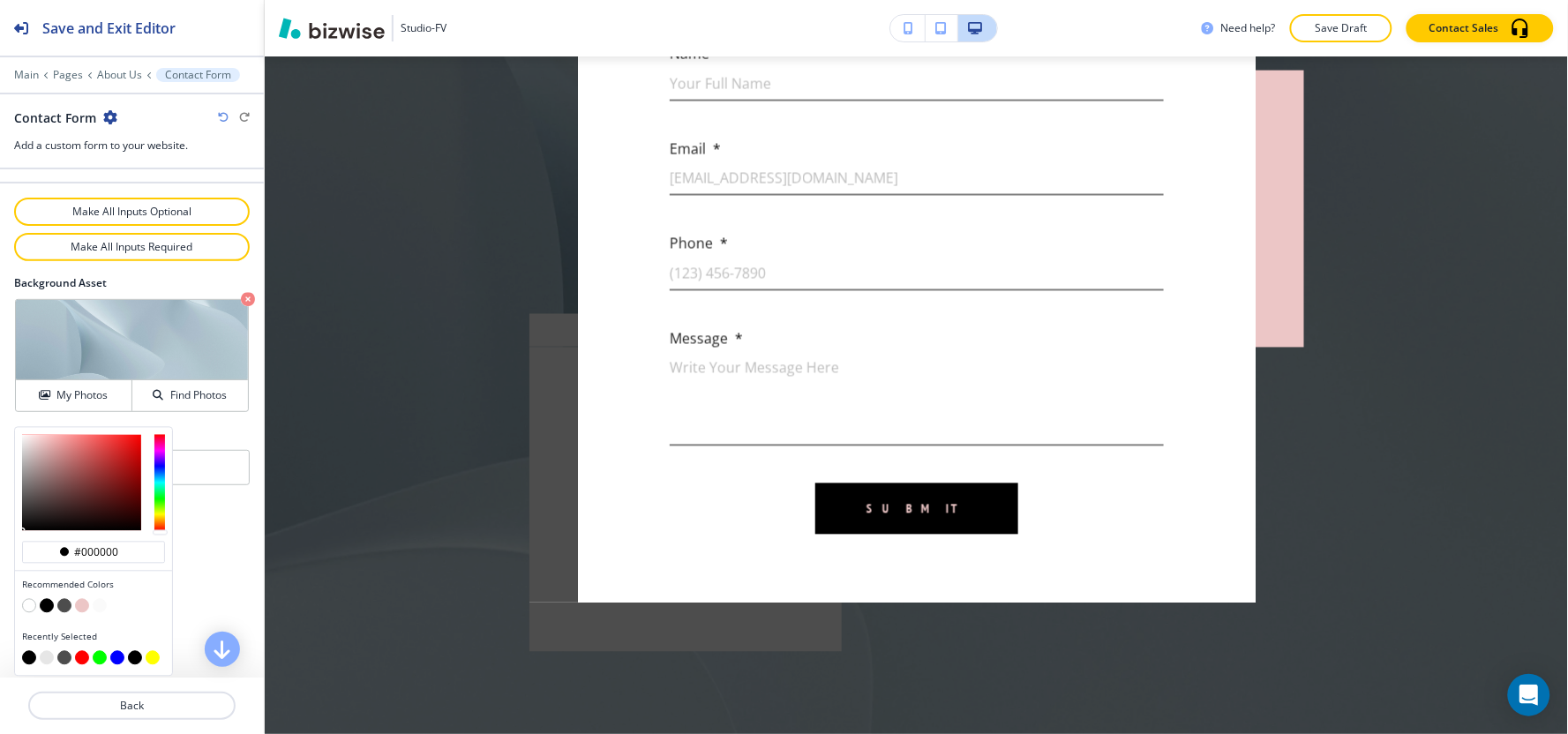
click at [48, 659] on button "button" at bounding box center [47, 657] width 15 height 15
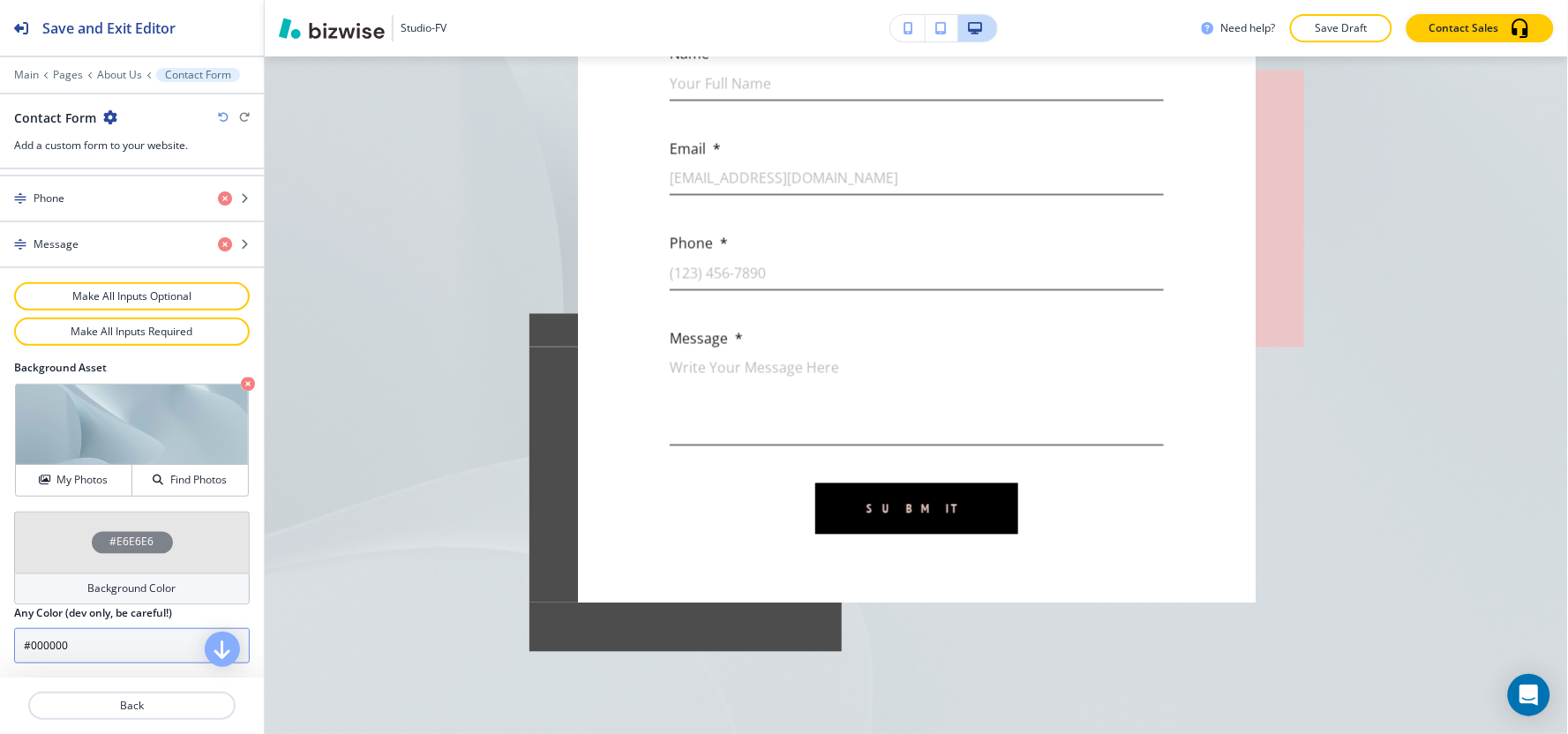
type input "#e6e6e6"
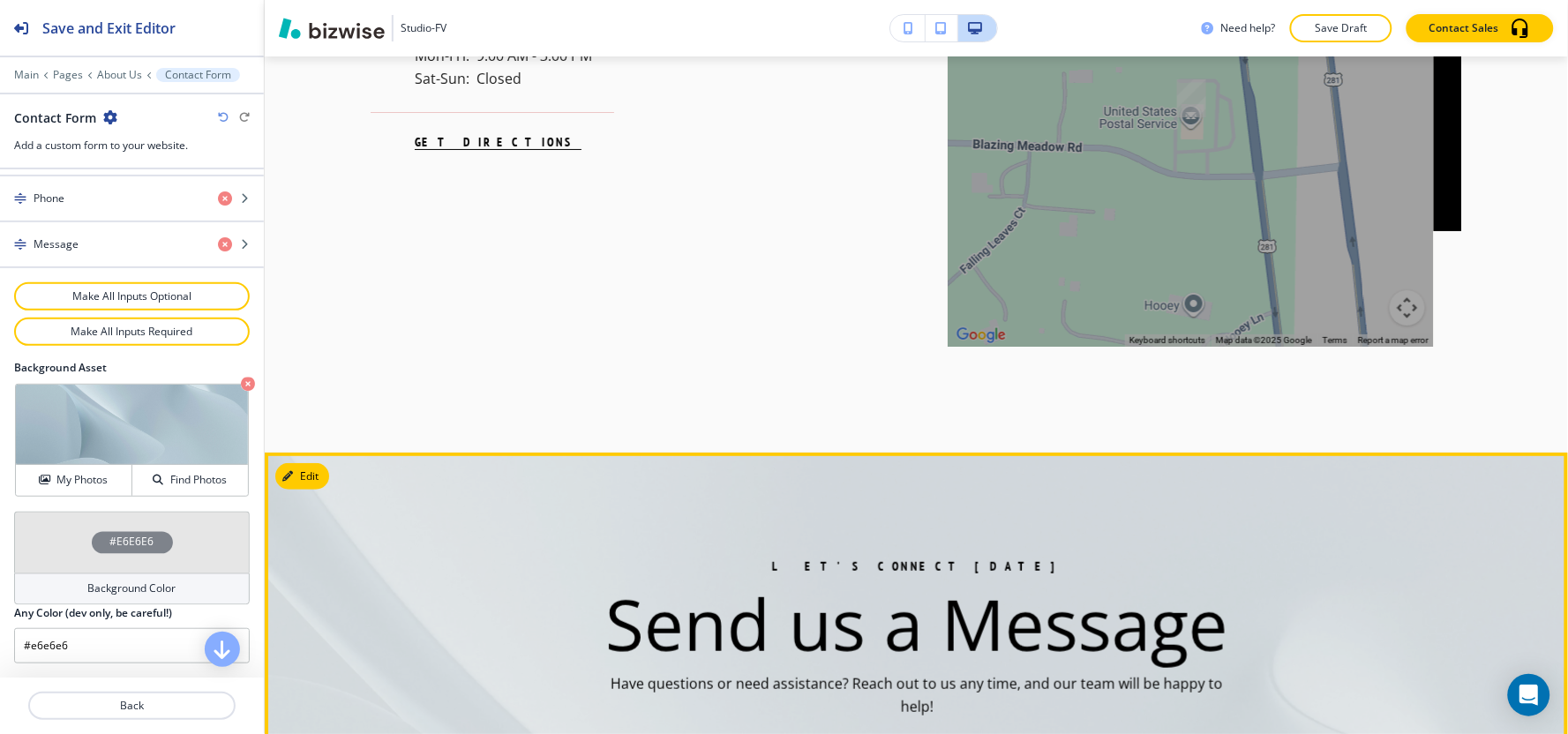
scroll to position [4079, 0]
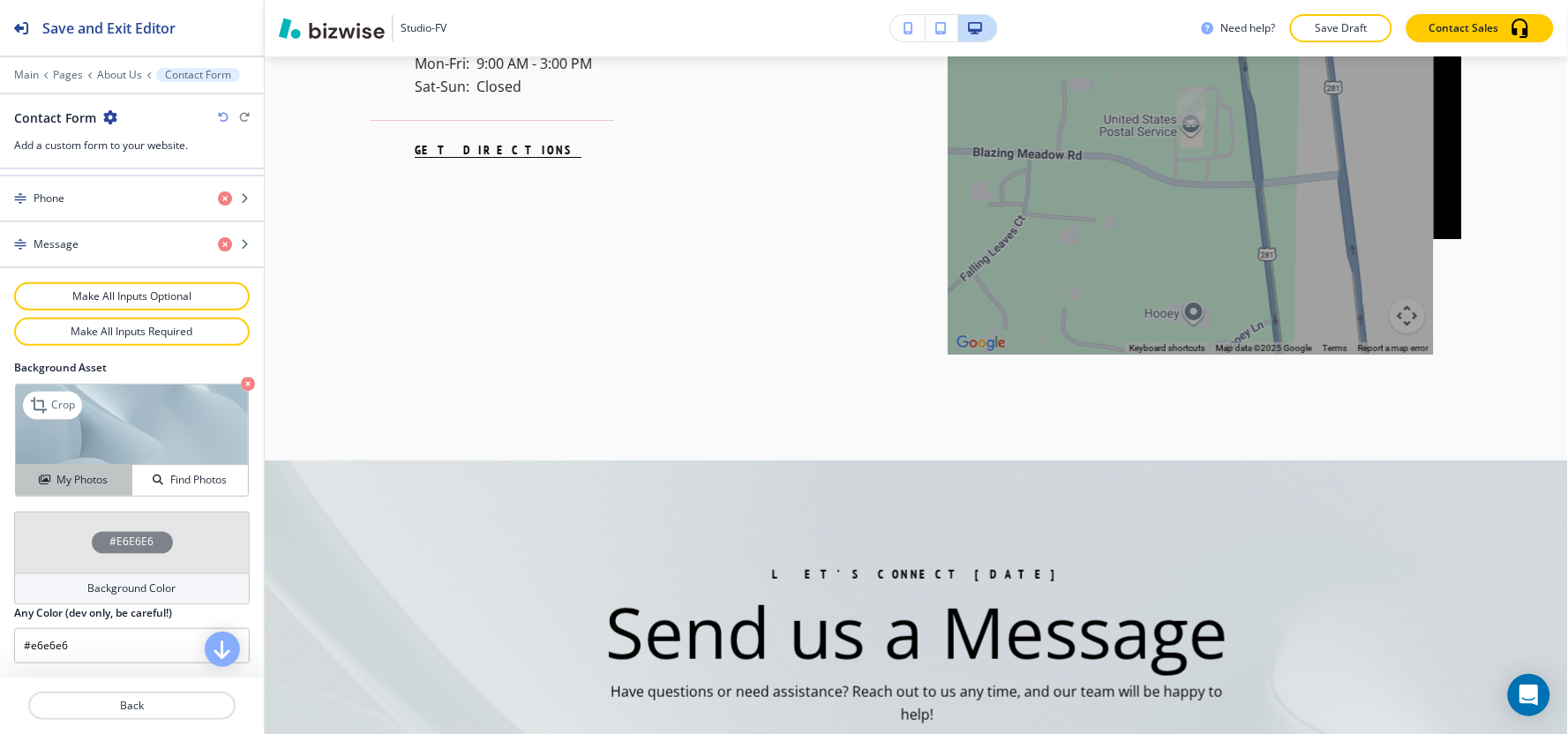
click at [44, 479] on icon "button" at bounding box center [44, 480] width 11 height 11
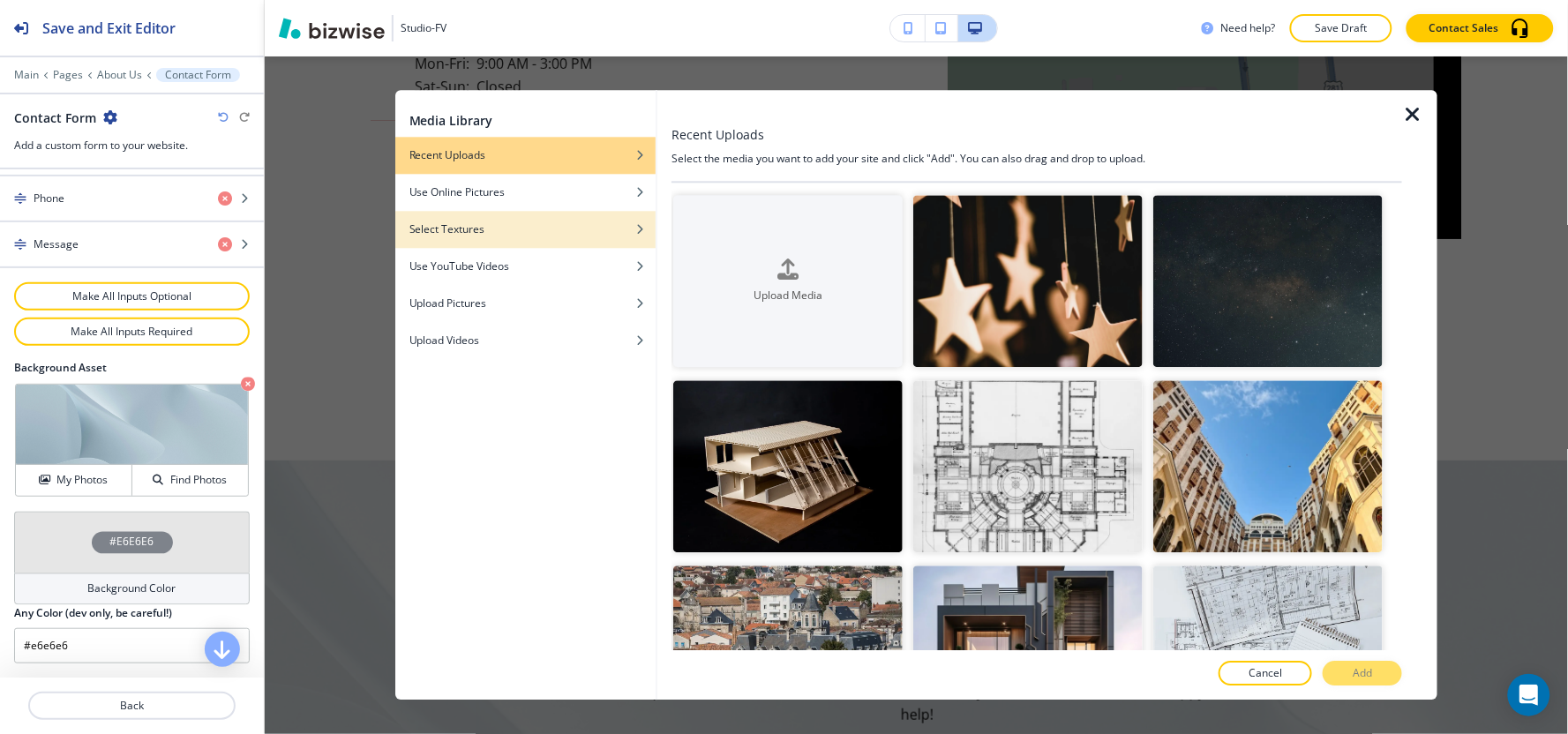
click at [579, 221] on div "Select Textures" at bounding box center [526, 229] width 260 height 16
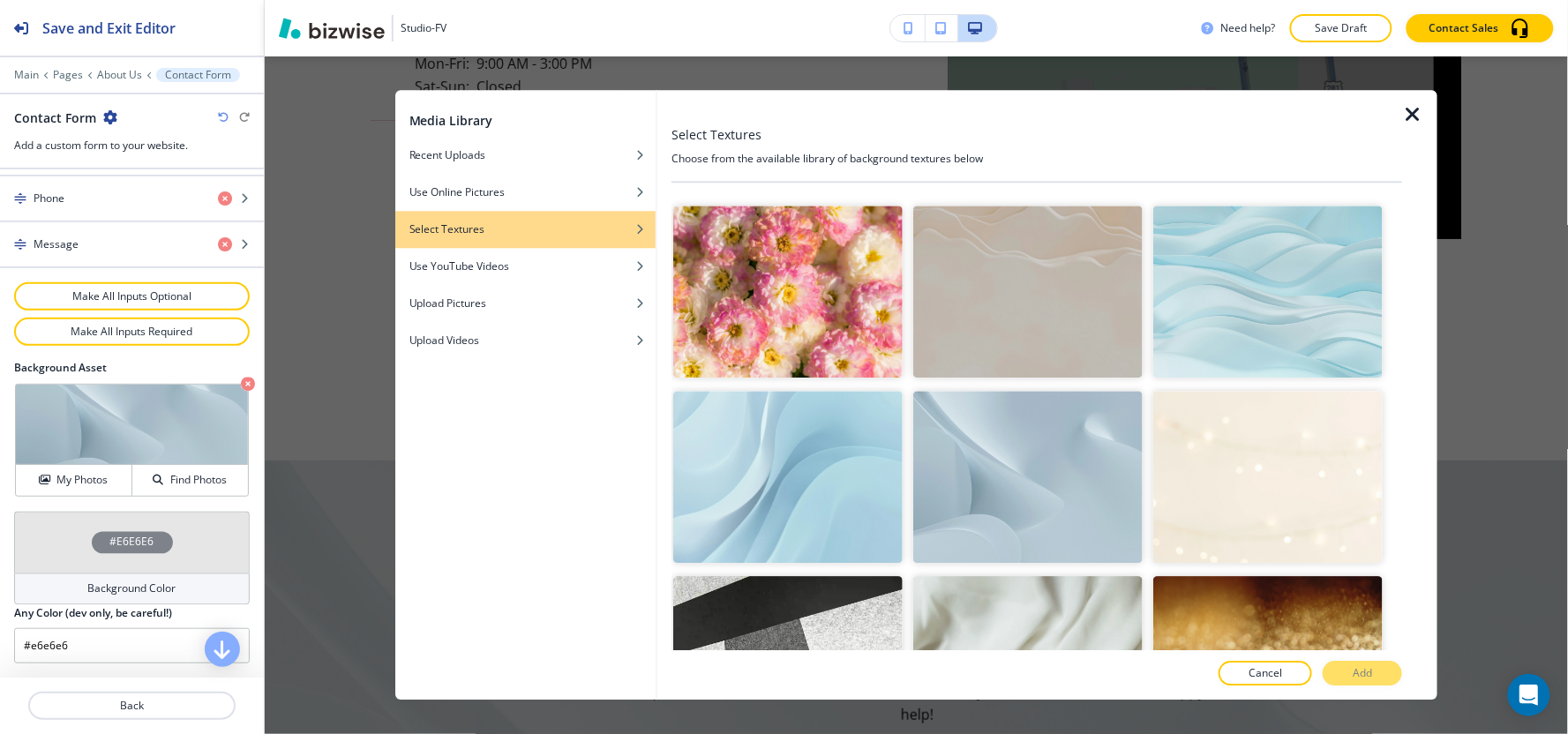
click at [1417, 111] on icon "button" at bounding box center [1413, 114] width 21 height 21
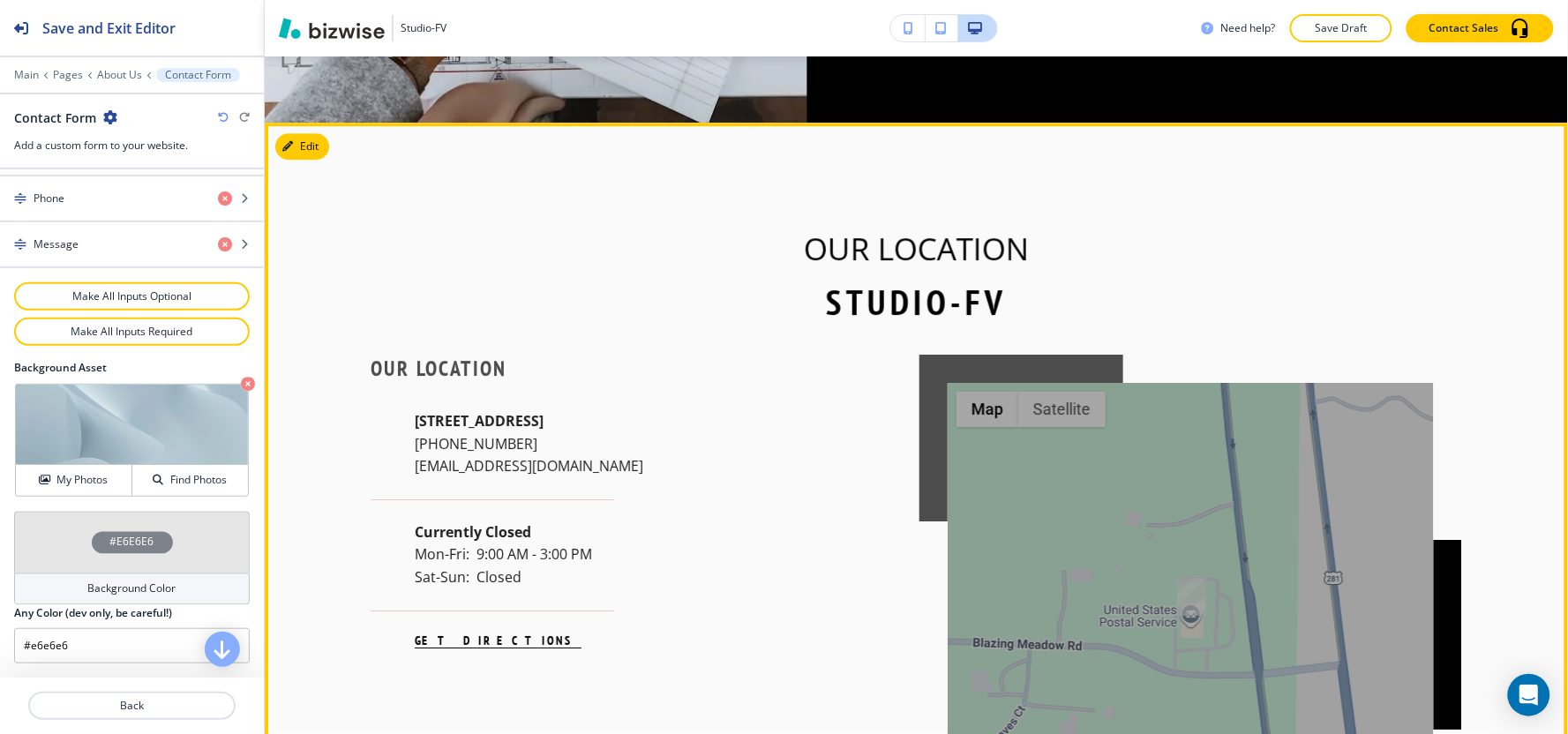
scroll to position [3099, 0]
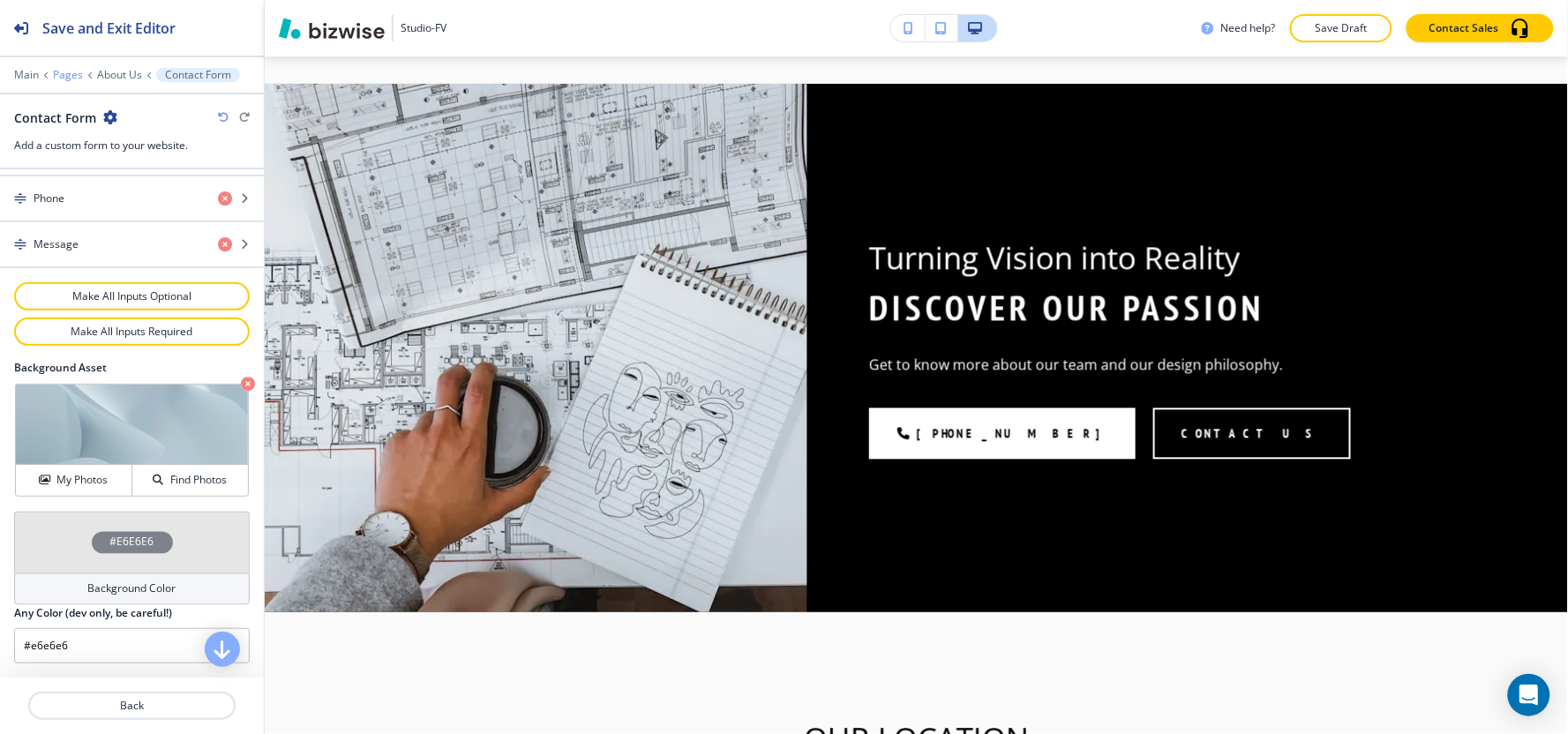
click at [67, 75] on p "Pages" at bounding box center [68, 75] width 30 height 13
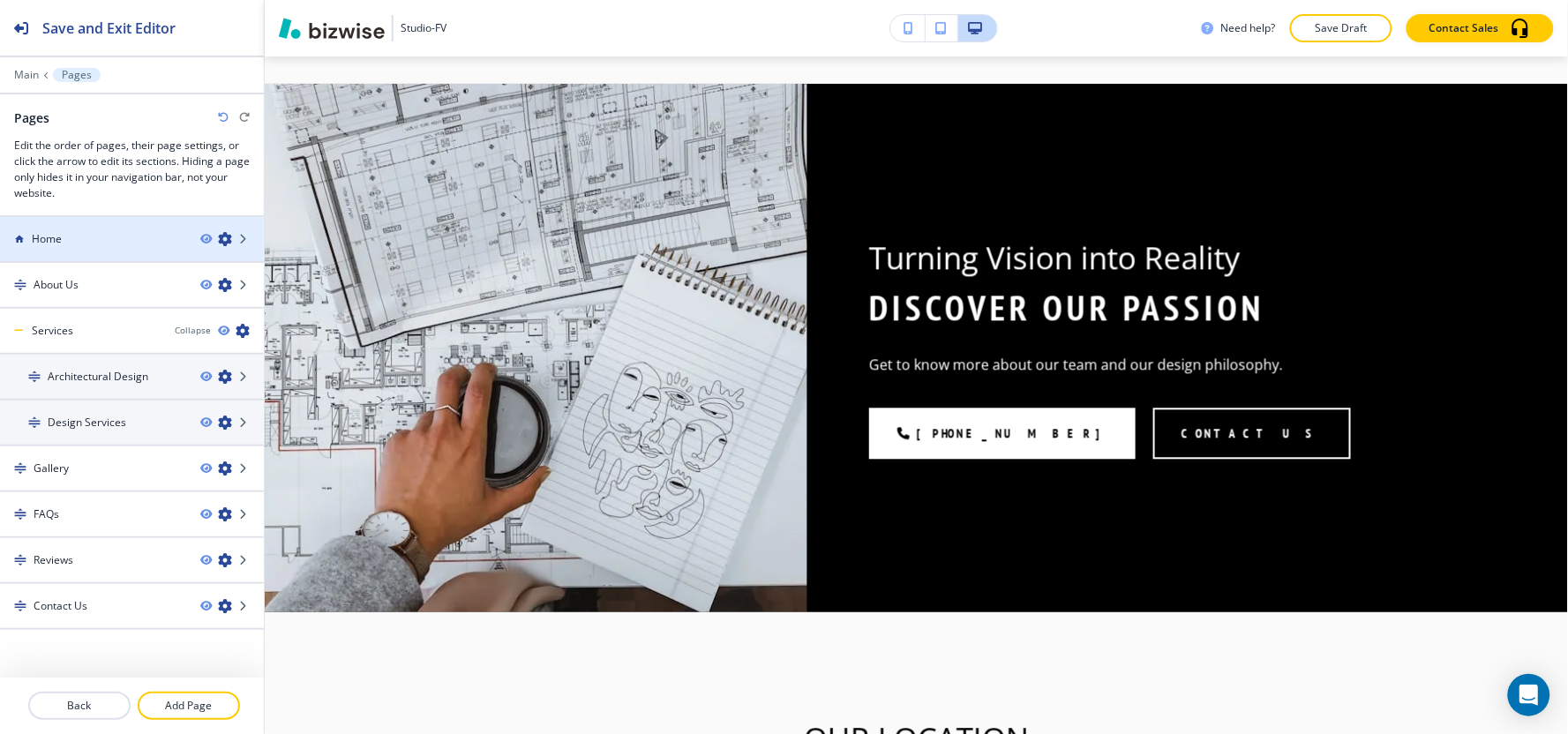
click at [65, 247] on div at bounding box center [132, 254] width 264 height 15
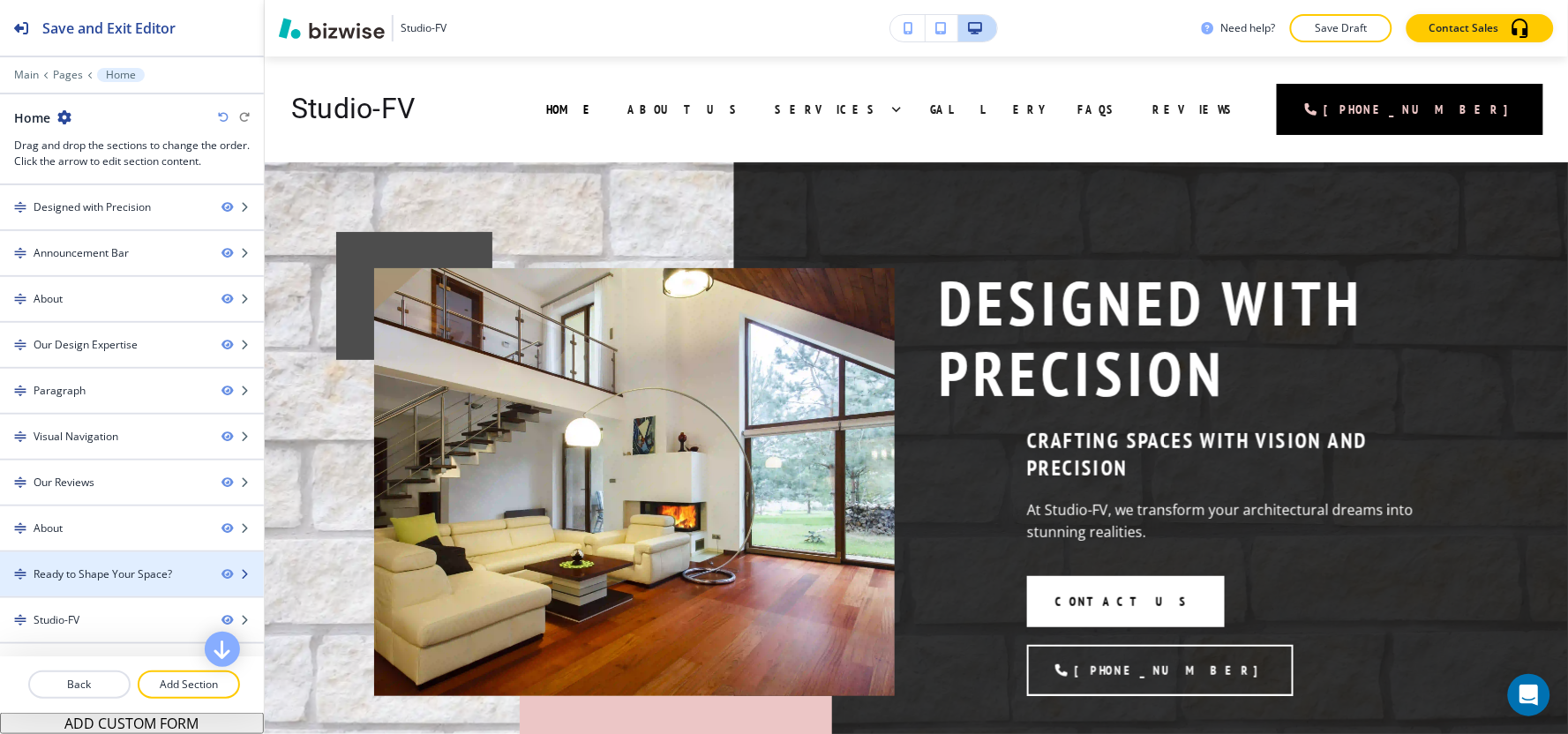
scroll to position [34, 0]
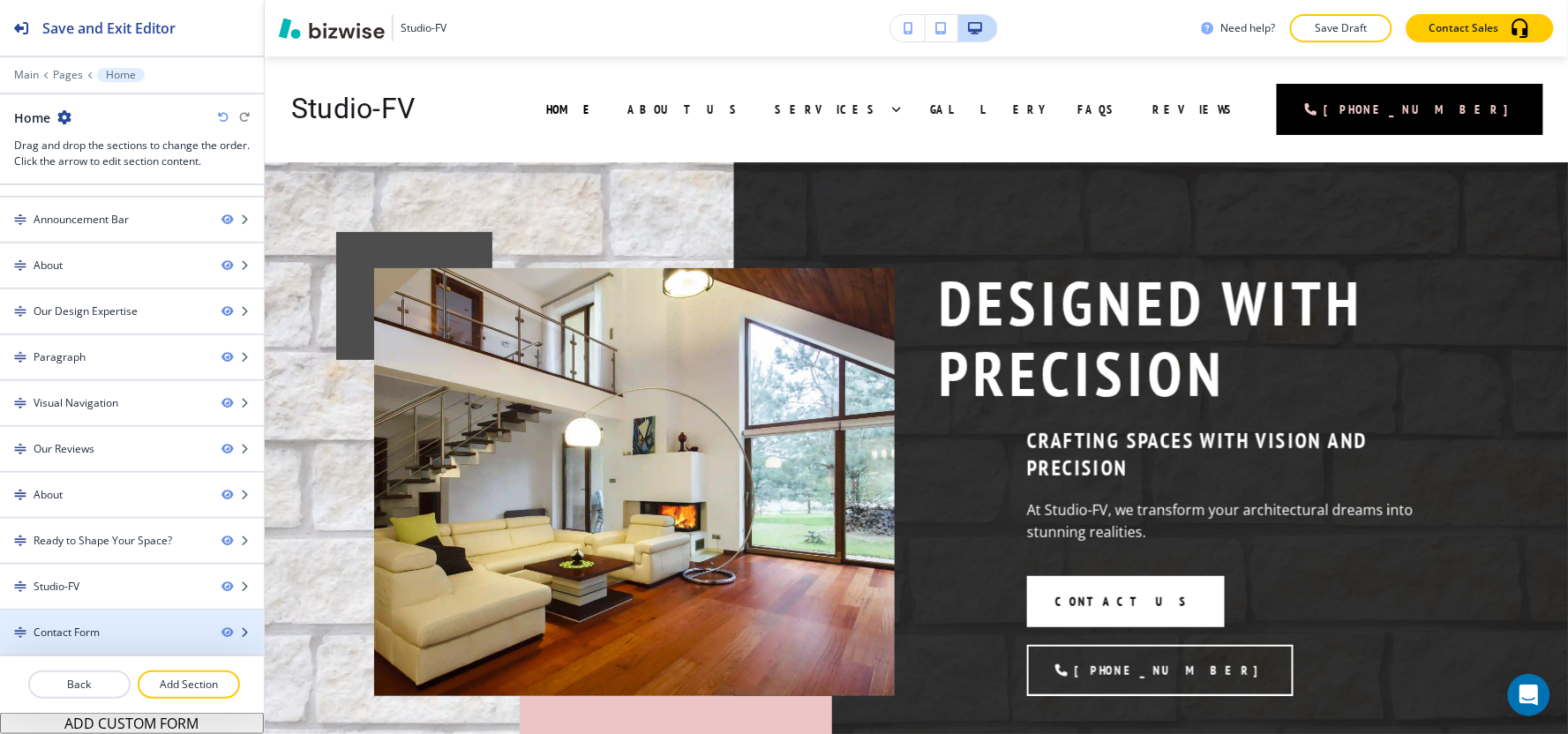
click at [83, 637] on div "Contact Form" at bounding box center [67, 632] width 66 height 16
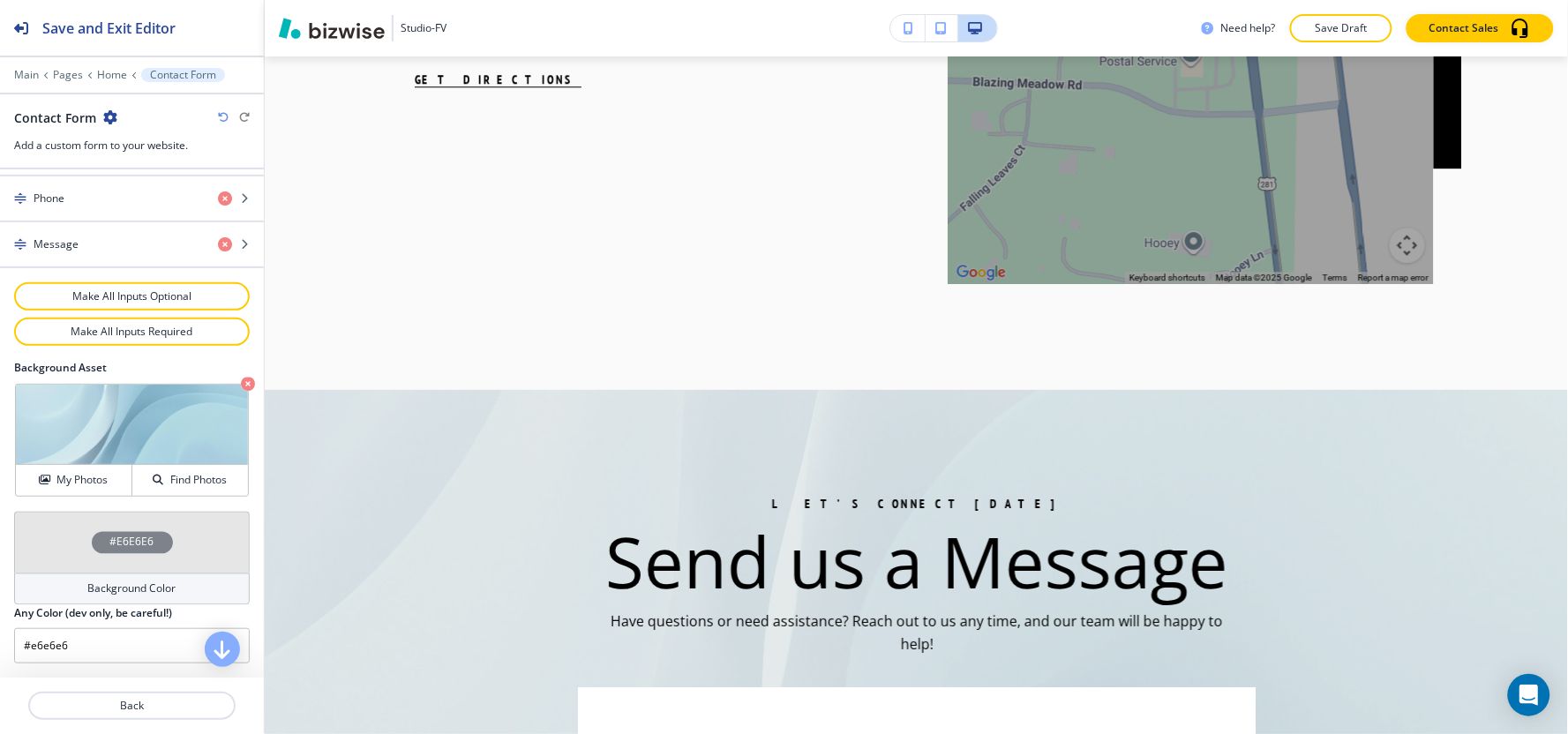
scroll to position [5648, 0]
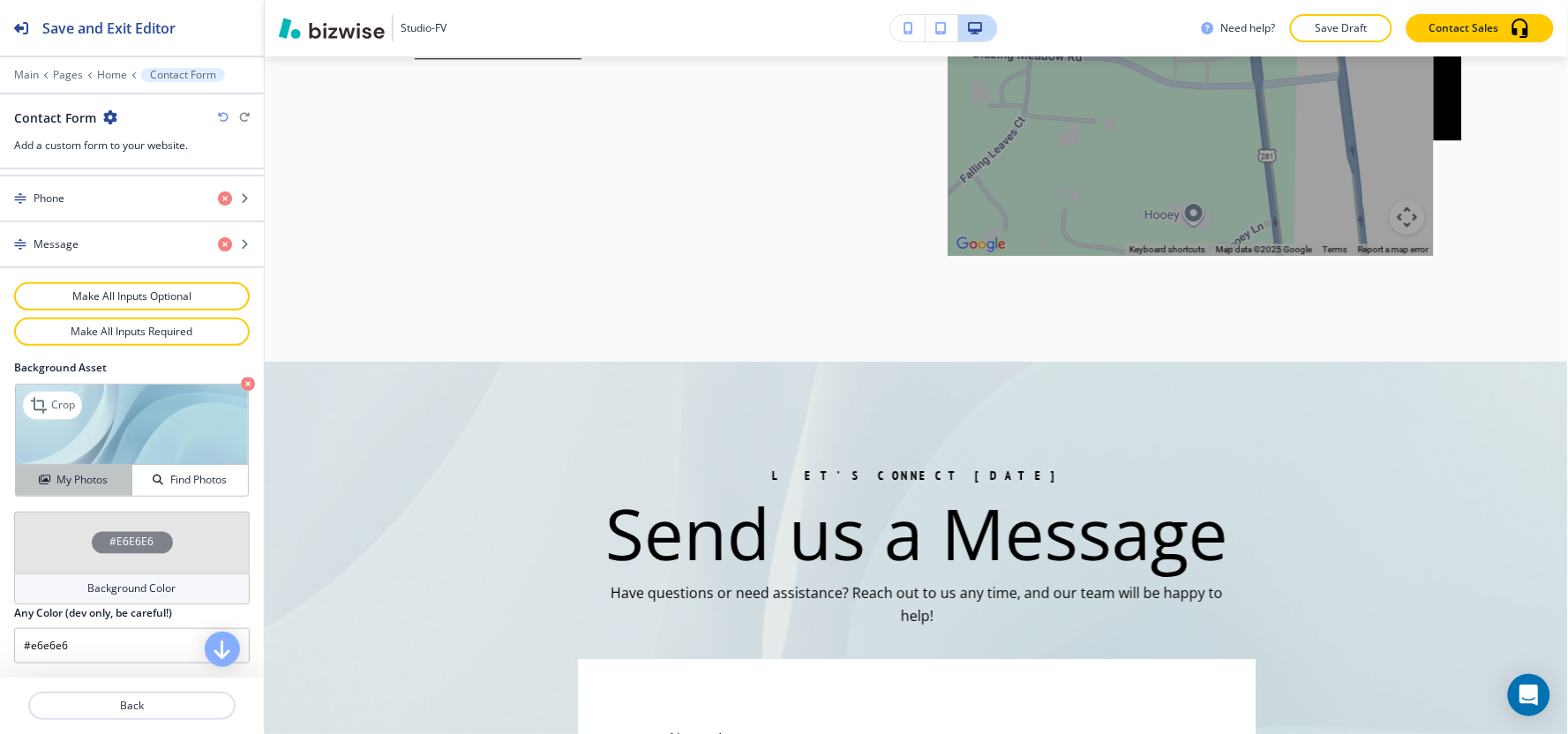
click at [72, 472] on h4 "My Photos" at bounding box center [81, 480] width 51 height 16
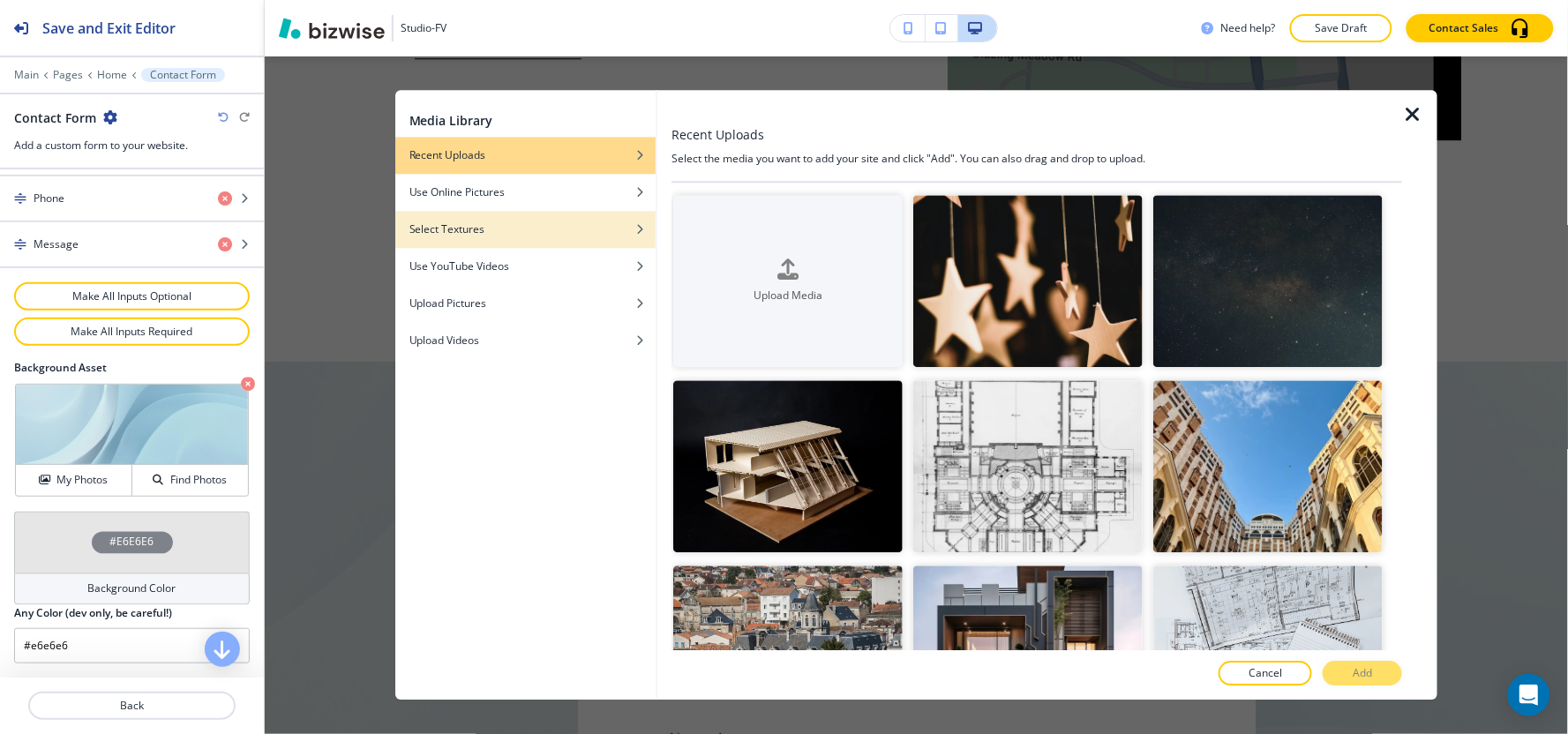
click at [493, 224] on div "Select Textures" at bounding box center [526, 229] width 260 height 16
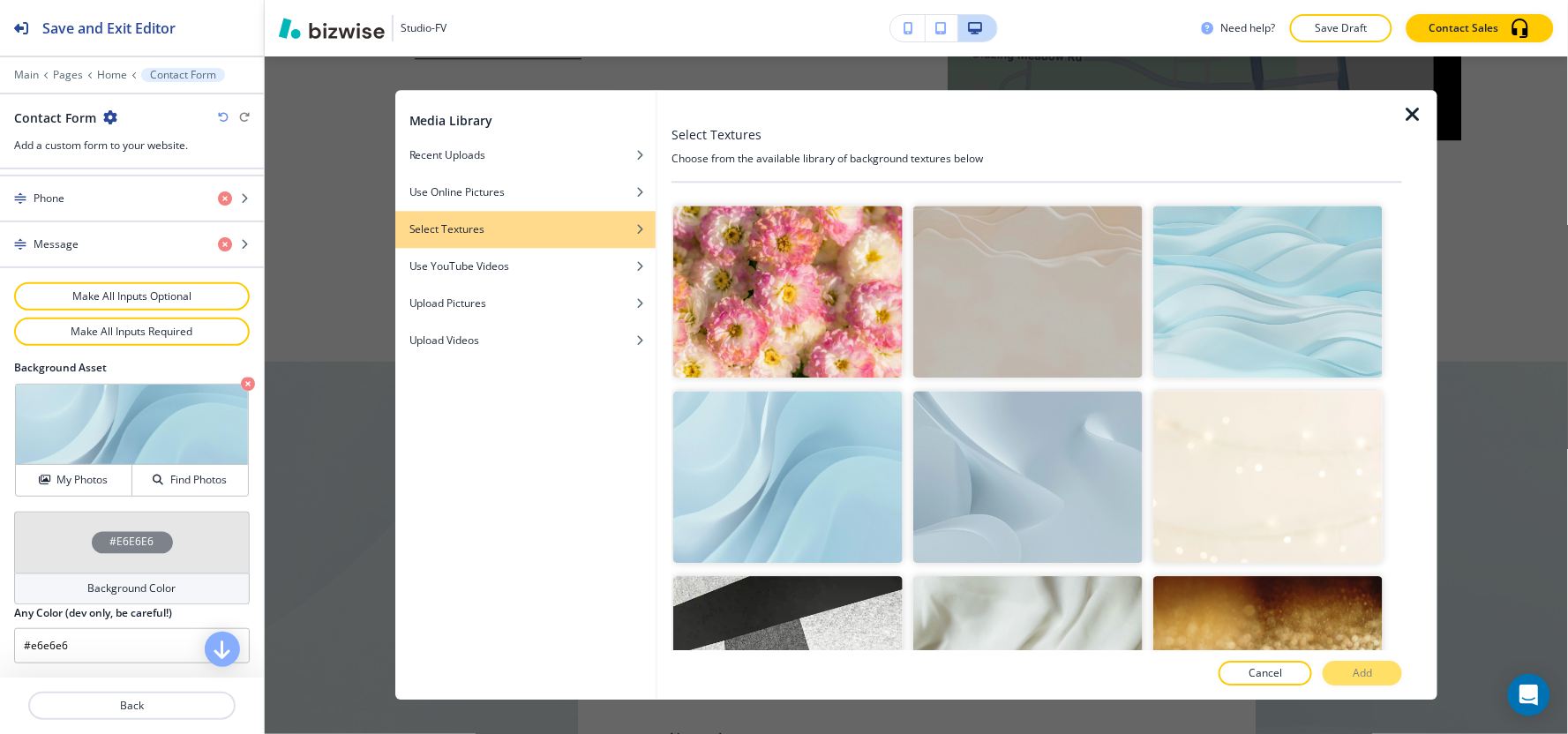
click at [1035, 455] on img "button" at bounding box center [1028, 476] width 230 height 172
click at [1356, 668] on p "Add" at bounding box center [1362, 674] width 19 height 16
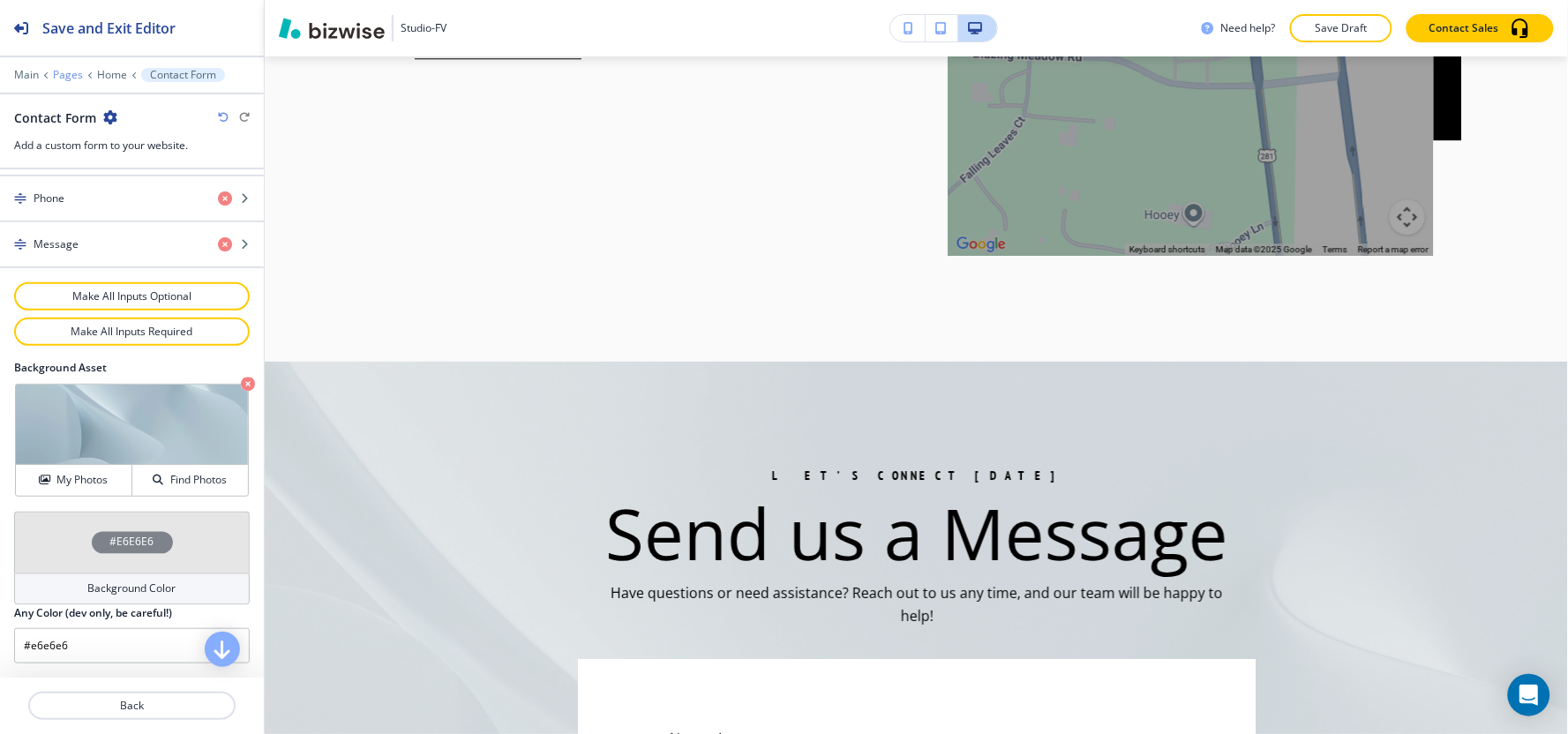
click at [75, 74] on p "Pages" at bounding box center [68, 75] width 30 height 13
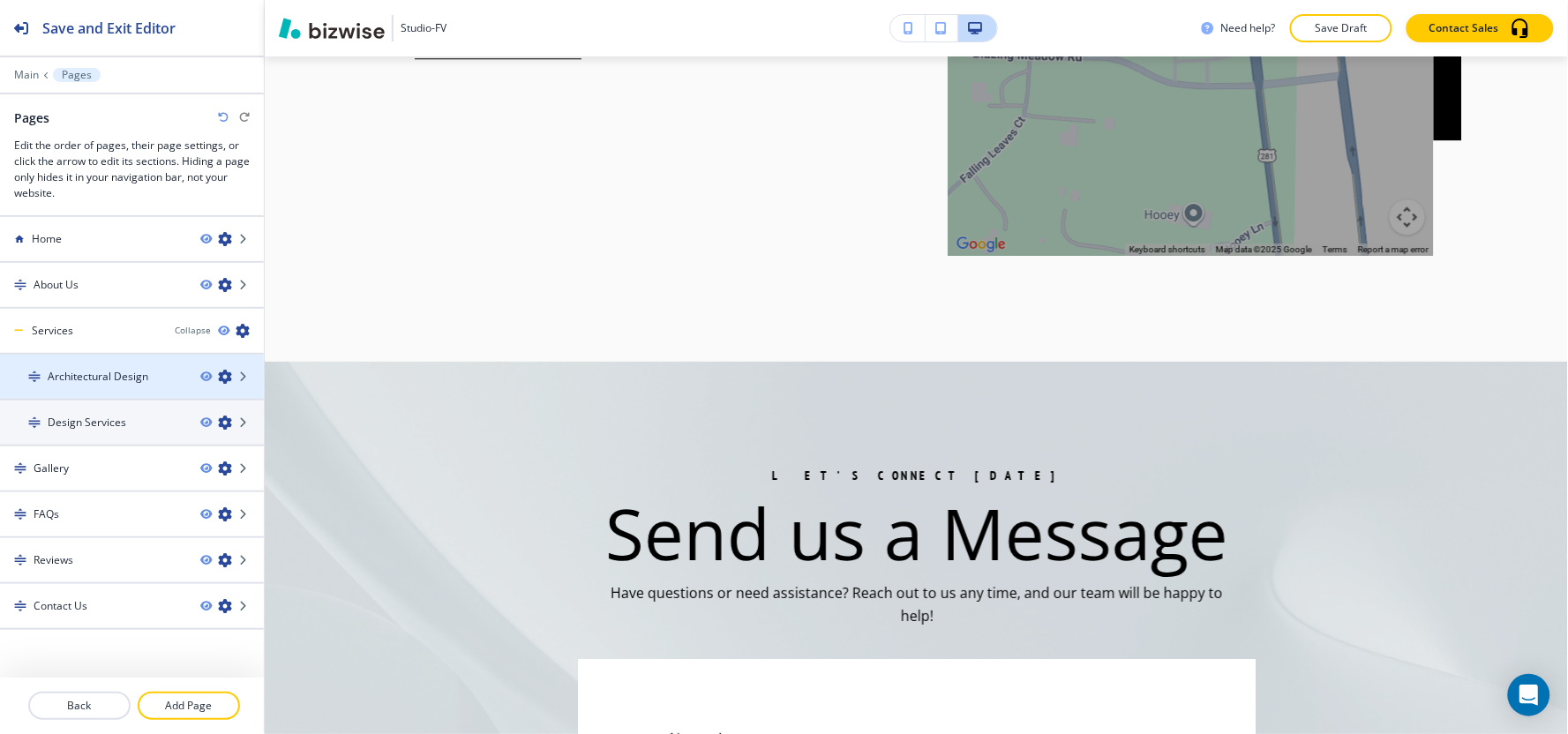
click at [101, 379] on h4 "Architectural Design" at bounding box center [98, 376] width 101 height 16
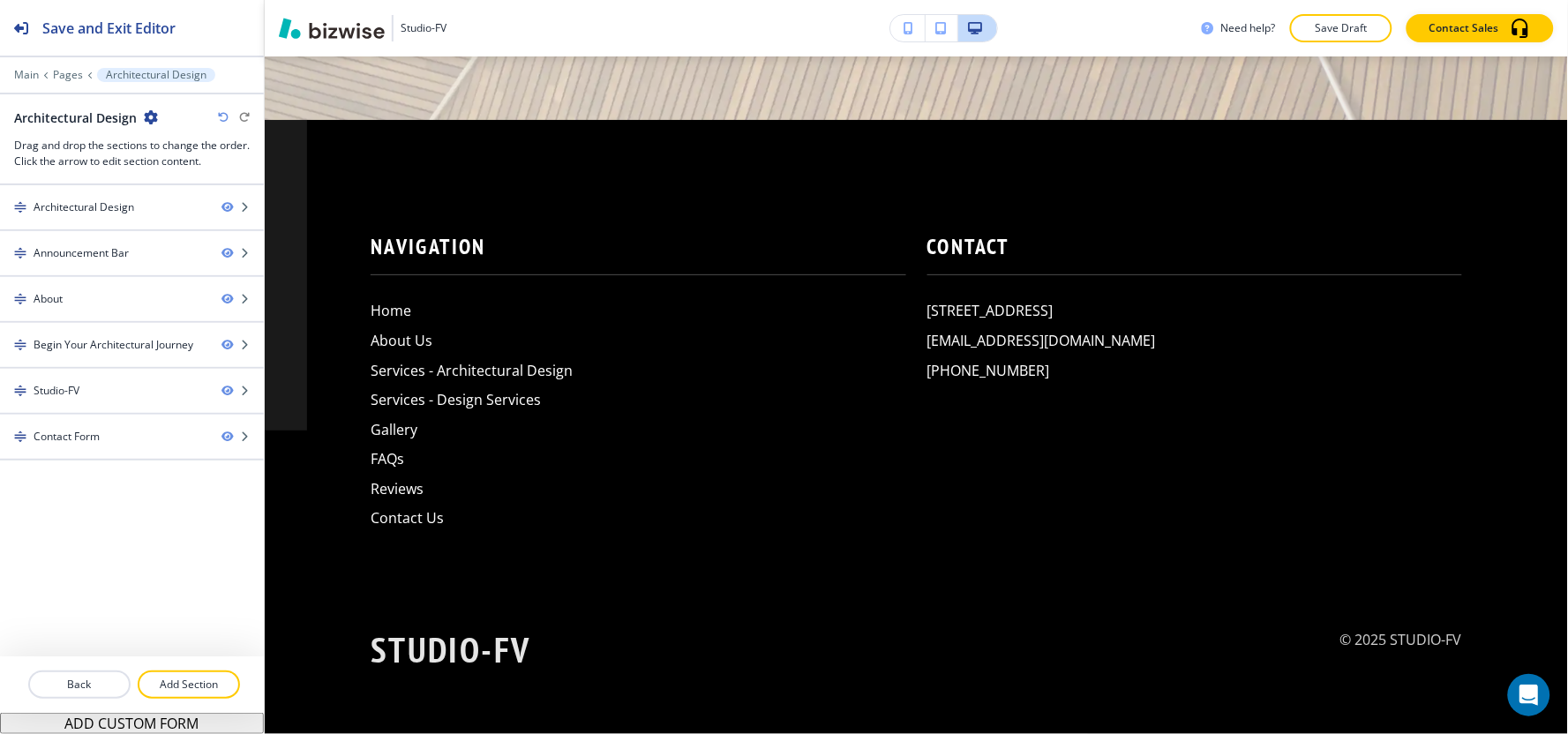
scroll to position [0, 0]
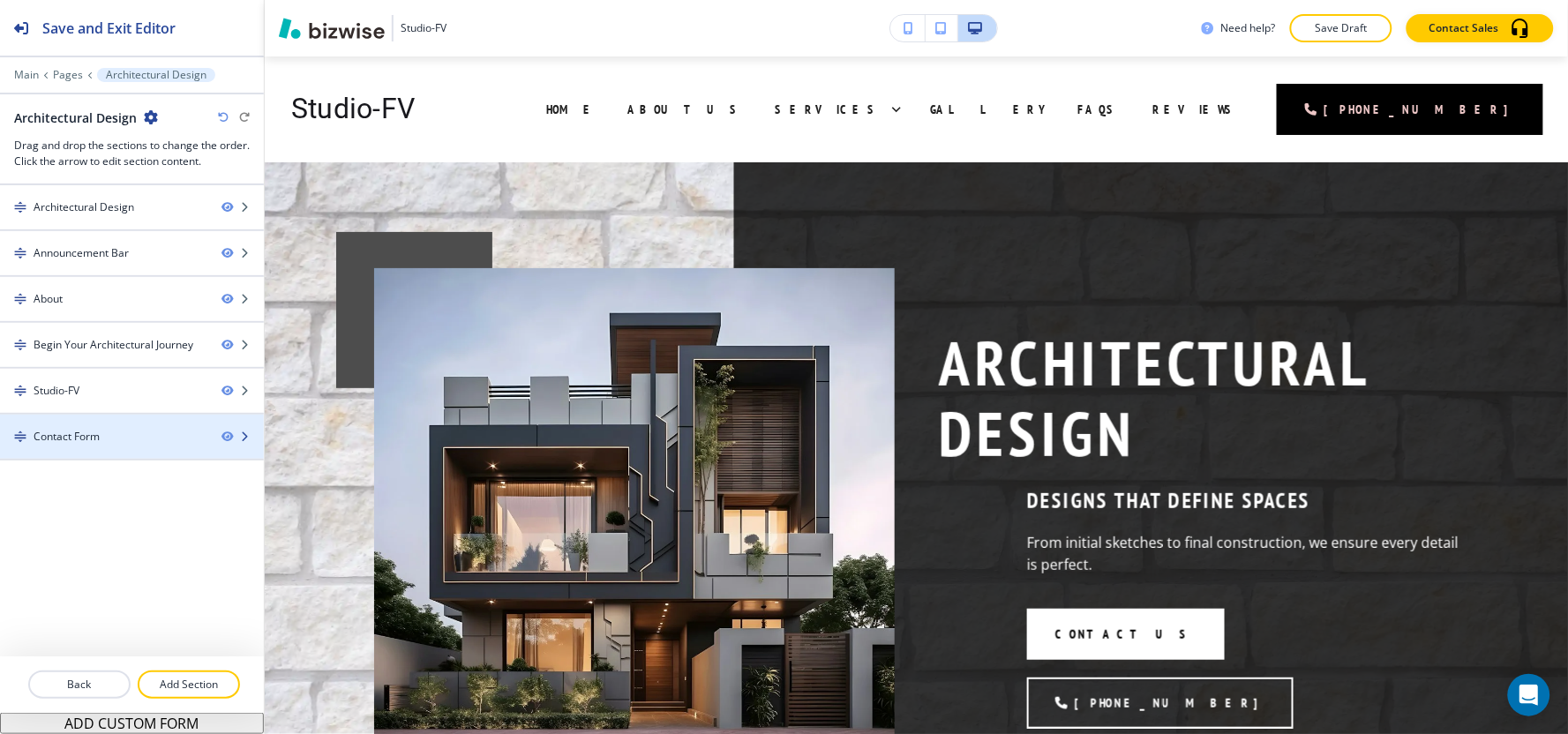
click at [78, 437] on div "Contact Form" at bounding box center [67, 436] width 66 height 16
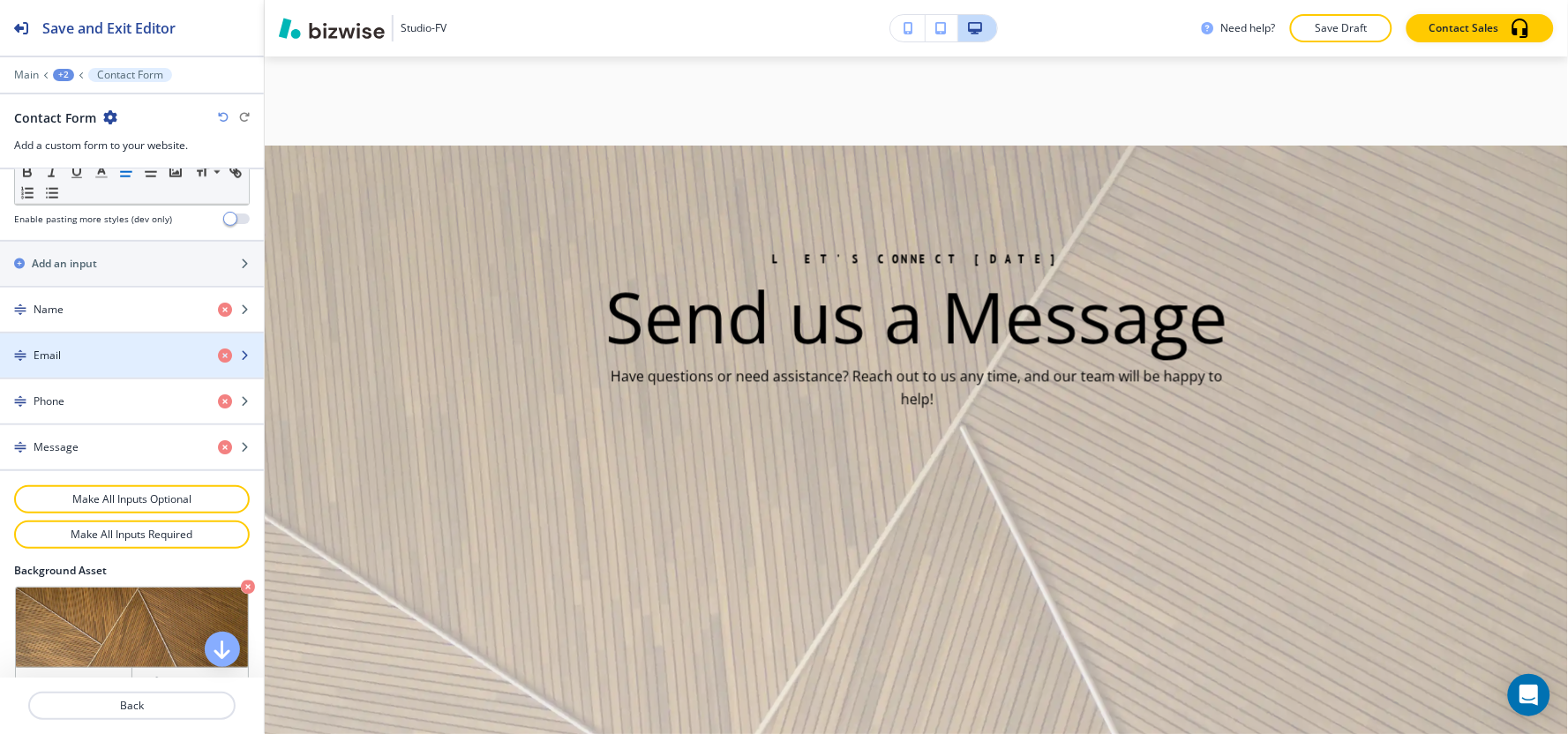
scroll to position [882, 0]
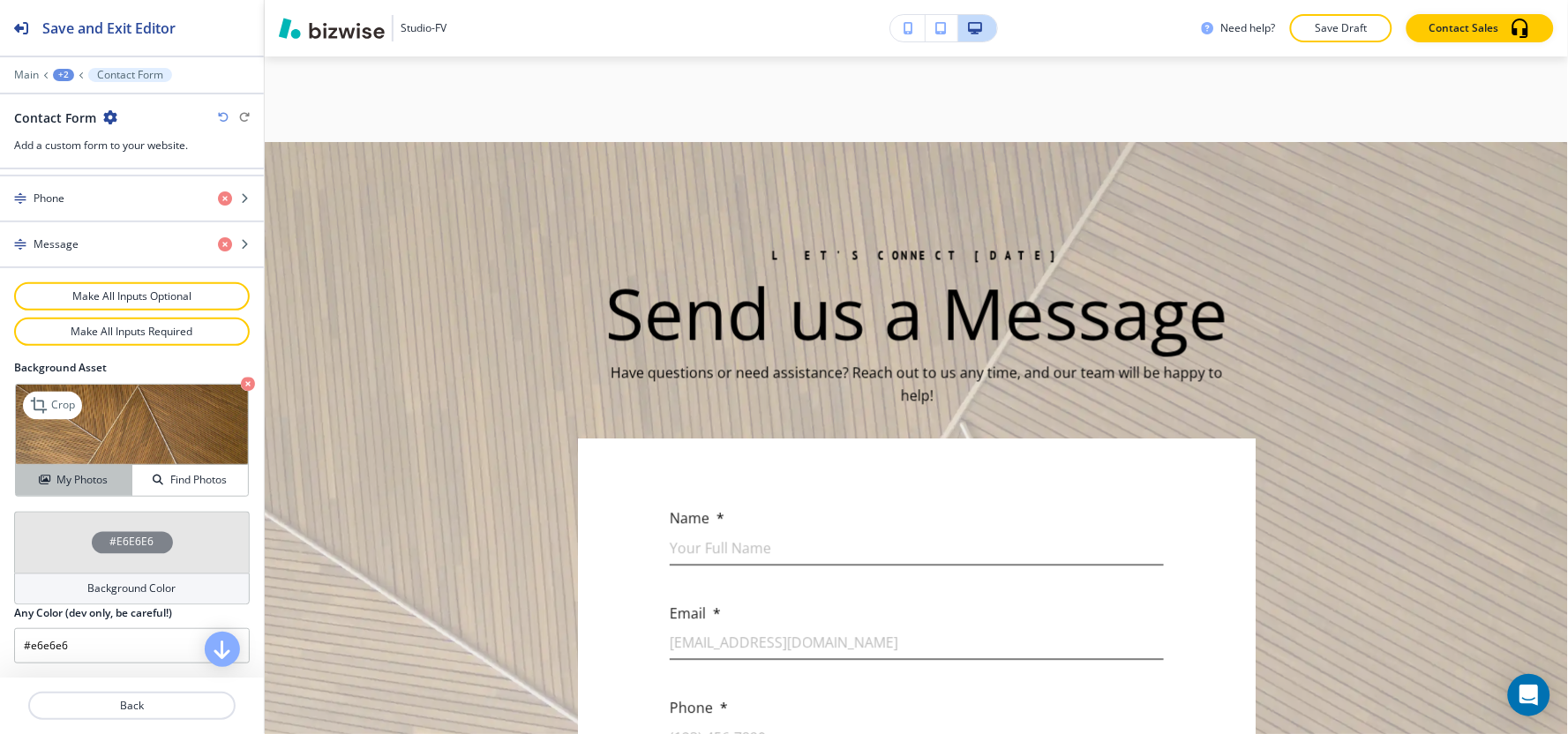
click at [65, 476] on h4 "My Photos" at bounding box center [81, 480] width 51 height 16
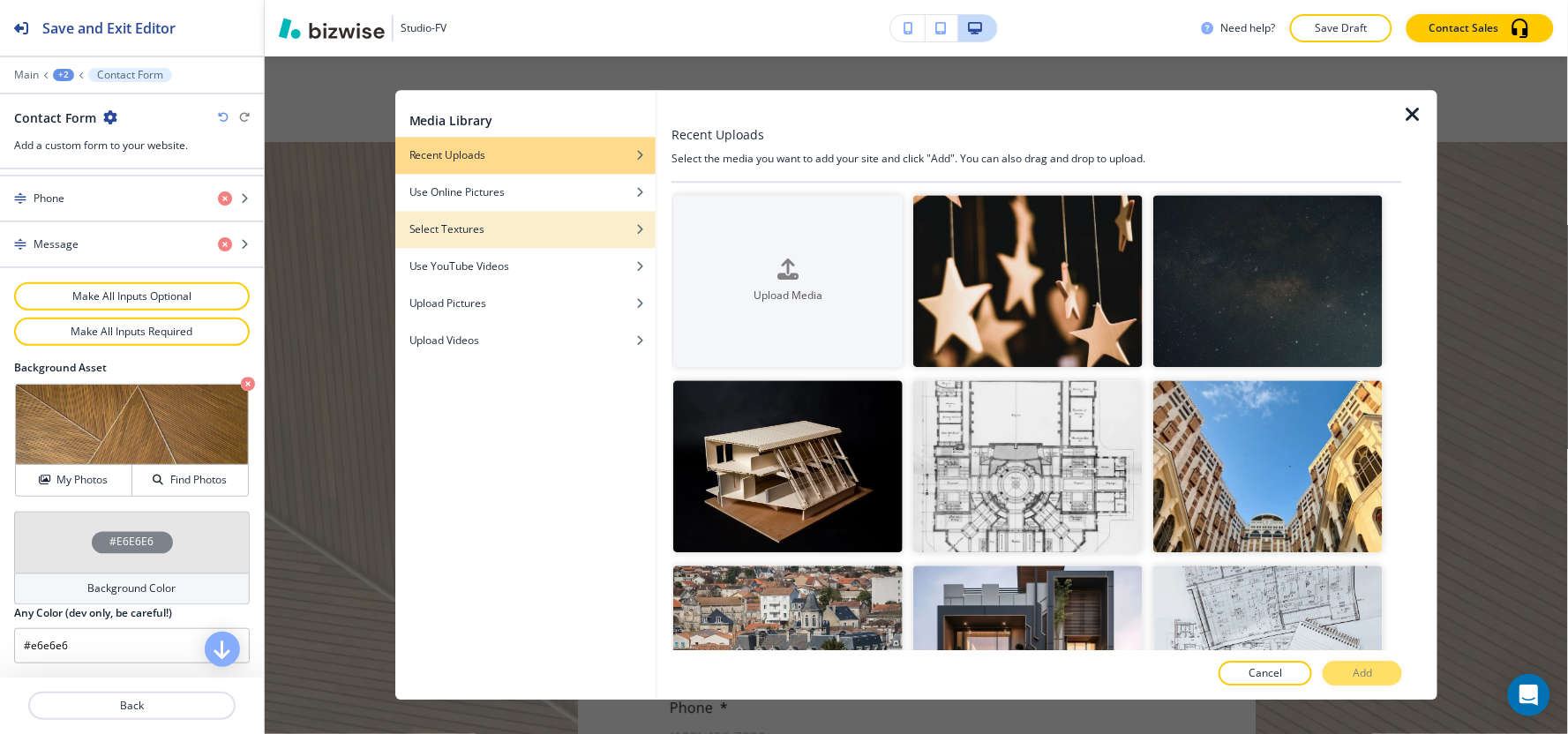
click at [587, 230] on div "Select Textures" at bounding box center [526, 229] width 260 height 16
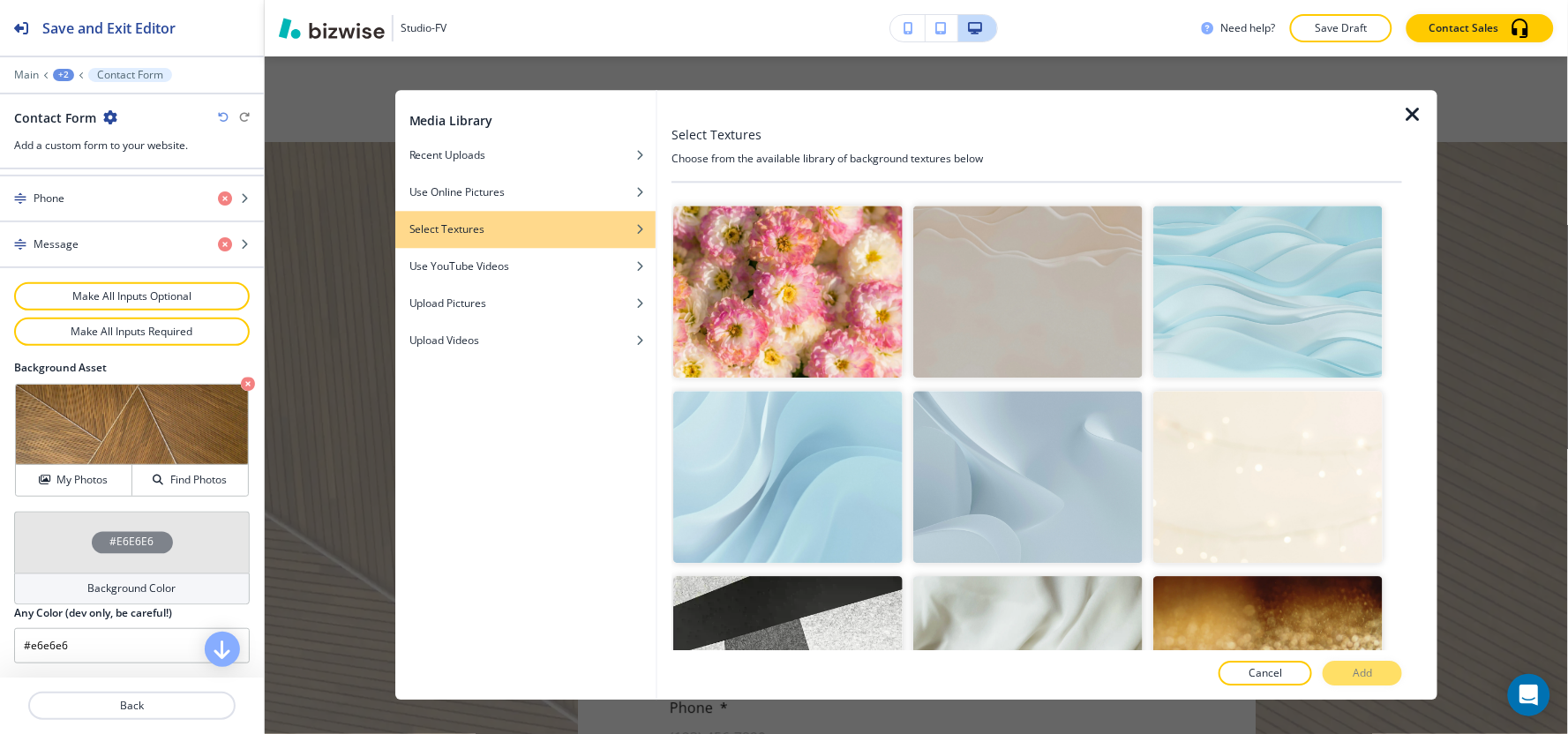
click at [1062, 517] on img "button" at bounding box center [1028, 476] width 230 height 172
click at [1353, 676] on button "Add" at bounding box center [1362, 673] width 80 height 24
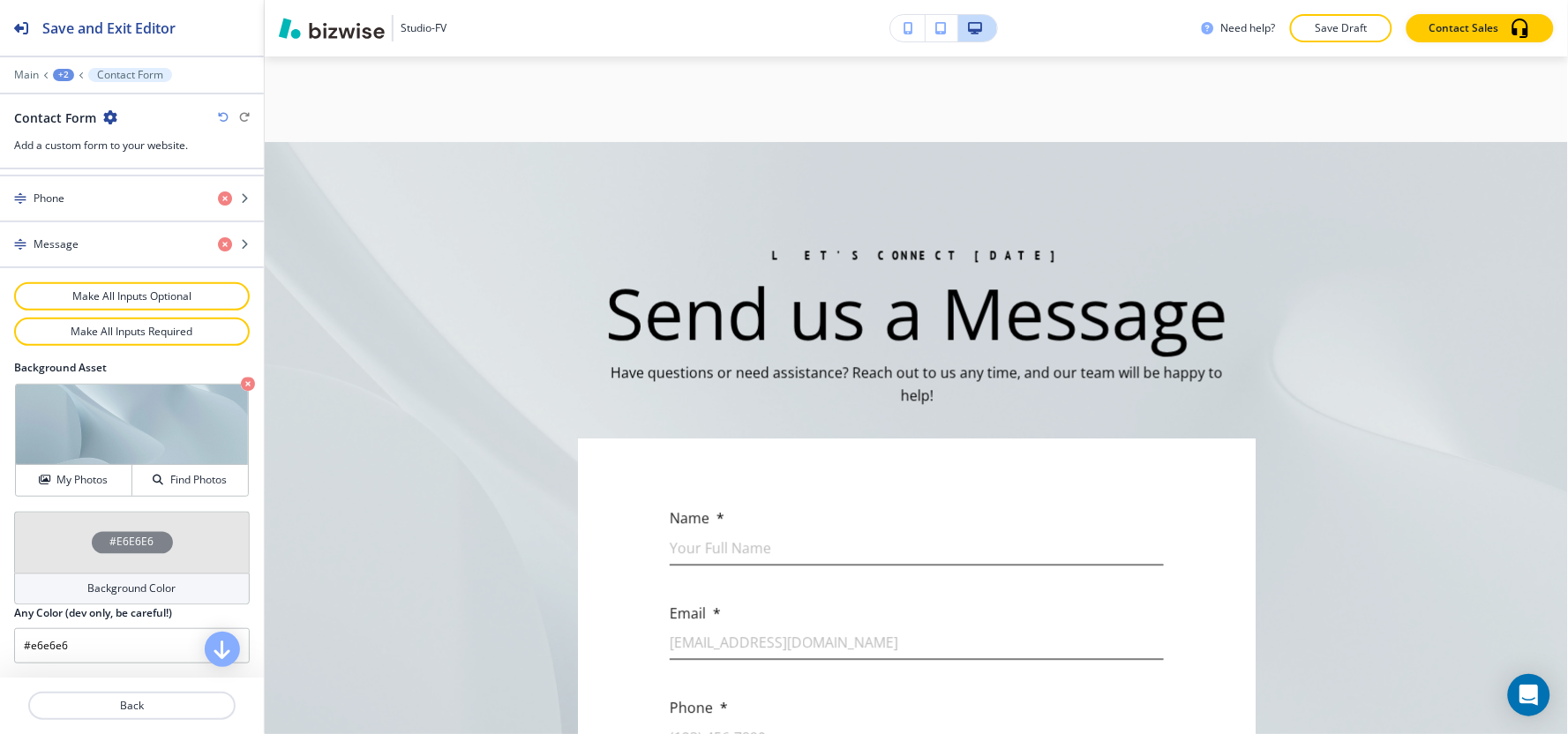
click at [53, 73] on div "+2" at bounding box center [64, 75] width 21 height 13
click at [116, 110] on p "Pages" at bounding box center [109, 104] width 90 height 16
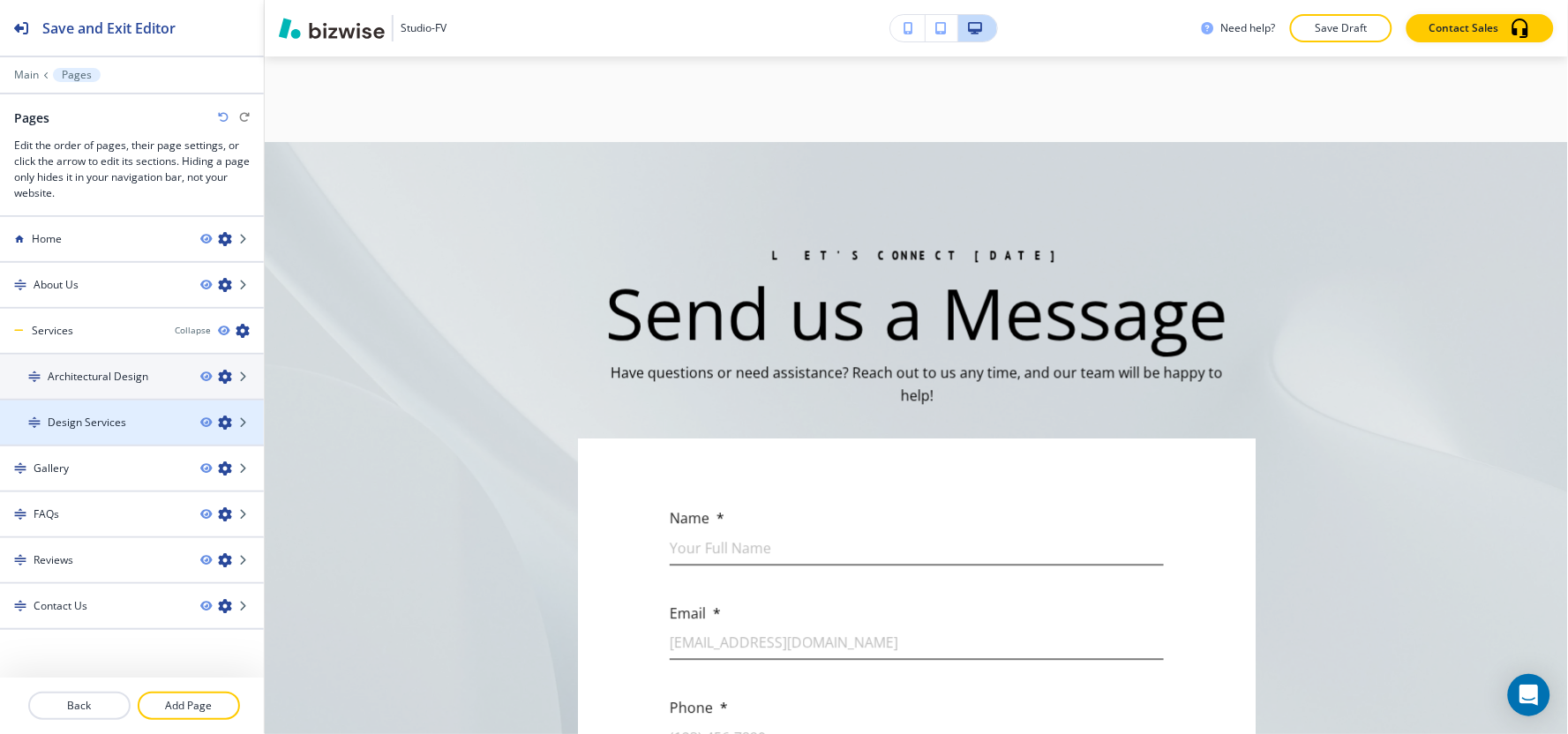
click at [90, 415] on h4 "Design Services" at bounding box center [86, 423] width 79 height 16
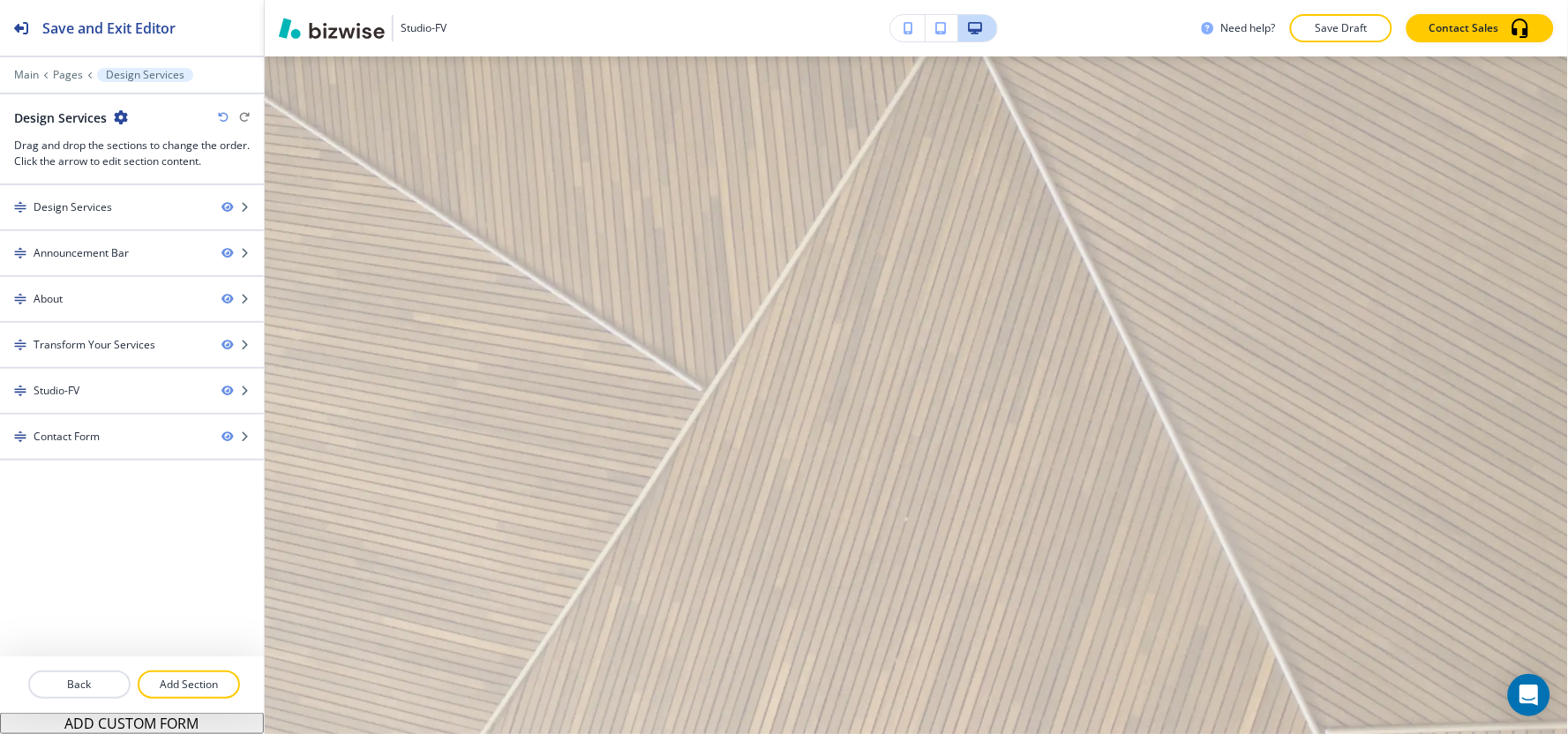
scroll to position [0, 0]
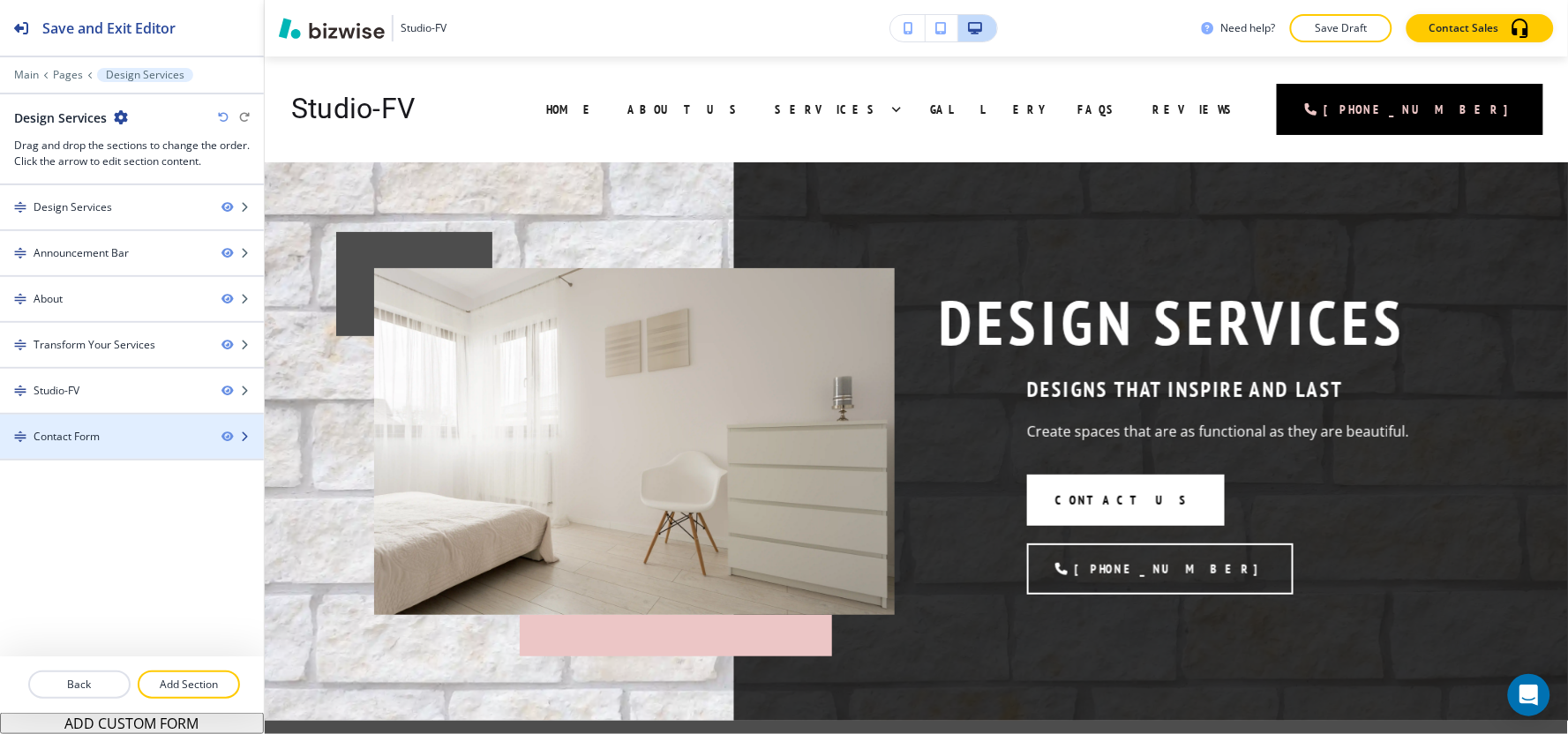
click at [92, 428] on div at bounding box center [132, 422] width 264 height 15
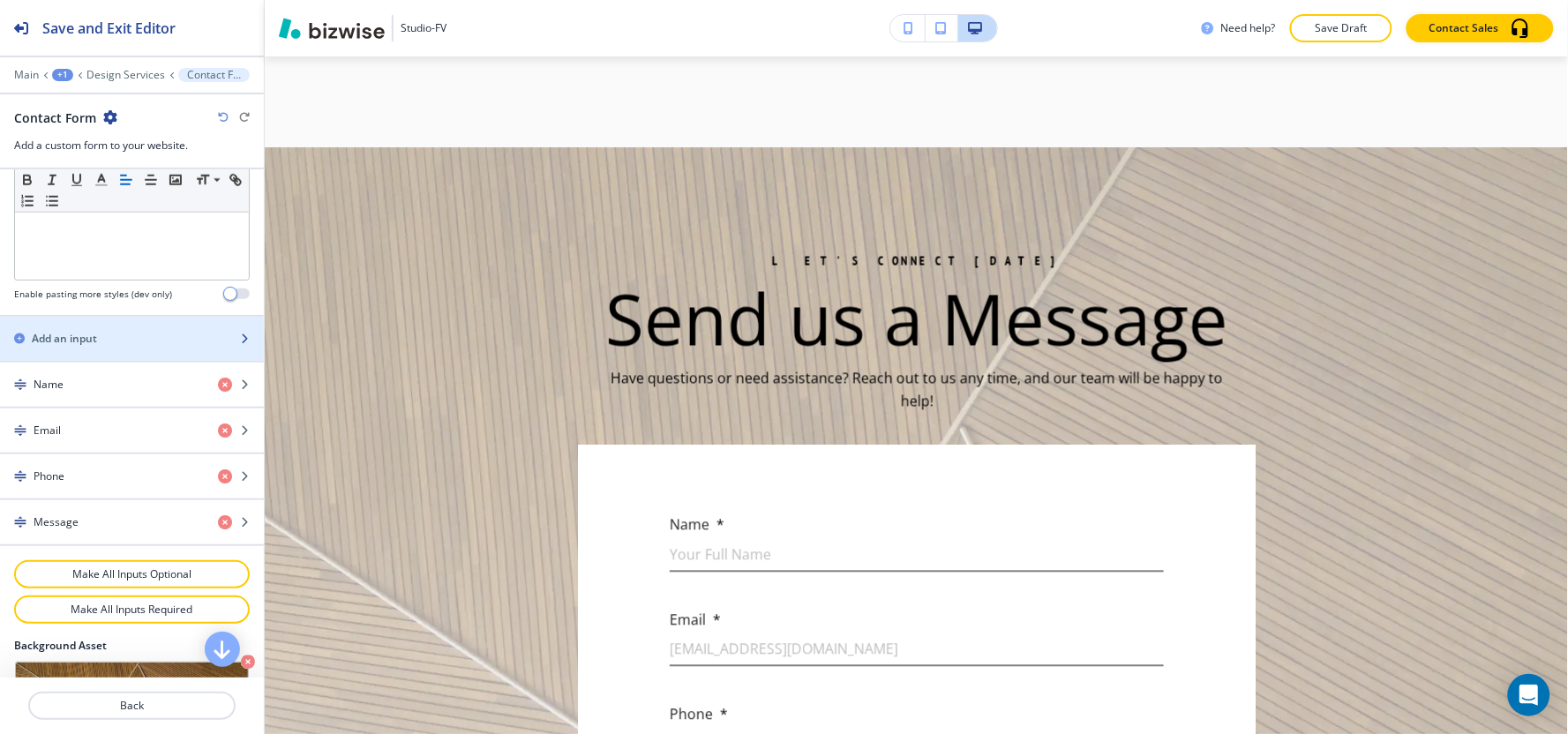
scroll to position [783, 0]
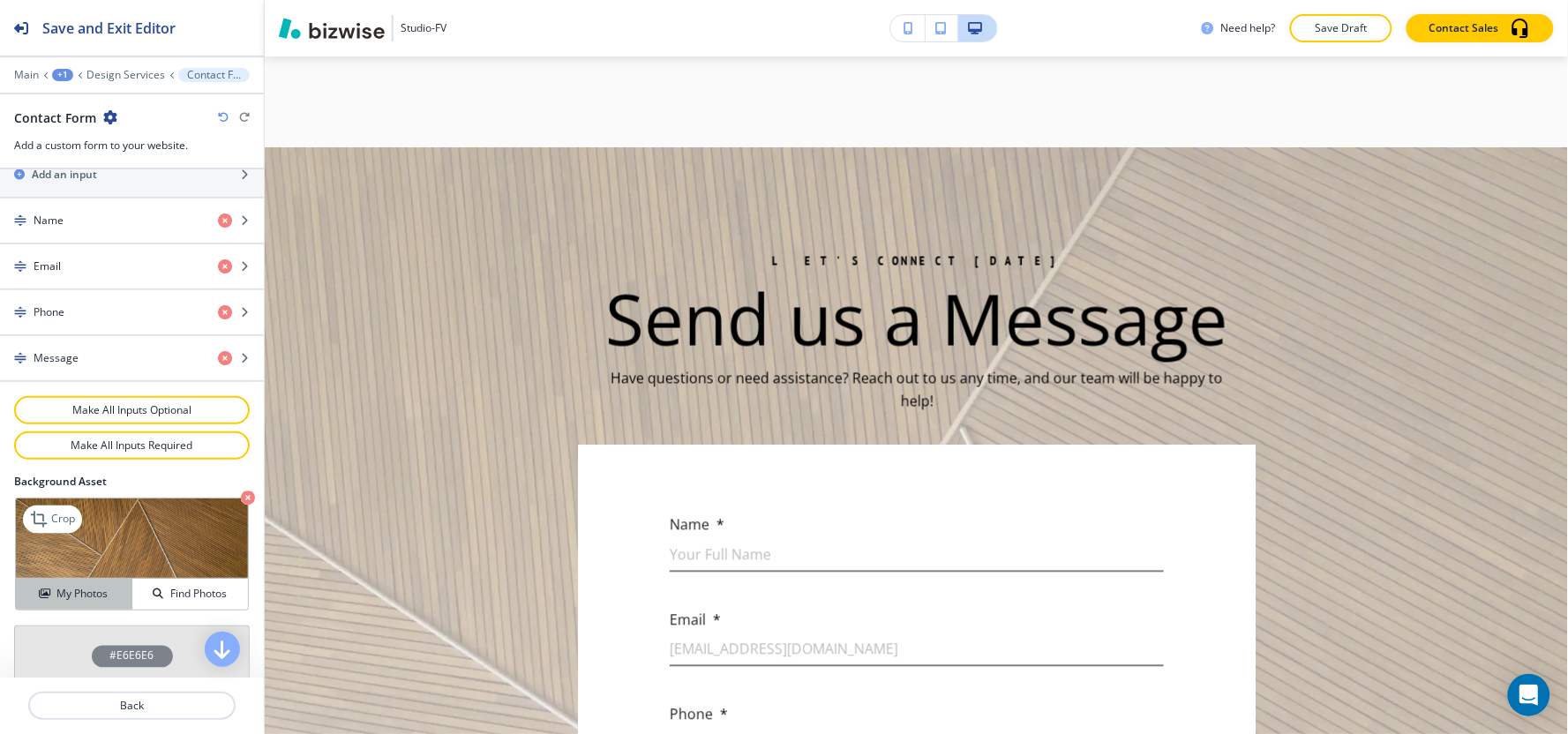
click at [76, 589] on h4 "My Photos" at bounding box center [81, 593] width 51 height 16
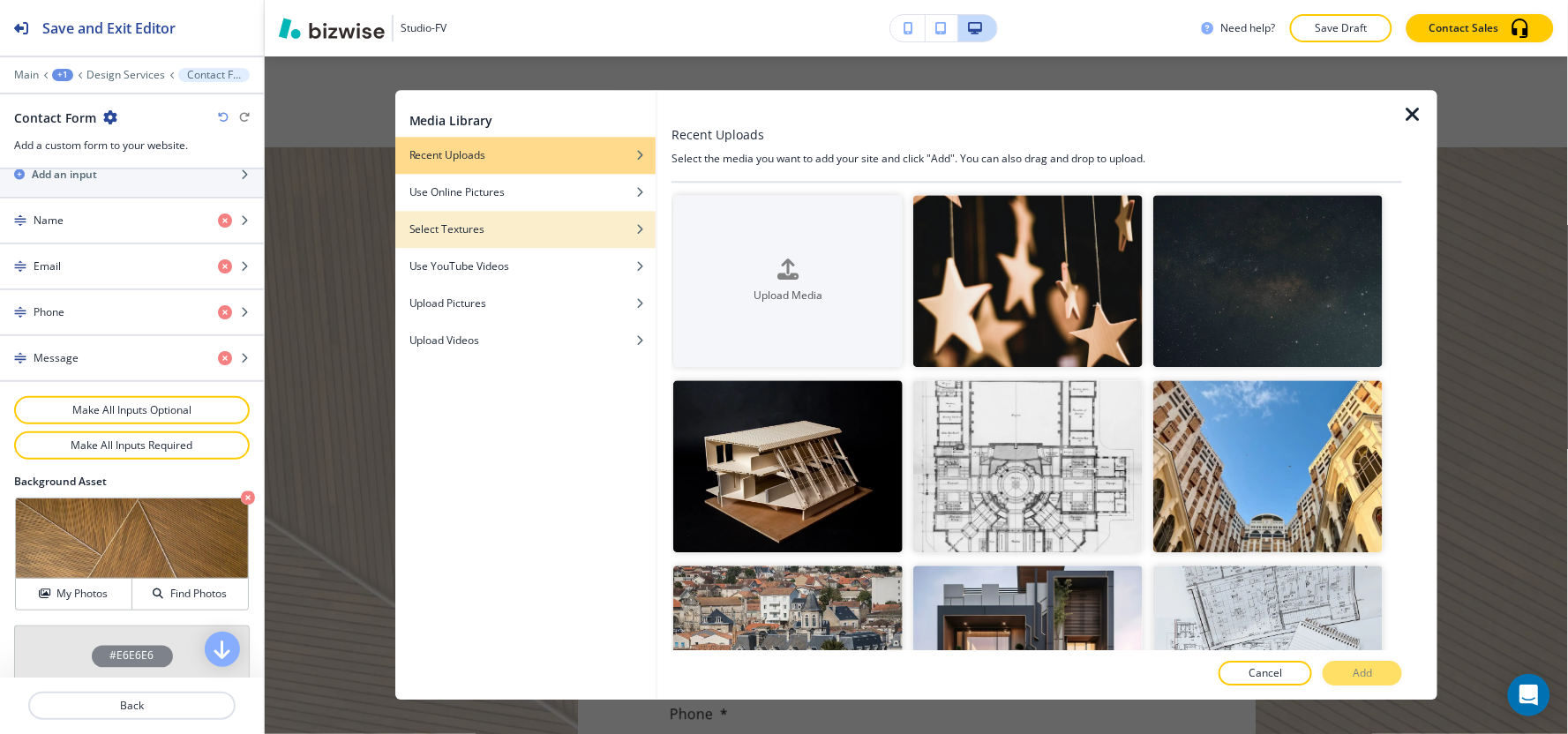
click at [514, 239] on div "button" at bounding box center [526, 242] width 260 height 11
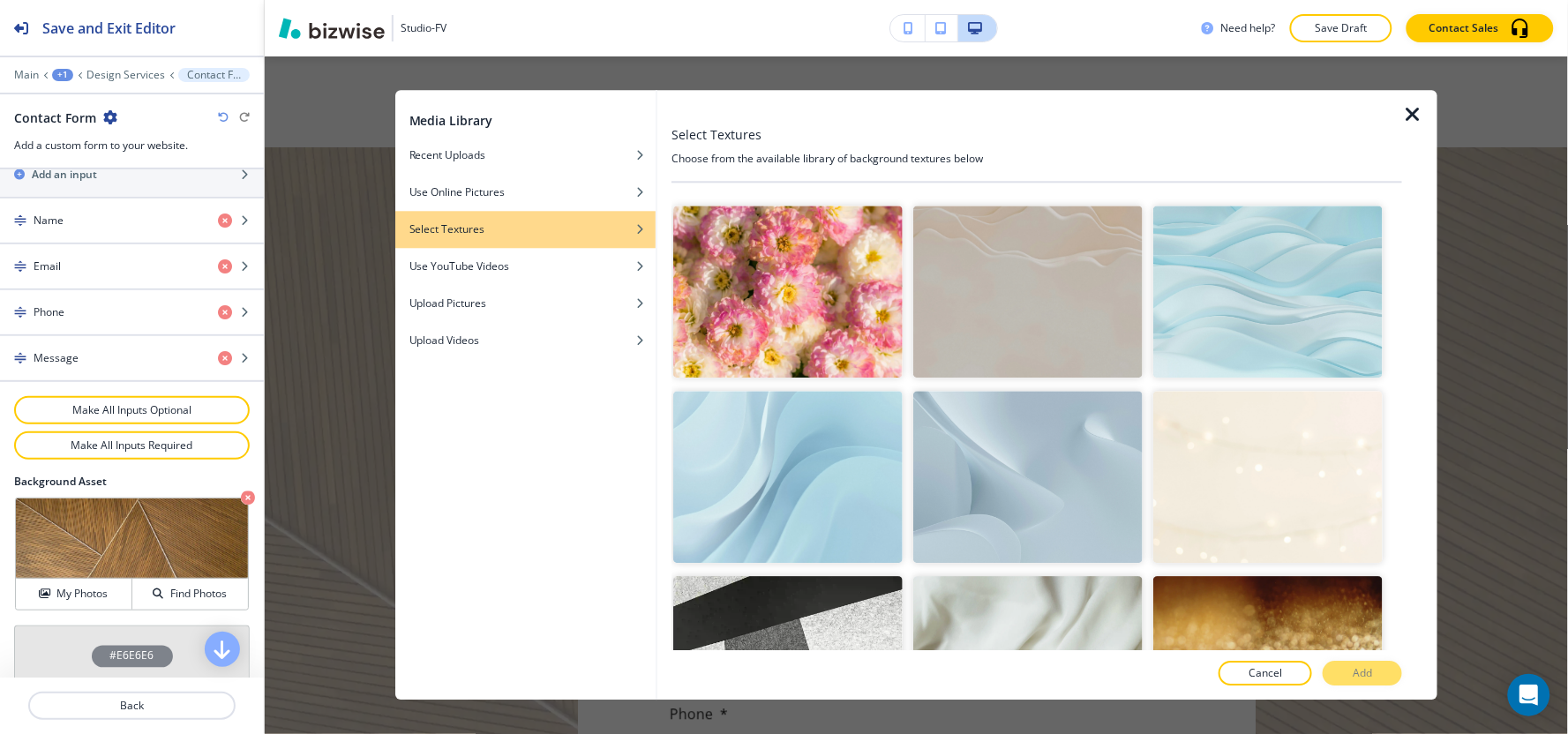
click at [965, 457] on img "button" at bounding box center [1028, 476] width 230 height 172
click at [1357, 666] on p "Add" at bounding box center [1362, 674] width 19 height 16
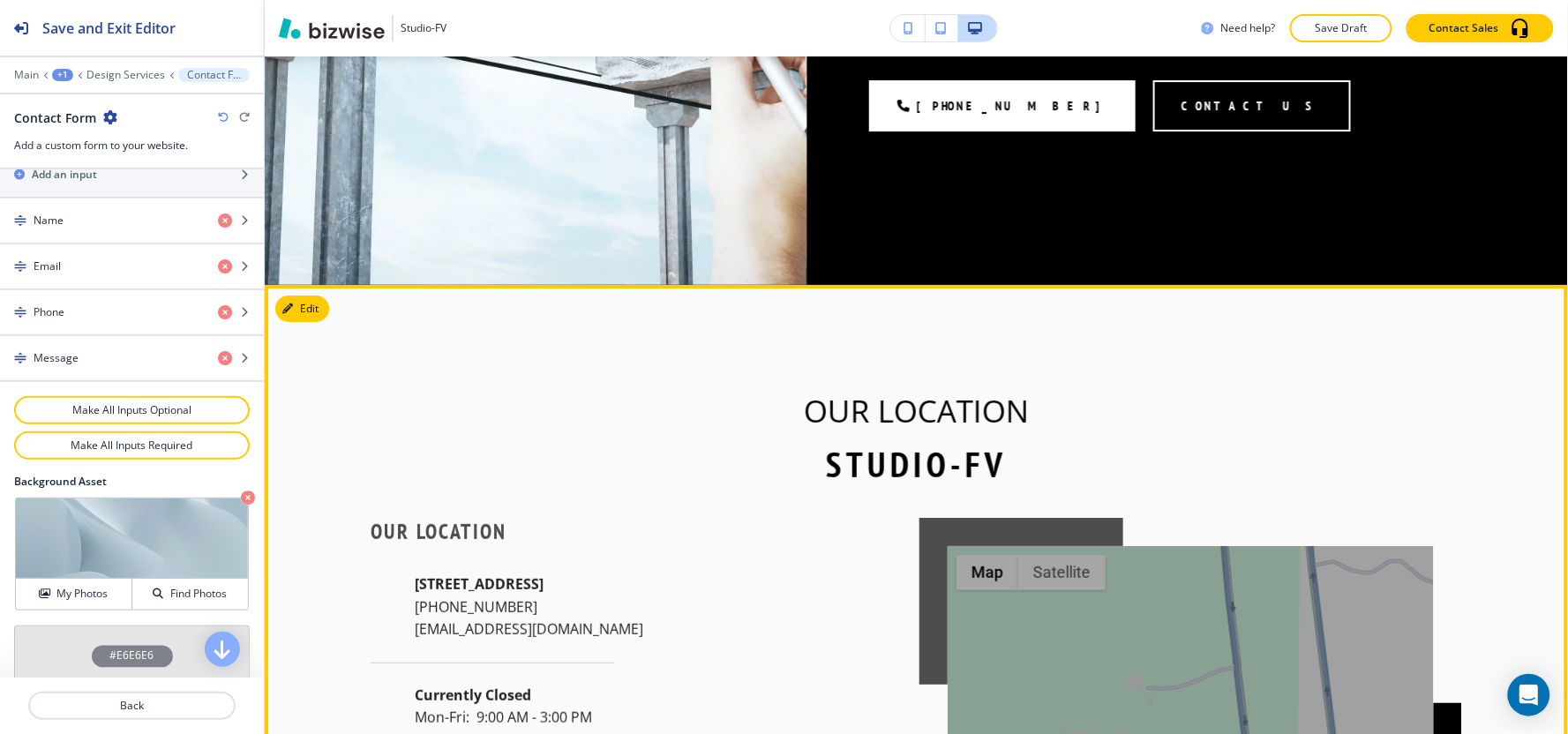
scroll to position [1671, 0]
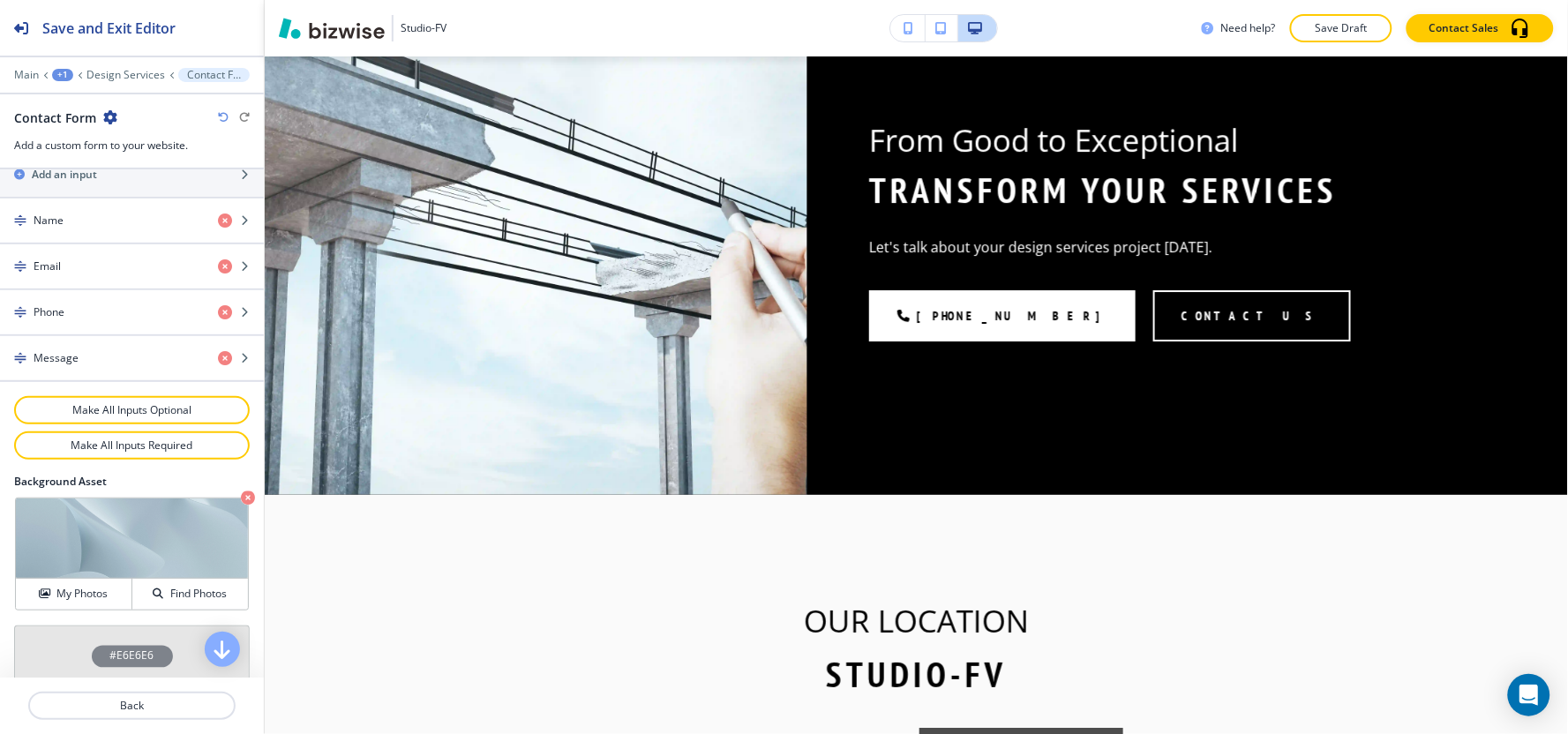
click at [65, 76] on div "+1" at bounding box center [63, 75] width 21 height 13
click at [100, 111] on p "Pages" at bounding box center [109, 104] width 90 height 16
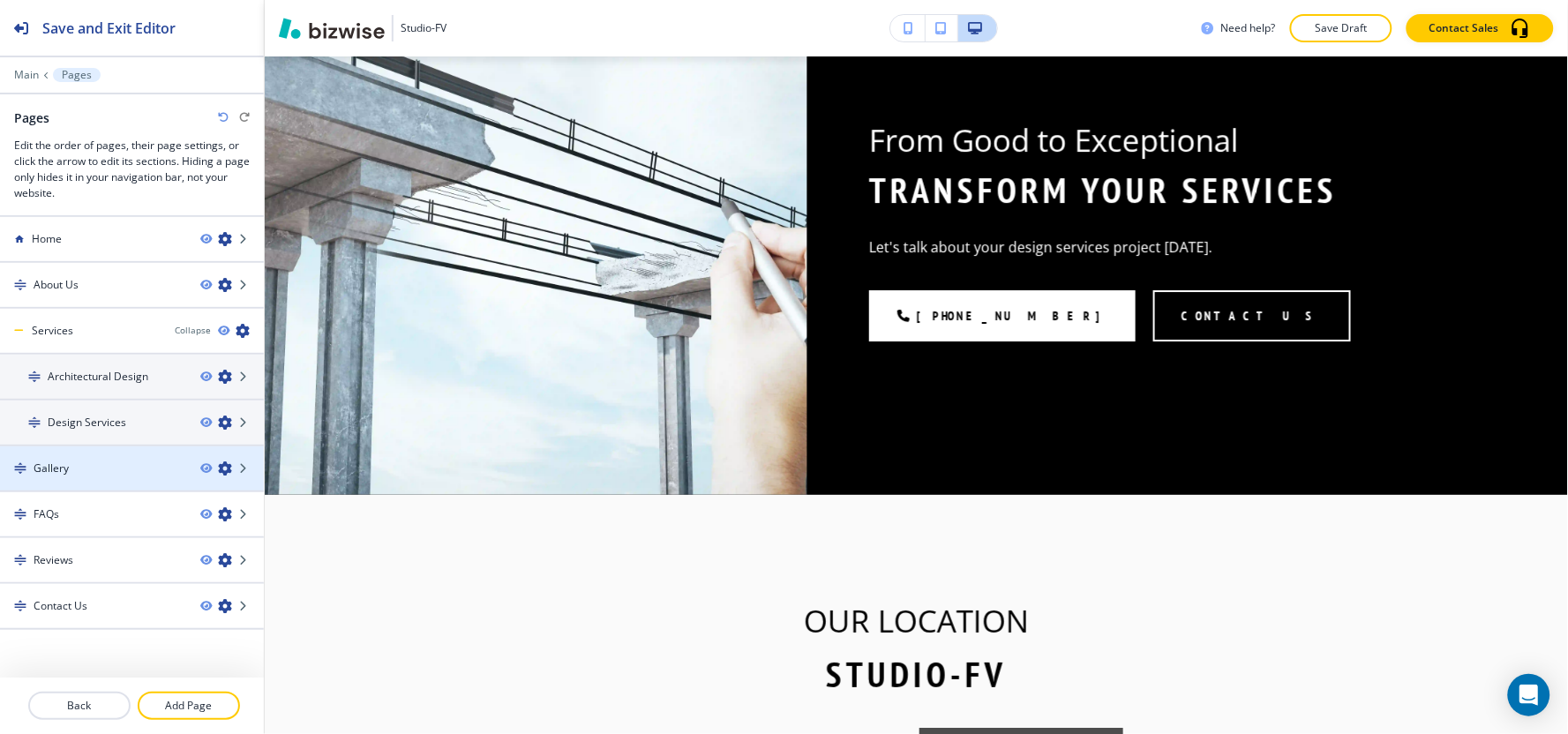
click at [99, 476] on div at bounding box center [132, 483] width 264 height 15
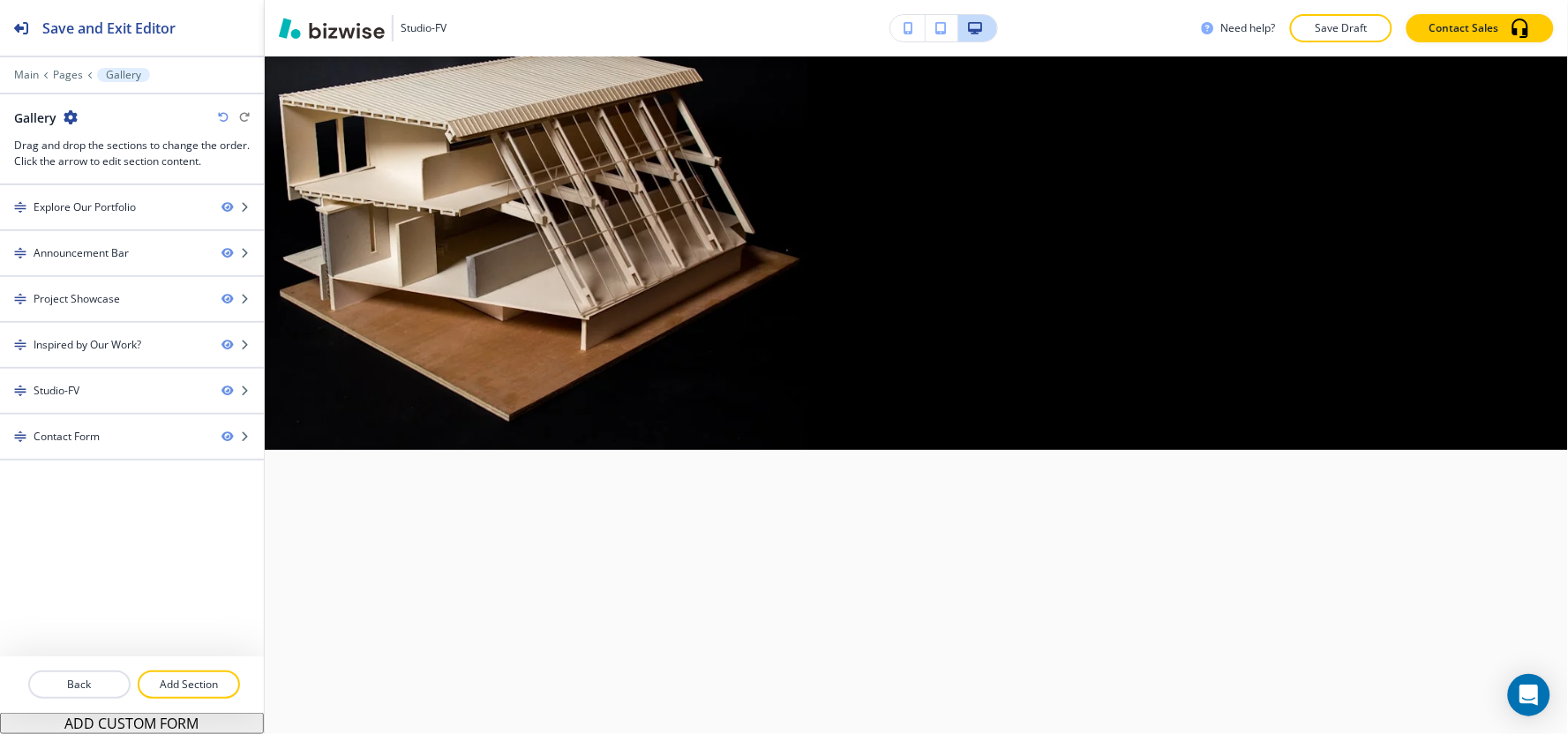
scroll to position [0, 0]
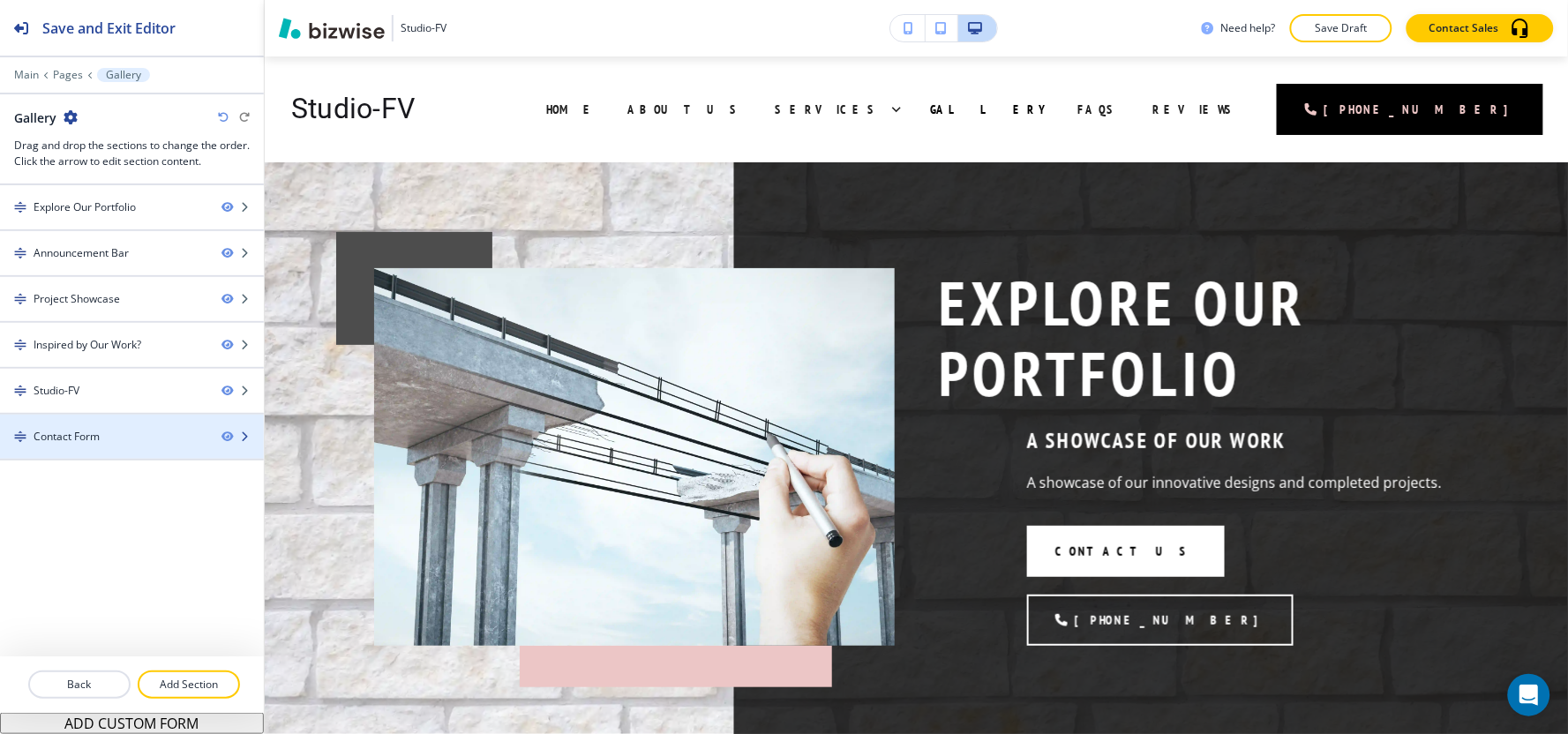
click at [103, 429] on div "Contact Form" at bounding box center [104, 436] width 208 height 16
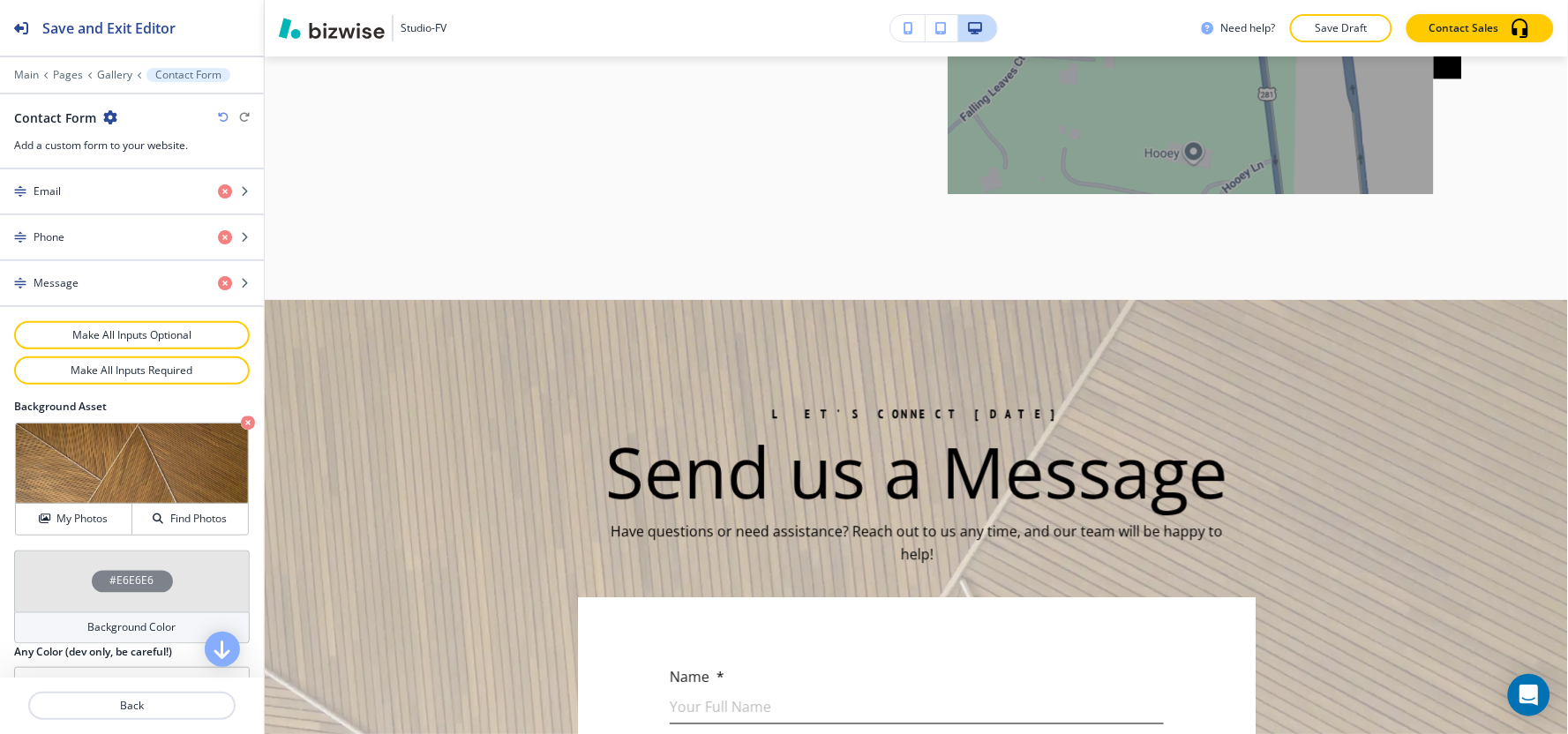
scroll to position [3275, 0]
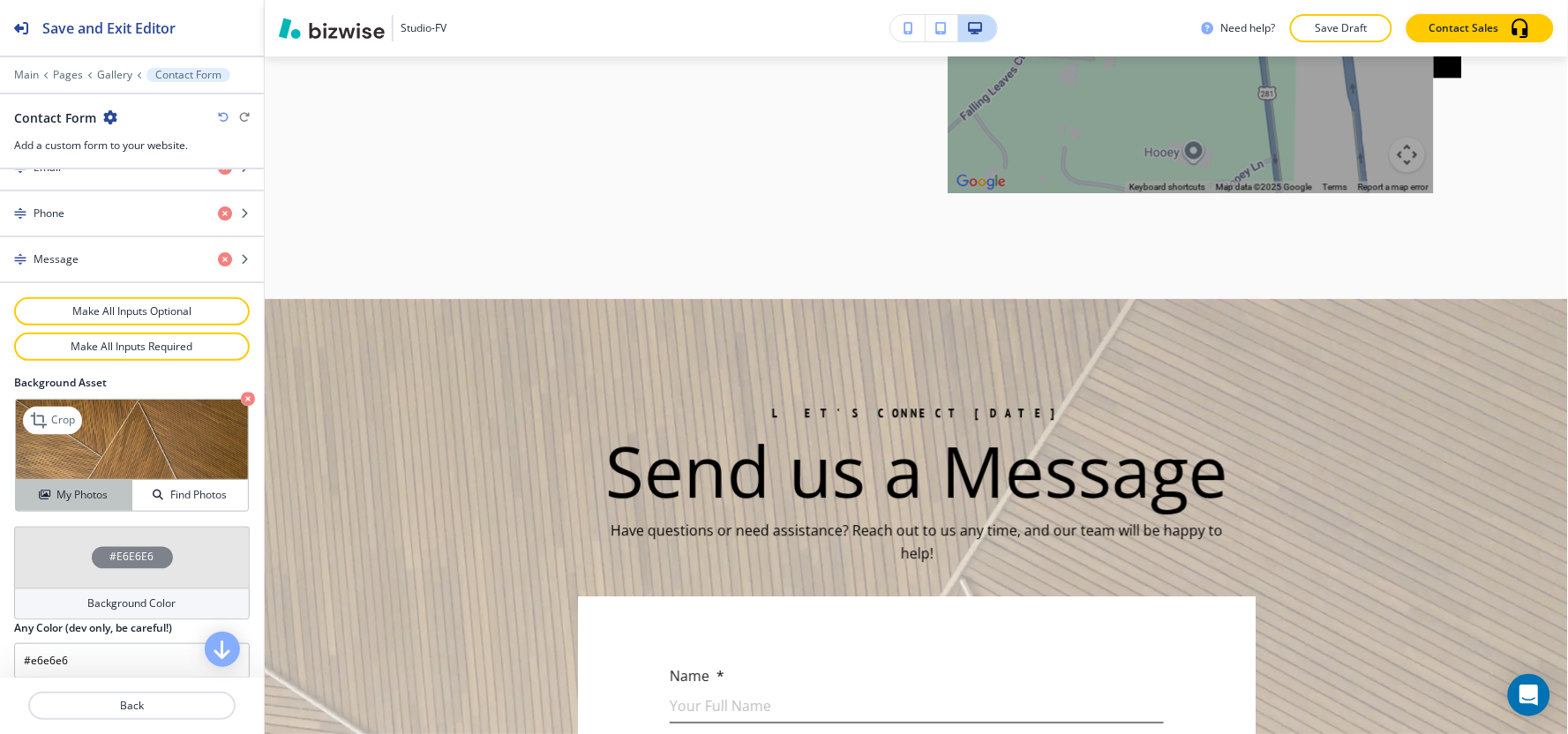
drag, startPoint x: 58, startPoint y: 495, endPoint x: 63, endPoint y: 476, distance: 19.6
click at [58, 493] on h4 "My Photos" at bounding box center [81, 495] width 51 height 16
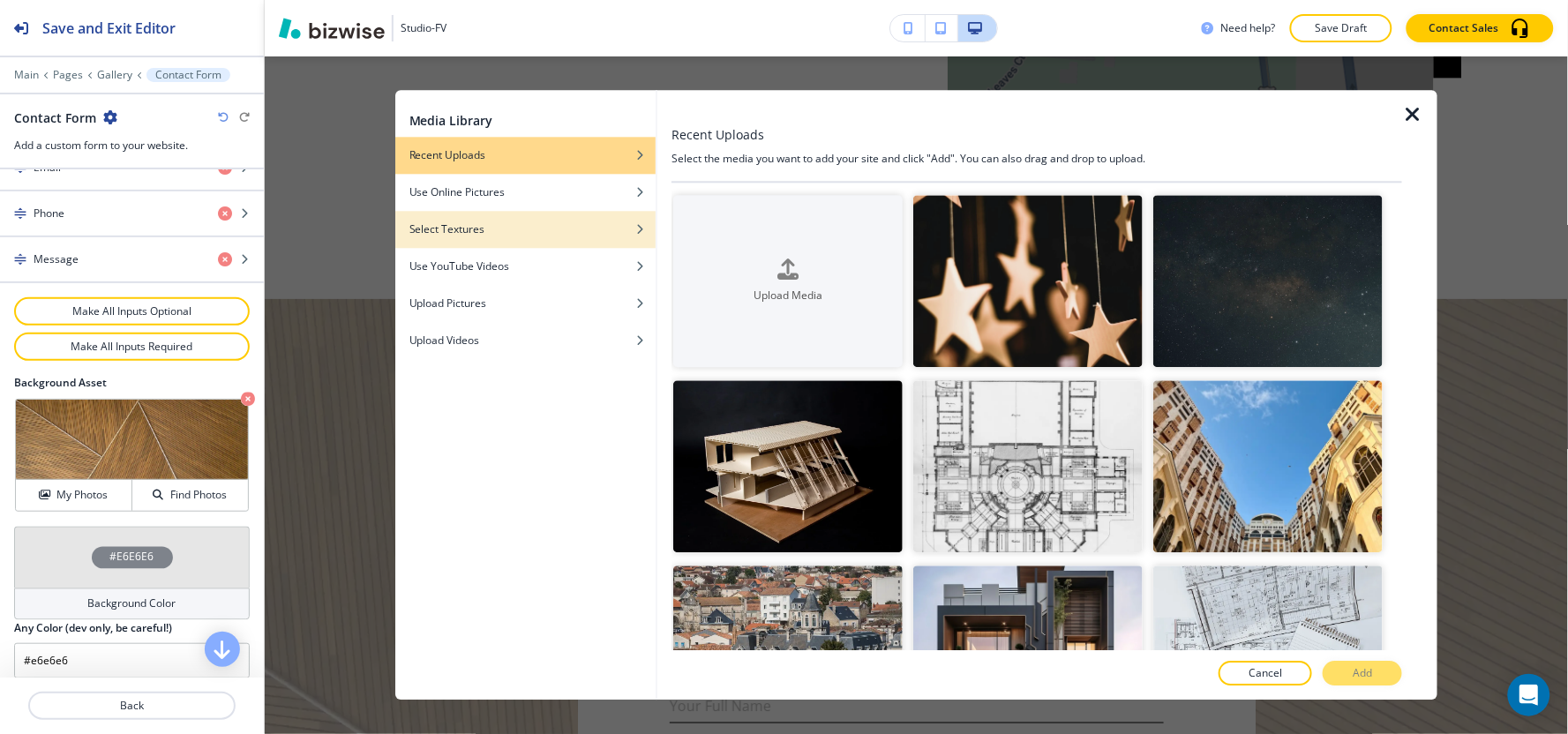
click at [560, 218] on div "button" at bounding box center [526, 215] width 260 height 11
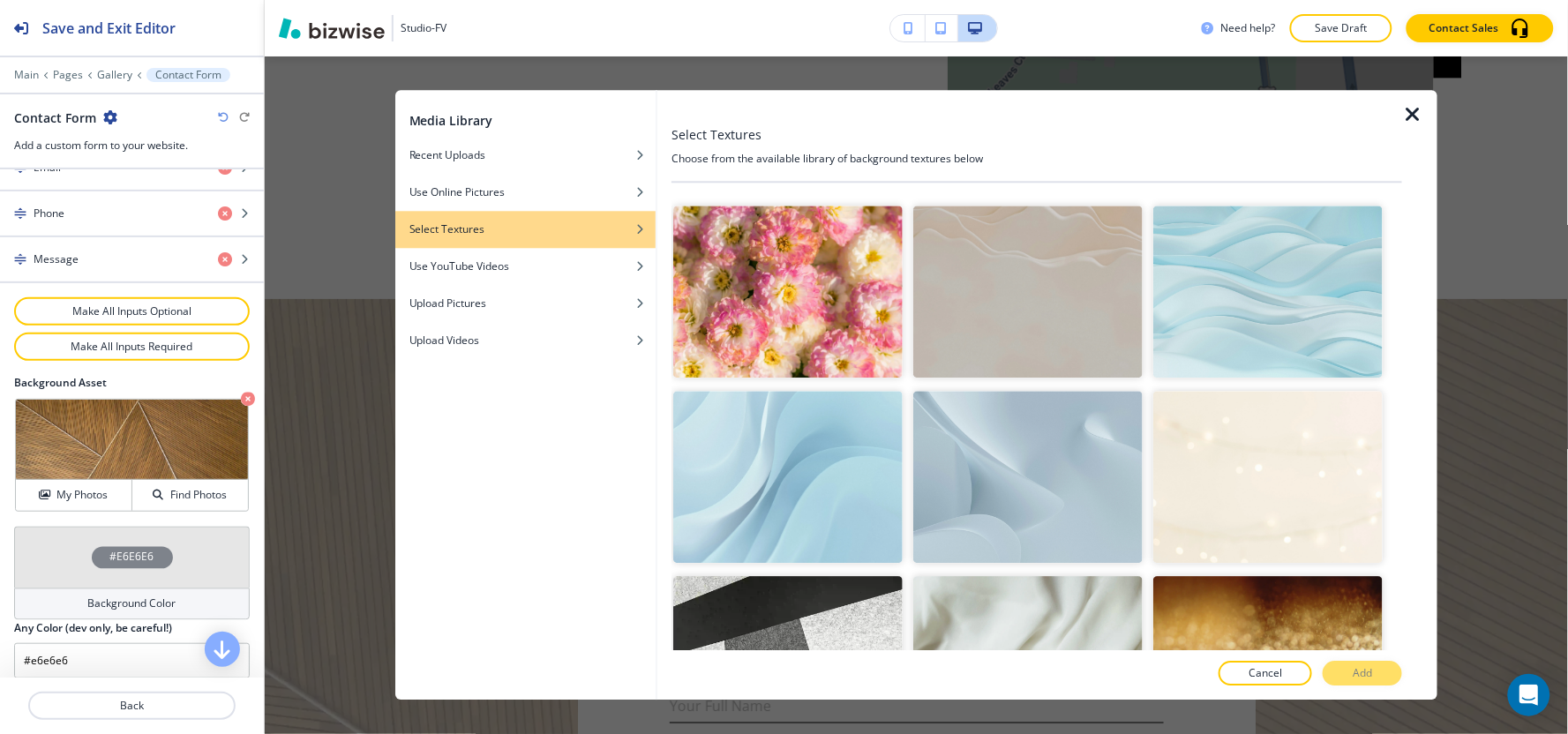
click at [1105, 348] on img "button" at bounding box center [1028, 291] width 230 height 172
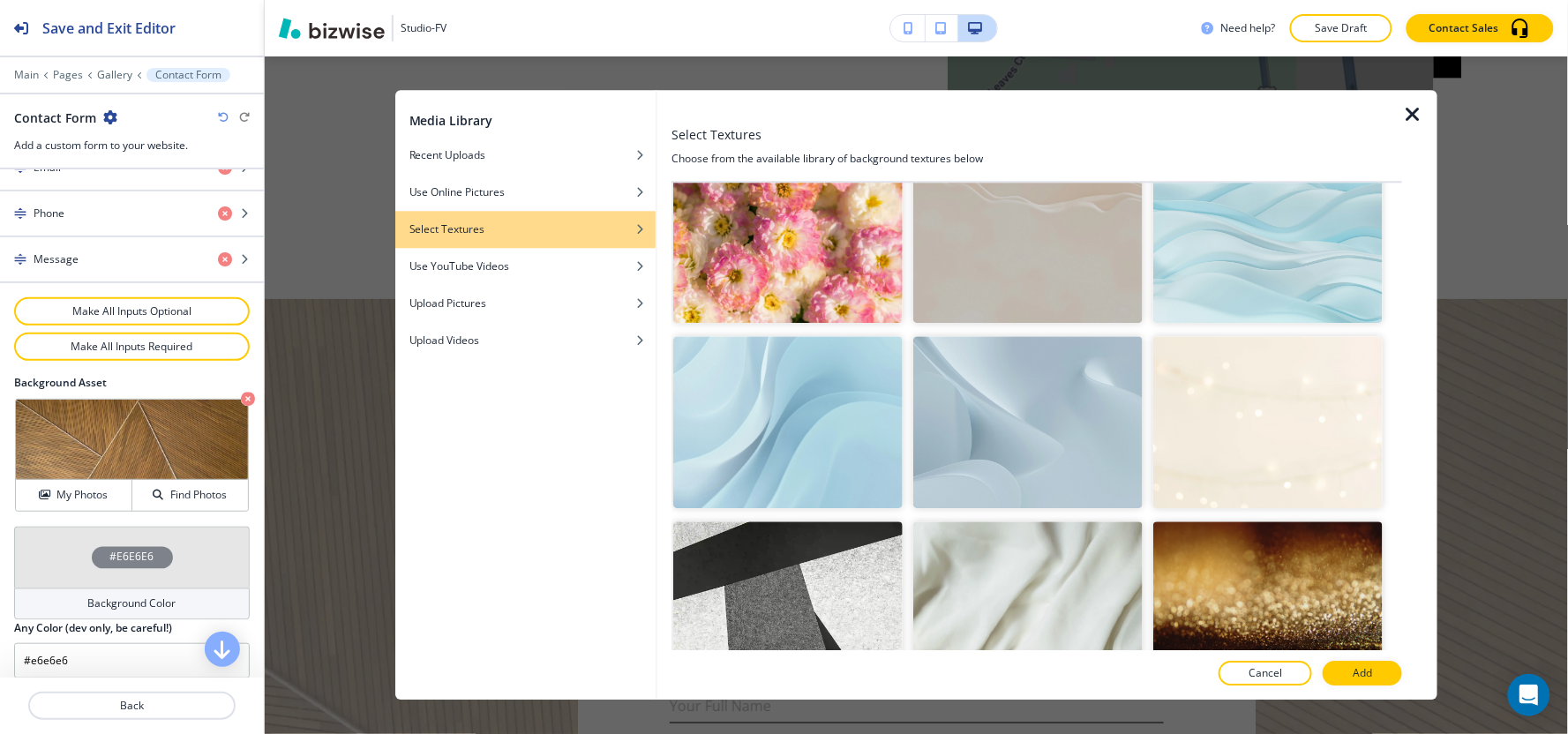
scroll to position [0, 0]
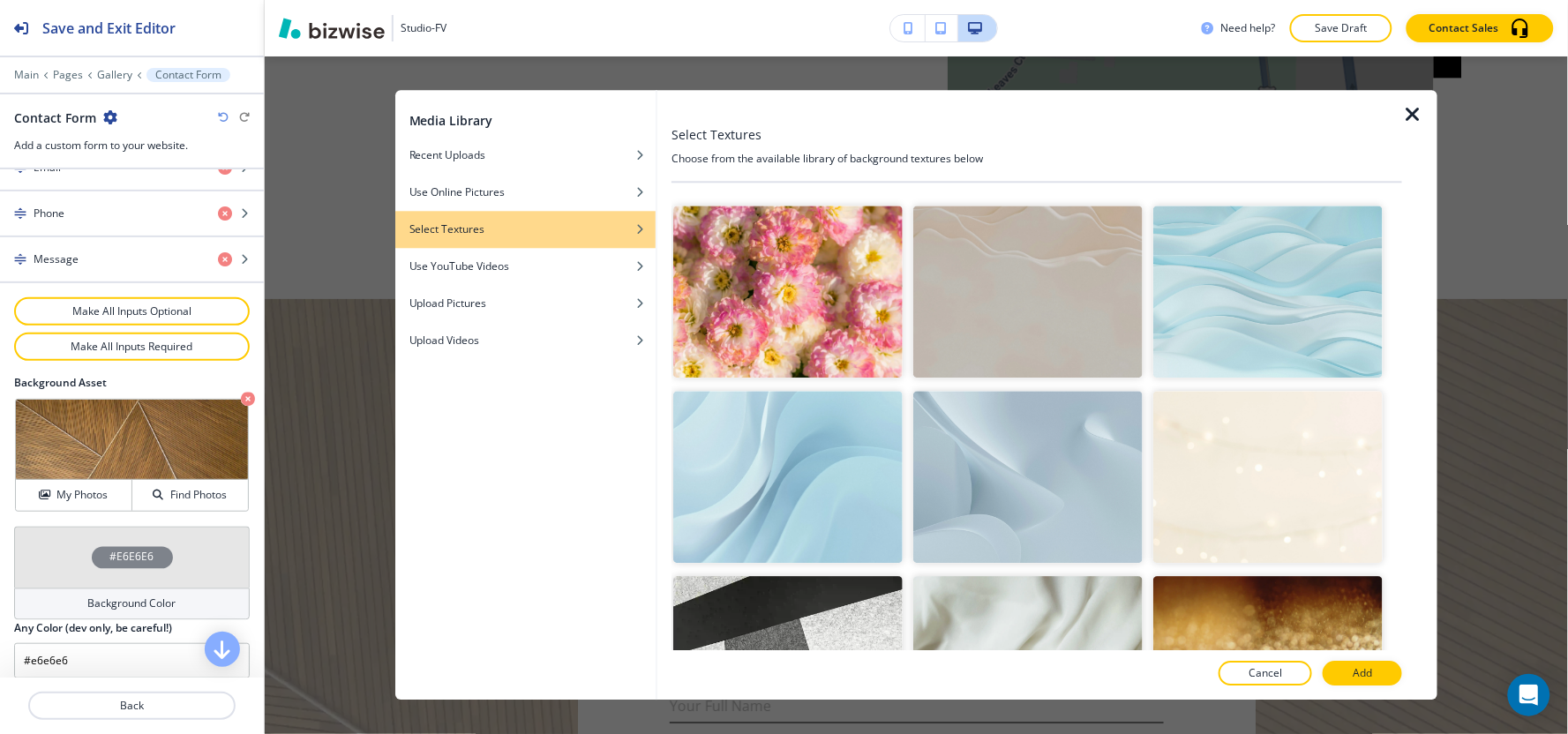
click at [1039, 273] on img "button" at bounding box center [1028, 291] width 230 height 172
click at [1365, 677] on p "Add" at bounding box center [1362, 674] width 19 height 16
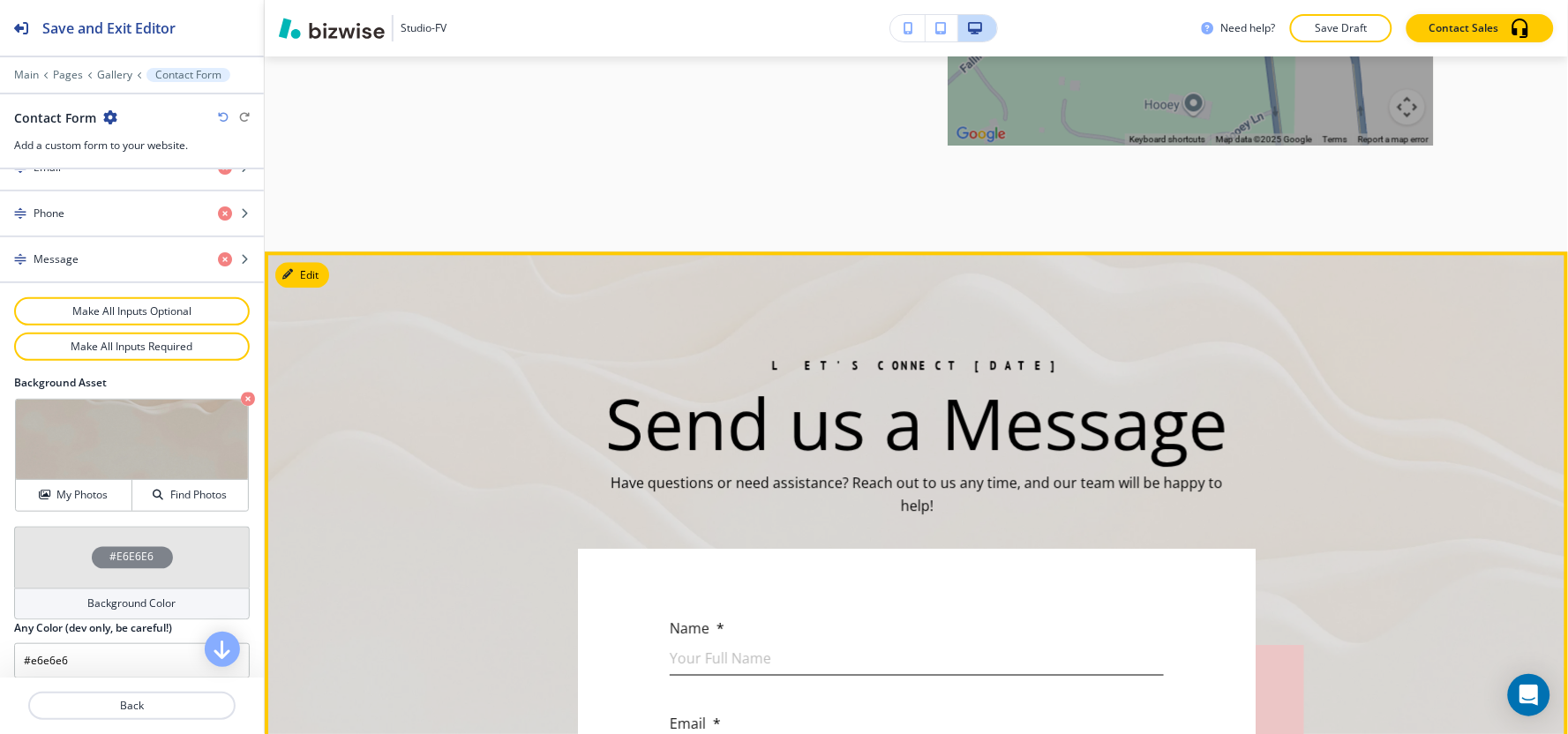
scroll to position [3275, 0]
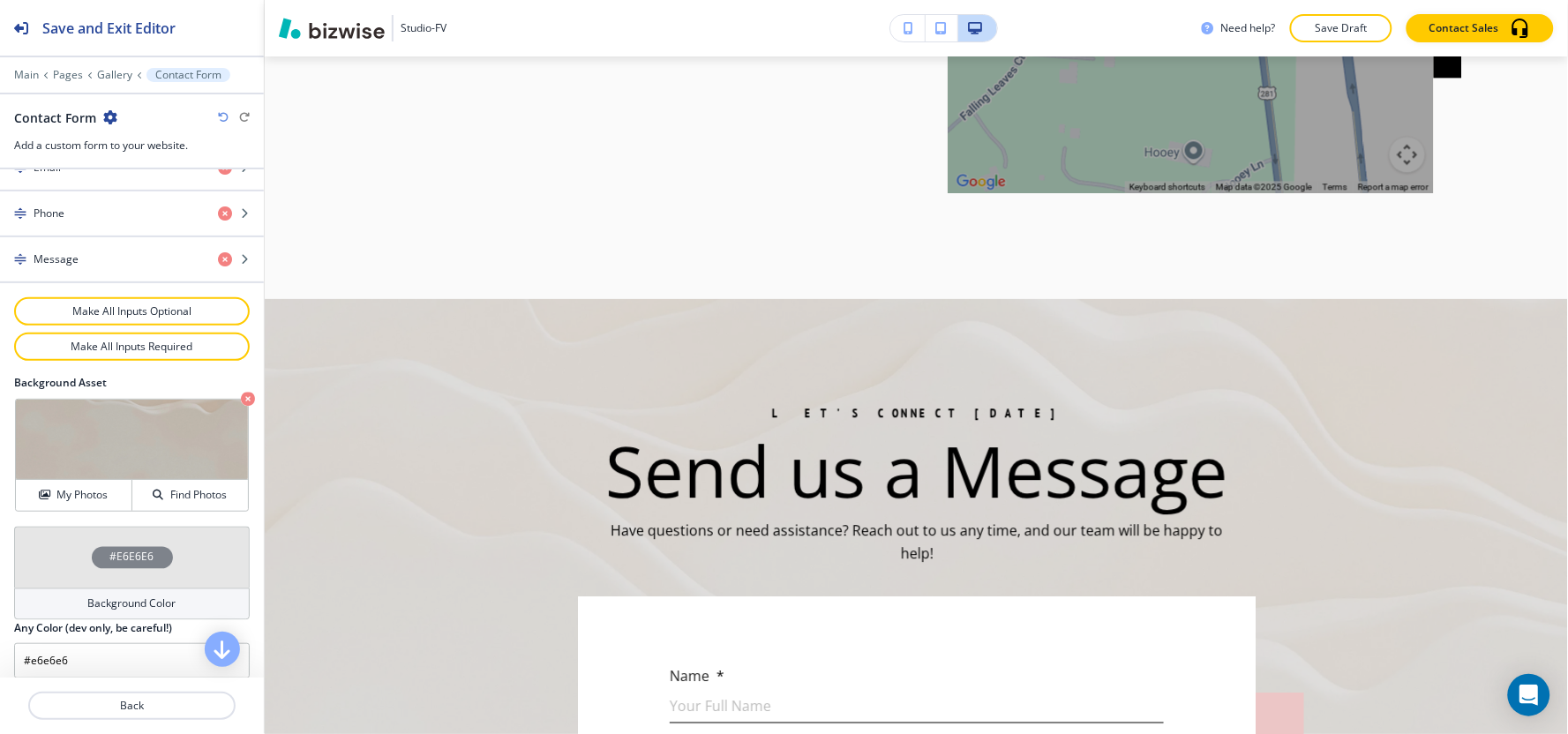
click at [19, 619] on div "Background Color" at bounding box center [132, 604] width 236 height 32
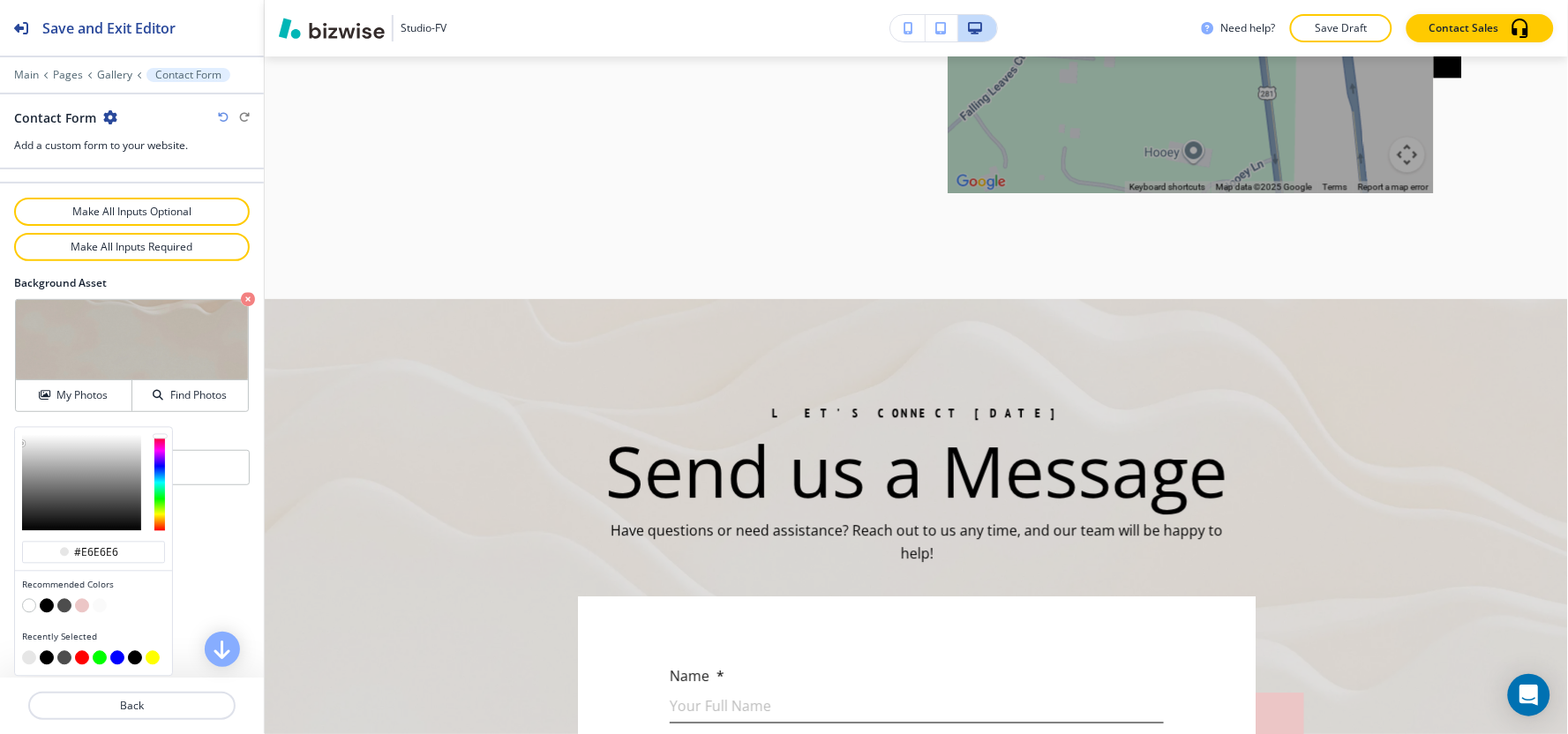
scroll to position [984, 0]
click at [44, 664] on button "button" at bounding box center [47, 657] width 15 height 15
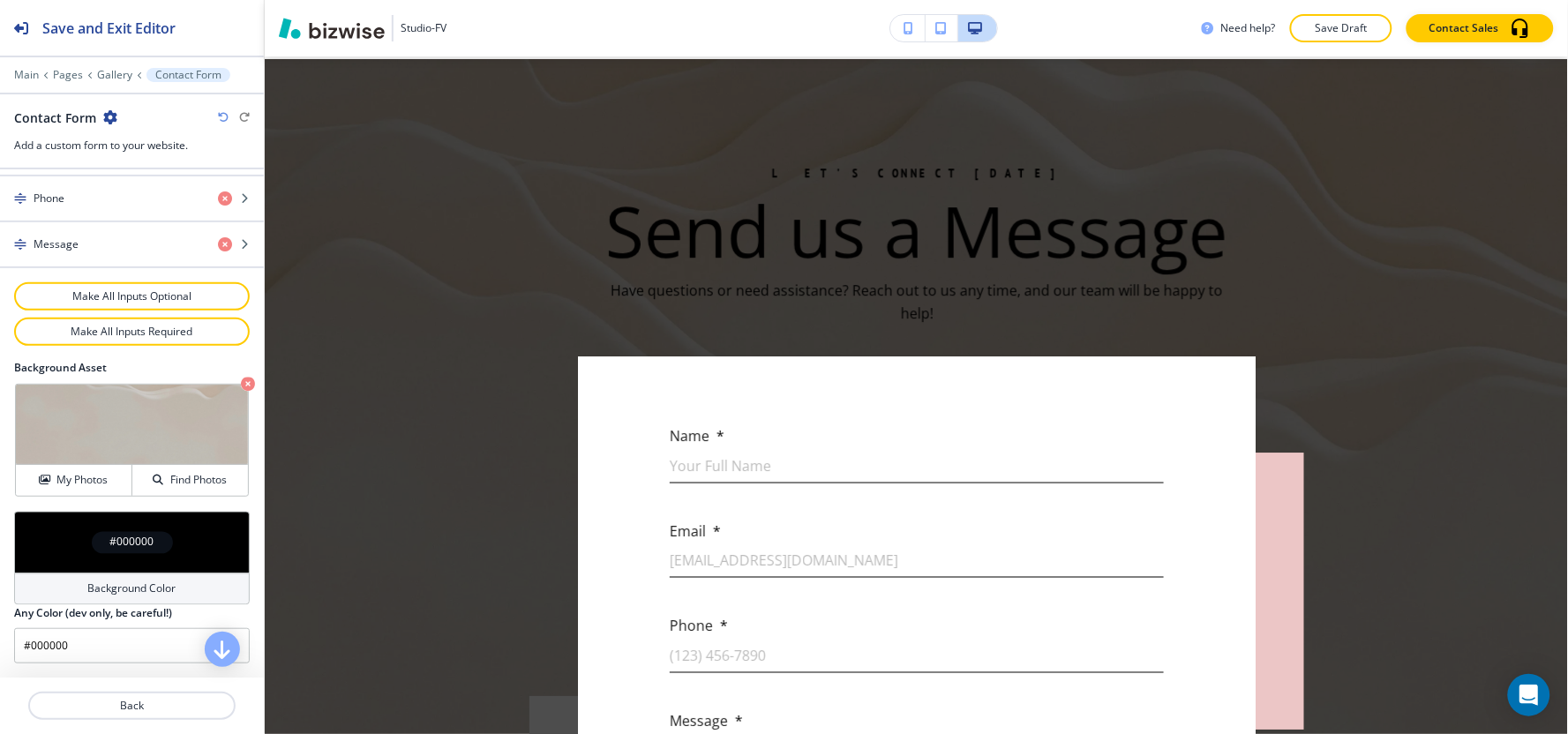
scroll to position [3275, 0]
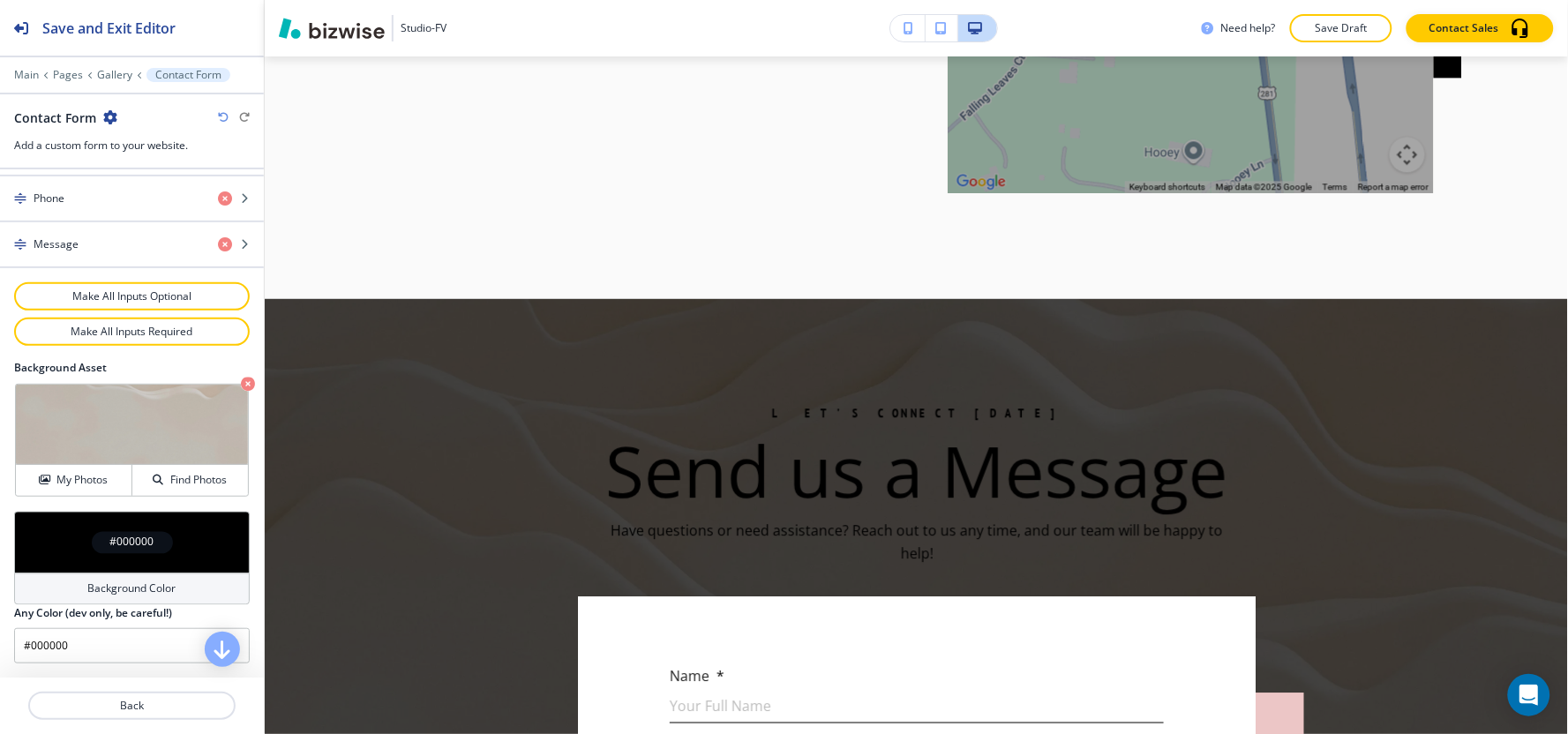
click at [108, 593] on h4 "Background Color" at bounding box center [132, 590] width 88 height 16
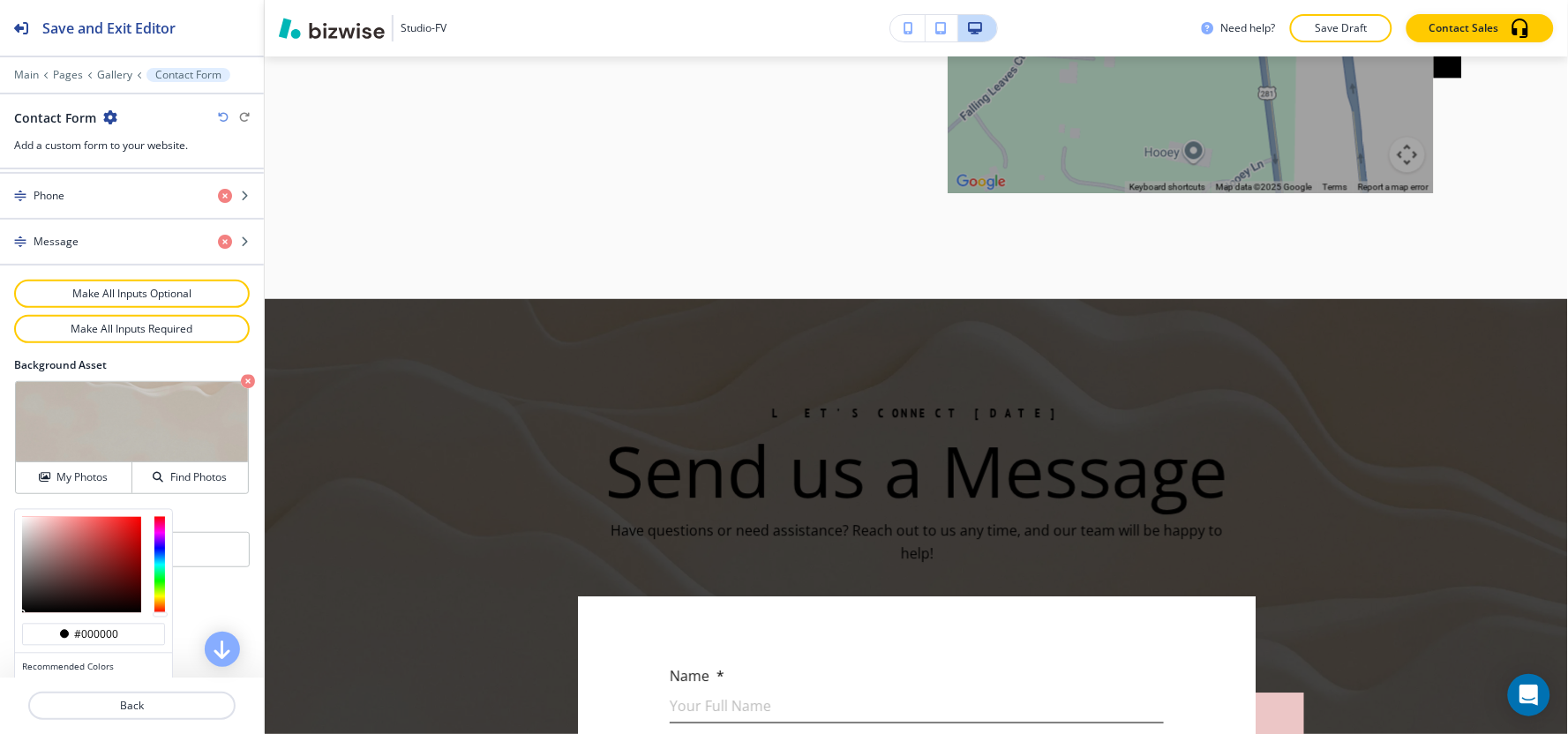
scroll to position [984, 0]
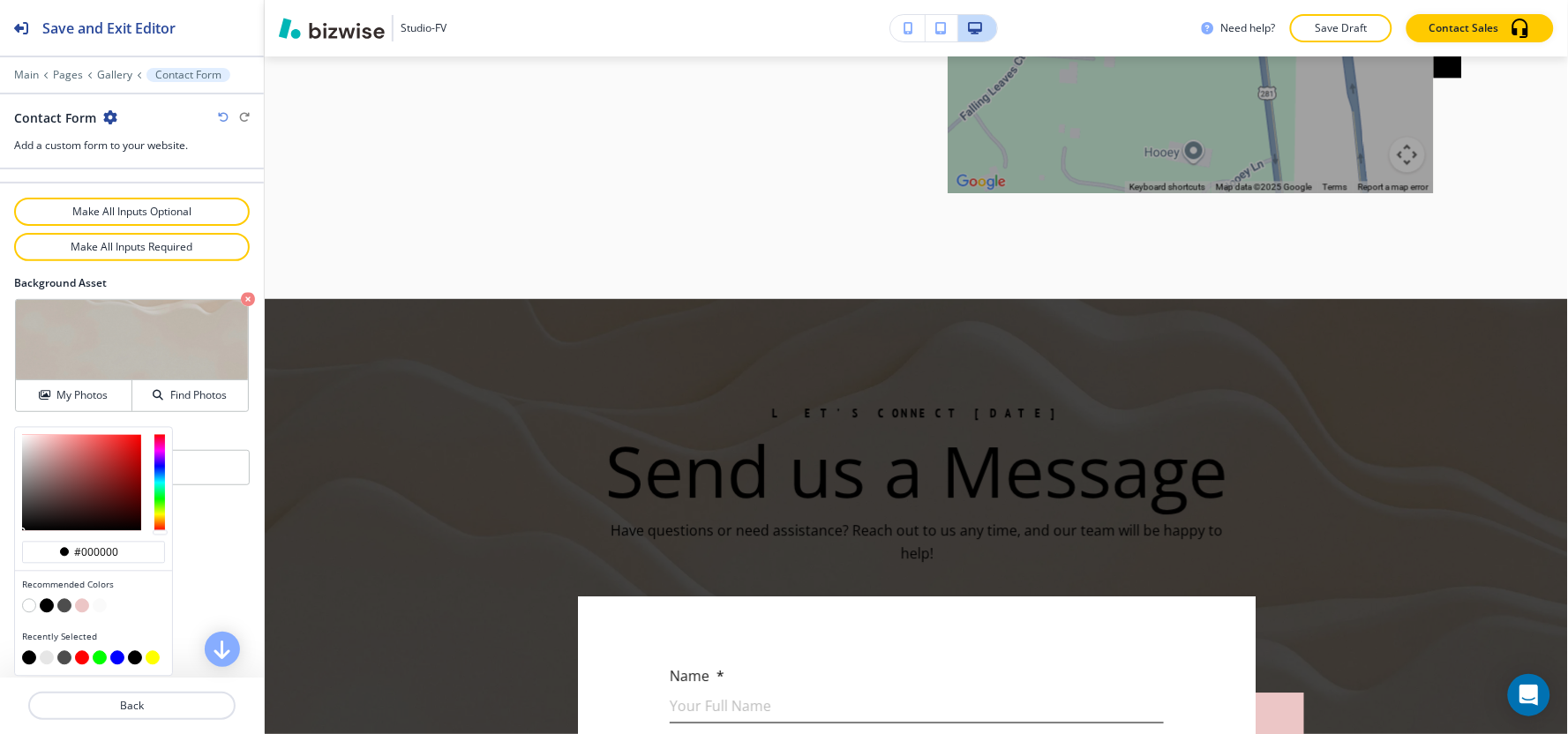
click at [47, 660] on button "button" at bounding box center [47, 657] width 15 height 15
type input "#e6e6e6"
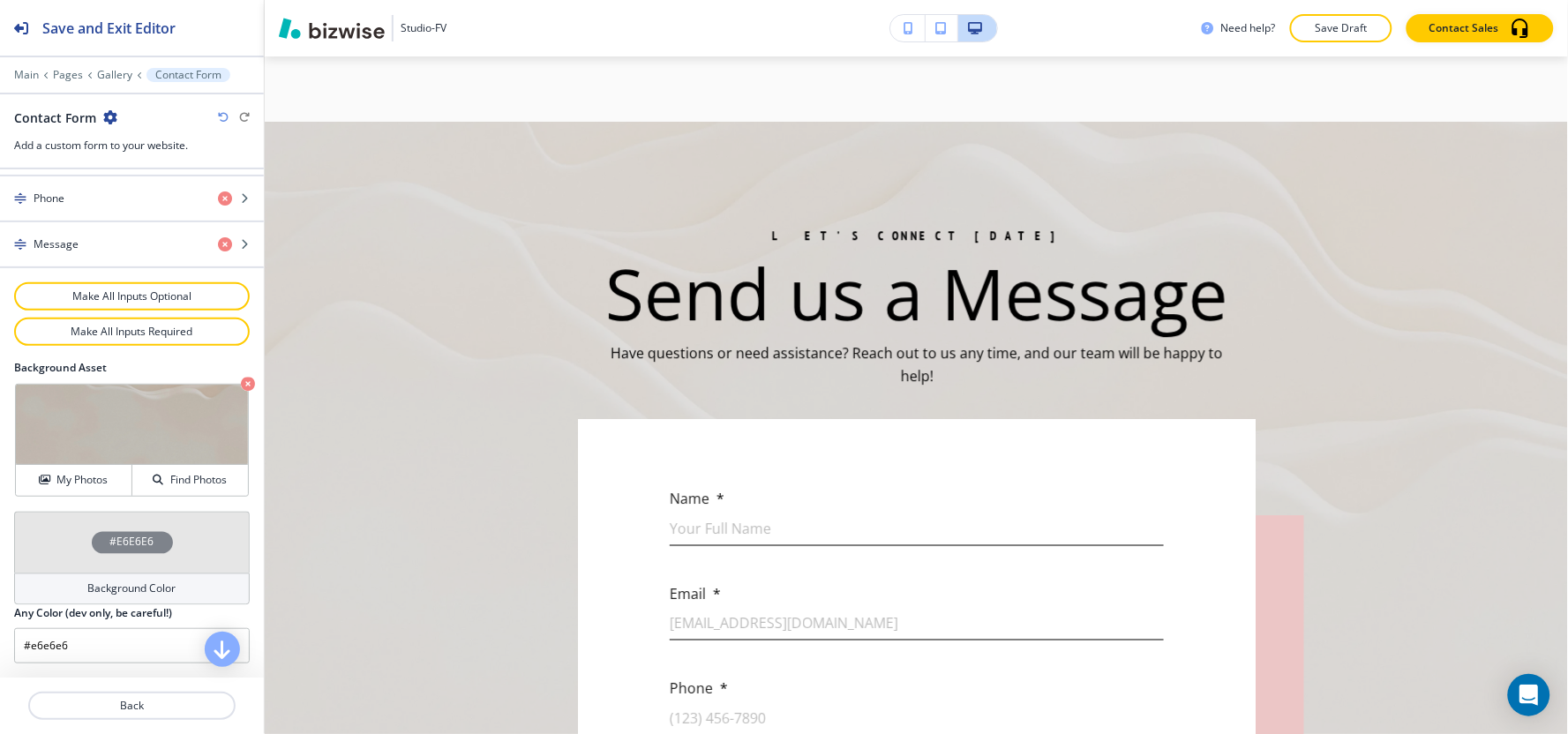
scroll to position [3275, 0]
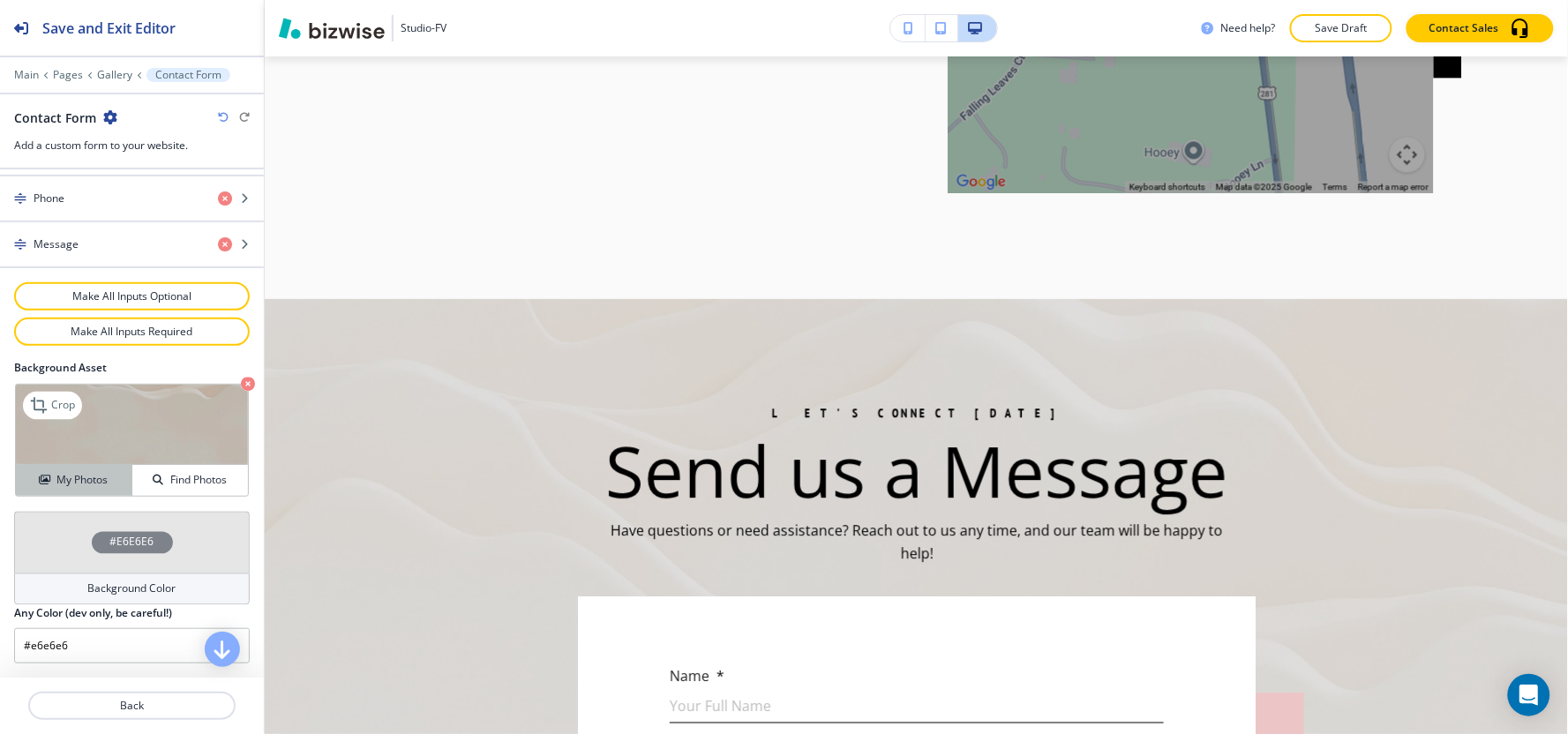
click at [40, 481] on icon "button" at bounding box center [44, 480] width 11 height 11
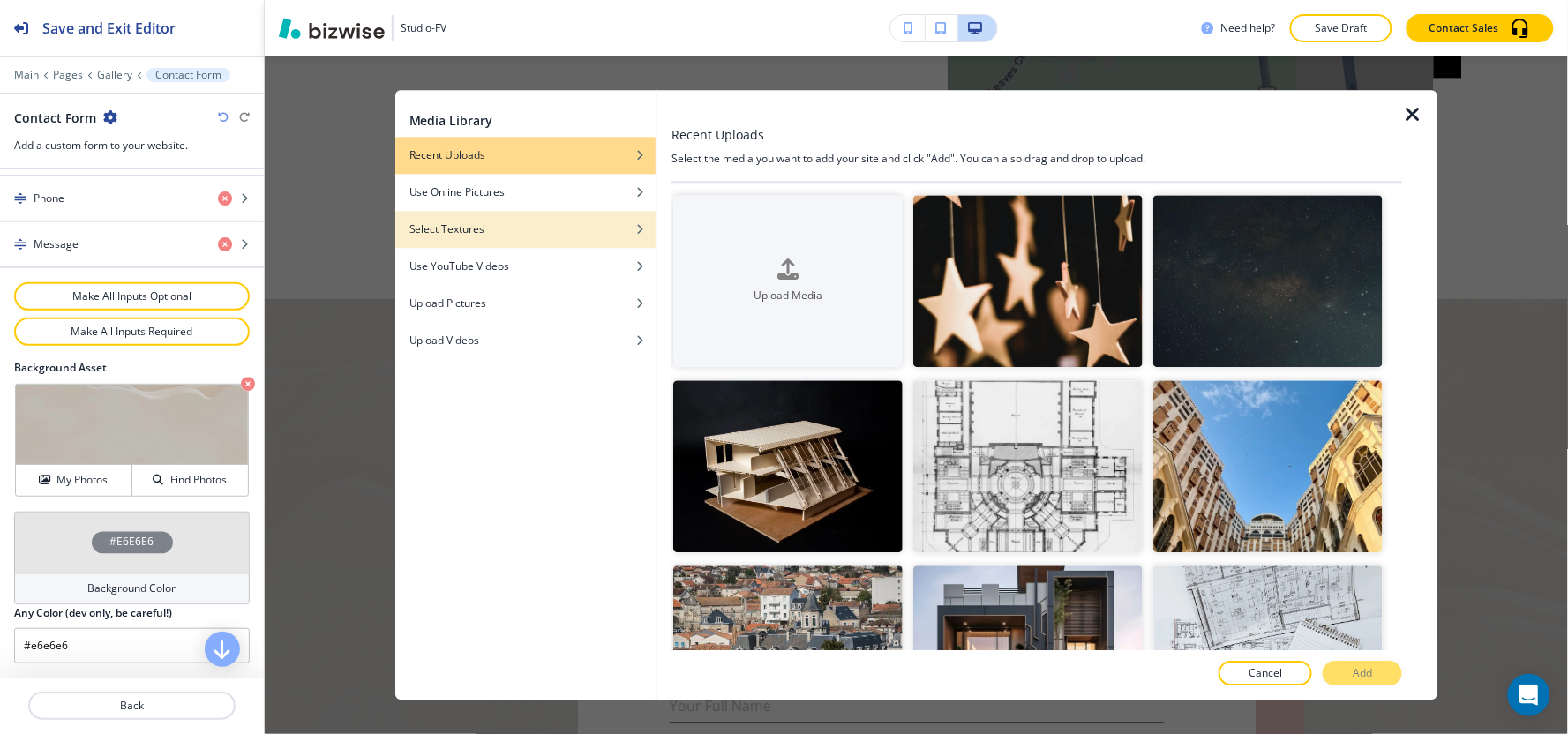
click at [593, 224] on div "Select Textures" at bounding box center [526, 229] width 260 height 16
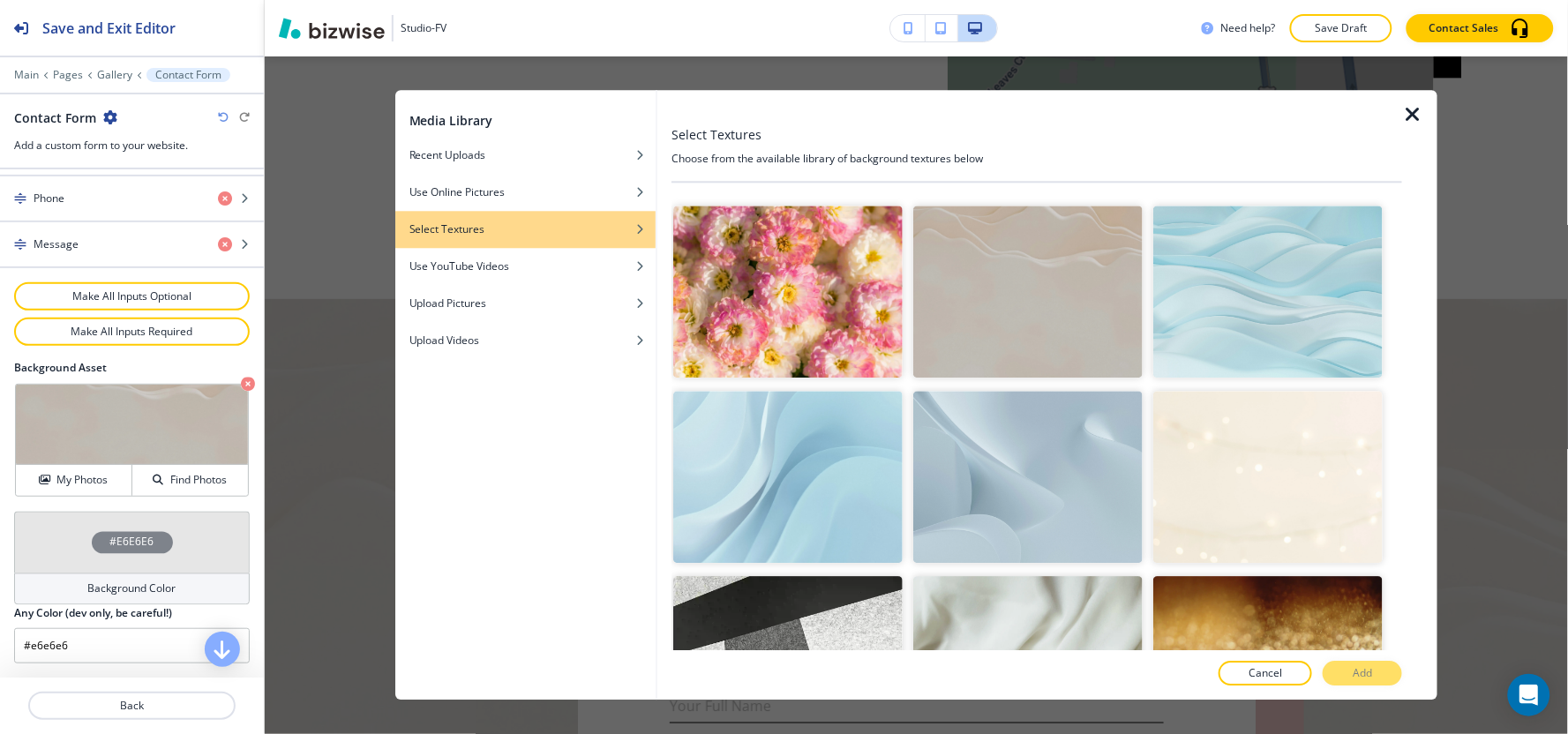
click at [1068, 498] on img "button" at bounding box center [1028, 476] width 230 height 172
click at [1392, 667] on button "Add" at bounding box center [1362, 673] width 80 height 24
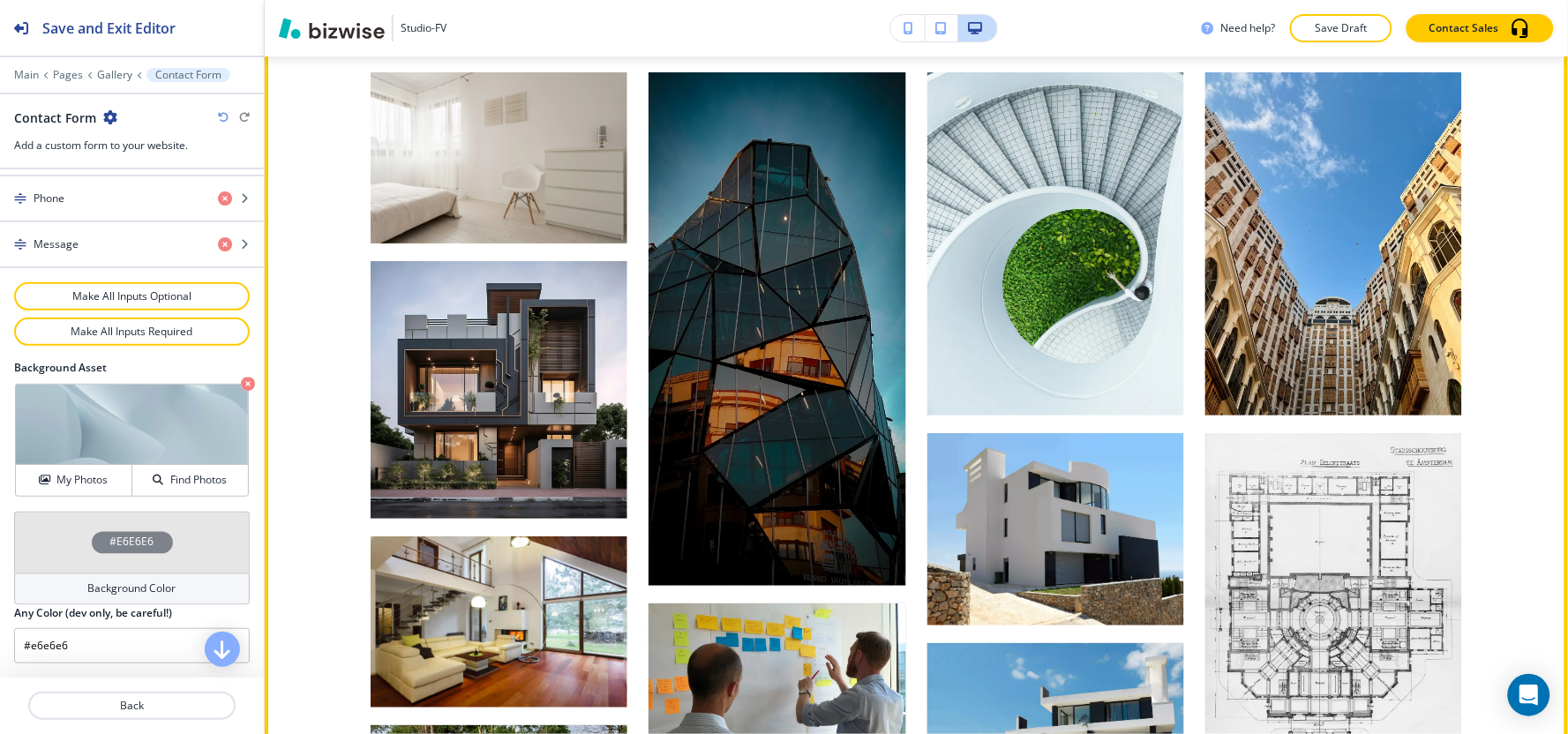
scroll to position [1119, 0]
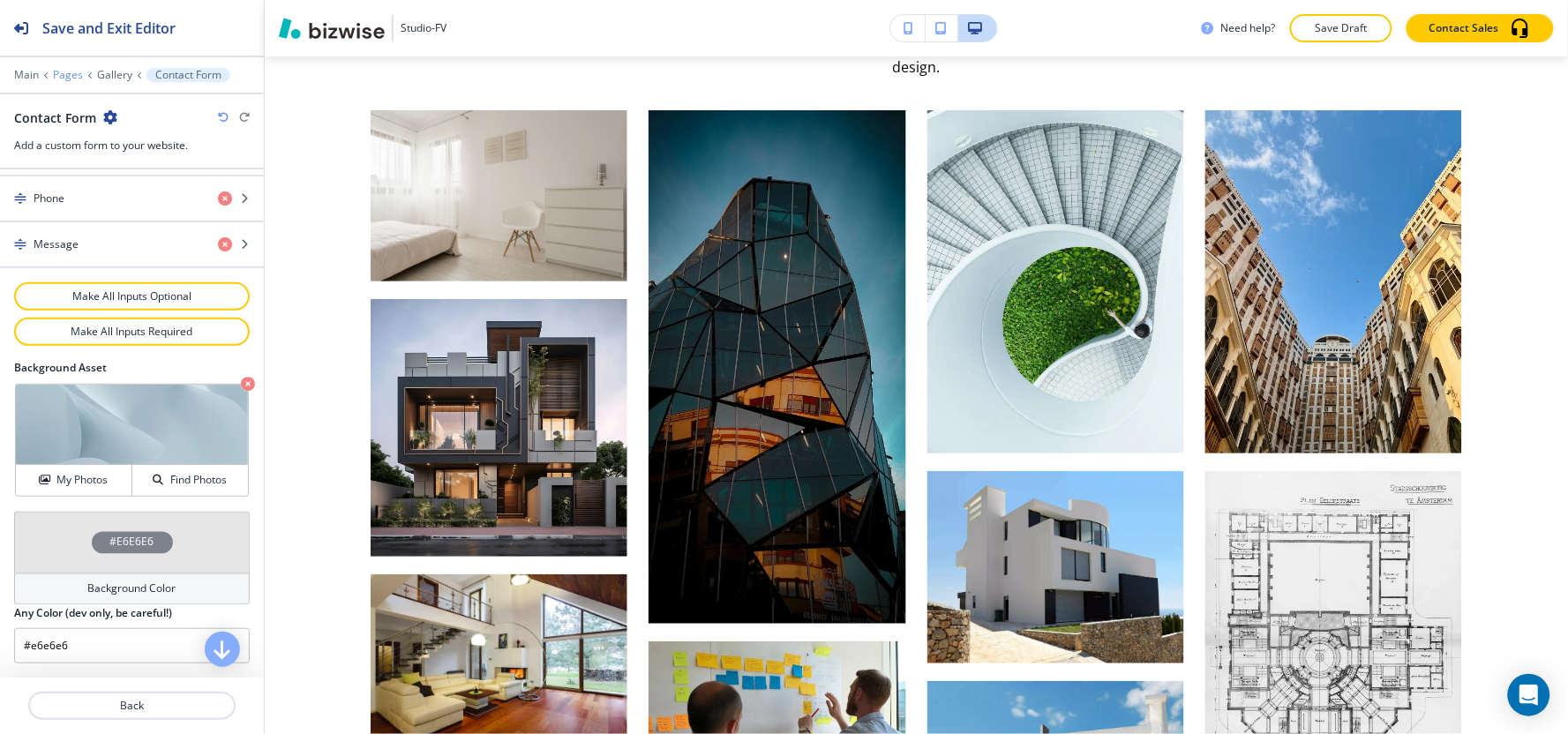
click at [71, 74] on p "Pages" at bounding box center [68, 75] width 30 height 13
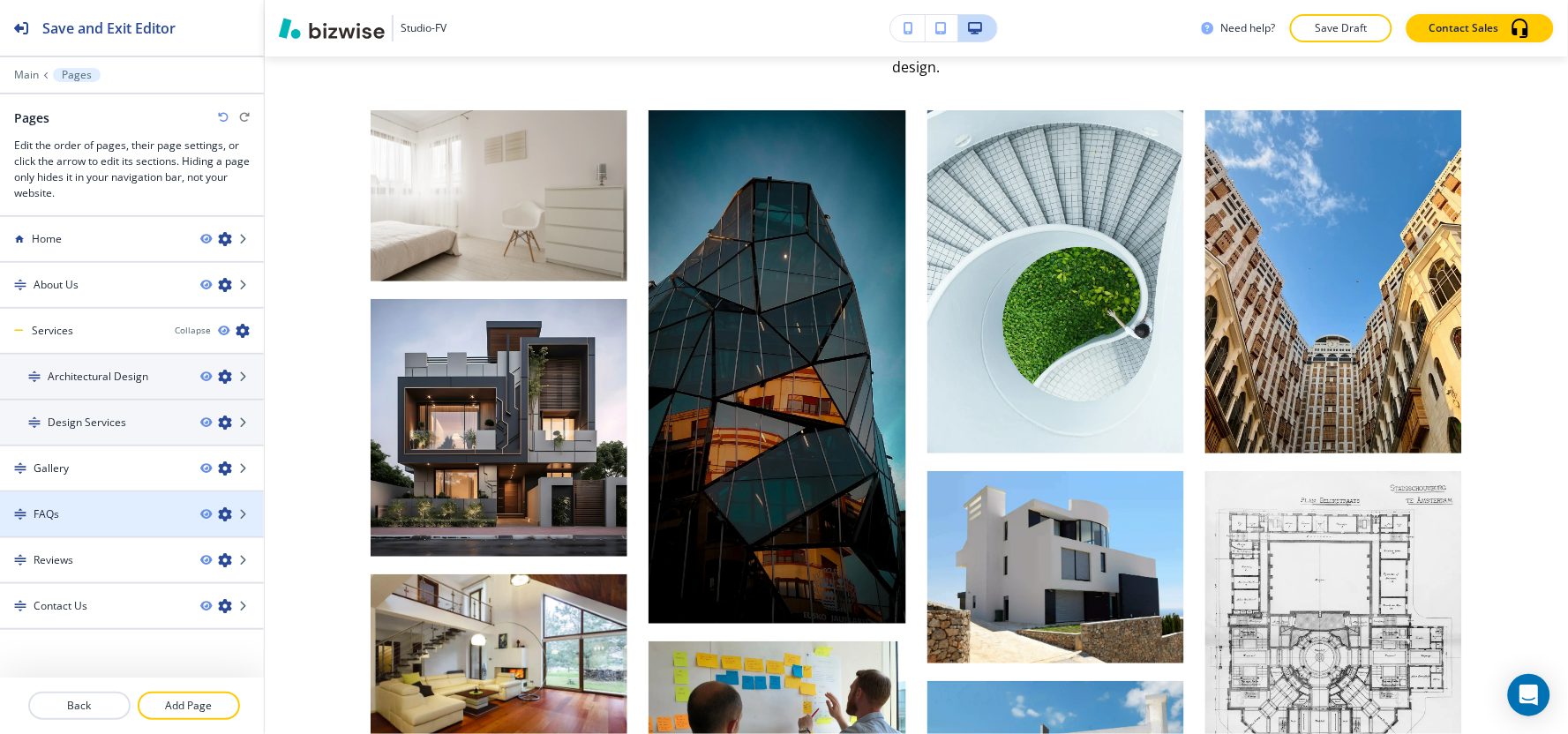
click at [77, 506] on div "FAQs" at bounding box center [93, 514] width 186 height 16
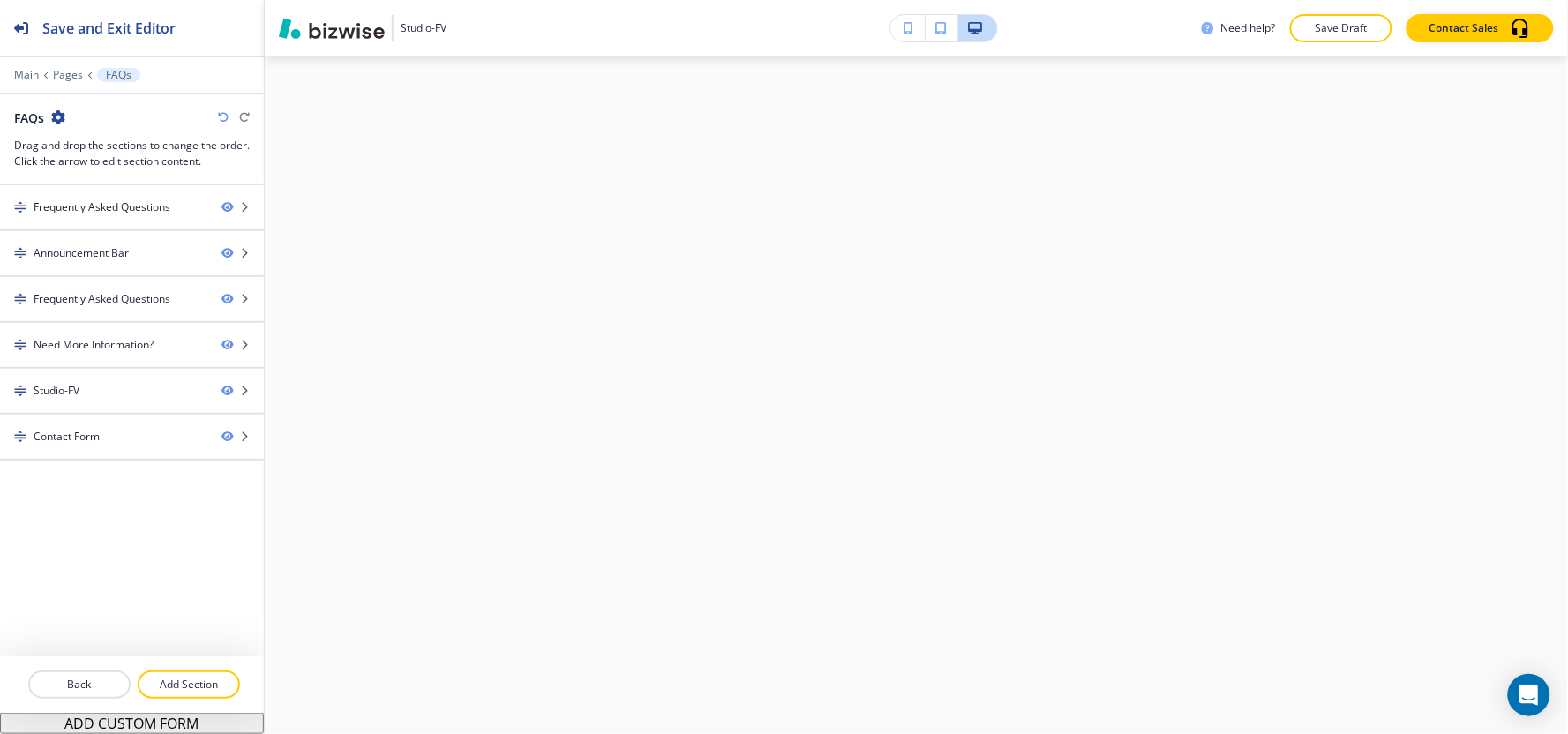
scroll to position [0, 0]
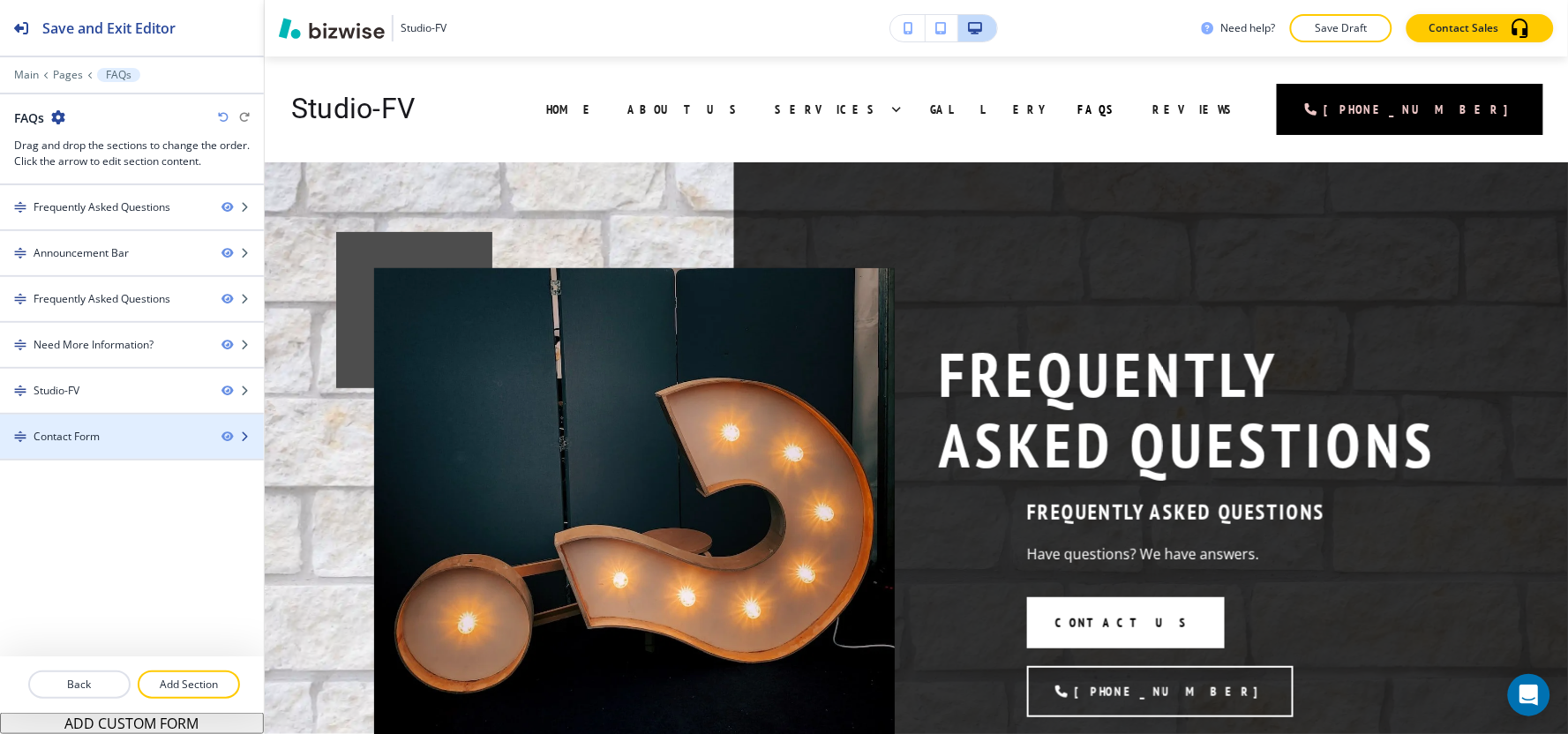
click at [86, 451] on div at bounding box center [132, 452] width 264 height 15
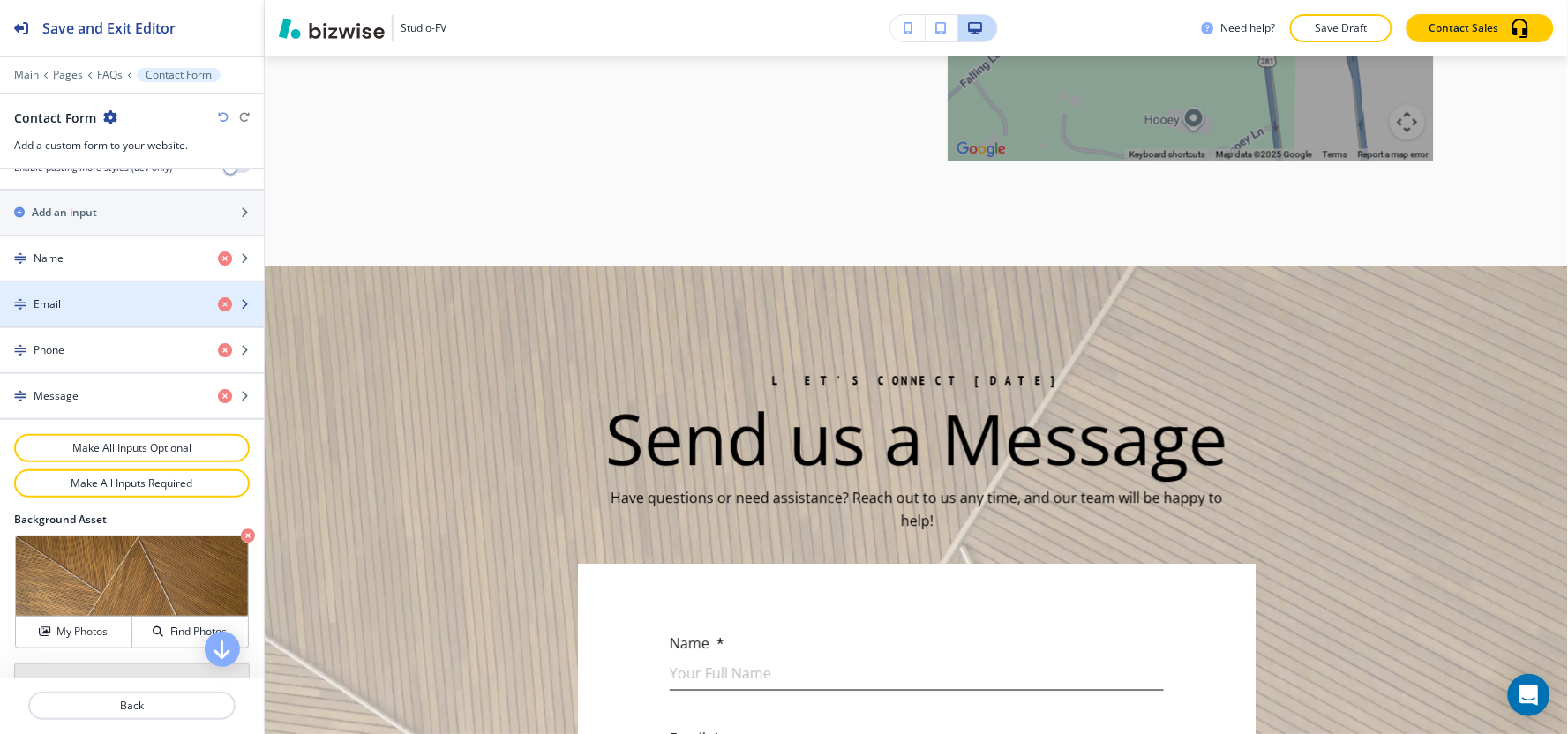
scroll to position [3276, 0]
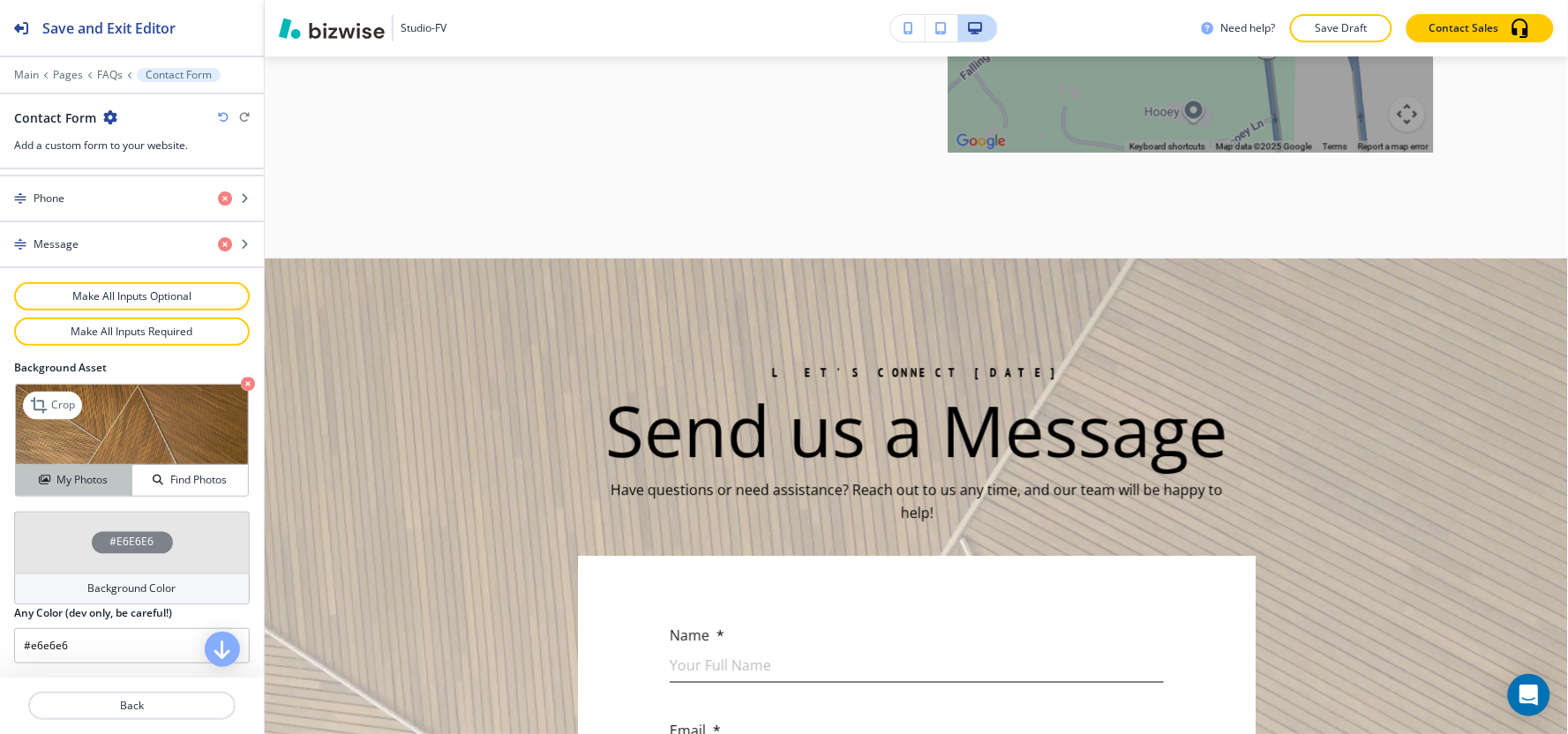
click at [77, 467] on button "My Photos" at bounding box center [74, 480] width 116 height 31
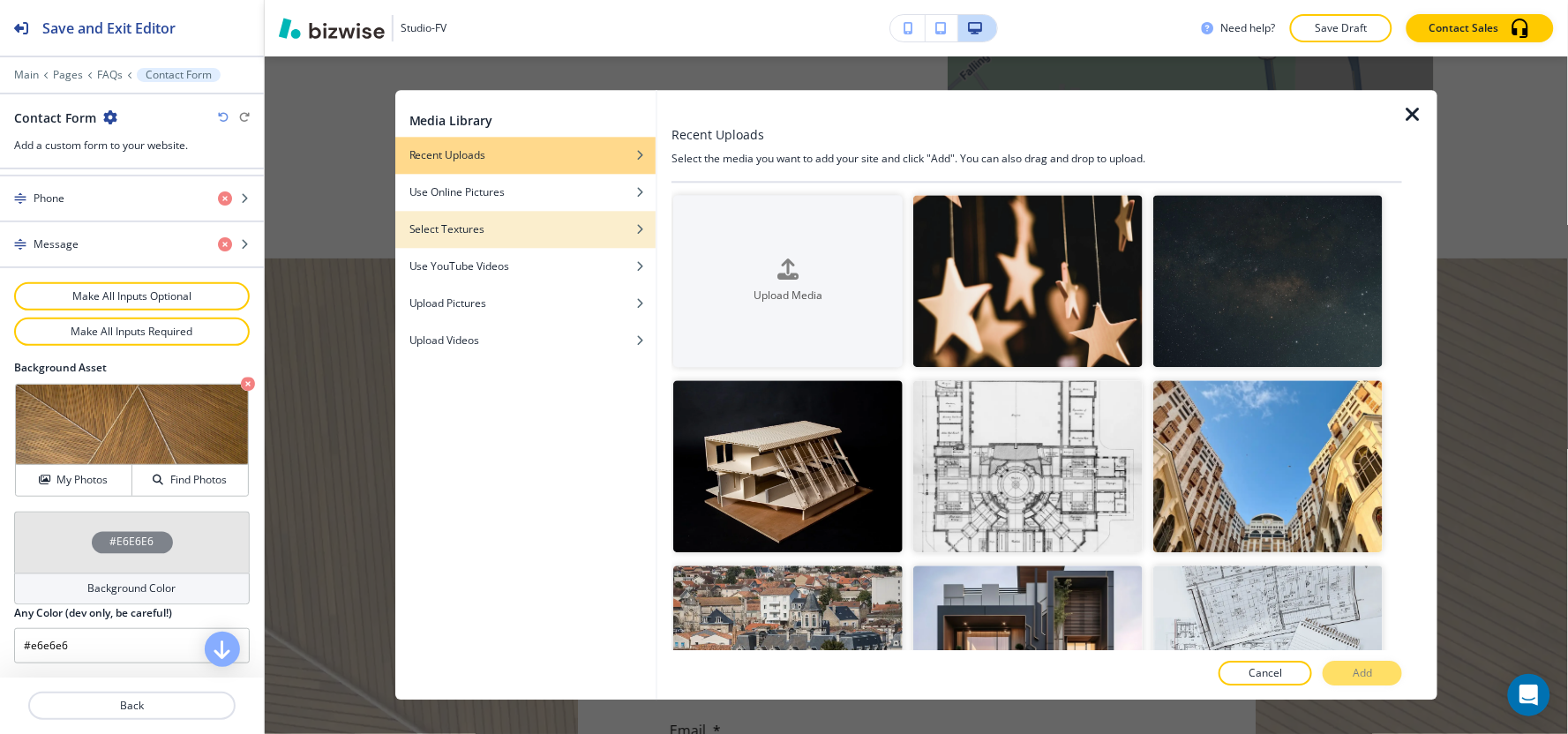
click at [603, 236] on div "Select Textures" at bounding box center [526, 229] width 260 height 16
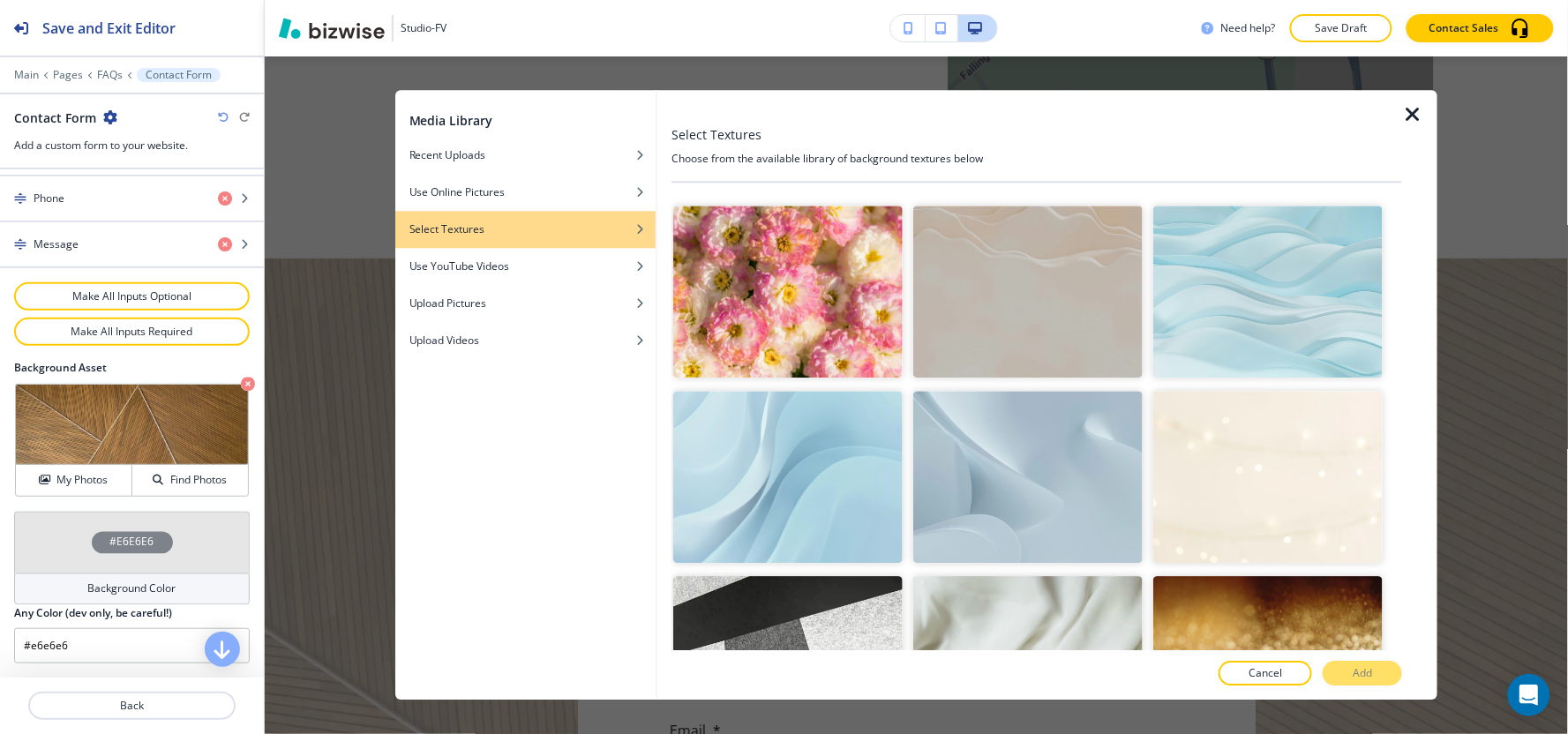
click at [1071, 474] on img "button" at bounding box center [1028, 476] width 230 height 172
click at [1348, 673] on button "Add" at bounding box center [1362, 673] width 80 height 24
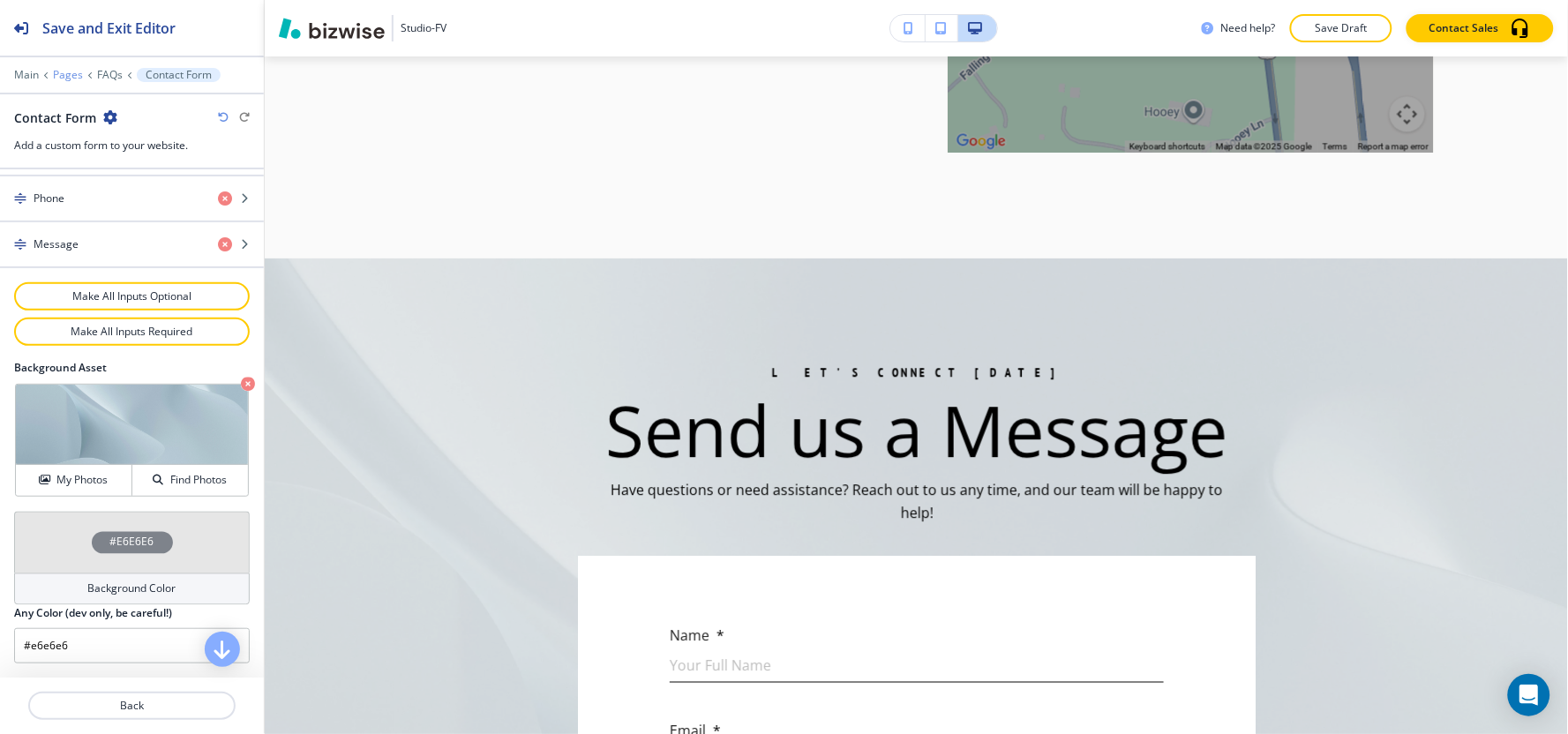
click at [67, 80] on p "Pages" at bounding box center [68, 75] width 30 height 13
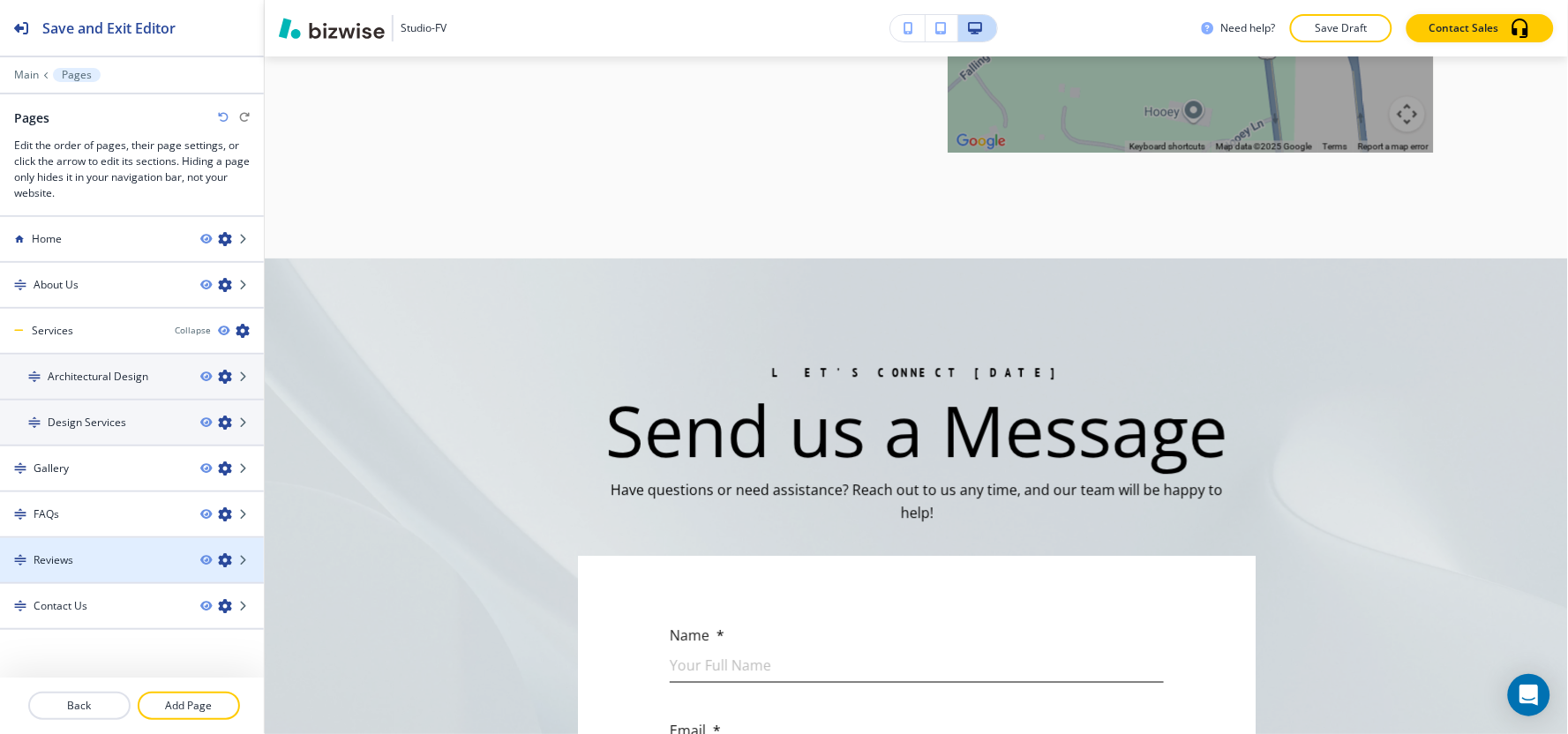
click at [80, 568] on div at bounding box center [132, 575] width 264 height 15
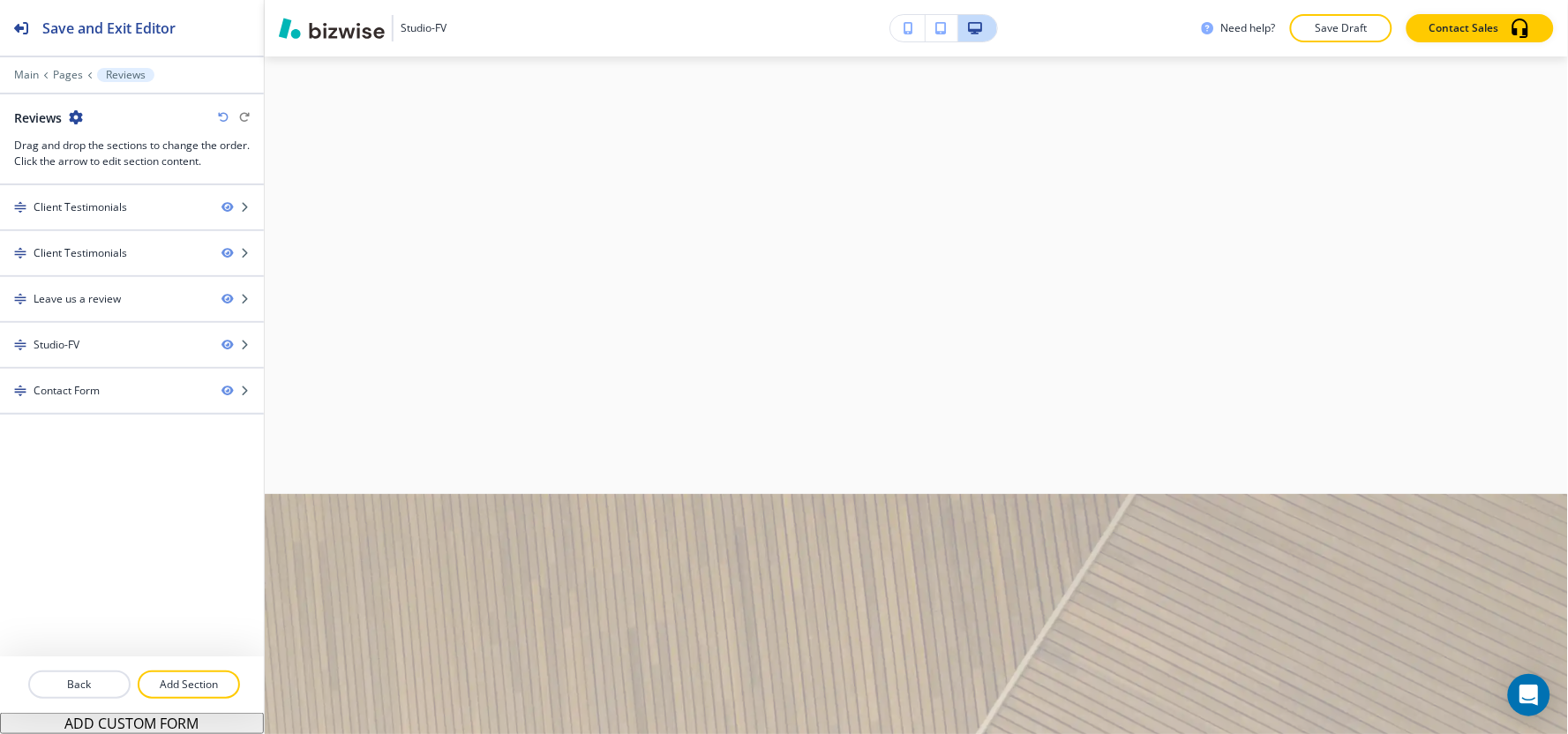
scroll to position [0, 0]
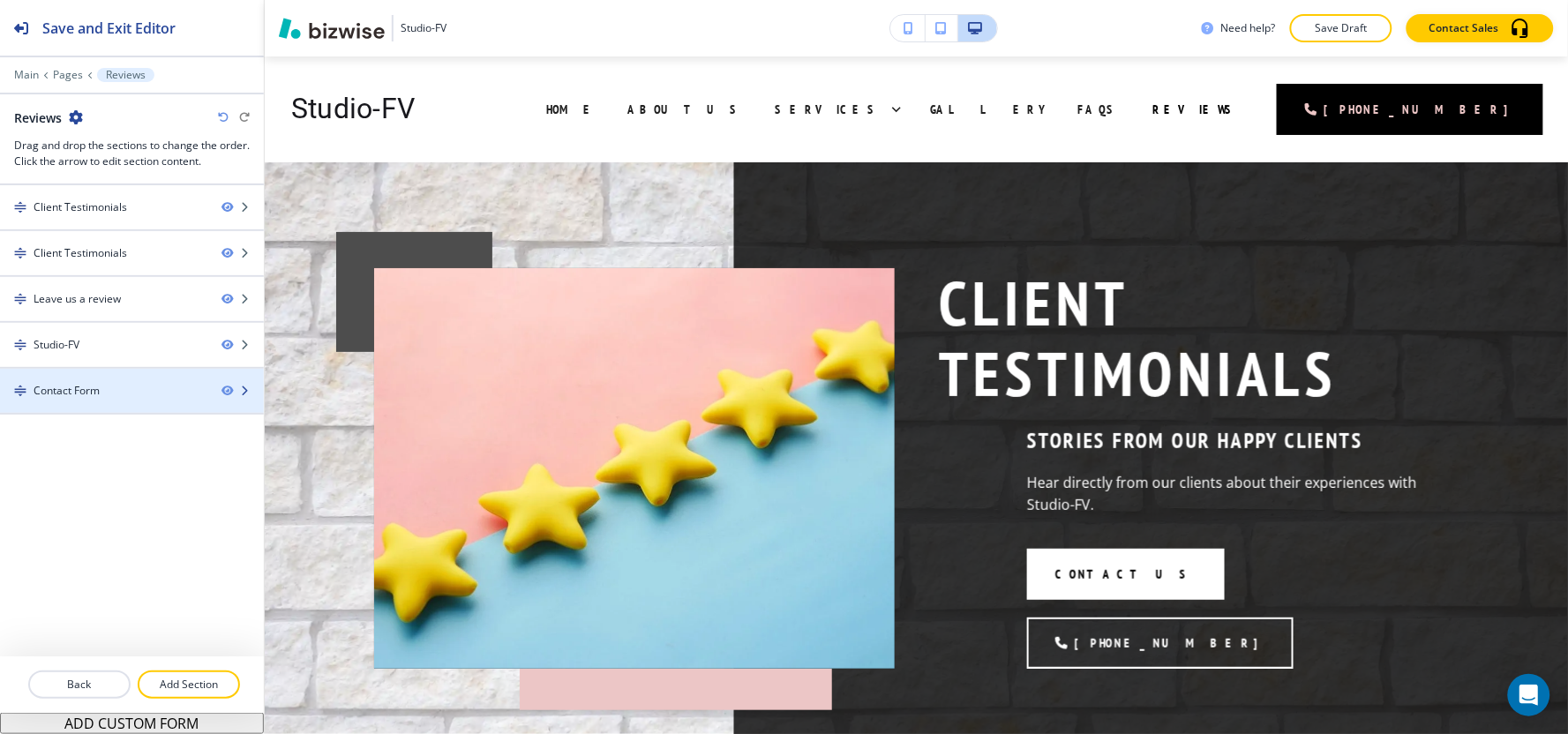
click at [81, 406] on div at bounding box center [132, 405] width 264 height 15
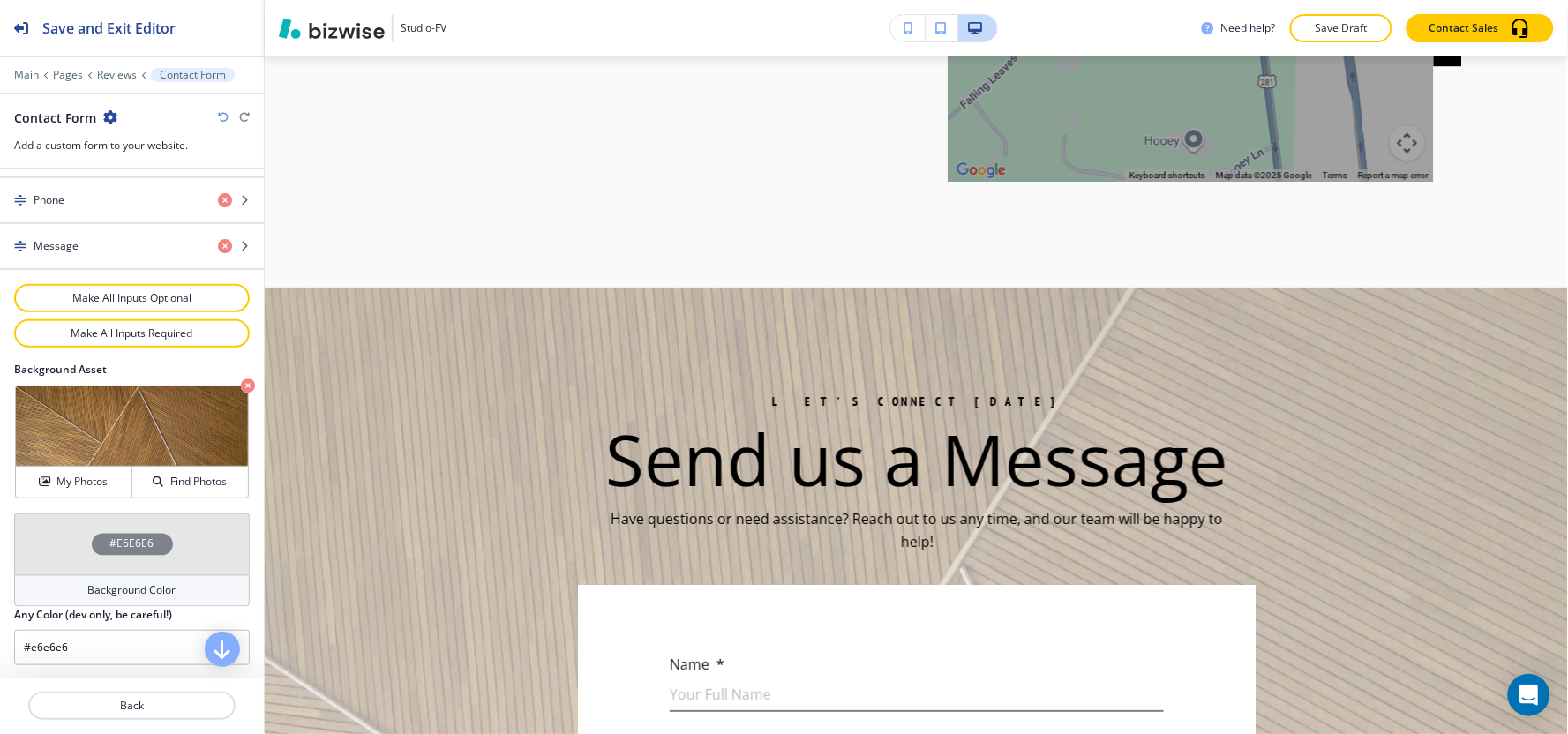
scroll to position [900, 0]
click at [89, 484] on h4 "My Photos" at bounding box center [81, 480] width 51 height 16
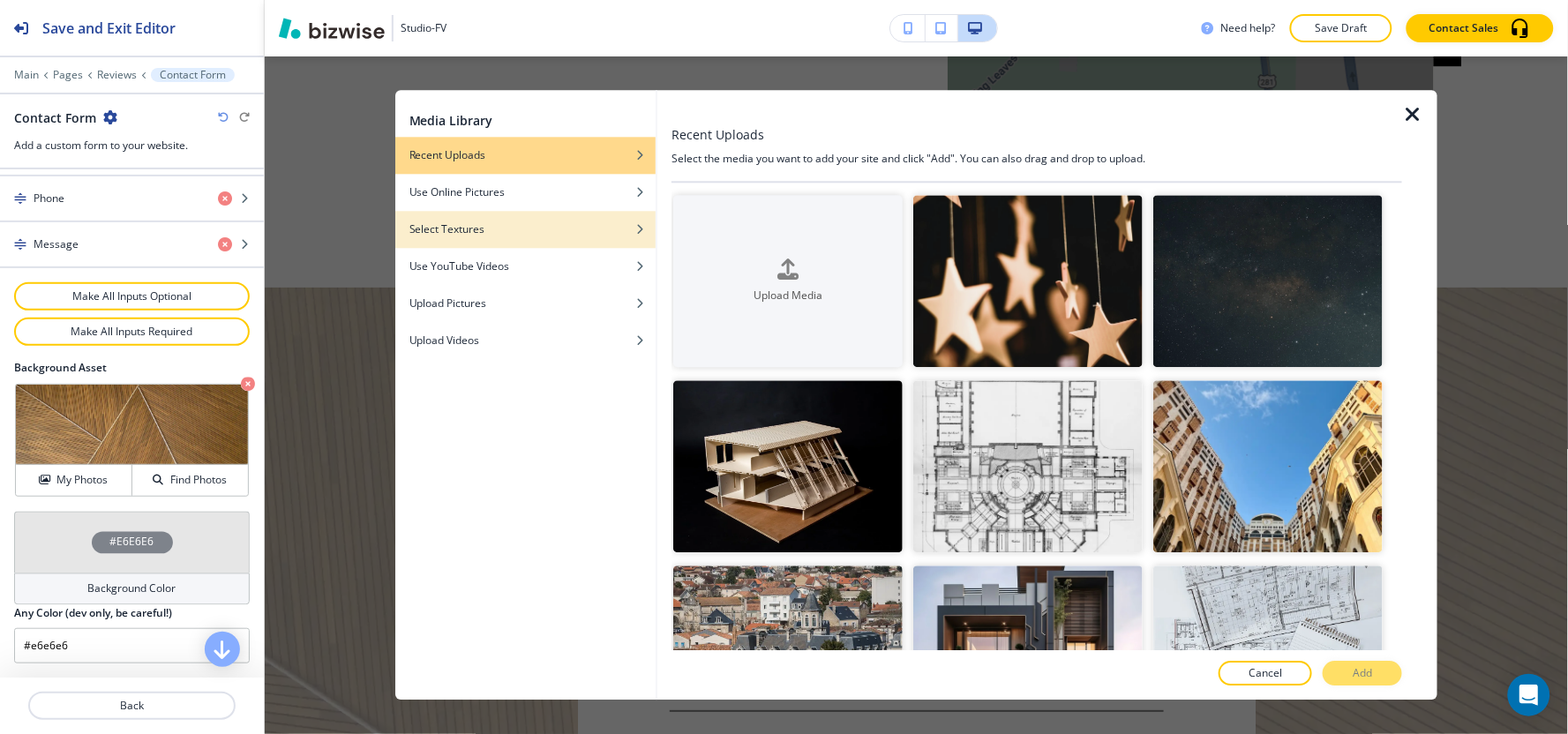
click at [611, 234] on div "Select Textures" at bounding box center [526, 229] width 260 height 16
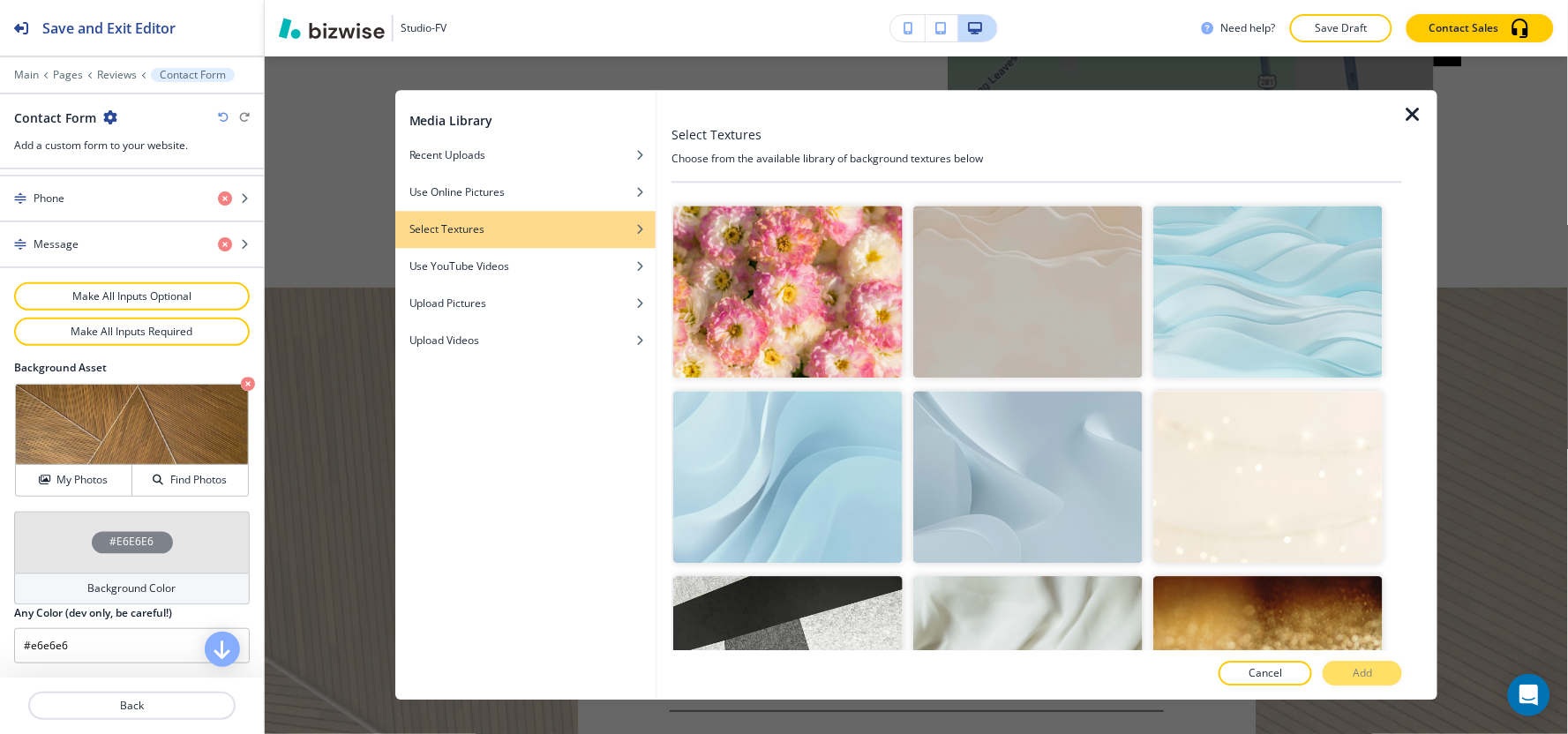
click at [1006, 459] on img "button" at bounding box center [1028, 476] width 230 height 172
click at [1370, 671] on p "Add" at bounding box center [1362, 674] width 19 height 16
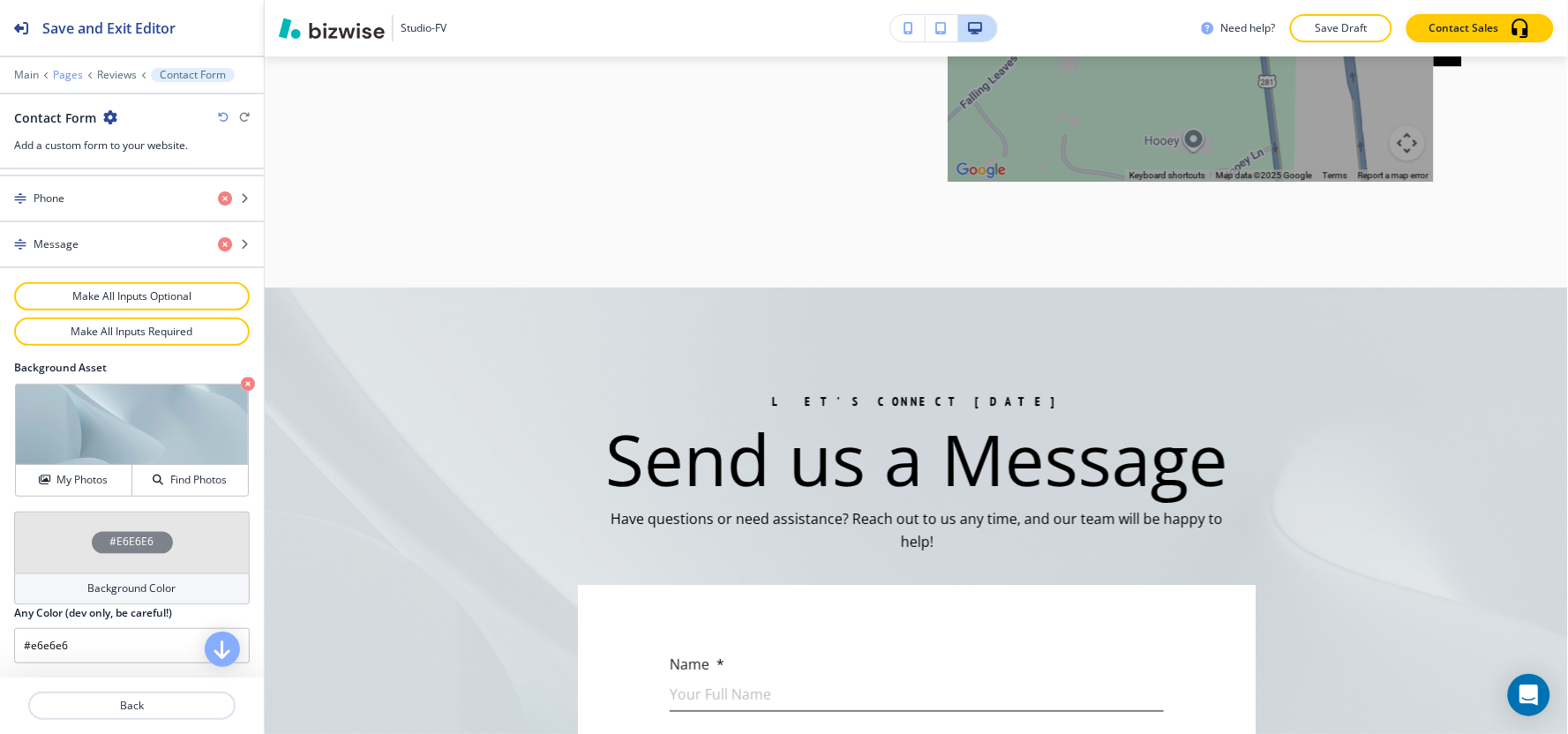
click at [71, 72] on p "Pages" at bounding box center [68, 75] width 30 height 13
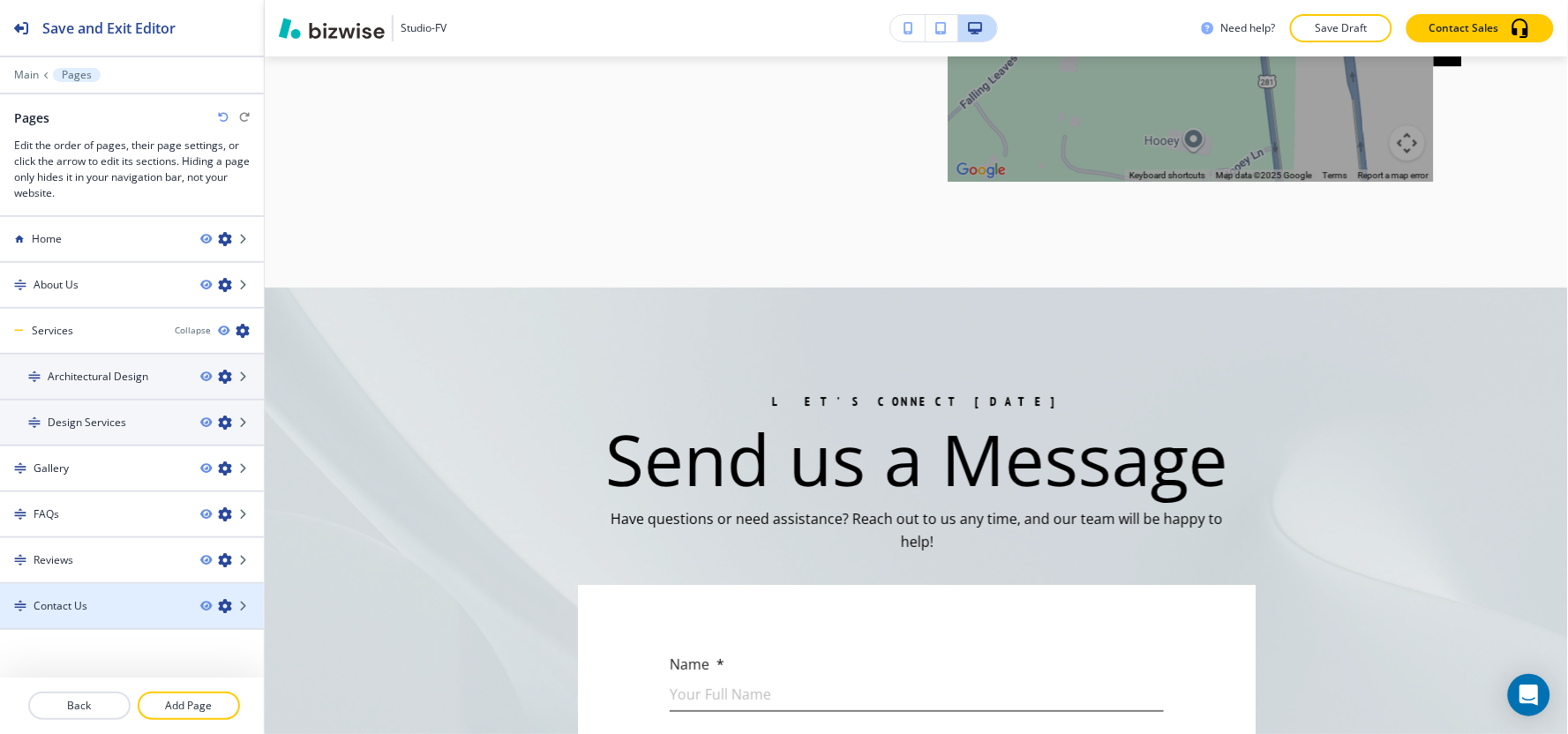
click at [76, 598] on h4 "Contact Us" at bounding box center [61, 606] width 54 height 16
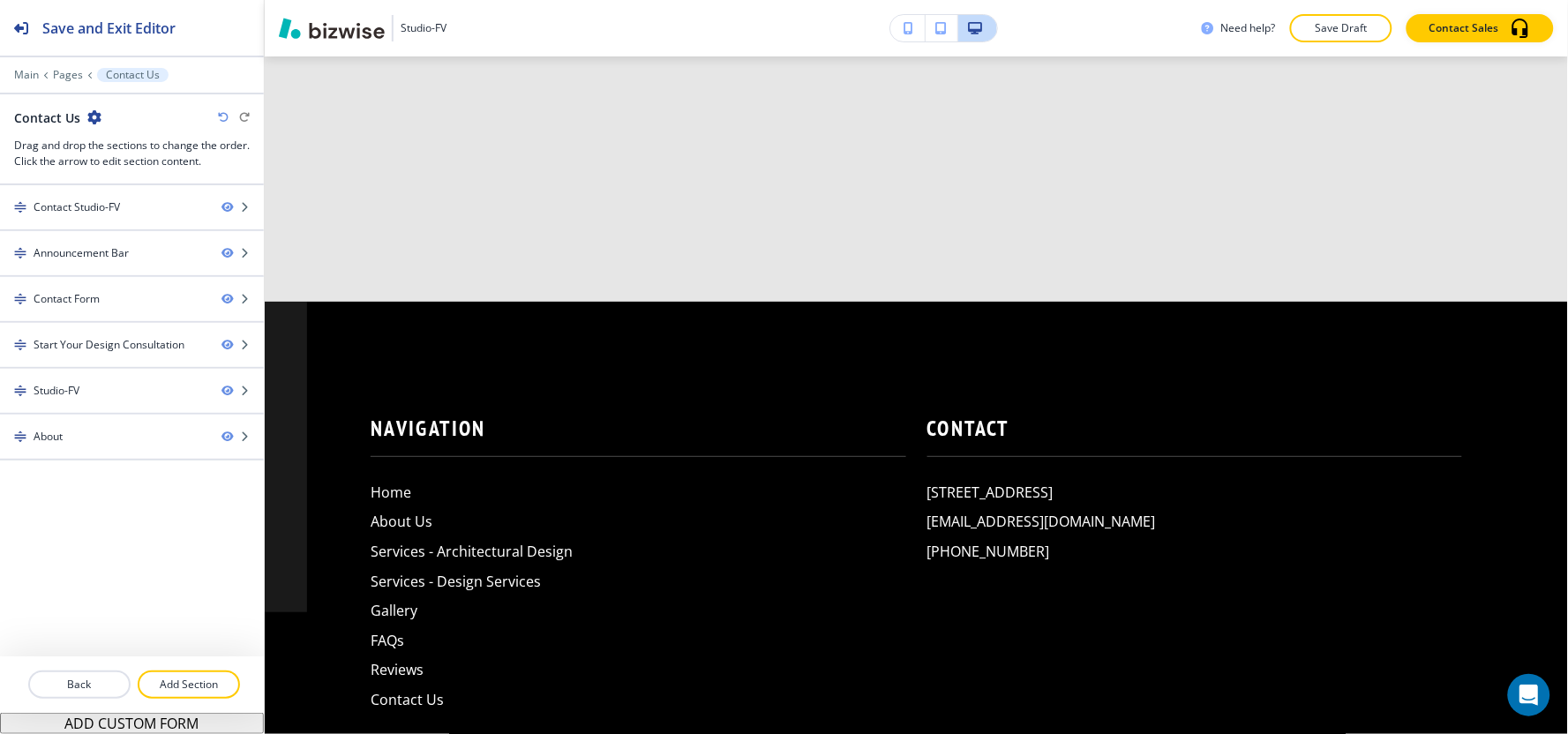
scroll to position [0, 0]
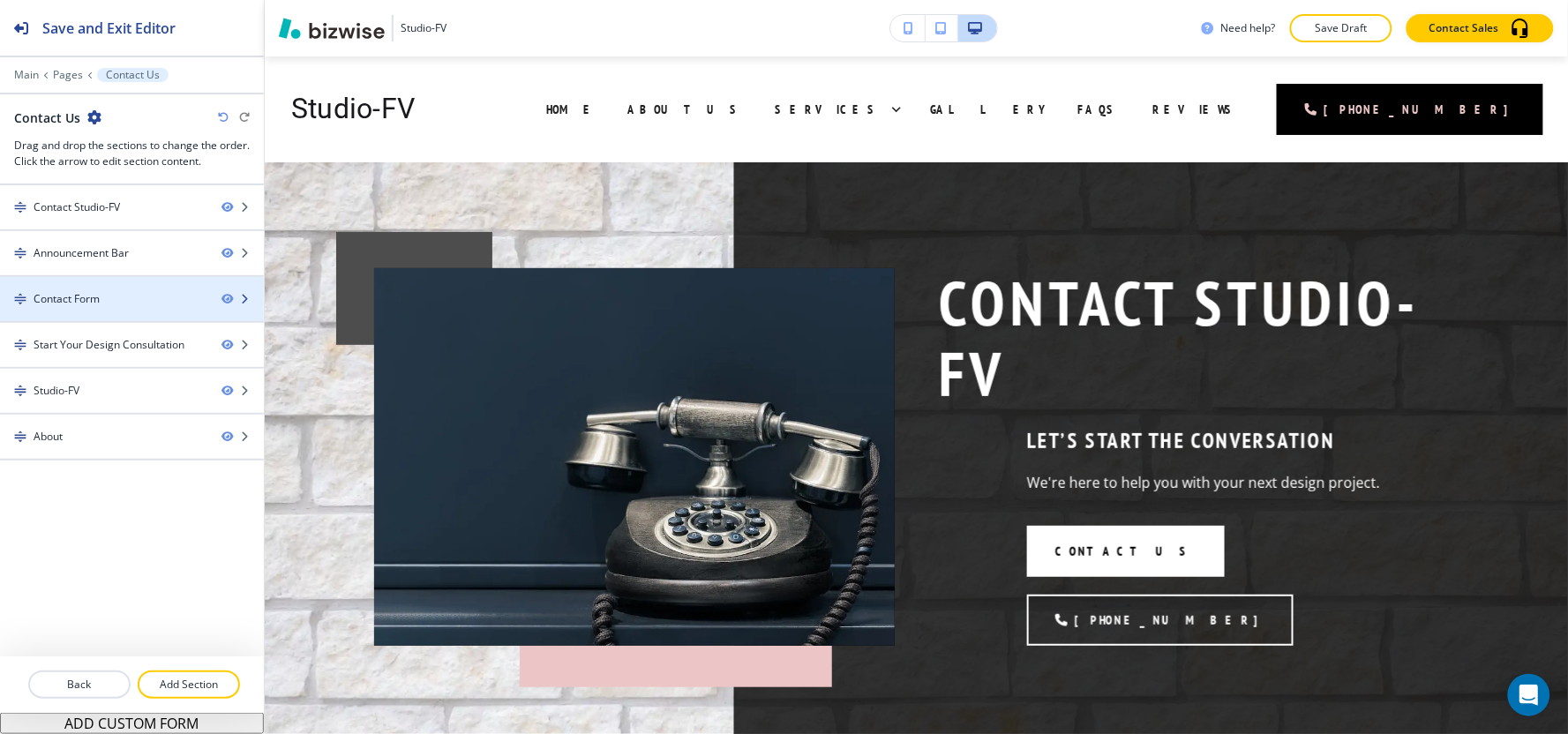
click at [80, 309] on div at bounding box center [132, 314] width 264 height 15
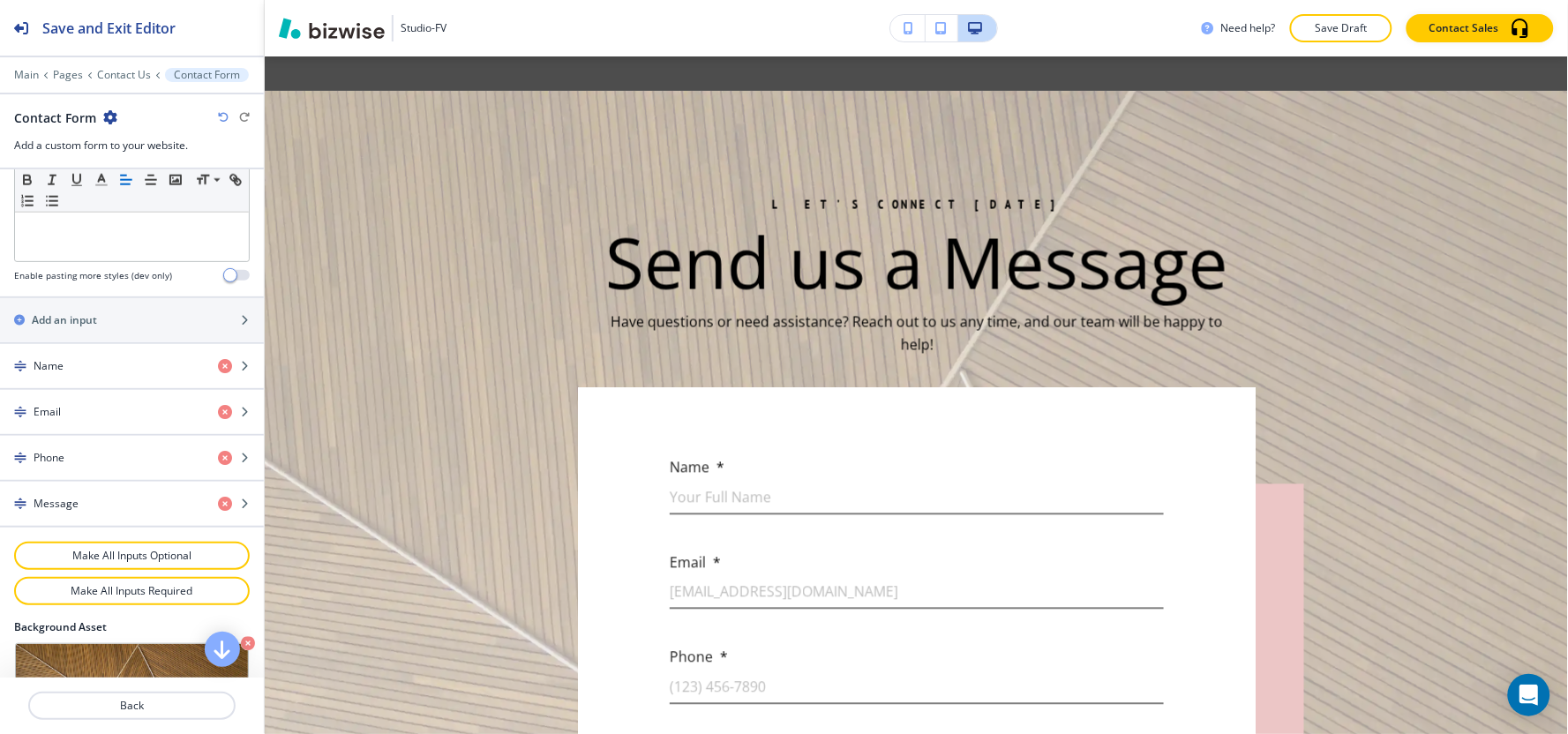
scroll to position [882, 0]
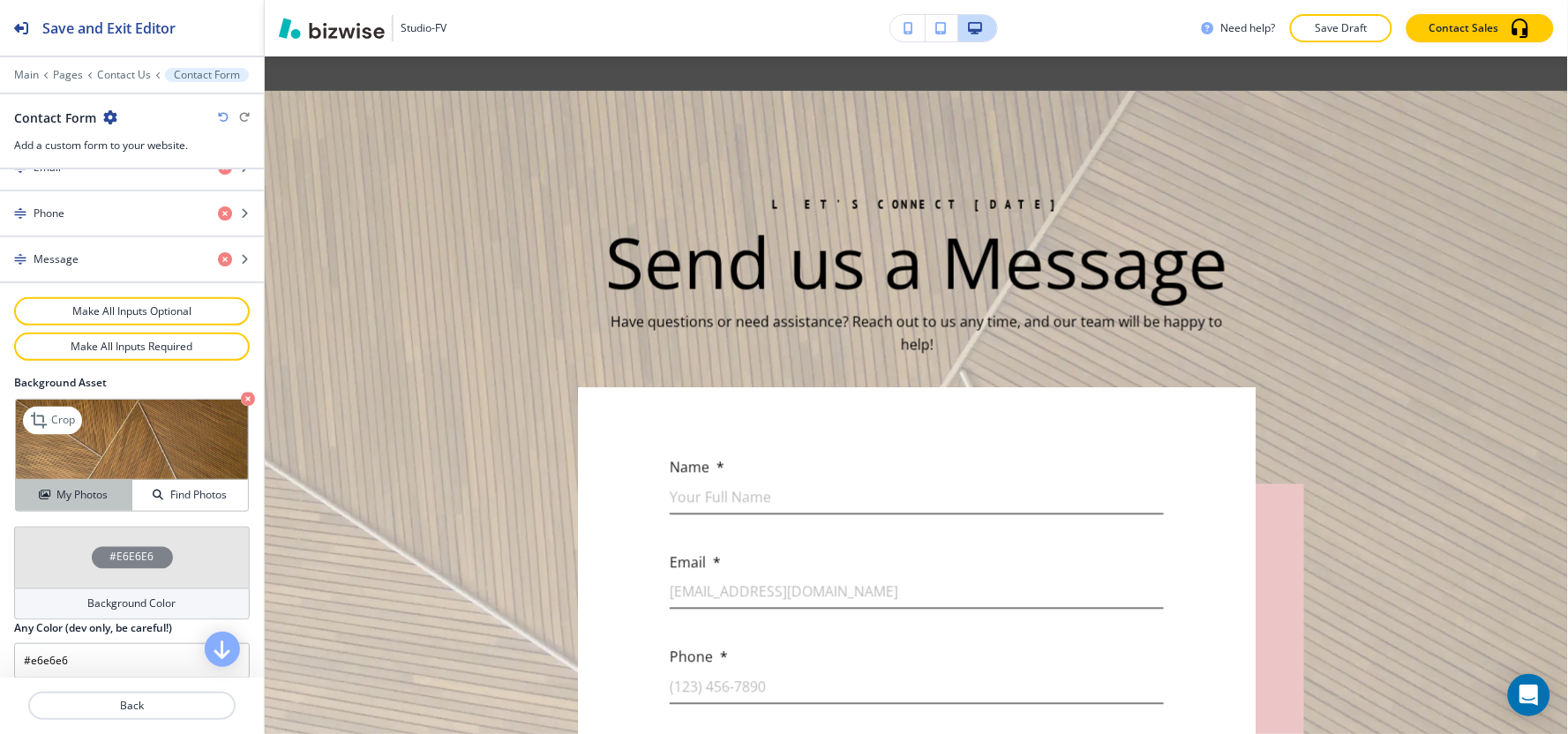
click at [78, 487] on button "My Photos" at bounding box center [74, 495] width 116 height 31
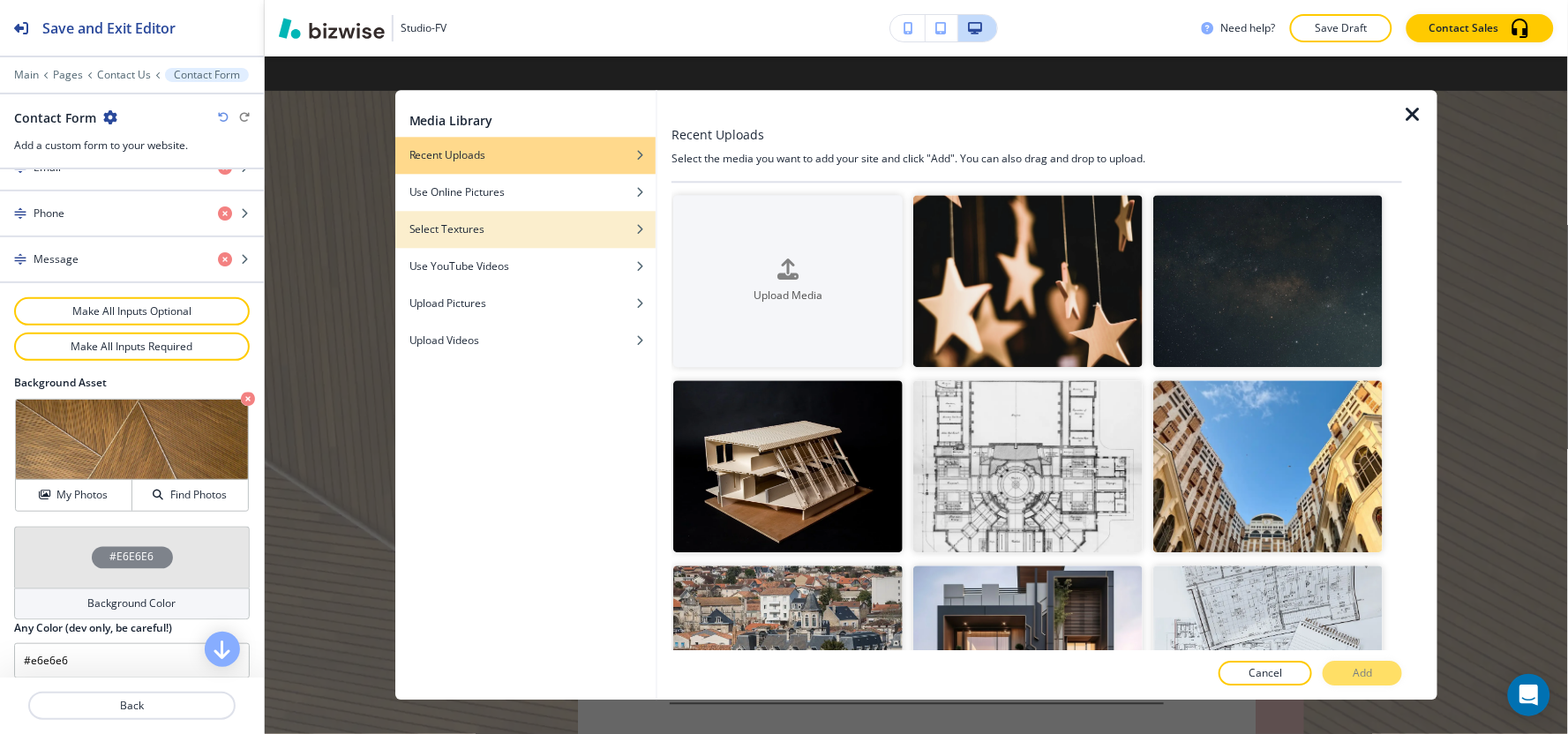
click at [560, 224] on div "Select Textures" at bounding box center [526, 229] width 260 height 16
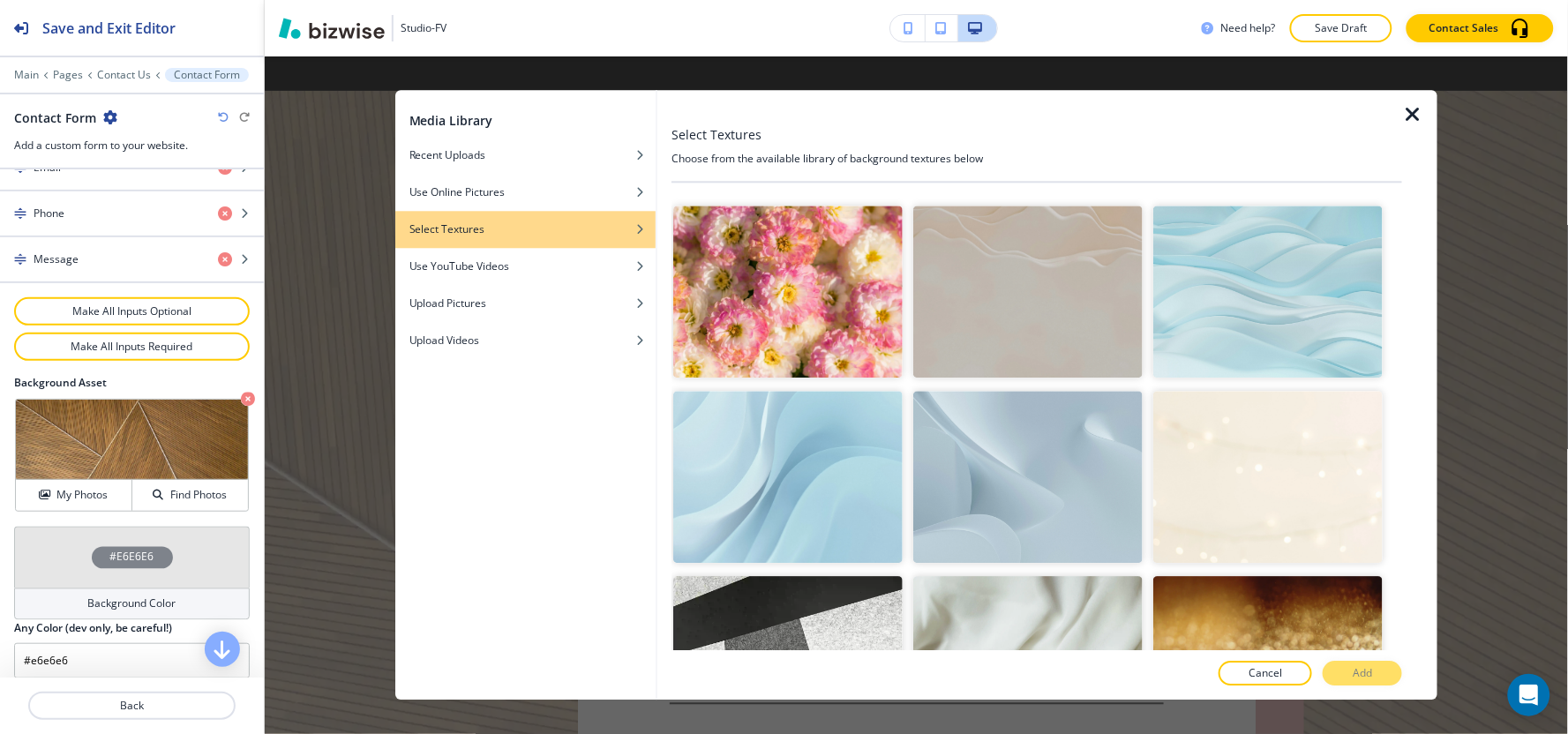
click at [1052, 454] on img "button" at bounding box center [1028, 476] width 230 height 172
click at [1379, 683] on button "Add" at bounding box center [1362, 673] width 80 height 24
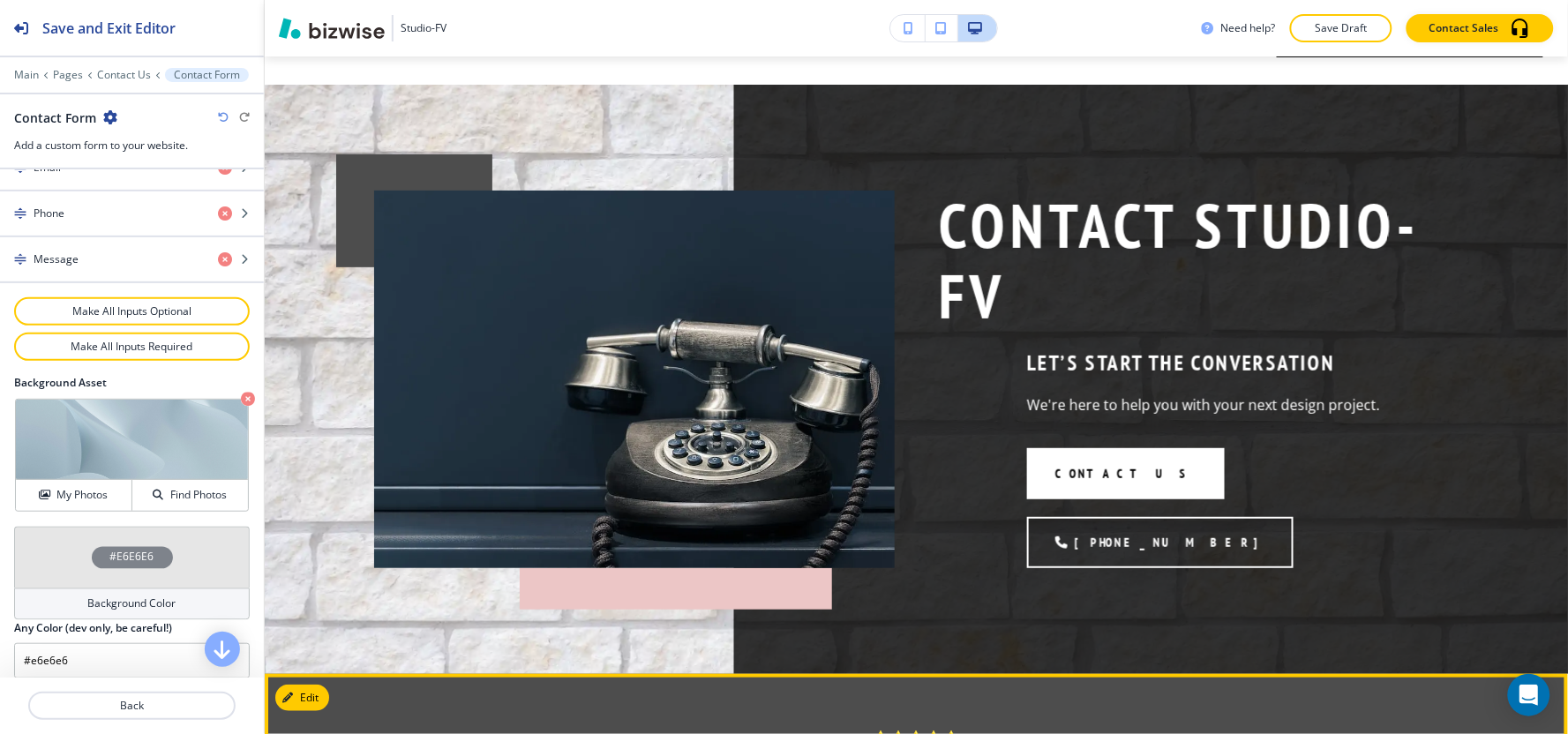
scroll to position [0, 0]
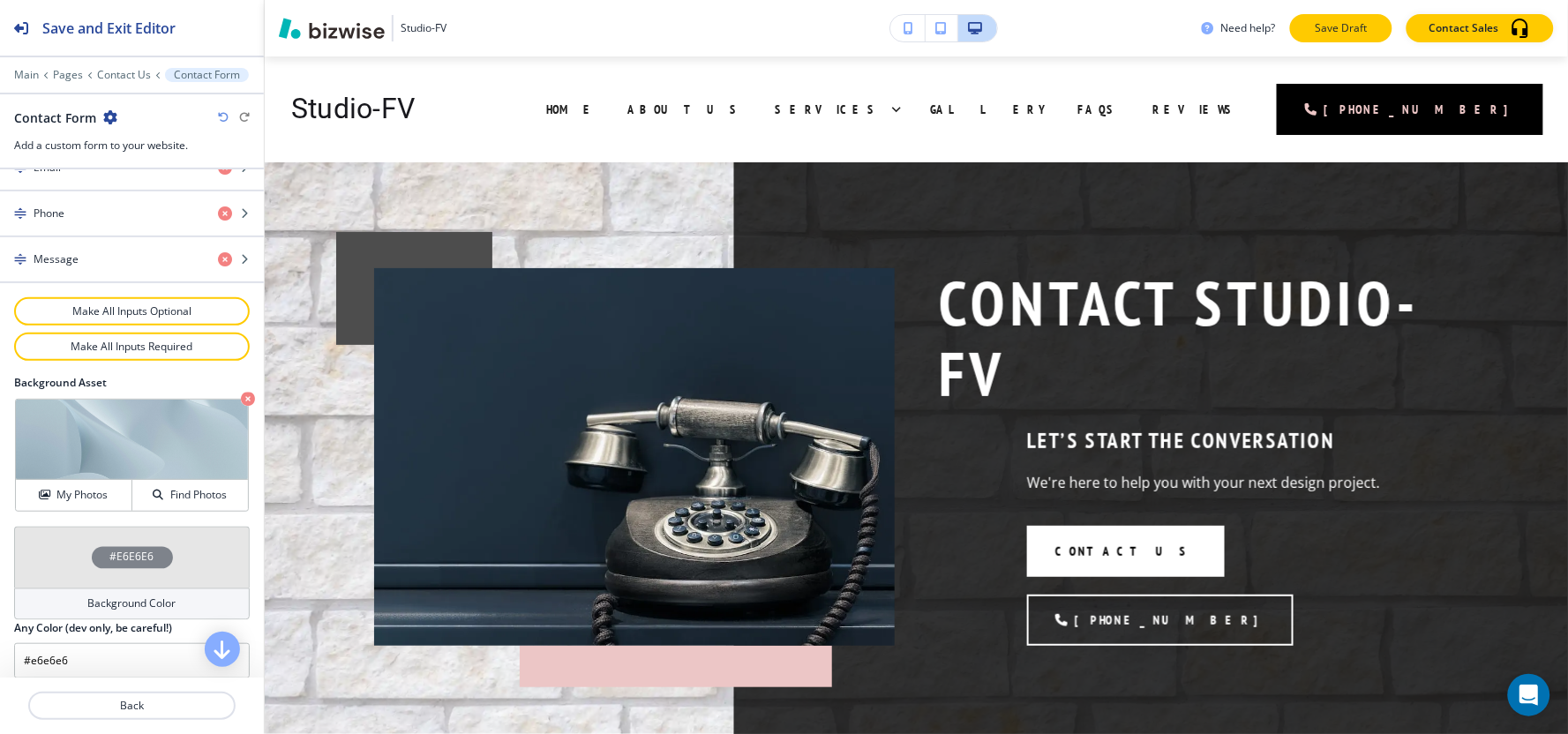
click at [1364, 28] on p "Save Draft" at bounding box center [1341, 28] width 56 height 16
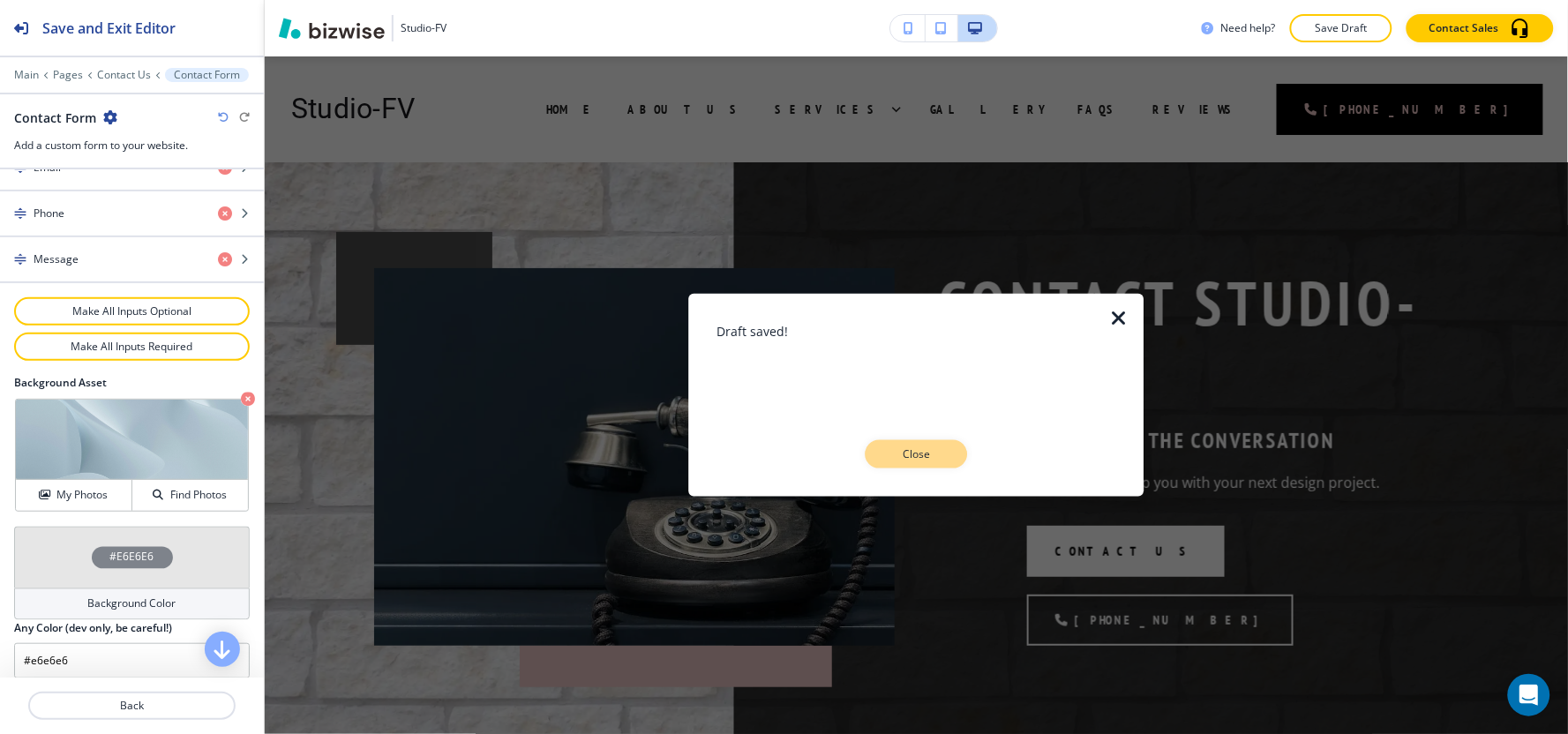
click at [935, 456] on p "Close" at bounding box center [916, 454] width 56 height 16
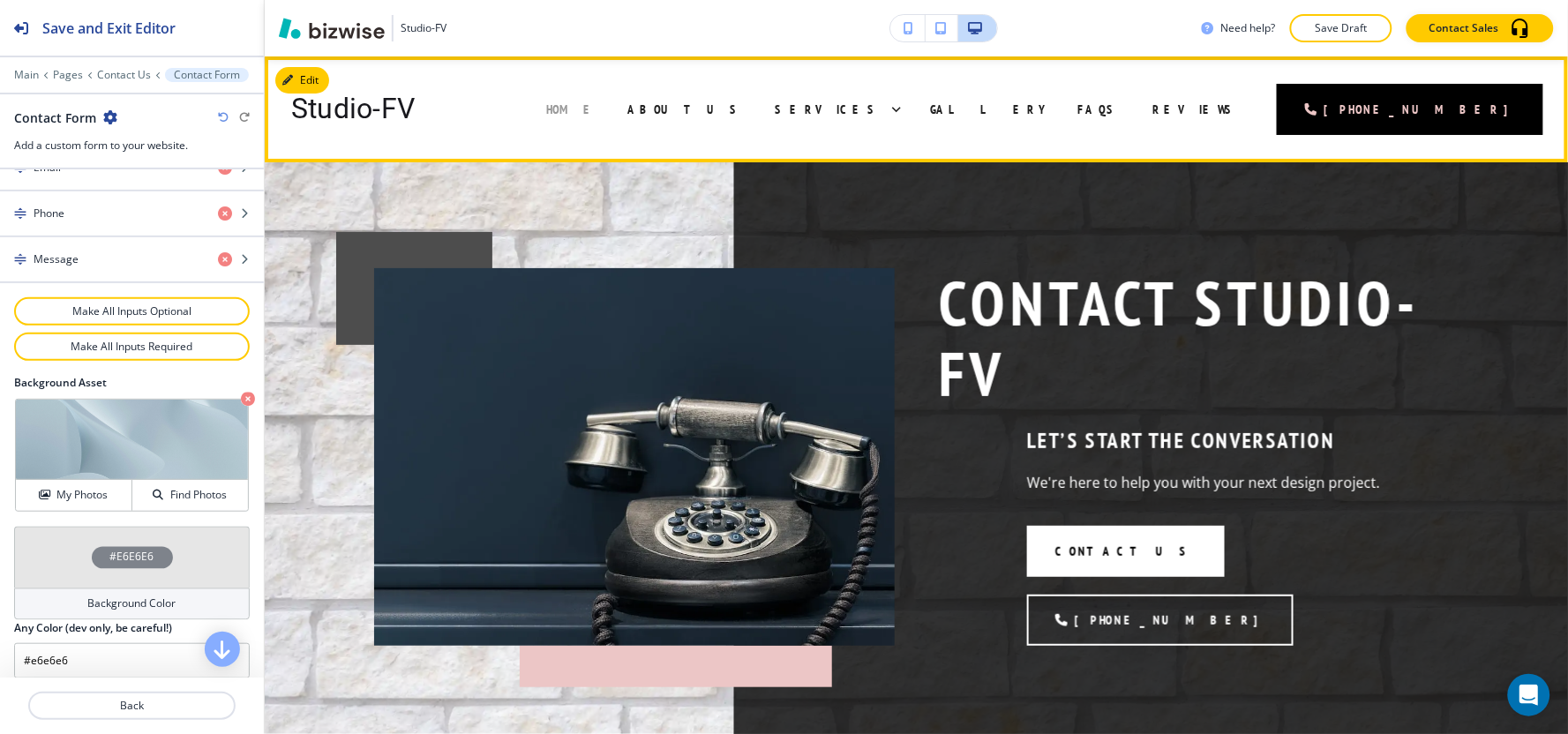
click at [598, 109] on span "Home" at bounding box center [572, 110] width 51 height 16
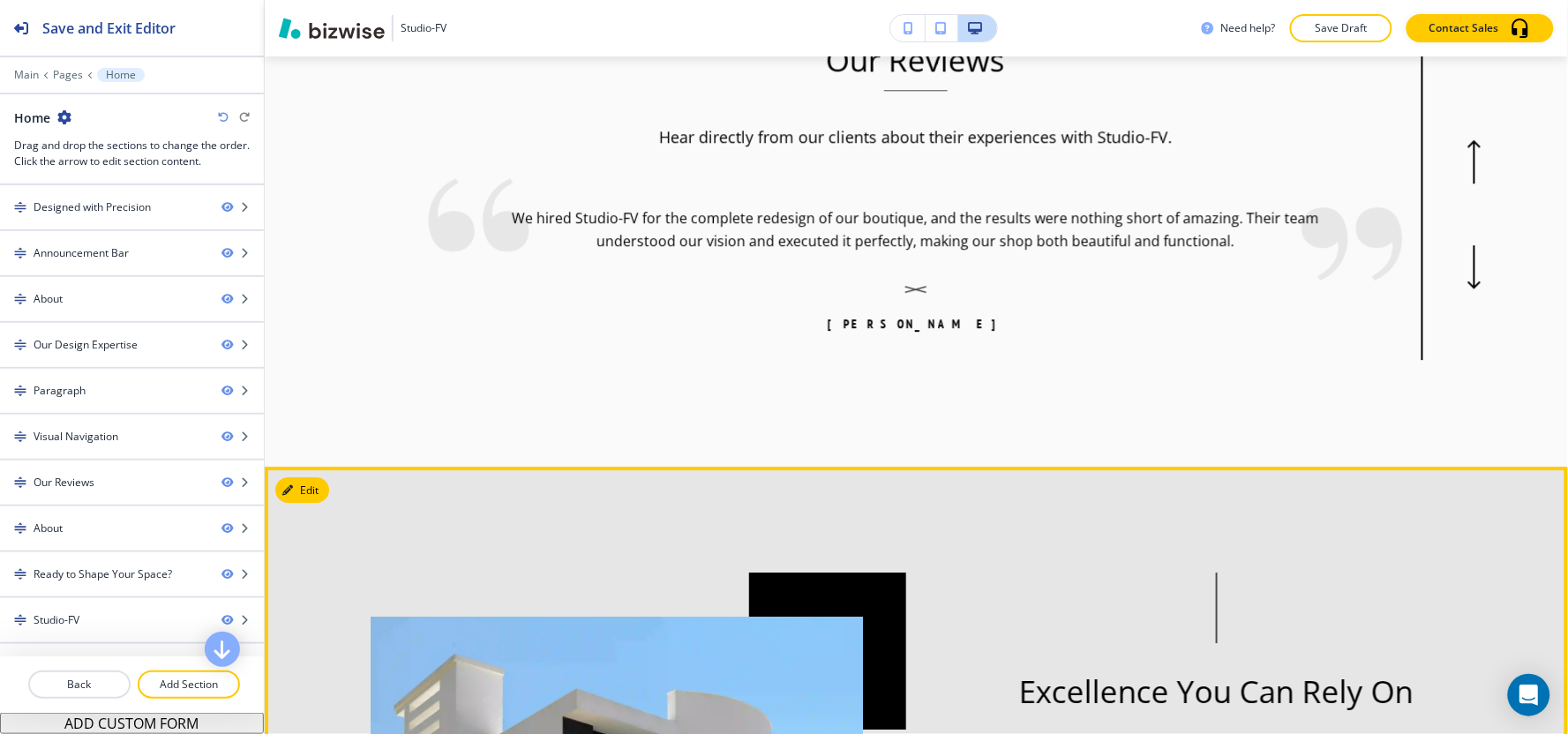
scroll to position [3724, 0]
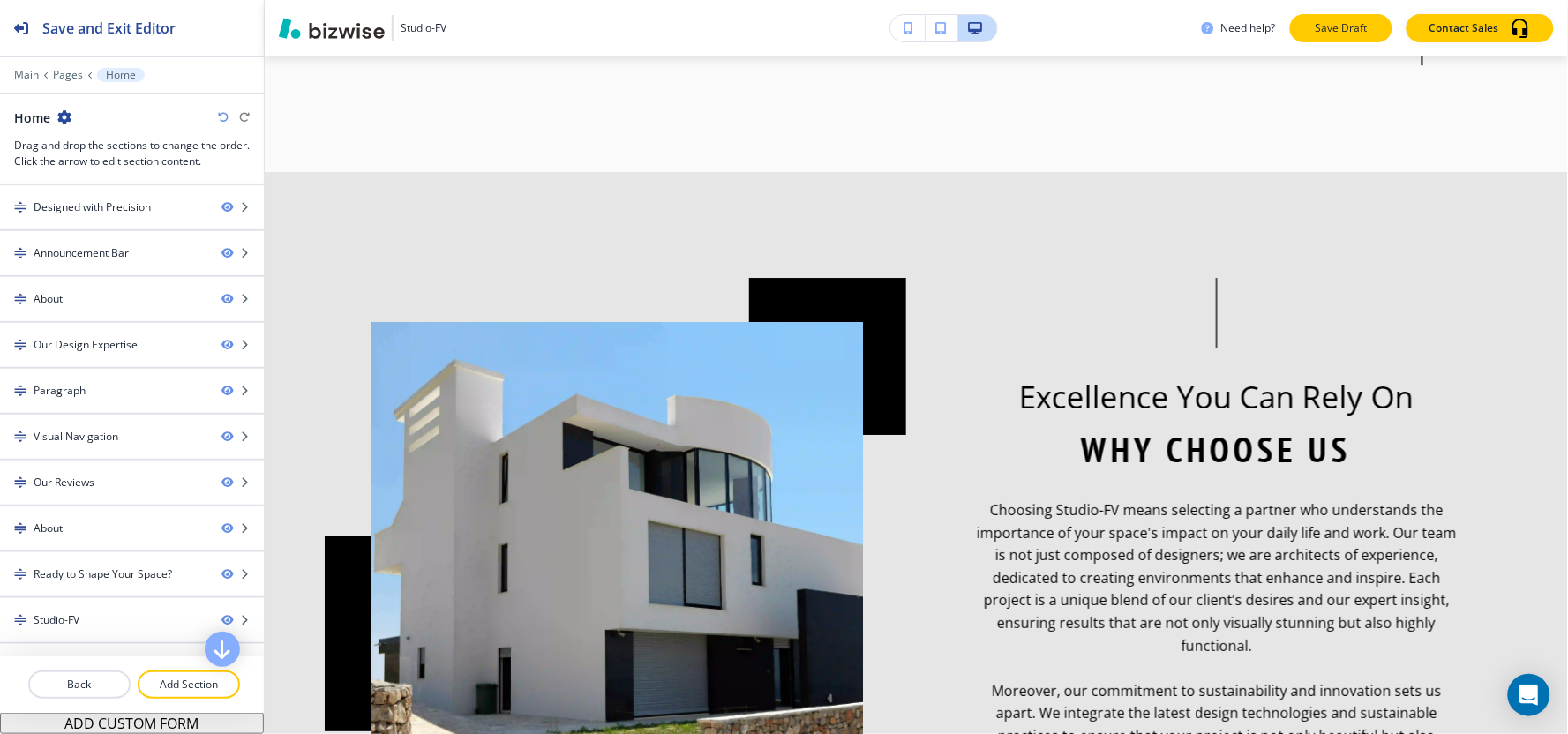
click at [1327, 26] on p "Save Draft" at bounding box center [1341, 28] width 56 height 16
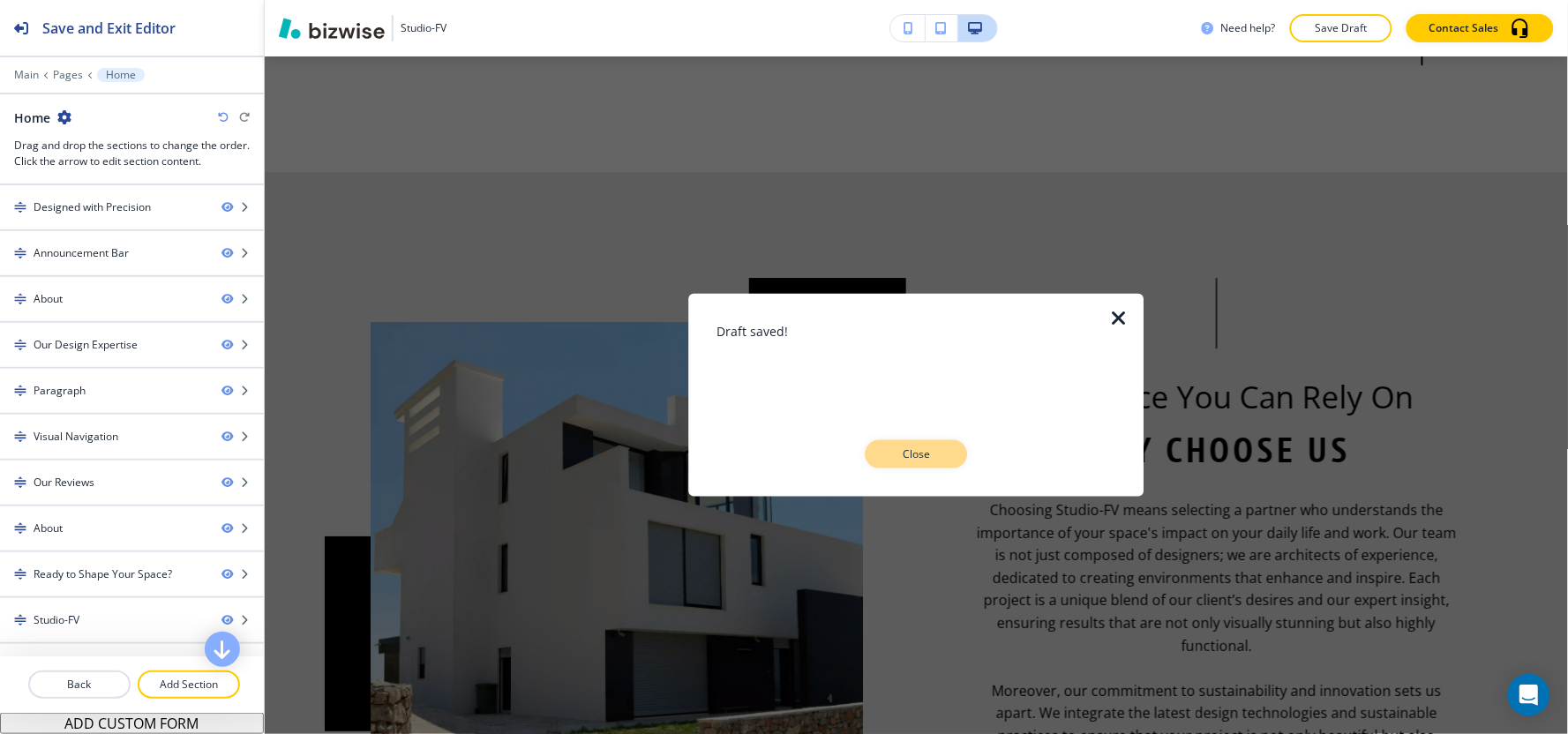
click at [903, 447] on p "Close" at bounding box center [916, 454] width 56 height 16
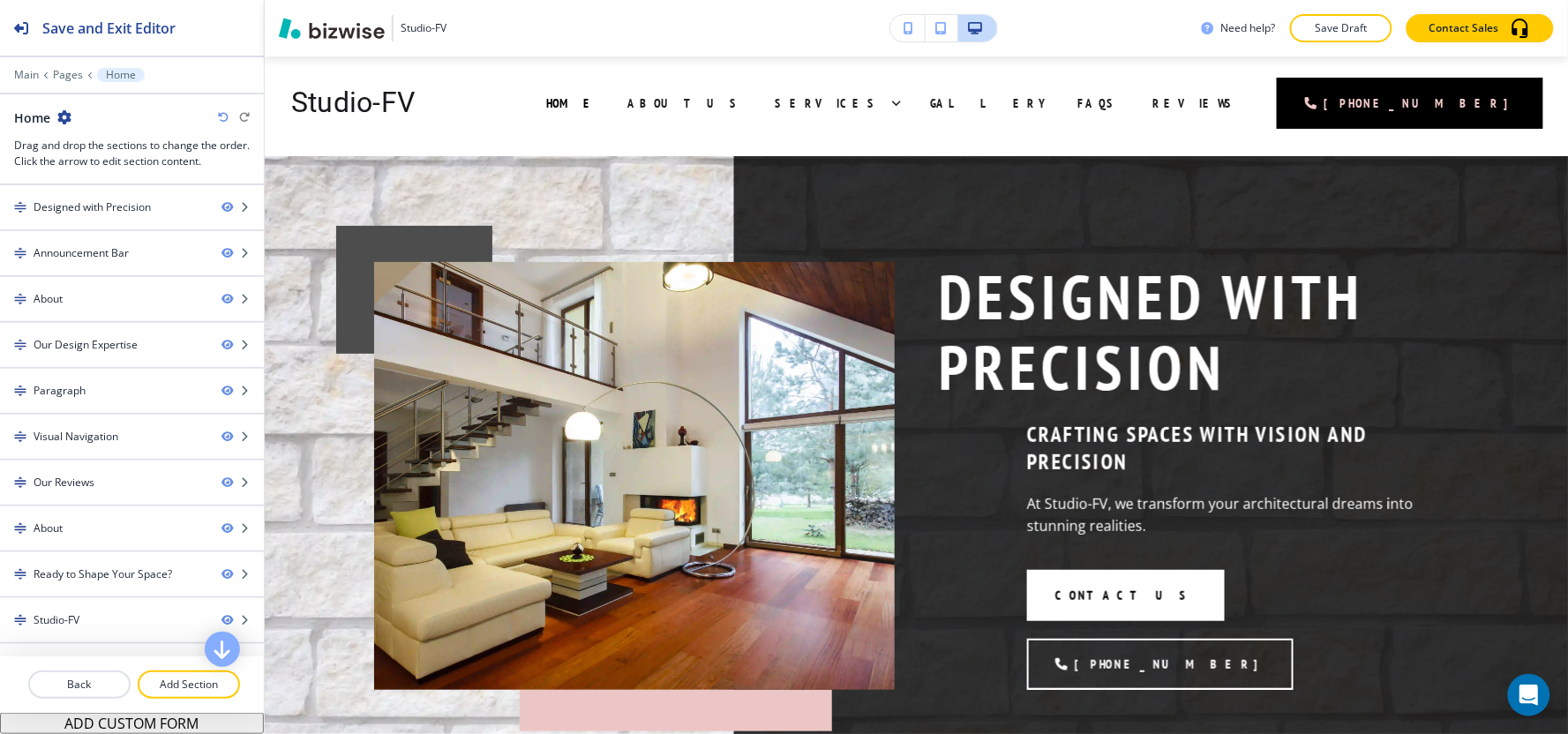
scroll to position [0, 0]
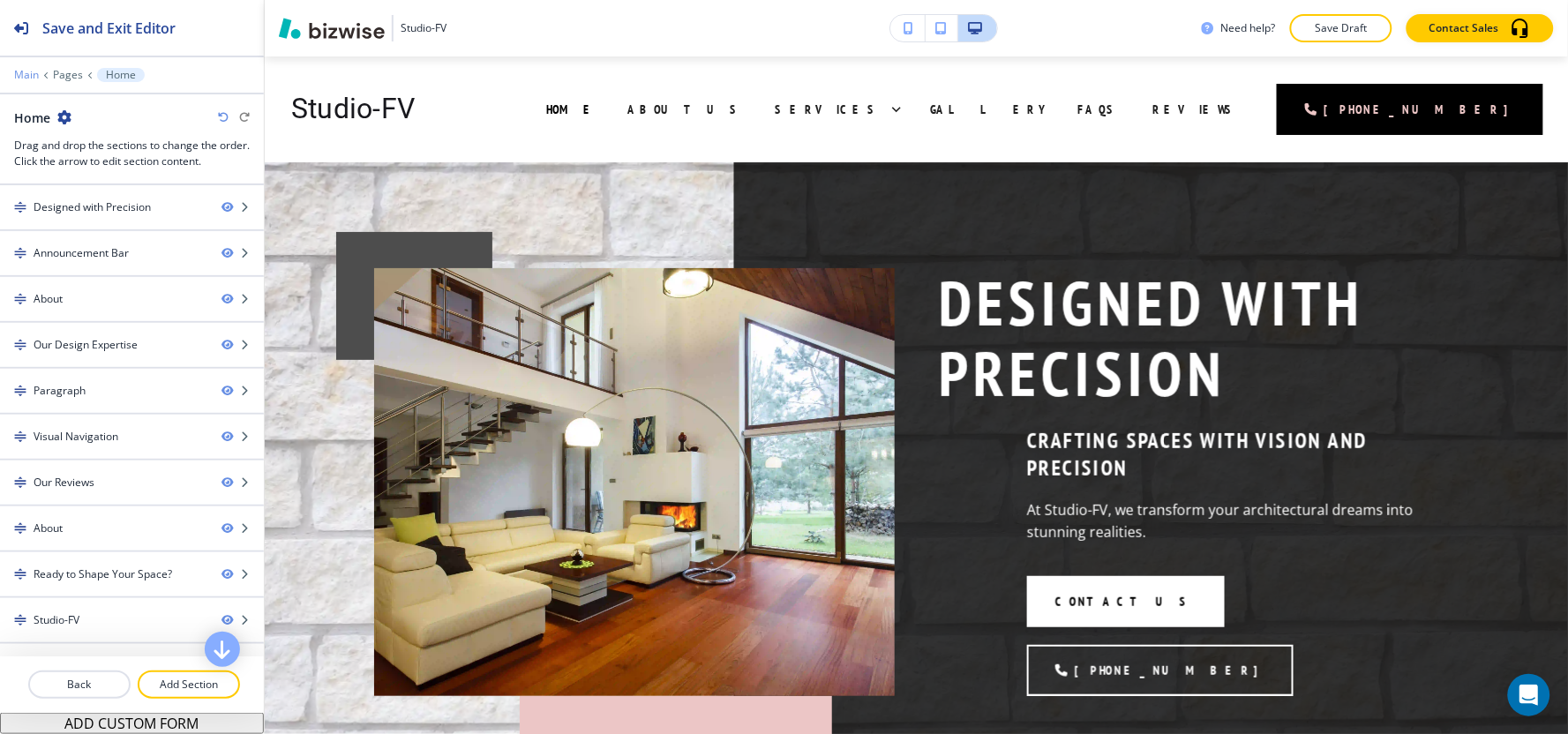
click at [29, 72] on p "Main" at bounding box center [26, 75] width 24 height 13
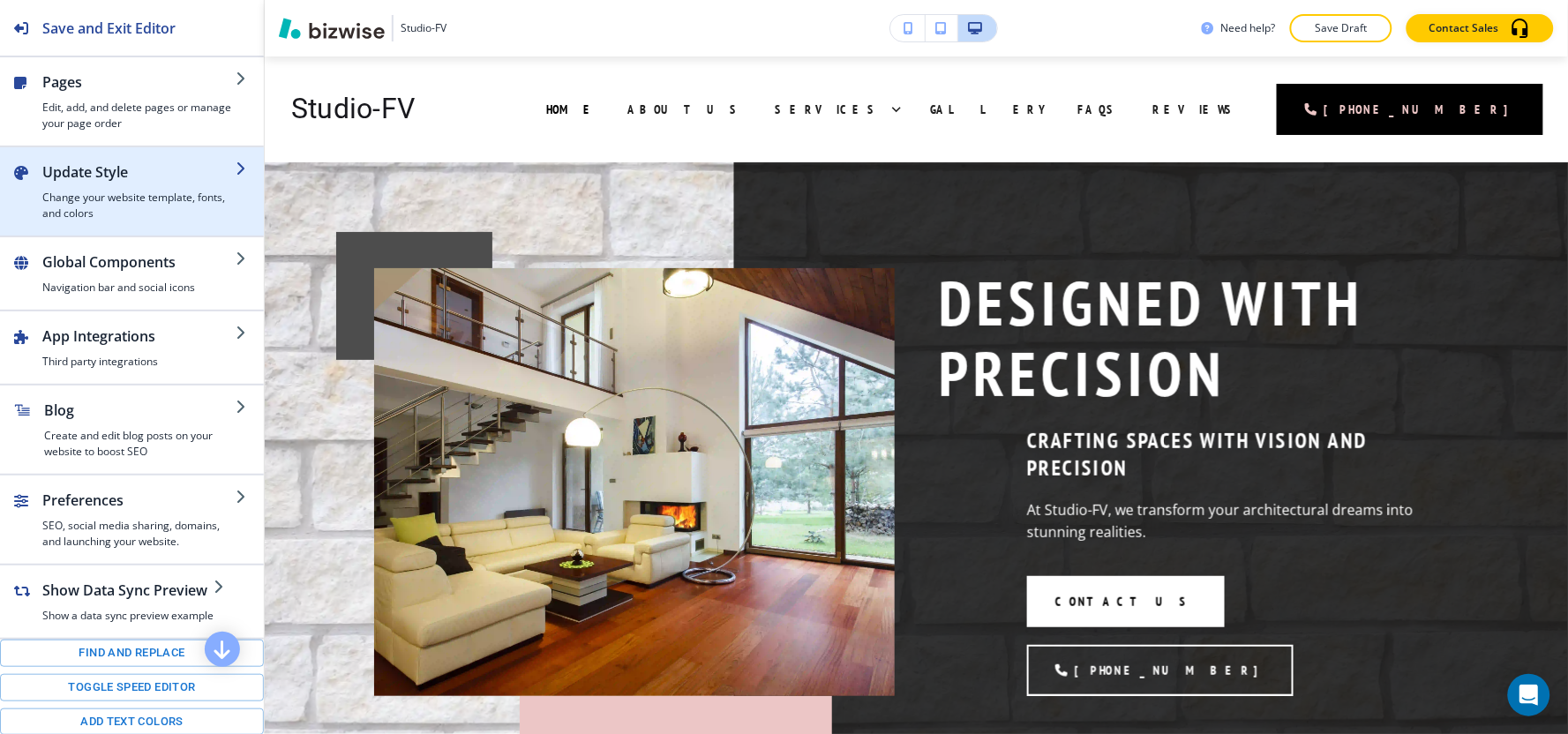
click at [119, 207] on h4 "Change your website template, fonts, and colors" at bounding box center [139, 206] width 193 height 32
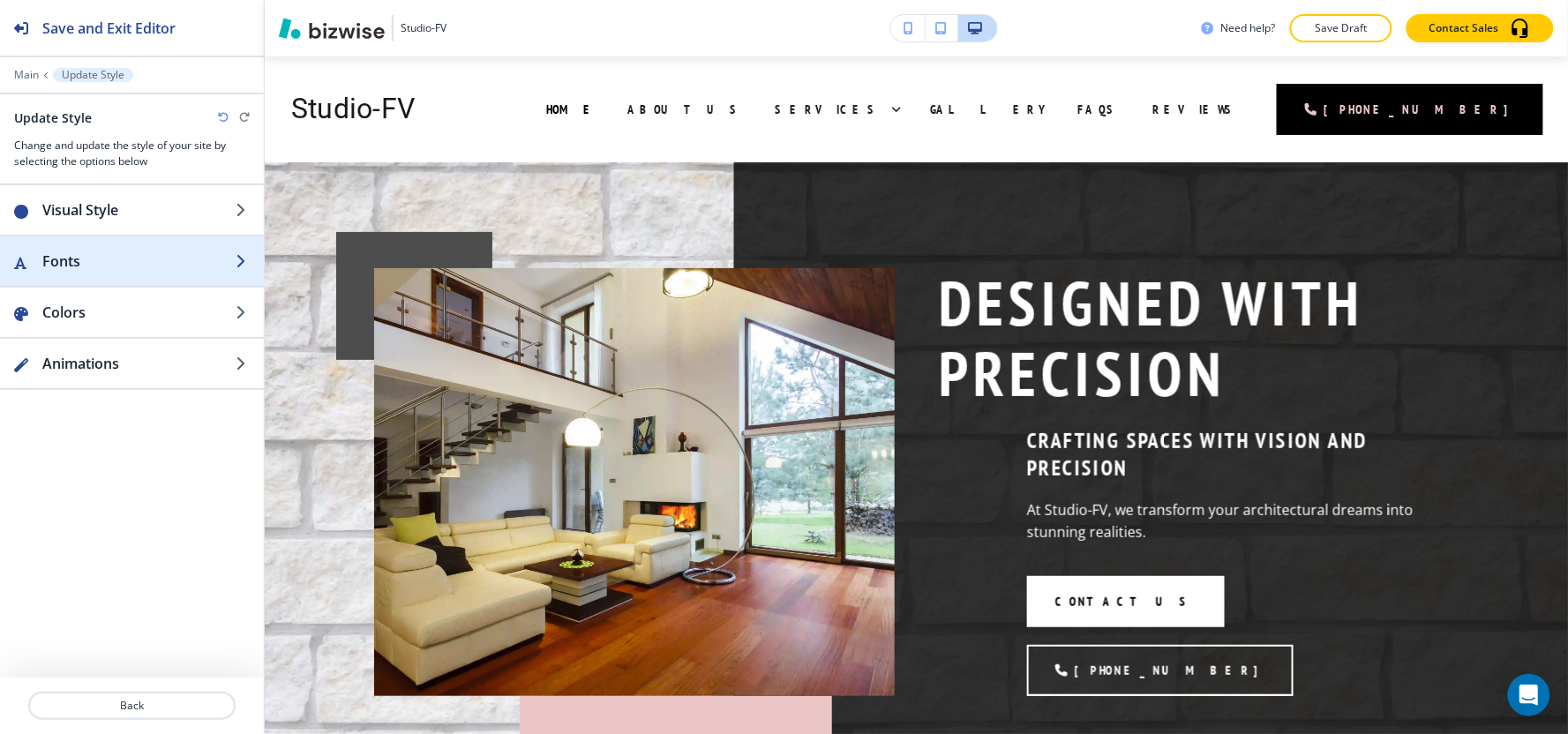
click at [112, 258] on h2 "Fonts" at bounding box center [139, 261] width 193 height 21
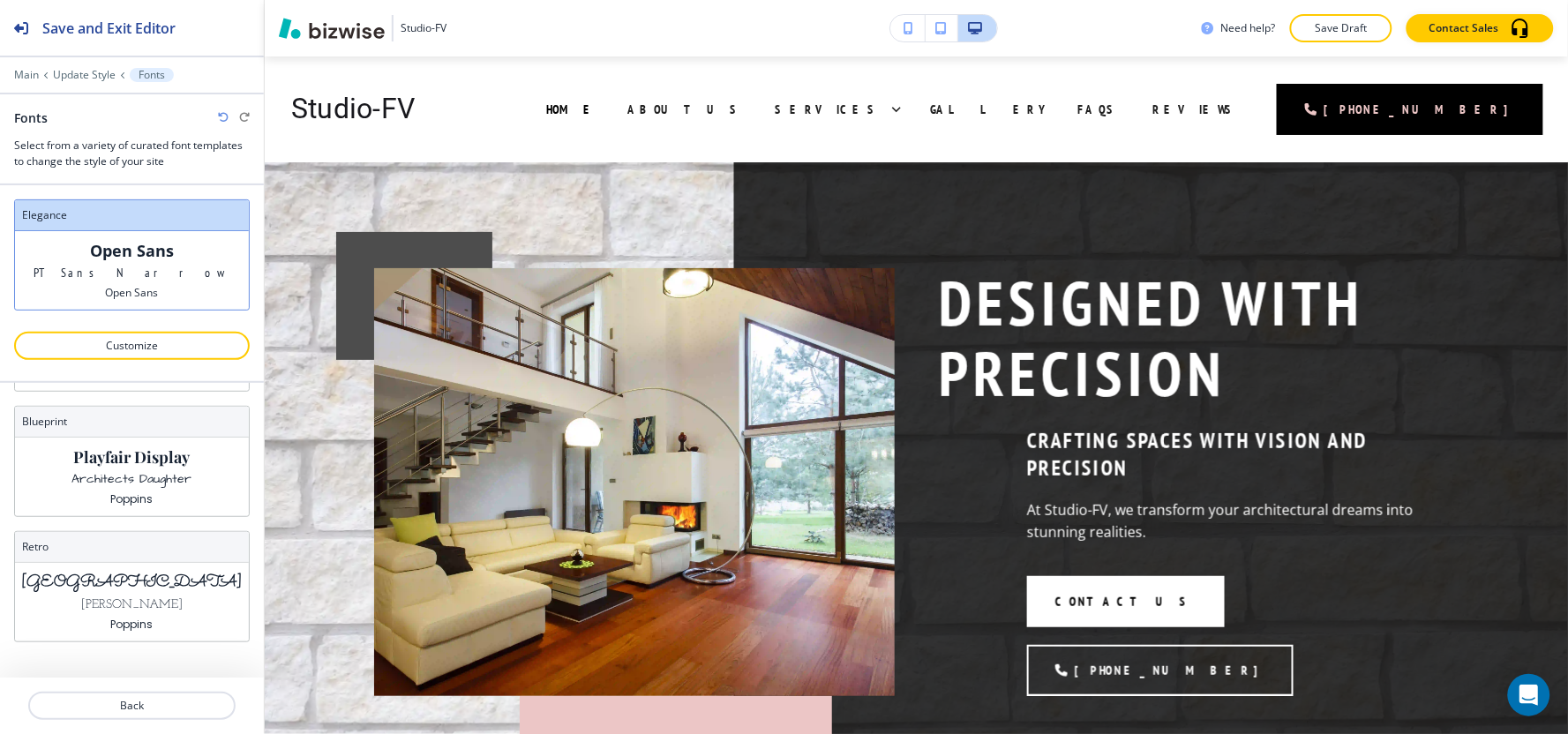
scroll to position [627, 0]
click at [159, 339] on p "Customize" at bounding box center [132, 345] width 190 height 16
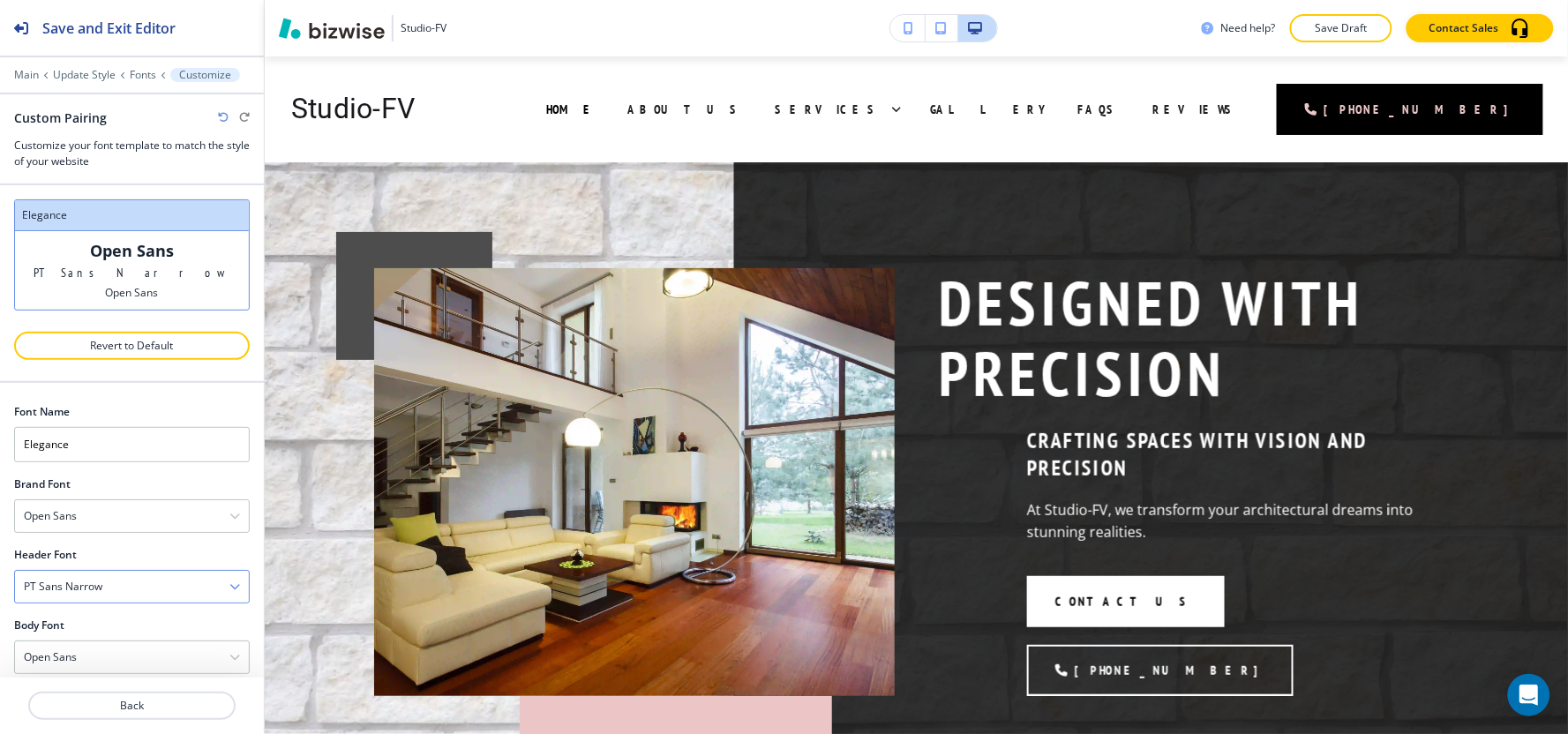
click at [117, 594] on div "PT Sans Narrow" at bounding box center [131, 587] width 234 height 32
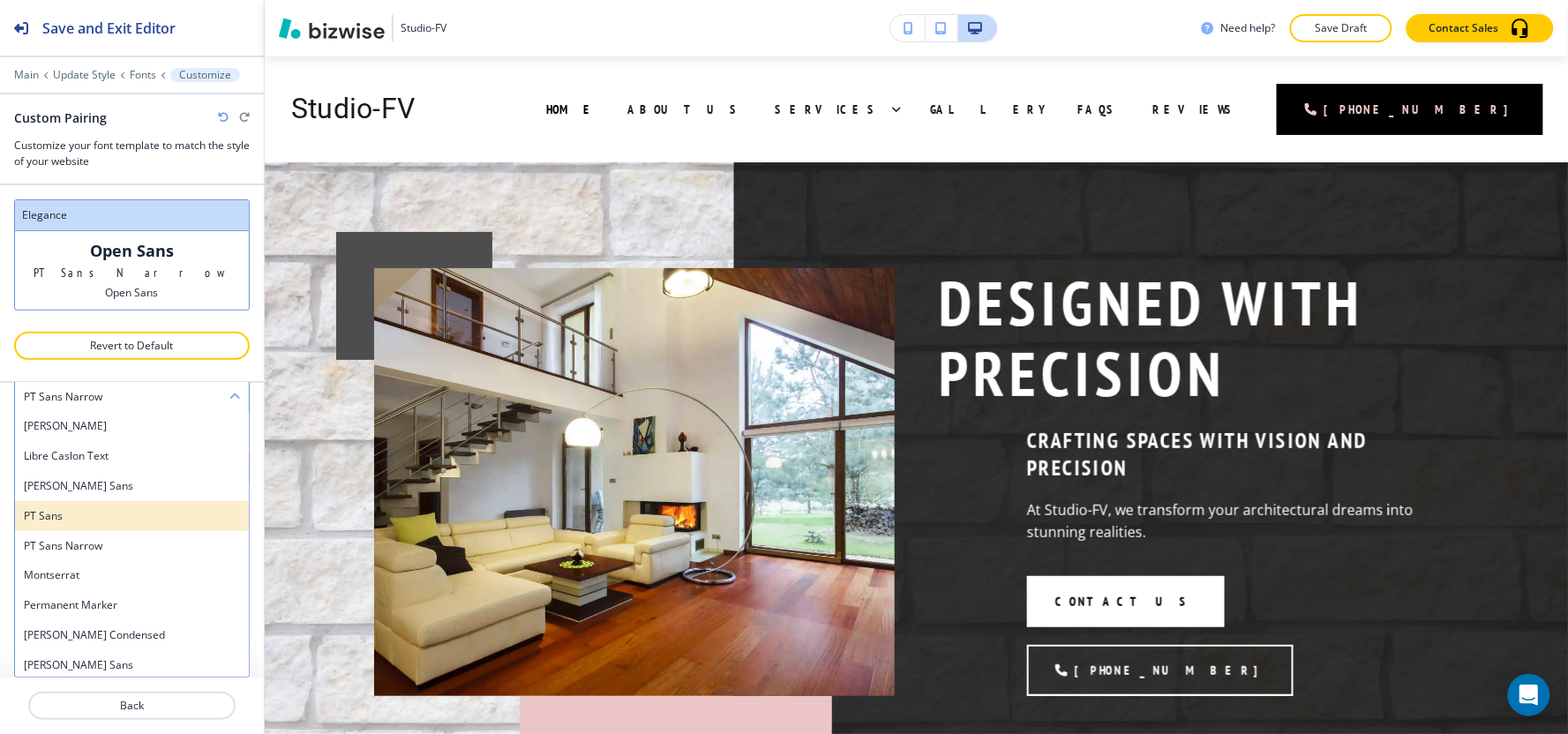
click at [111, 522] on h4 "PT Sans" at bounding box center [132, 516] width 216 height 16
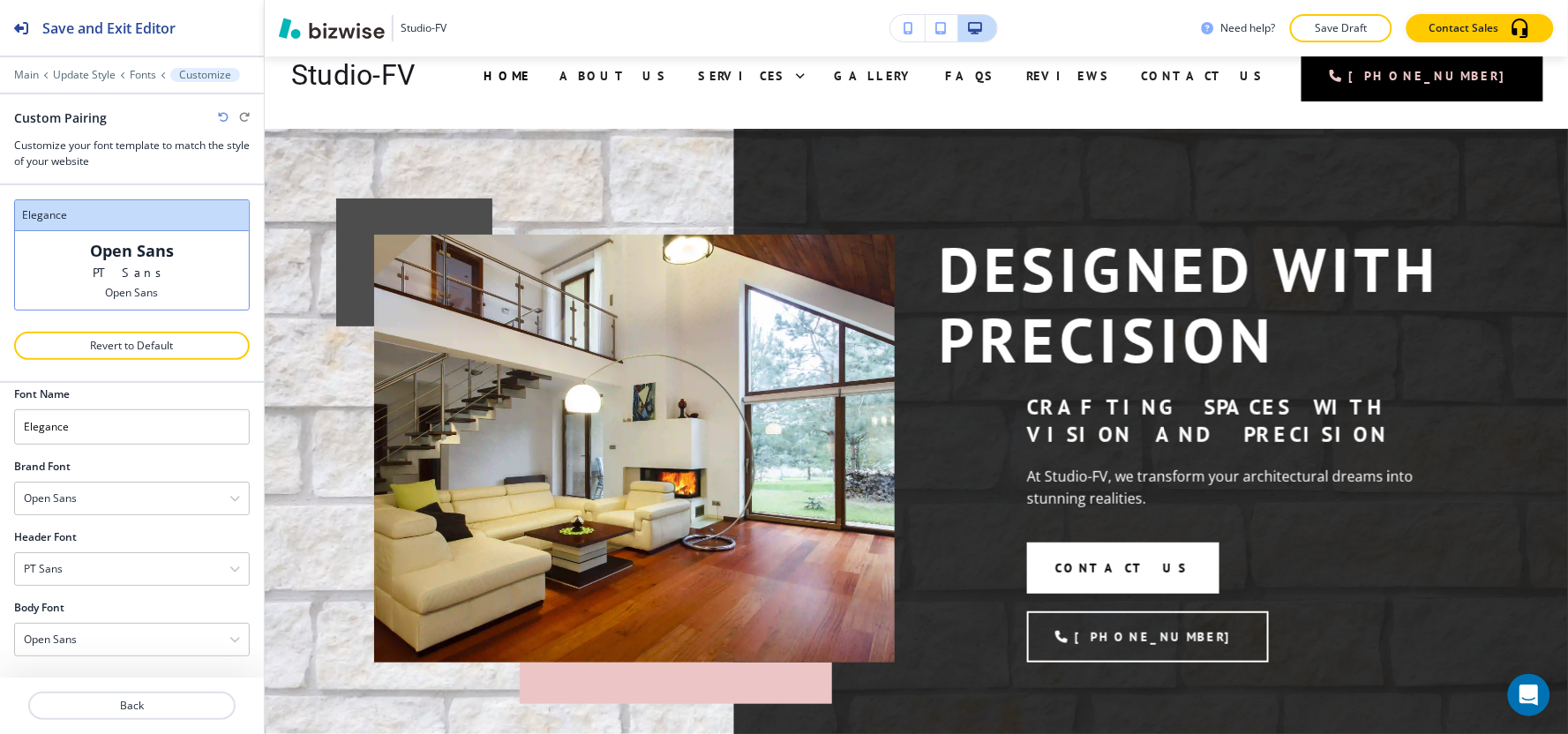
scroll to position [0, 0]
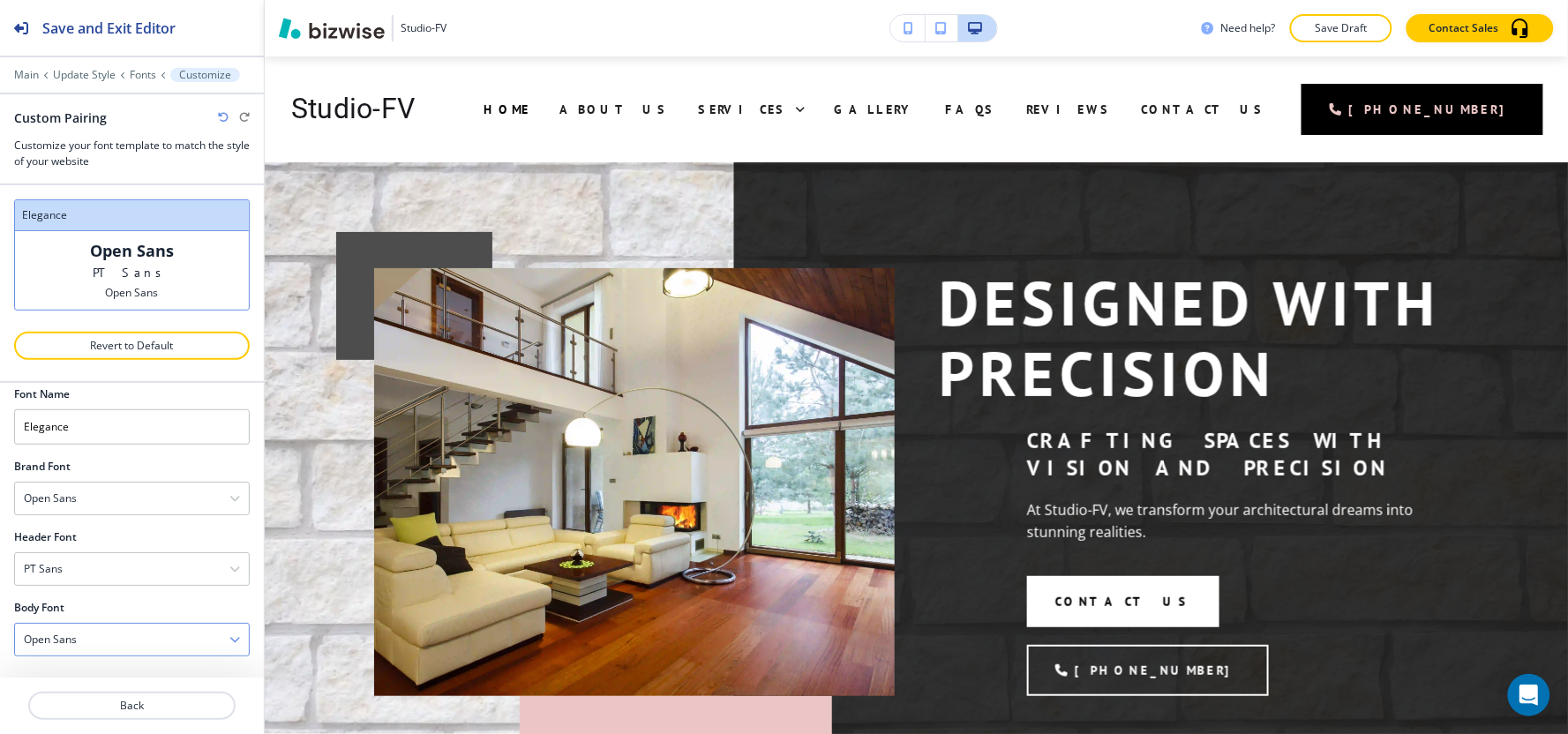
click at [82, 636] on div "Open Sans" at bounding box center [131, 639] width 234 height 32
click at [72, 570] on h4 "PT Sans" at bounding box center [132, 574] width 216 height 16
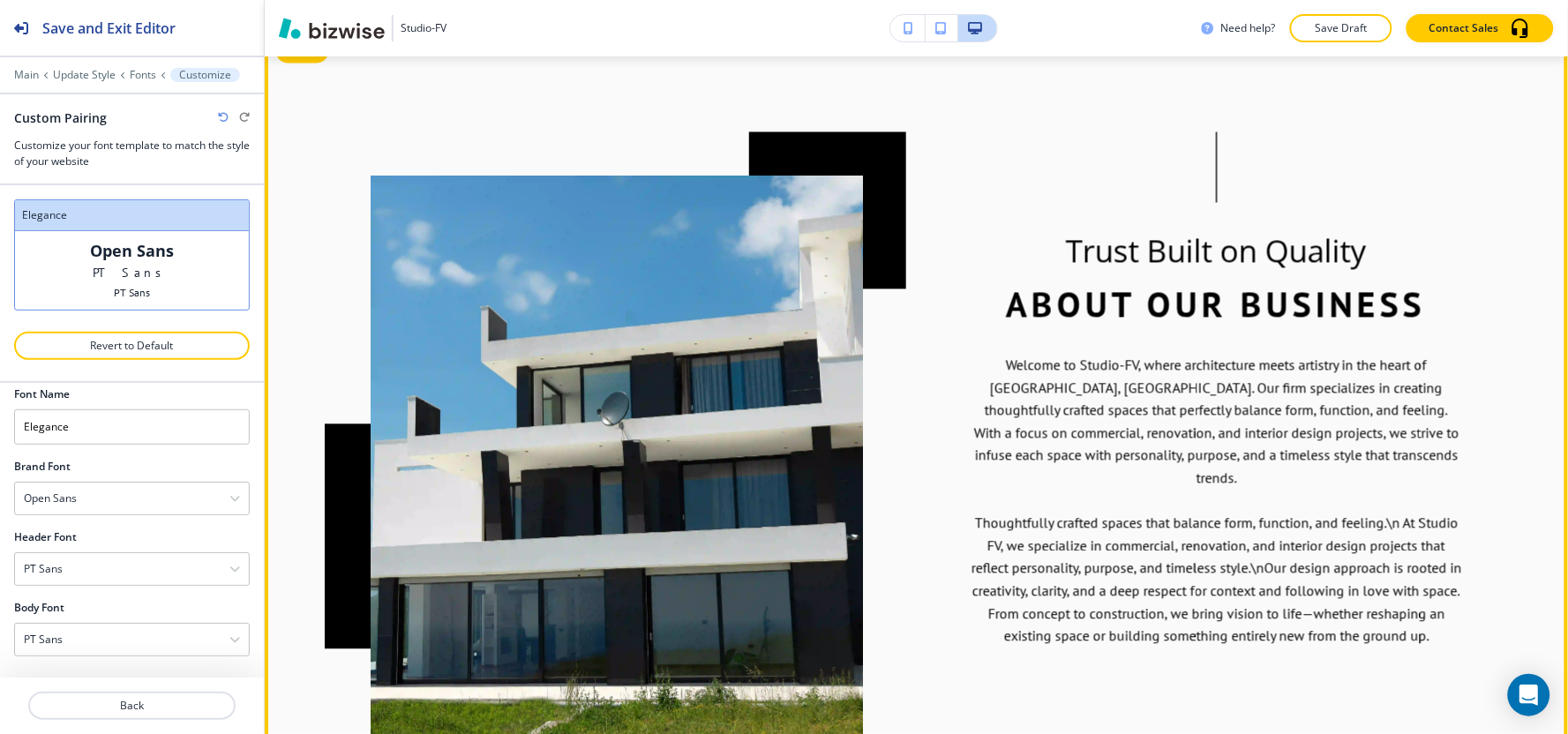
scroll to position [980, 0]
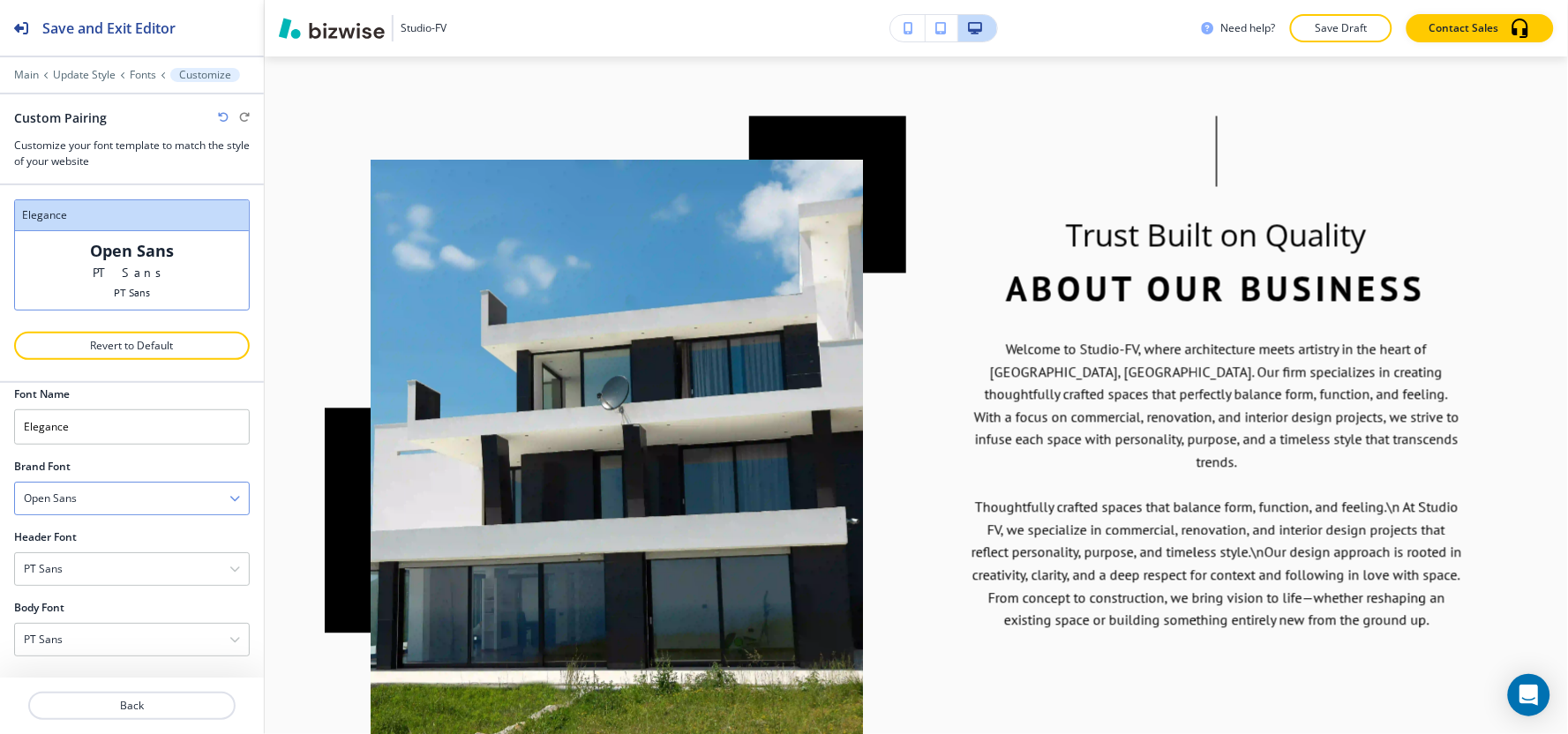
click at [54, 512] on div "Open Sans" at bounding box center [131, 498] width 234 height 32
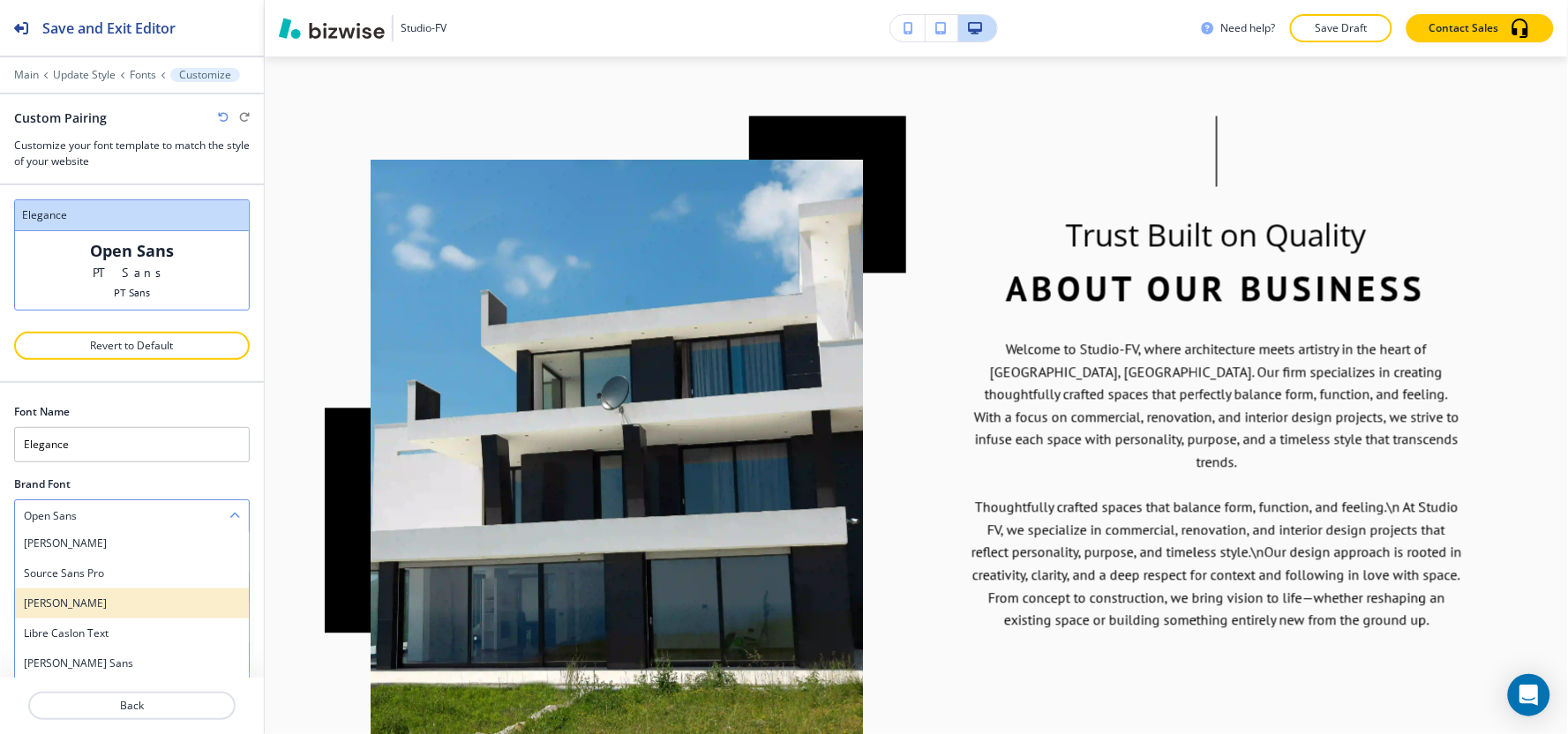
scroll to position [882, 0]
click at [80, 602] on h4 "PT Sans" at bounding box center [132, 594] width 216 height 16
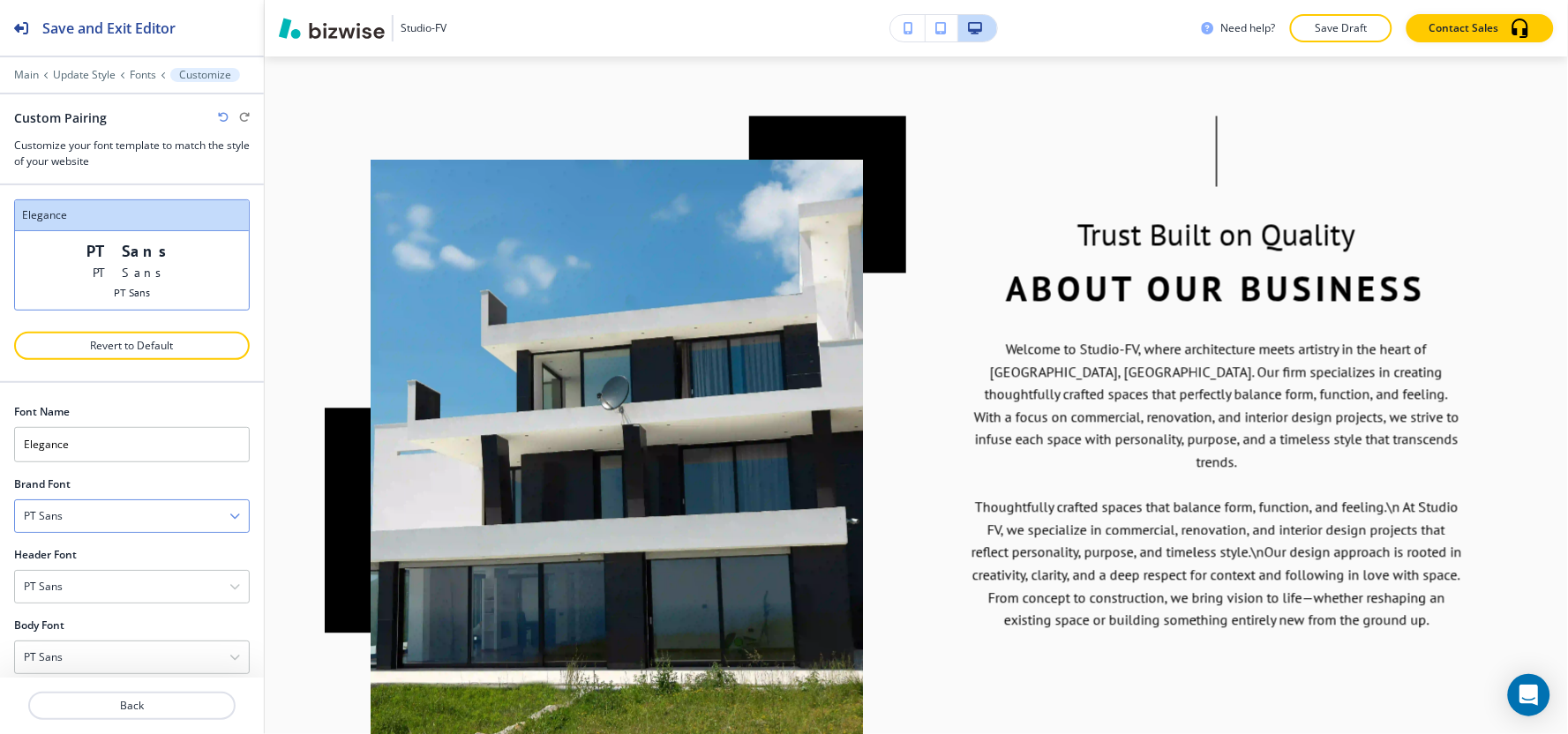
click at [120, 514] on div "PT Sans" at bounding box center [131, 516] width 234 height 32
click at [103, 620] on h4 "PT Sans Narrow" at bounding box center [132, 624] width 216 height 16
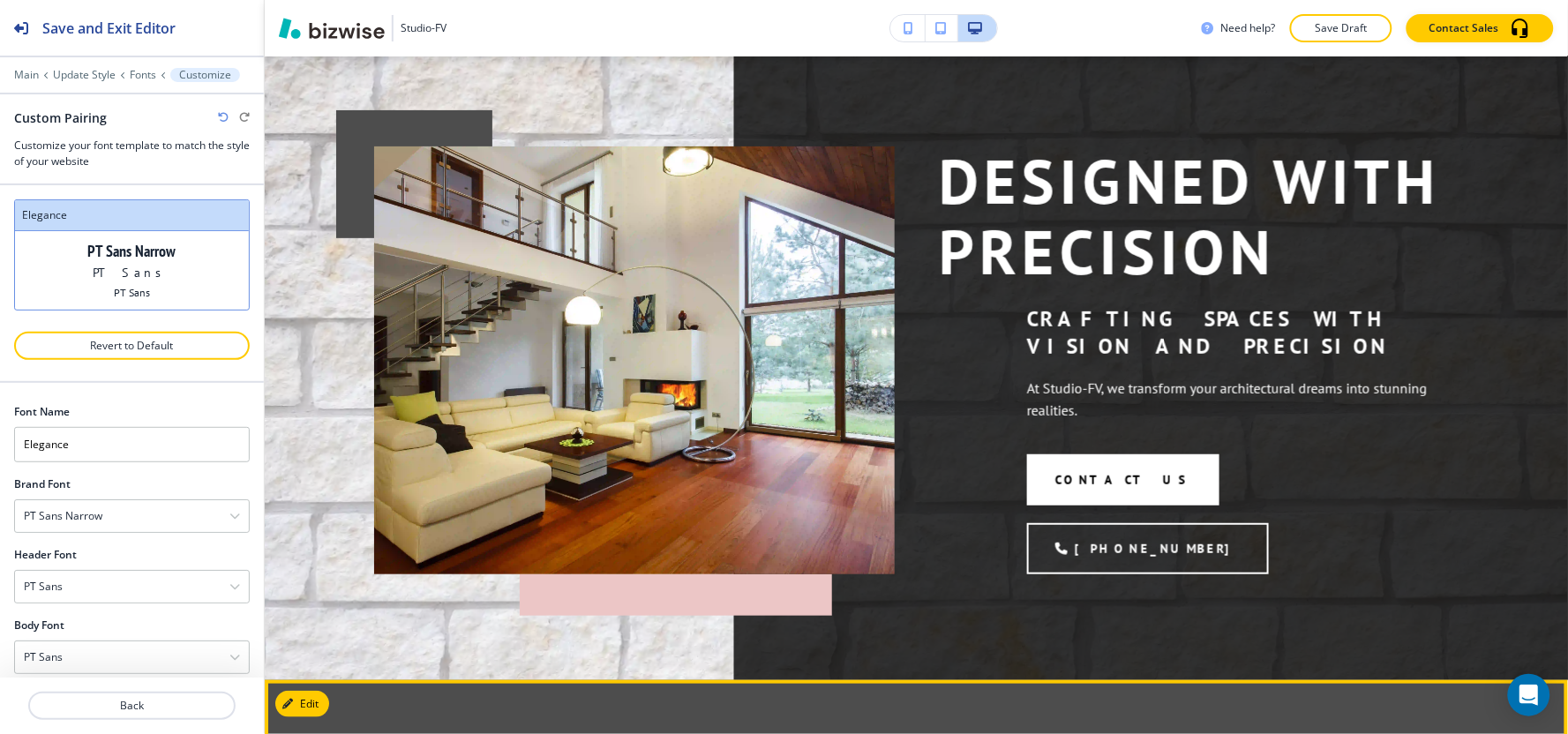
scroll to position [0, 0]
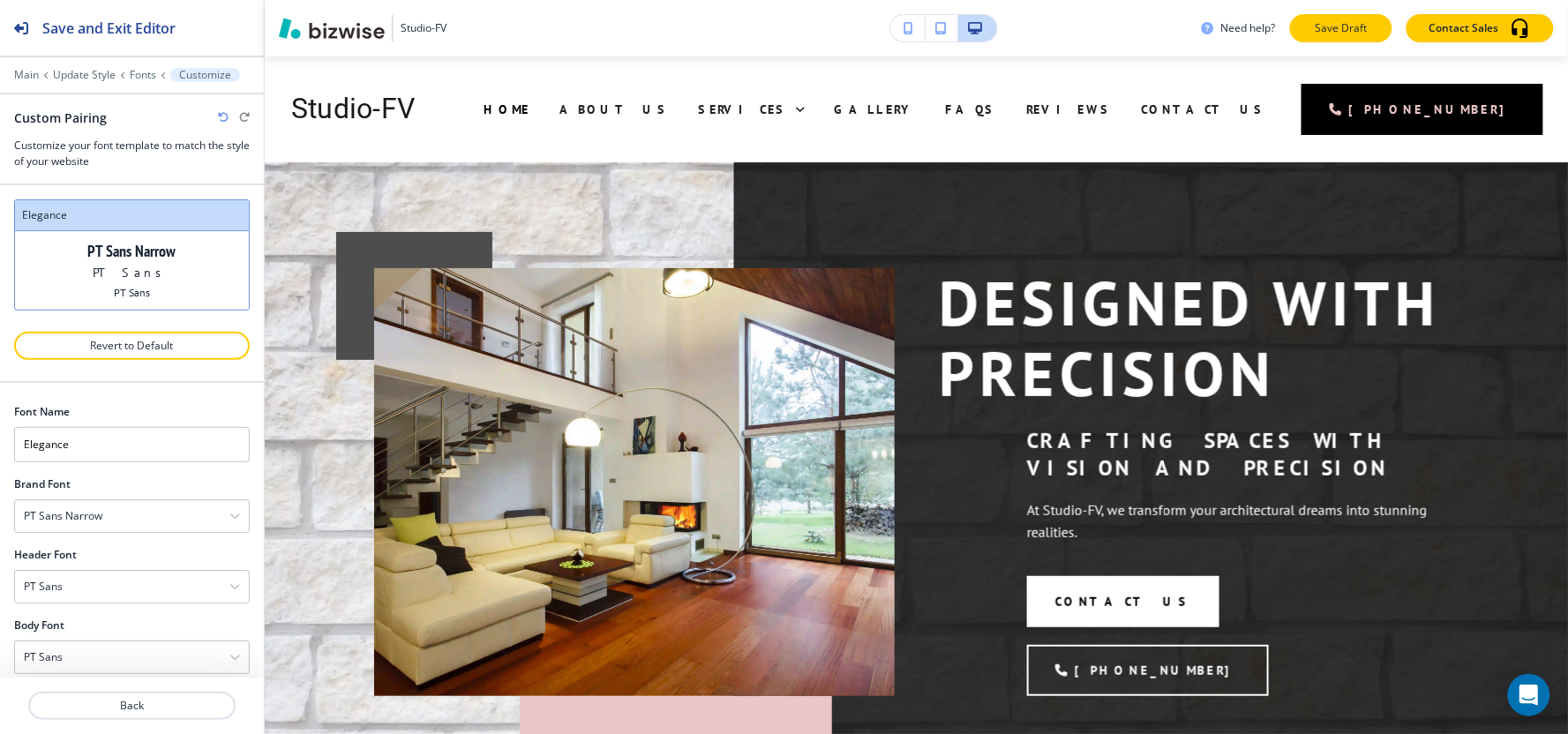
click at [1374, 20] on button "Save Draft" at bounding box center [1341, 28] width 103 height 28
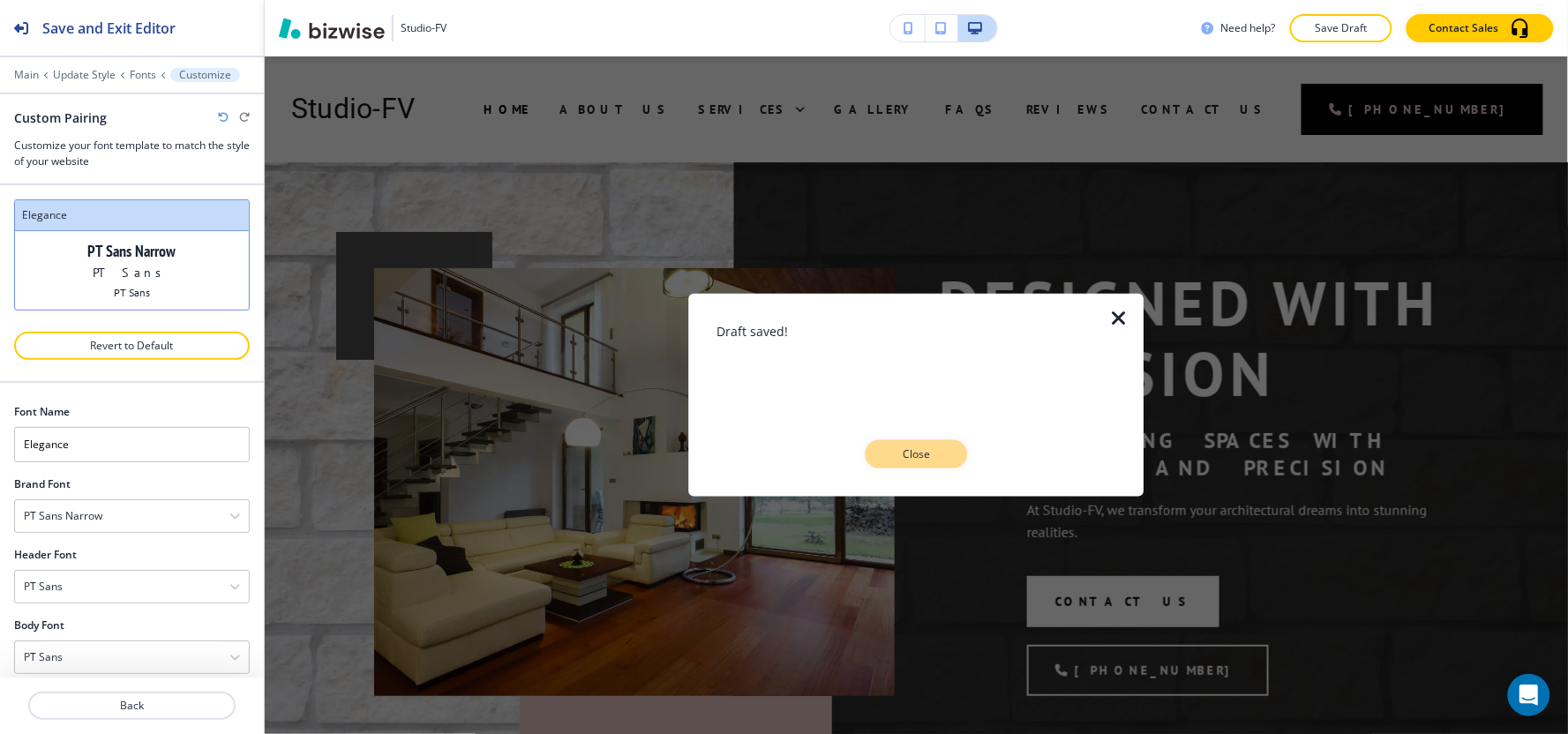
click at [909, 454] on p "Close" at bounding box center [916, 454] width 56 height 16
